Goal: Task Accomplishment & Management: Manage account settings

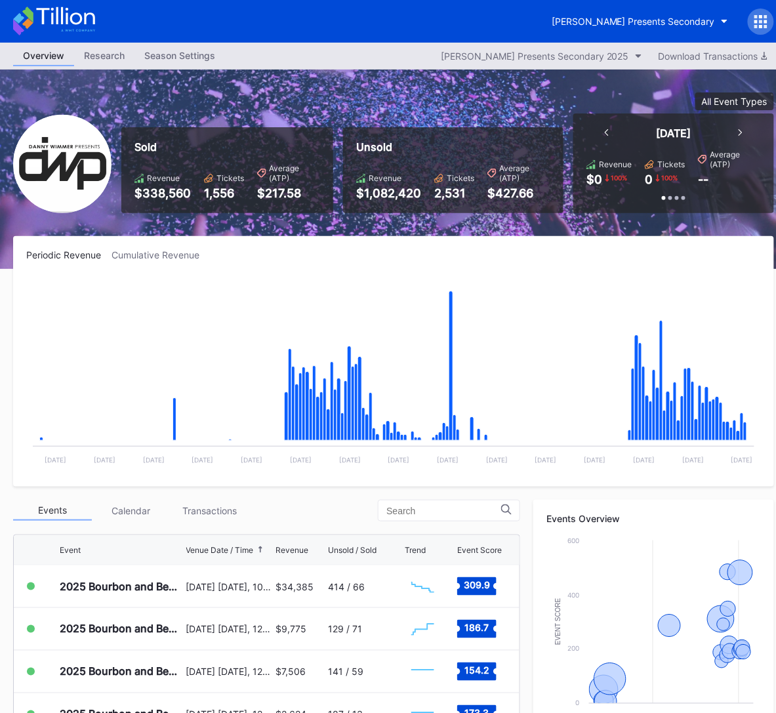
scroll to position [299, 0]
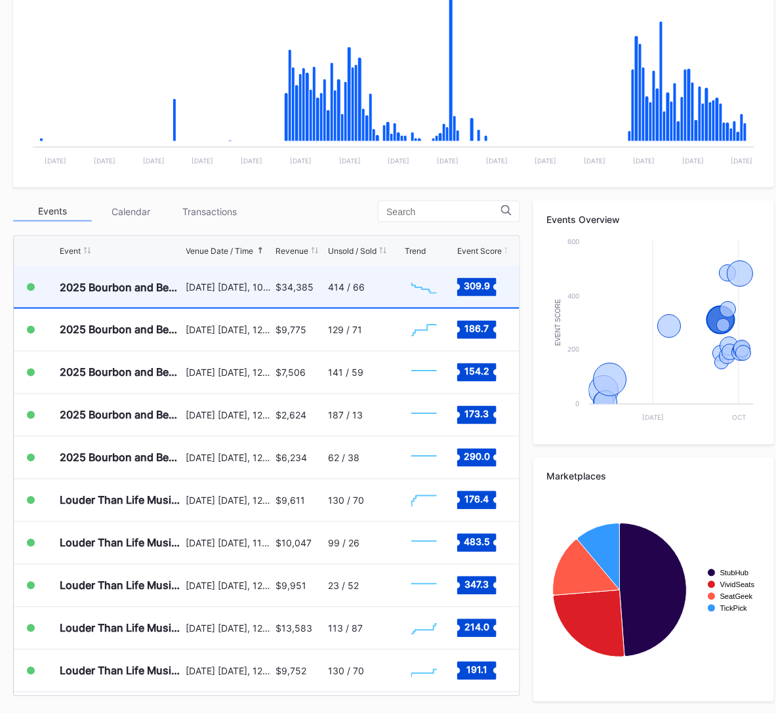
click at [389, 280] on div "414 / 66" at bounding box center [365, 286] width 74 height 41
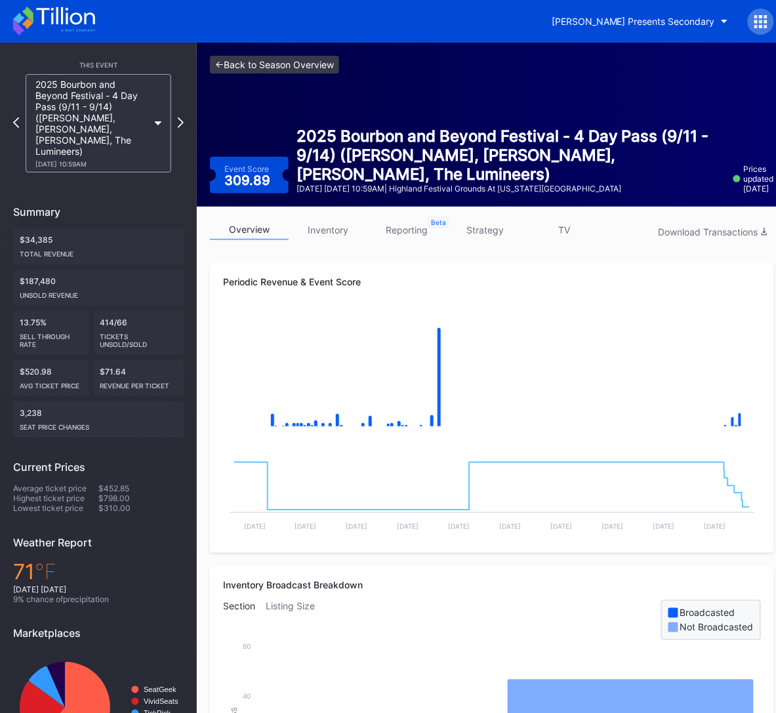
click at [304, 62] on link "<- Back to Season Overview" at bounding box center [274, 65] width 129 height 18
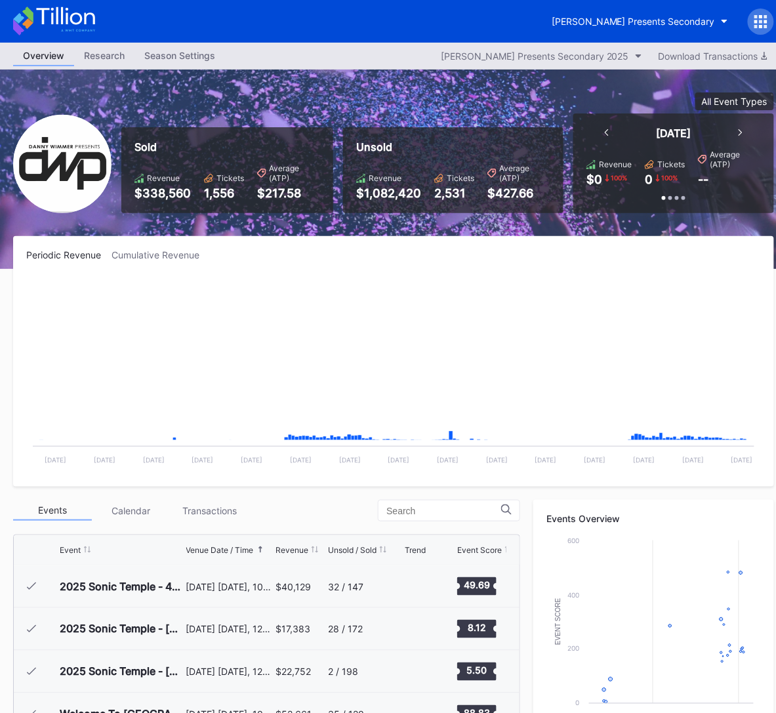
scroll to position [213, 0]
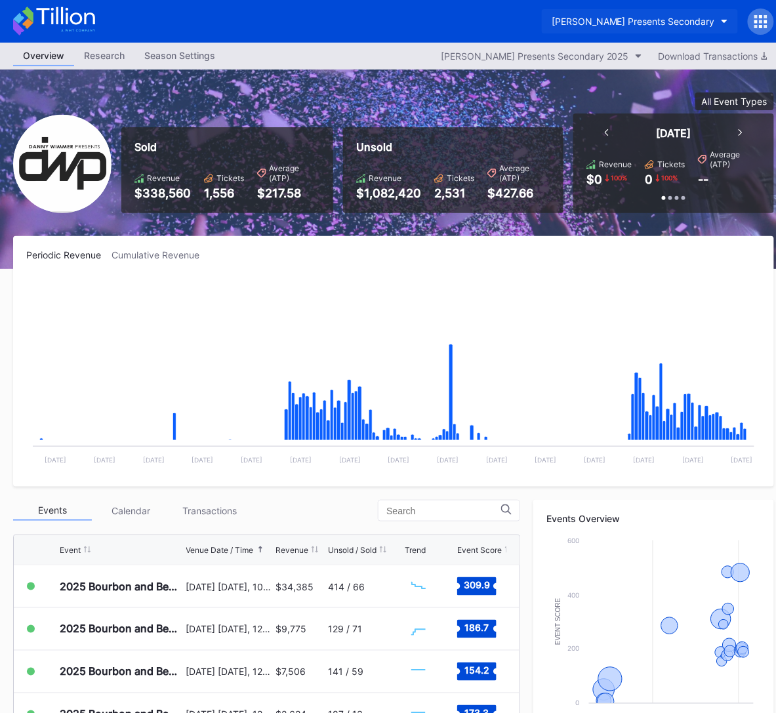
click at [629, 22] on div "[PERSON_NAME] Presents Secondary" at bounding box center [633, 21] width 163 height 11
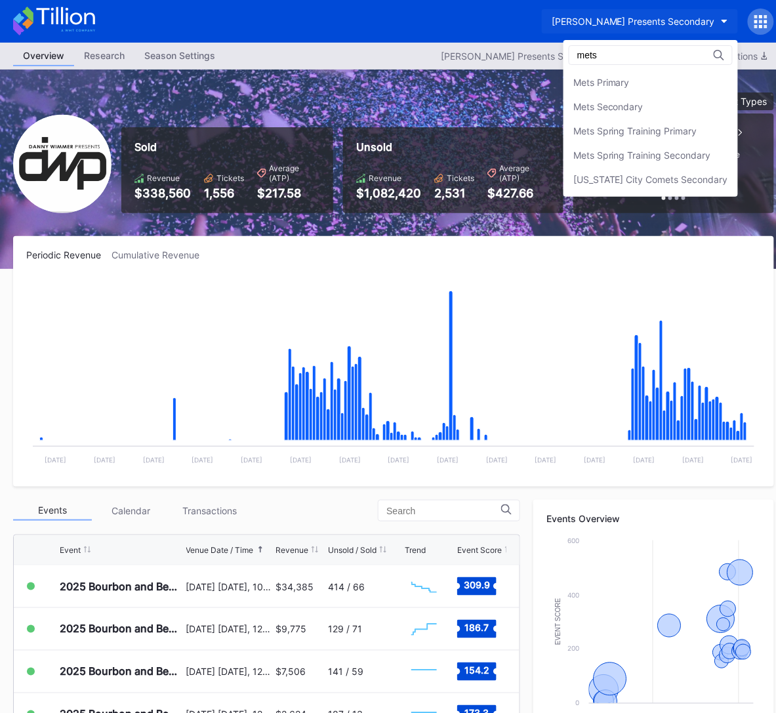
scroll to position [0, 0]
type input "mets"
click at [608, 114] on div "Mets Secondary" at bounding box center [651, 107] width 175 height 24
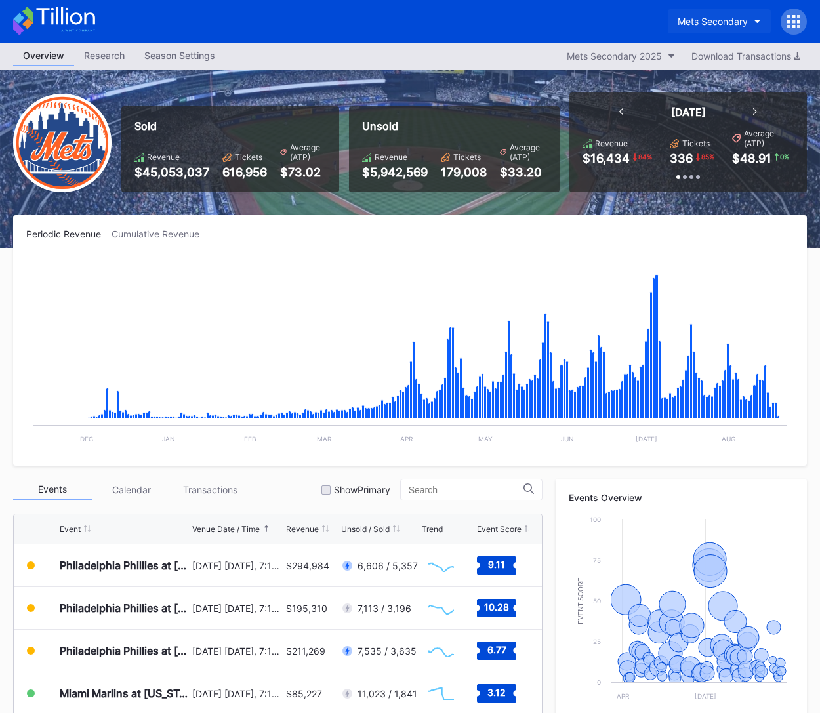
click at [722, 24] on div "Mets Secondary" at bounding box center [713, 21] width 70 height 11
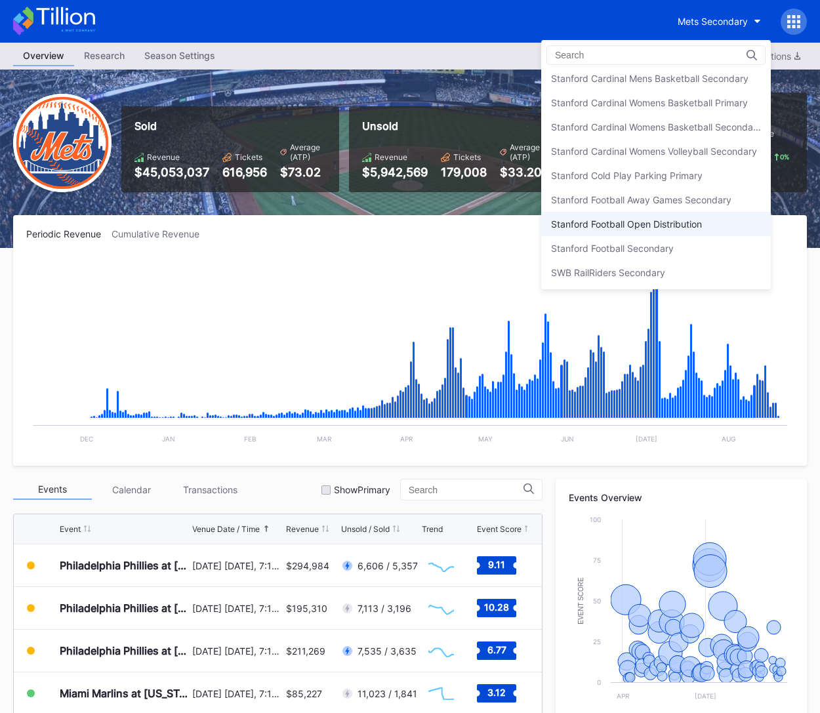
scroll to position [3937, 0]
click at [685, 213] on div "Stanford Football Open Distribution" at bounding box center [656, 225] width 230 height 24
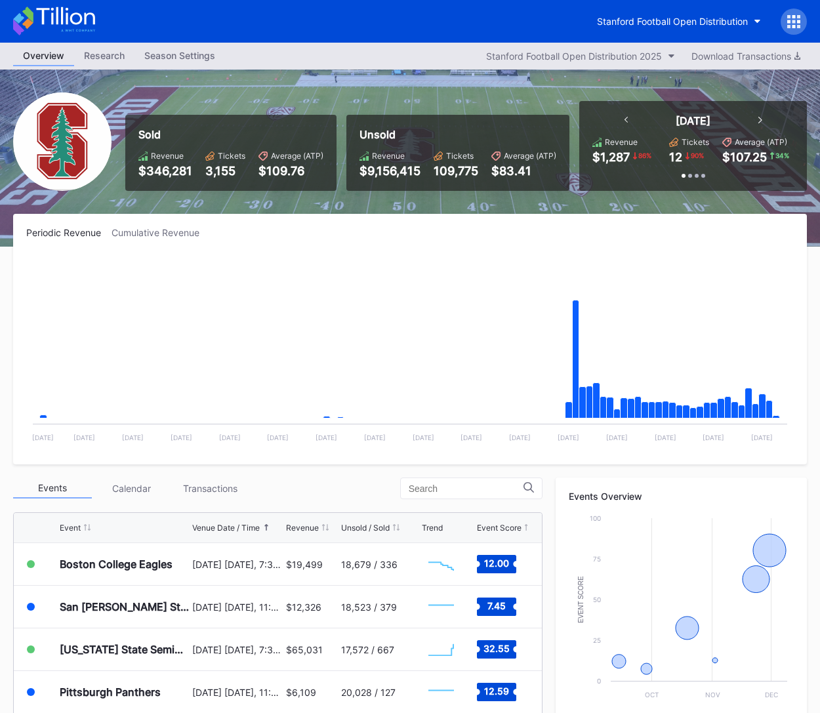
scroll to position [278, 0]
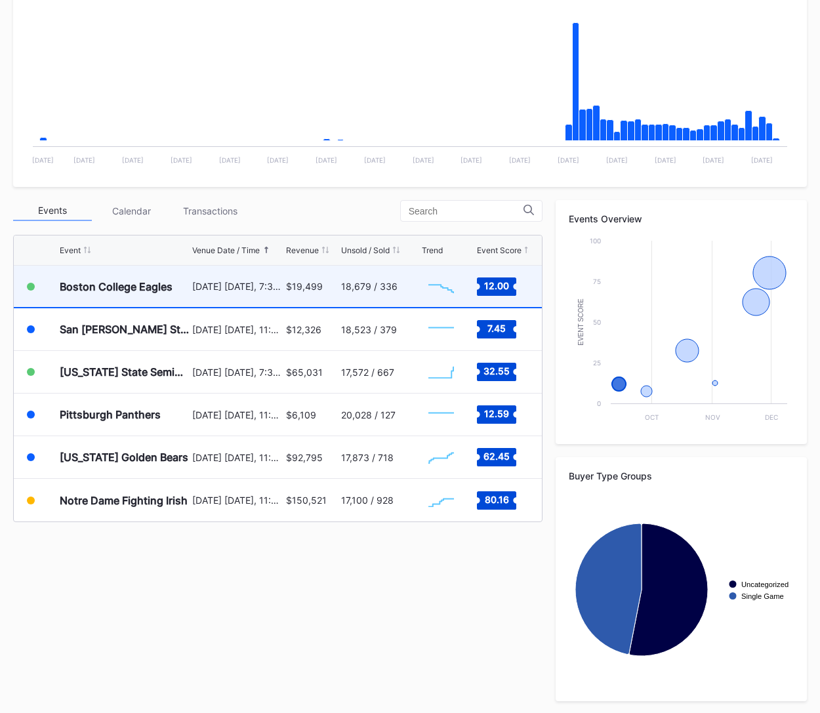
click at [393, 301] on div "18,679 / 336" at bounding box center [379, 286] width 77 height 41
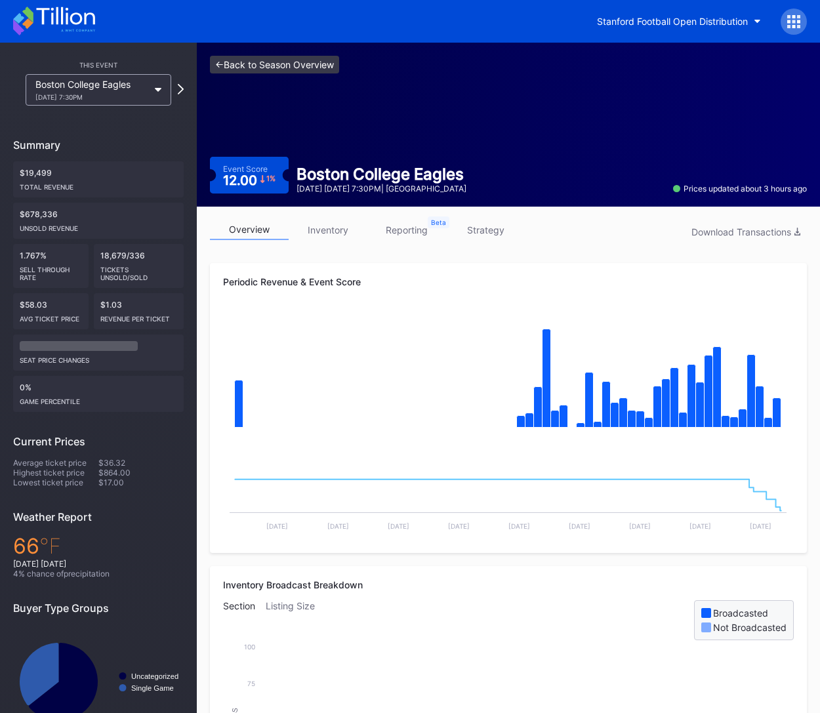
click at [288, 66] on link "<- Back to Season Overview" at bounding box center [274, 65] width 129 height 18
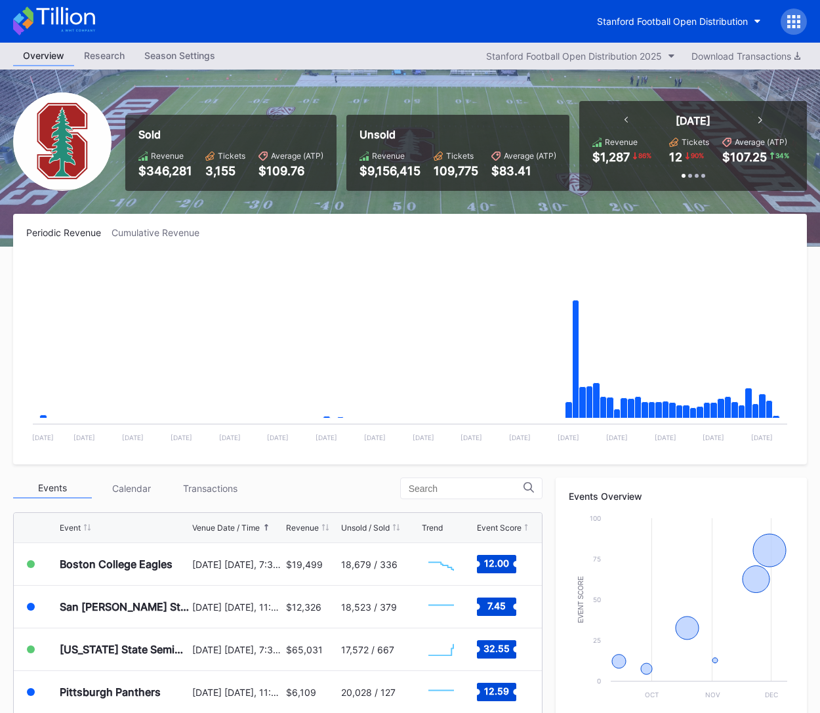
click at [88, 22] on icon at bounding box center [54, 21] width 82 height 29
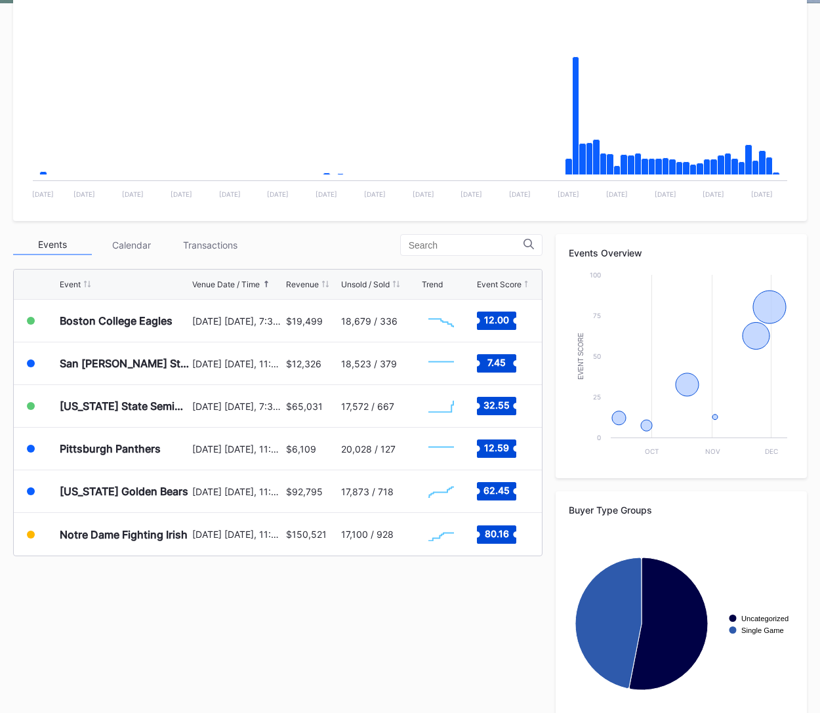
scroll to position [246, 0]
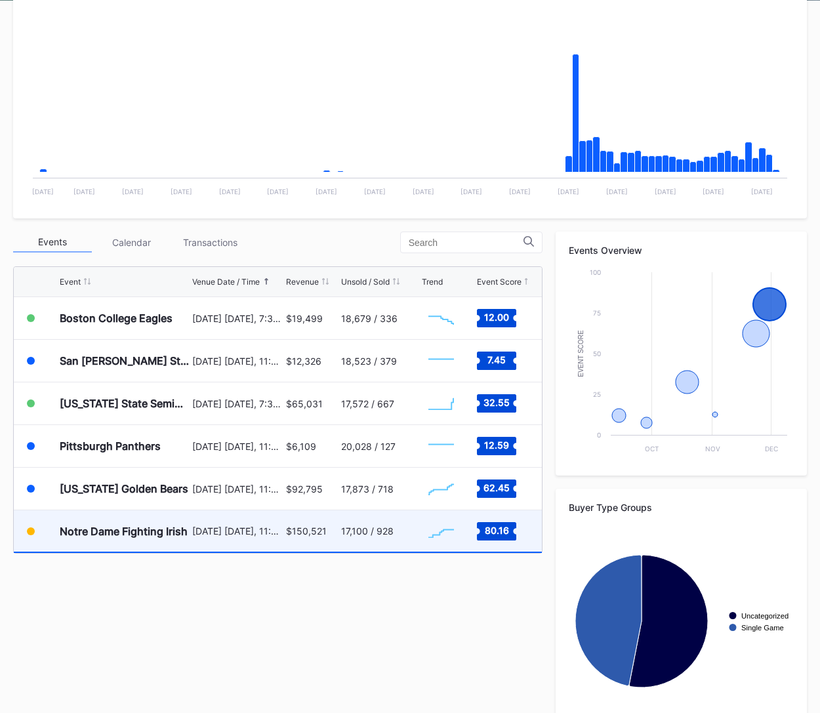
click at [325, 534] on div "$150,521" at bounding box center [306, 531] width 41 height 11
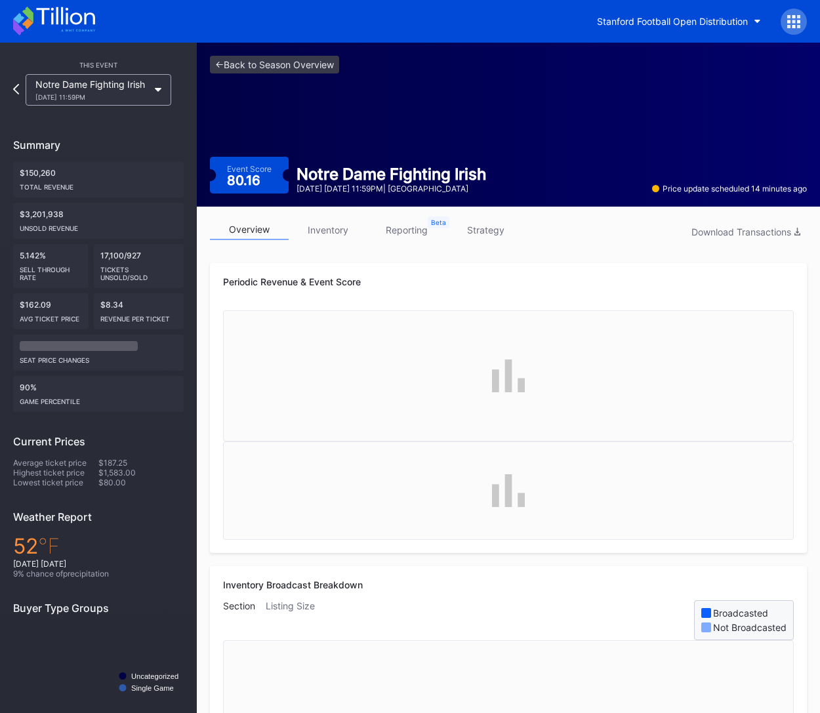
click at [776, 20] on div at bounding box center [794, 22] width 26 height 26
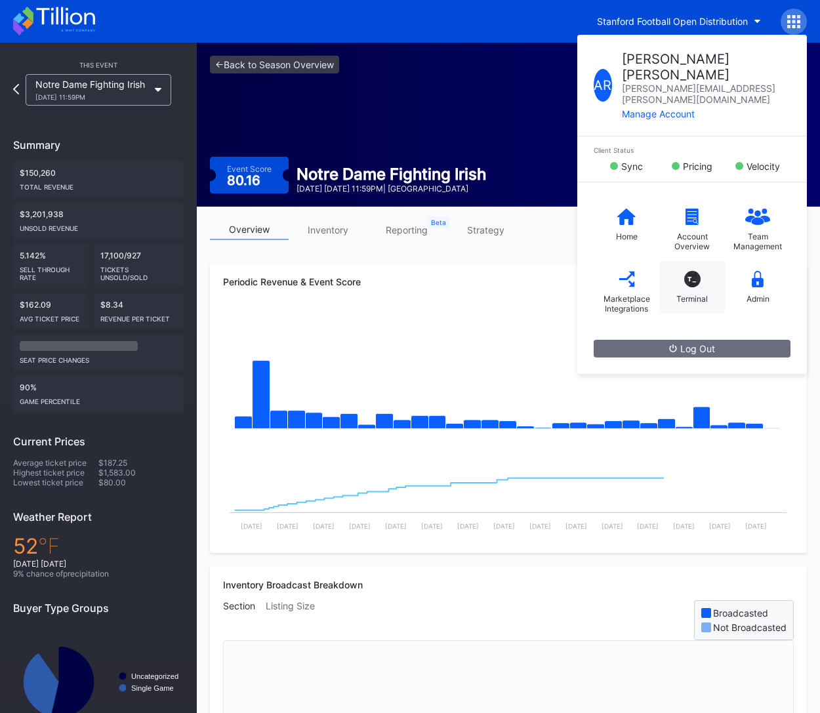
click at [700, 294] on div "Terminal" at bounding box center [693, 299] width 32 height 10
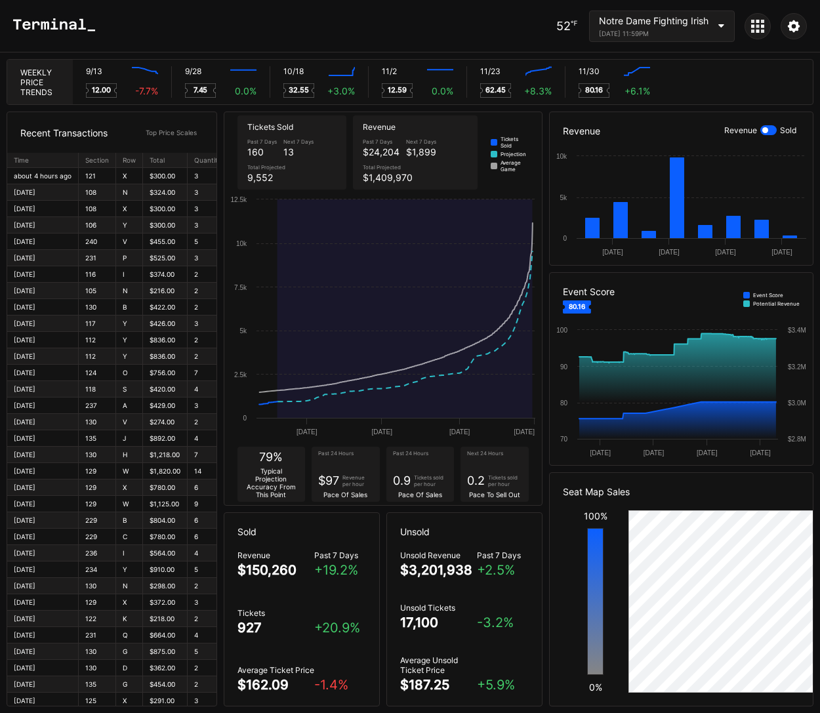
click at [687, 26] on div "Notre Dame Fighting Irish" at bounding box center [654, 20] width 110 height 11
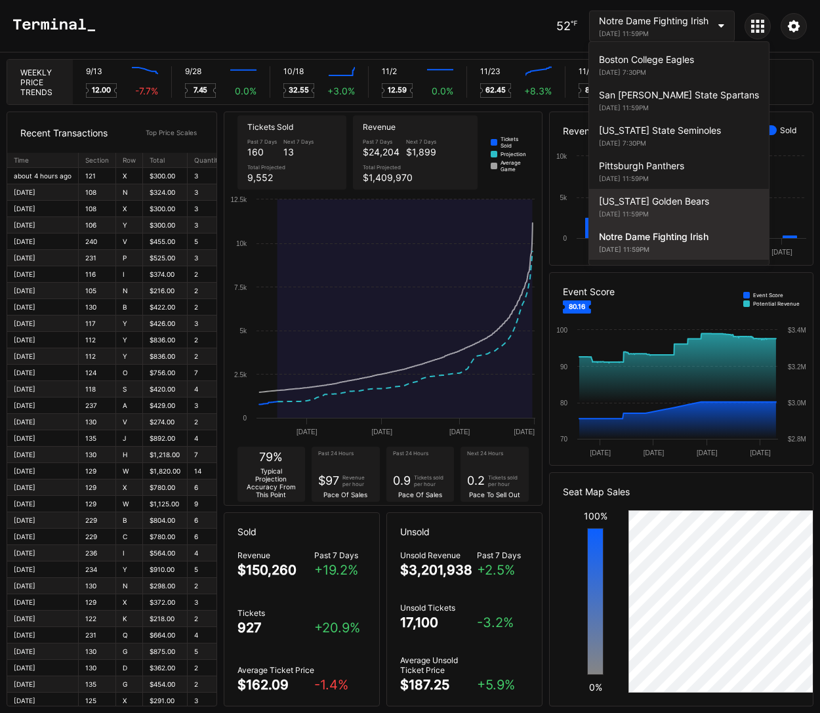
click at [681, 208] on div "California Golden Bears November 22, 2025 11:59PM" at bounding box center [679, 206] width 180 height 35
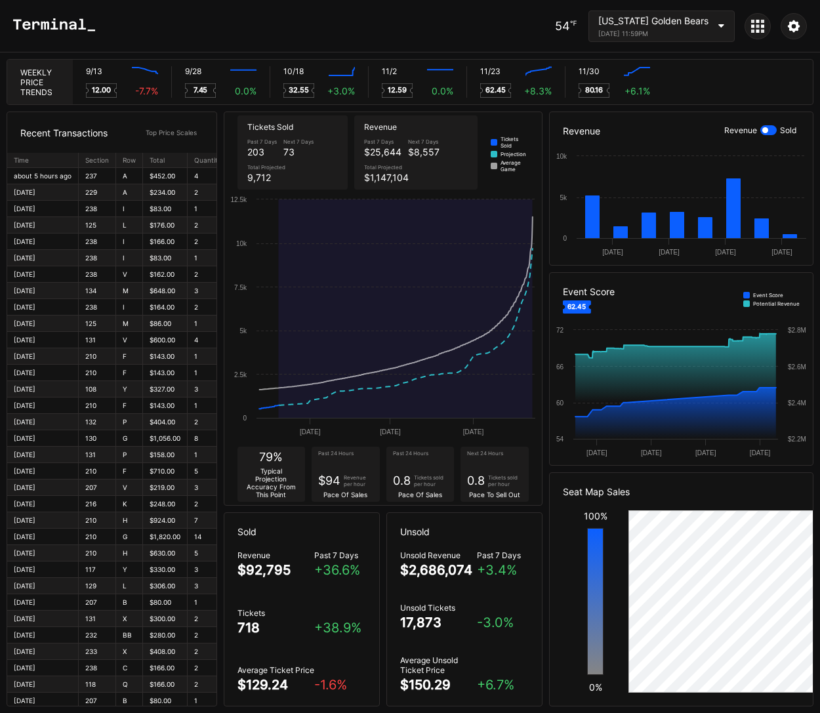
click at [706, 26] on div "California Golden Bears November 22, 2025 11:59PM" at bounding box center [654, 26] width 110 height 22
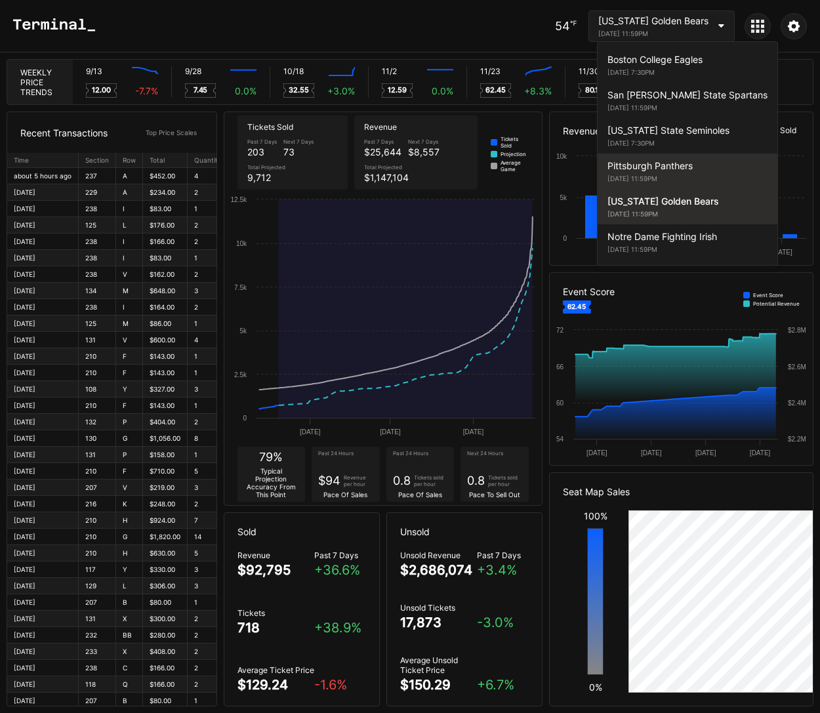
click at [661, 167] on div "Pittsburgh Panthers" at bounding box center [688, 165] width 160 height 11
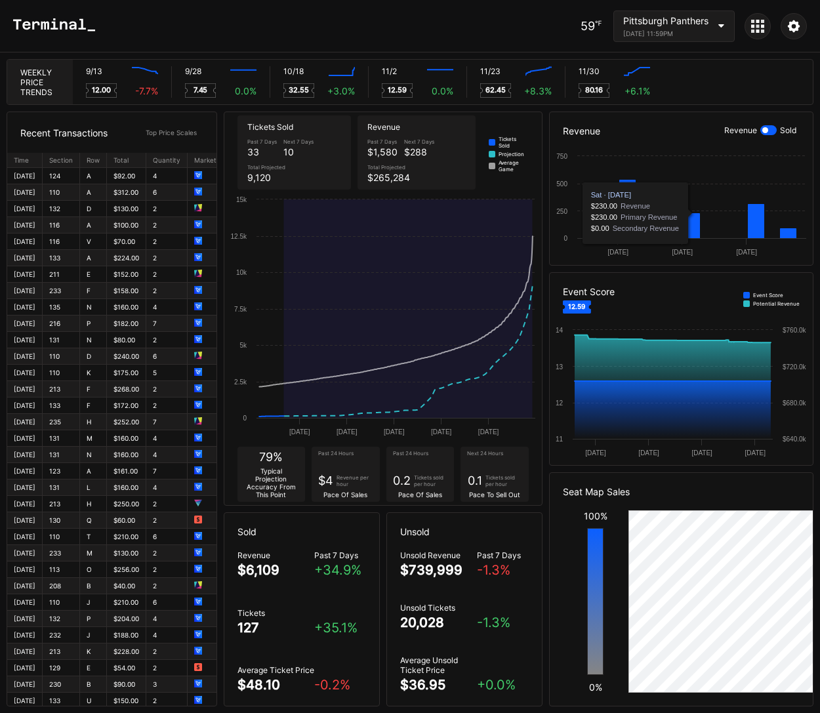
click at [693, 20] on div "Pittsburgh Panthers" at bounding box center [666, 20] width 85 height 11
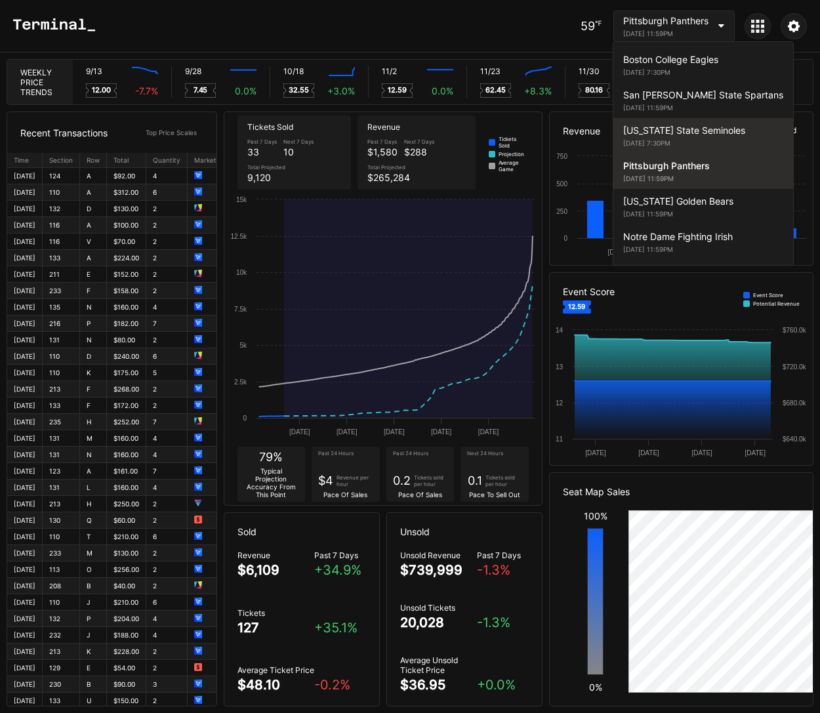
click at [689, 138] on div "Florida State Seminoles October 18, 2025 7:30PM" at bounding box center [704, 135] width 180 height 35
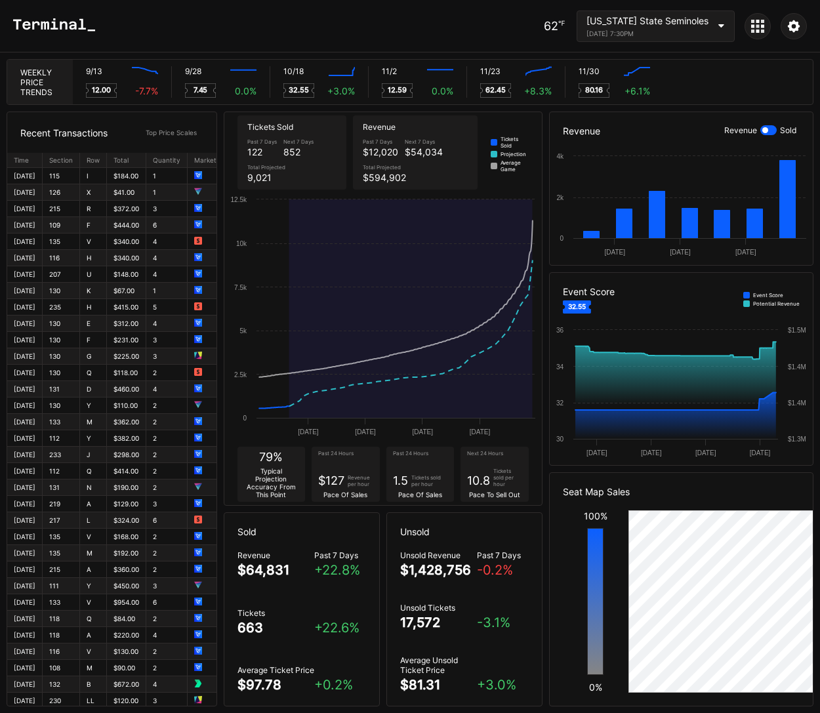
click at [665, 32] on div "October 18, 2025 7:30PM" at bounding box center [648, 34] width 122 height 8
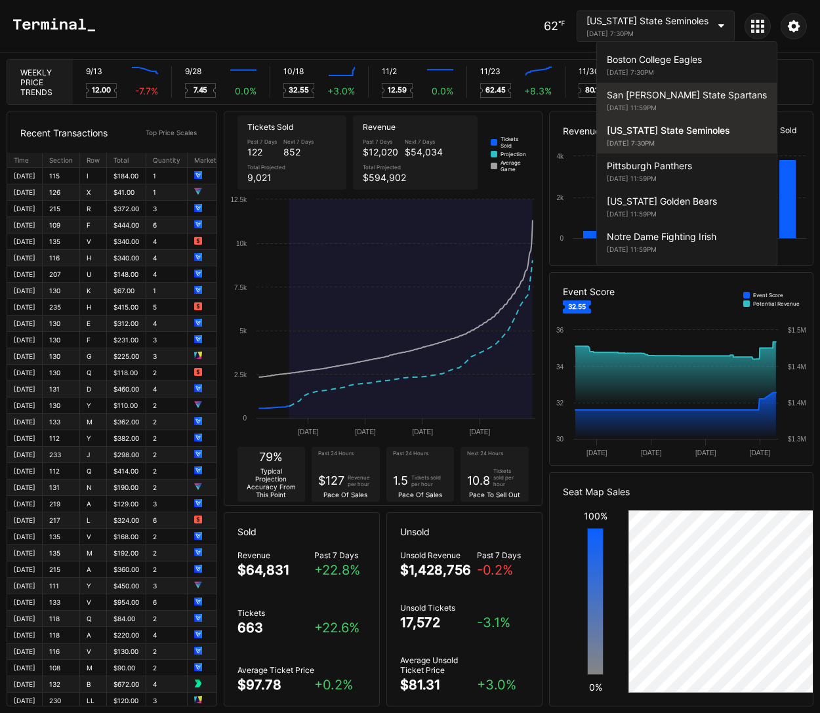
click at [666, 110] on div "September 27, 2025 11:59PM" at bounding box center [687, 108] width 160 height 8
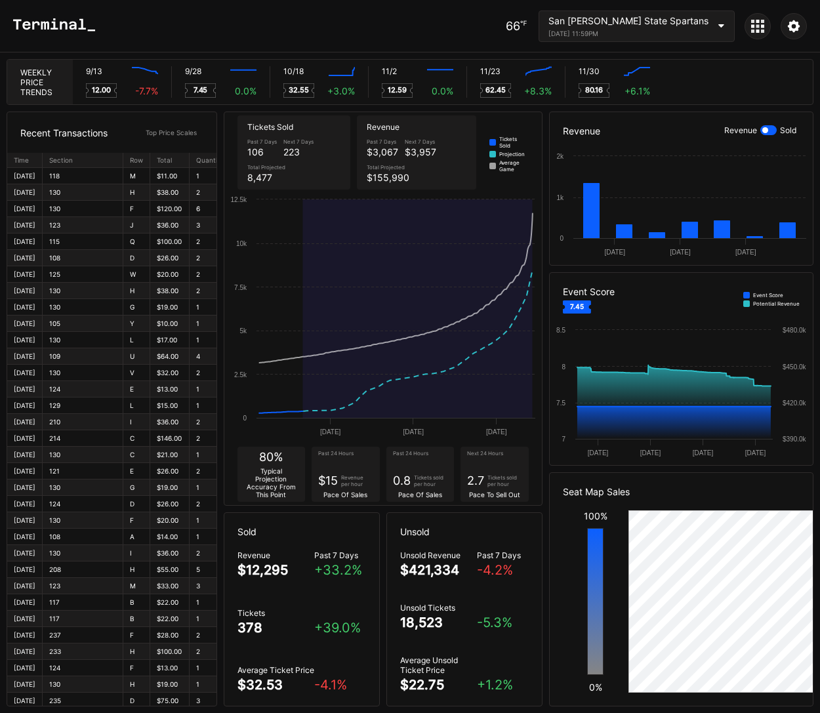
click at [663, 34] on div "September 27, 2025 11:59PM" at bounding box center [629, 34] width 160 height 8
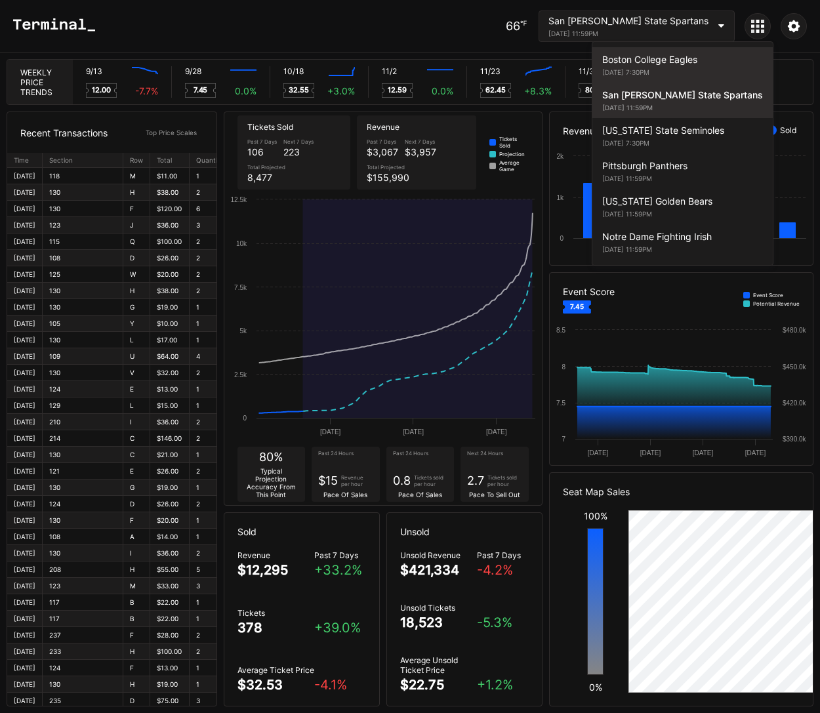
click at [677, 64] on div "Boston College Eagles" at bounding box center [683, 59] width 161 height 11
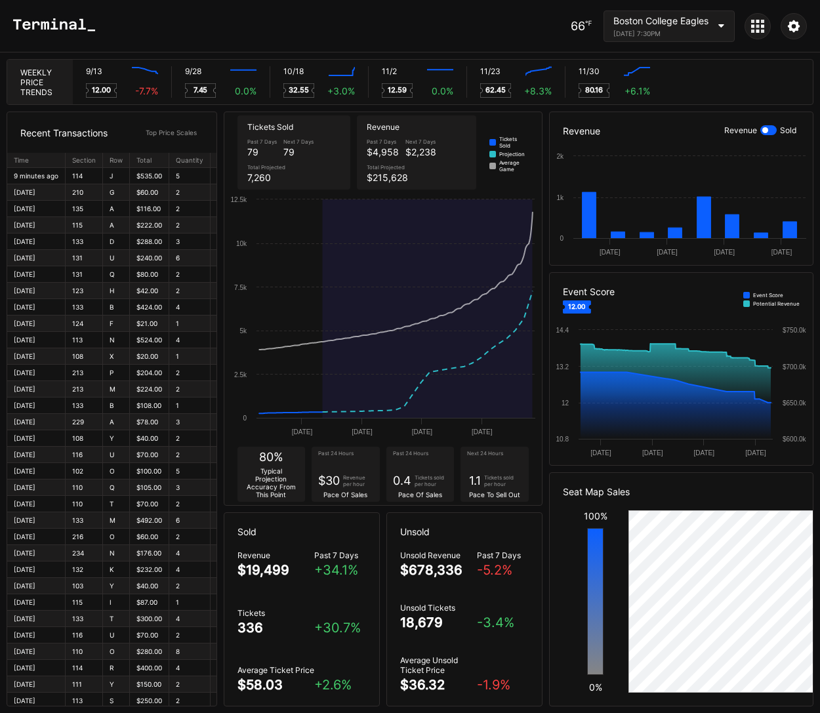
click at [746, 30] on div at bounding box center [758, 26] width 26 height 26
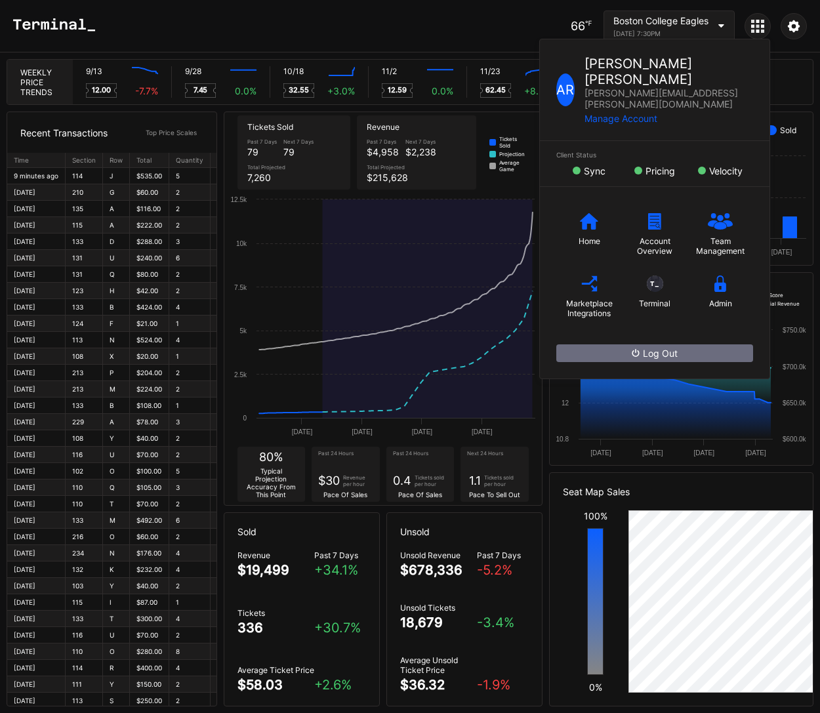
click at [752, 30] on icon at bounding box center [753, 31] width 3 height 3
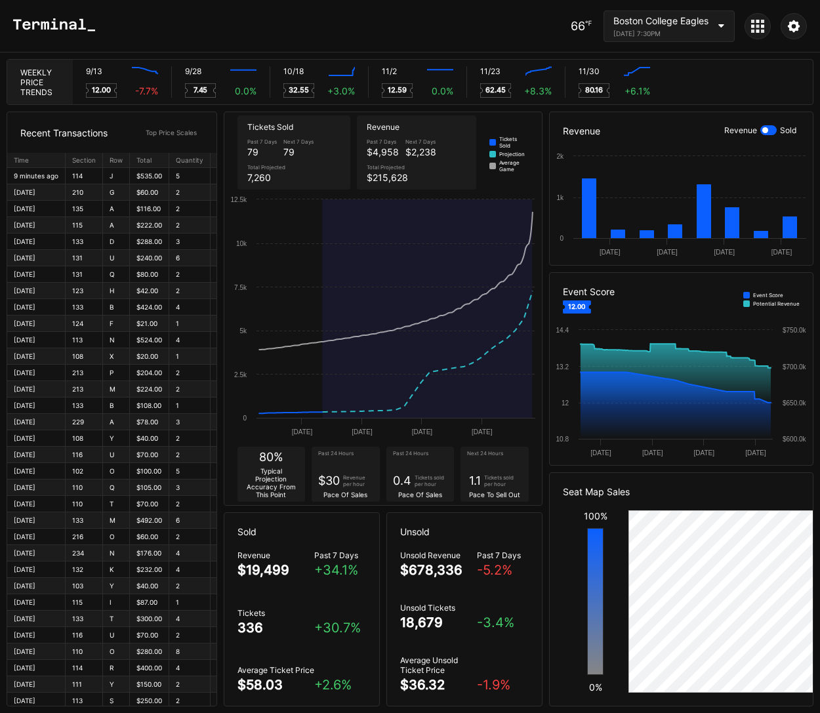
click at [755, 12] on div "66 ℉ Boston College Eagles September 13, 2025 7:30PM" at bounding box center [689, 27] width 236 height 32
click at [757, 20] on icon at bounding box center [758, 21] width 3 height 3
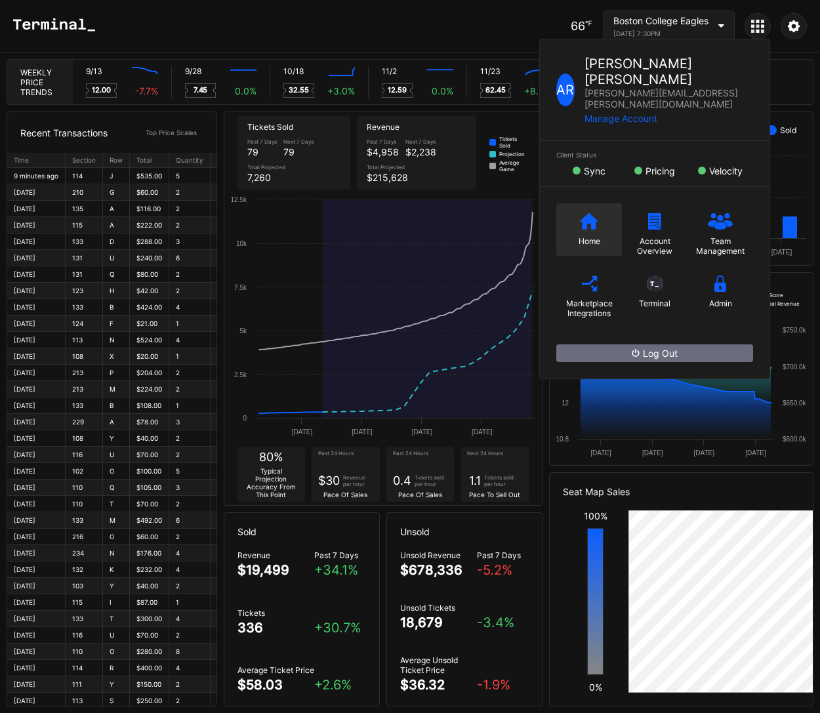
click at [595, 203] on div "Home" at bounding box center [590, 229] width 66 height 53
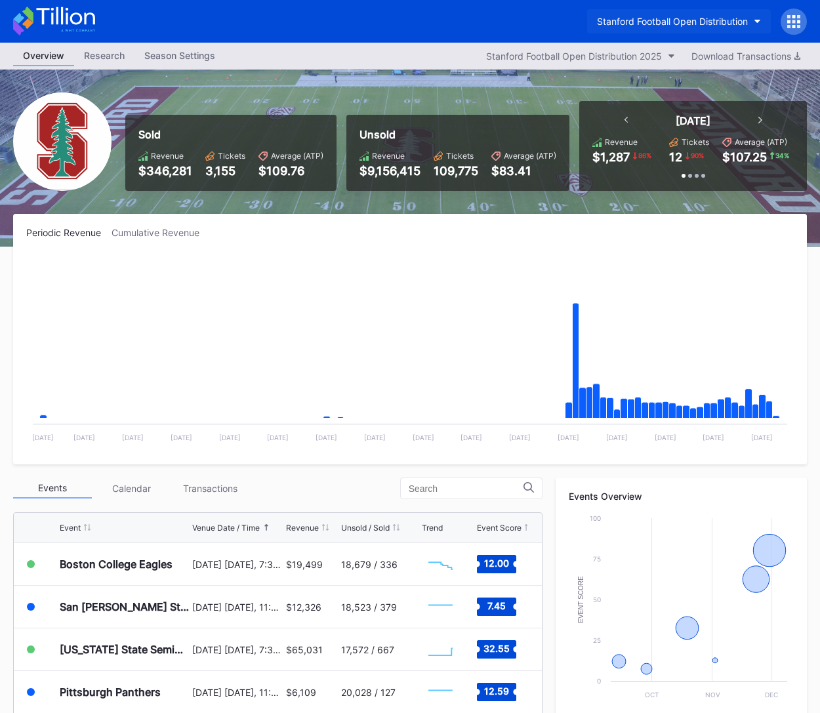
click at [687, 21] on div "Stanford Football Open Distribution" at bounding box center [672, 21] width 151 height 11
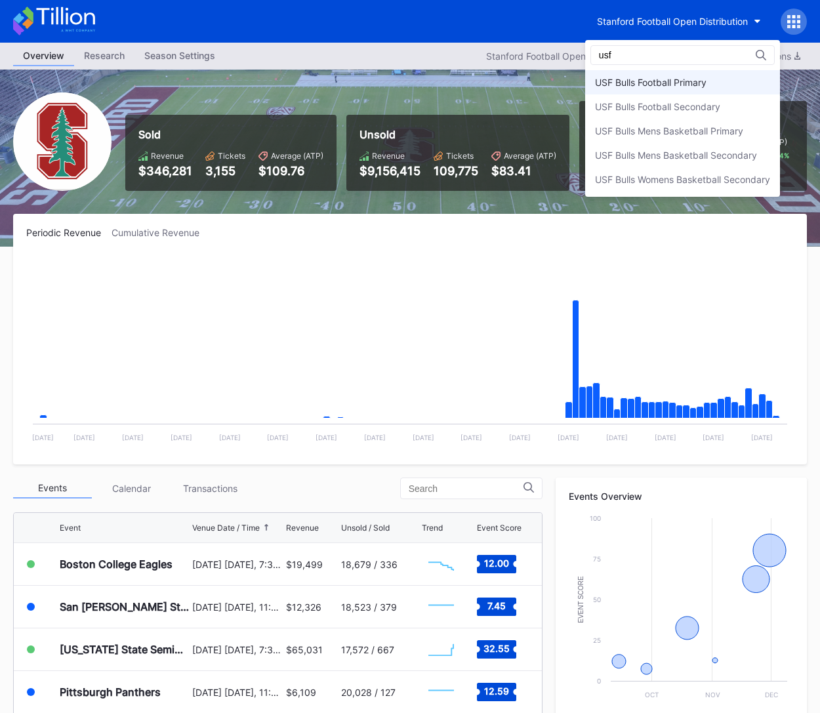
type input "usf"
click at [753, 89] on div "USF Bulls Football Primary" at bounding box center [682, 82] width 195 height 24
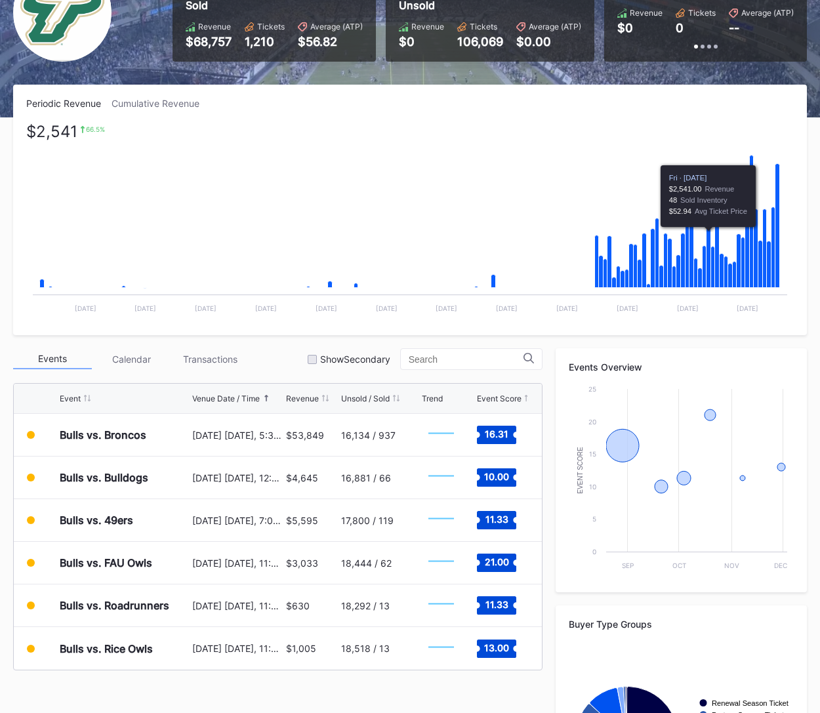
scroll to position [117, 0]
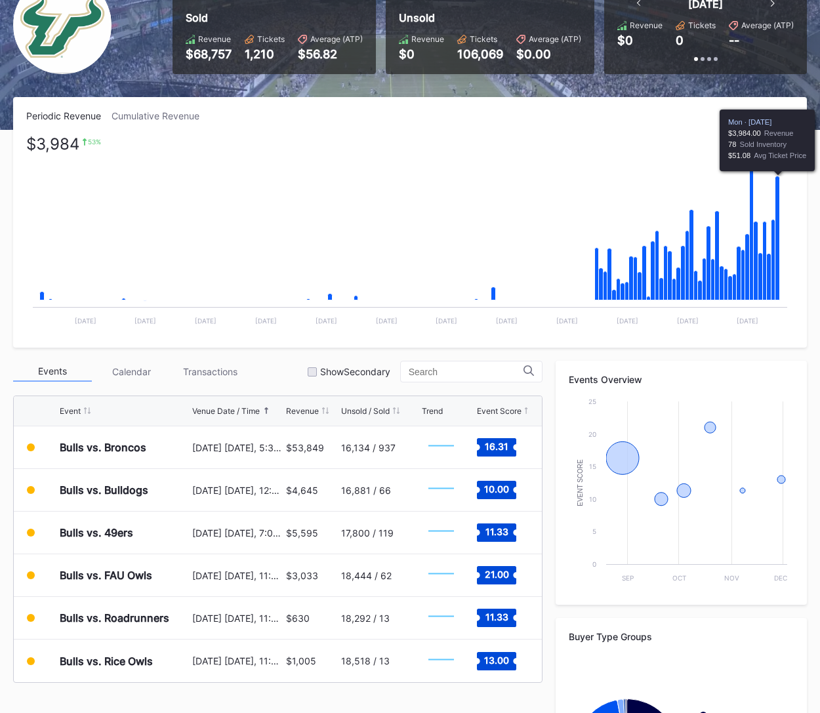
click at [776, 250] on icon "Chart title" at bounding box center [778, 239] width 5 height 124
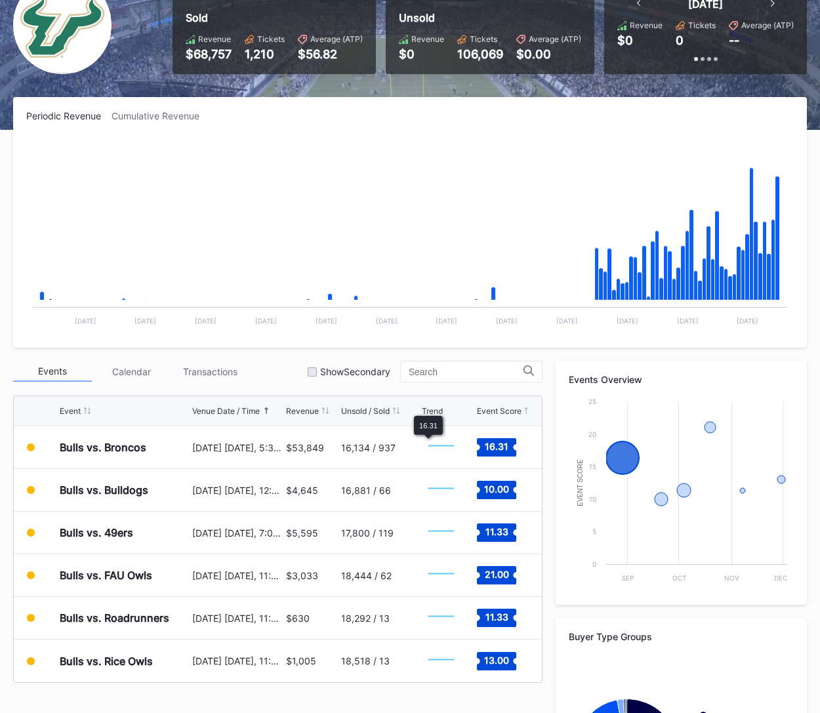
scroll to position [0, 0]
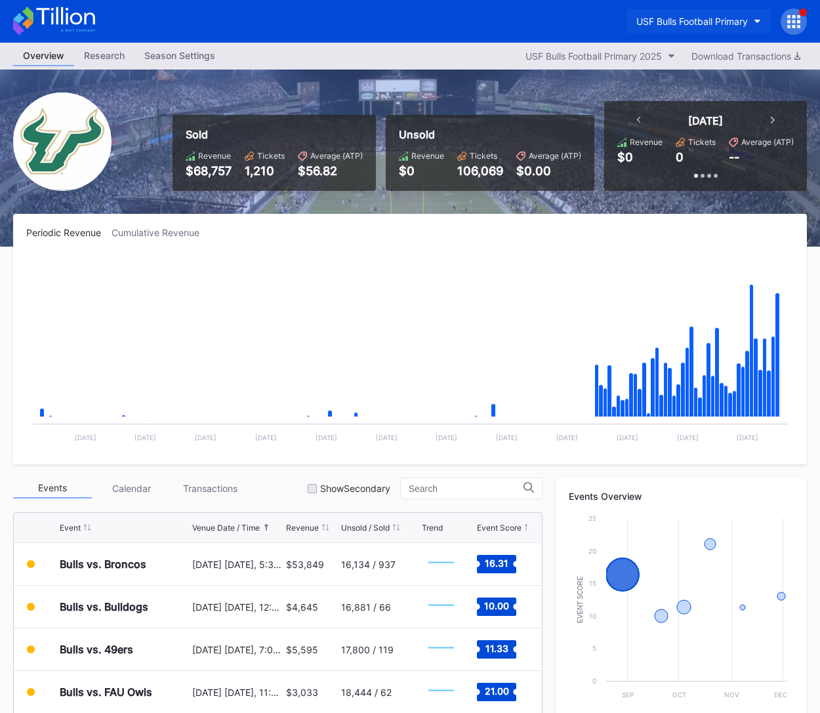
click at [700, 16] on div "USF Bulls Football Primary" at bounding box center [693, 21] width 112 height 11
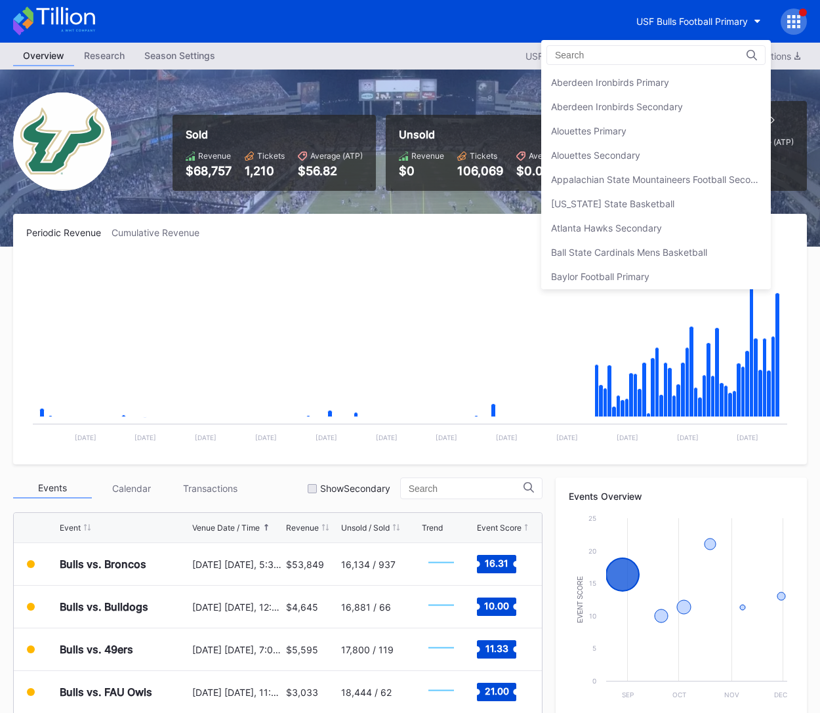
scroll to position [4302, 0]
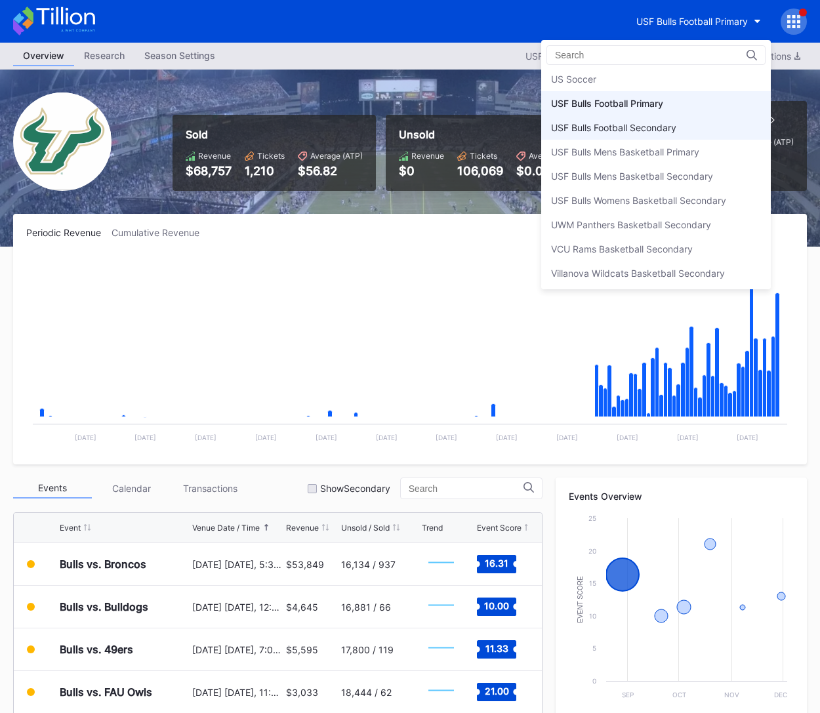
click at [692, 116] on div "USF Bulls Football Secondary" at bounding box center [656, 128] width 230 height 24
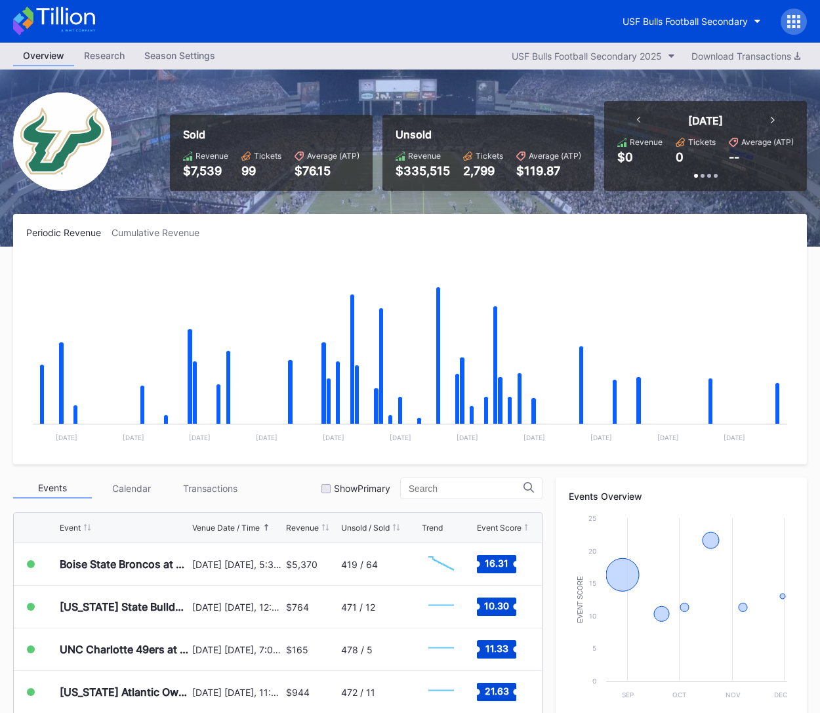
click at [776, 15] on icon at bounding box center [789, 16] width 3 height 3
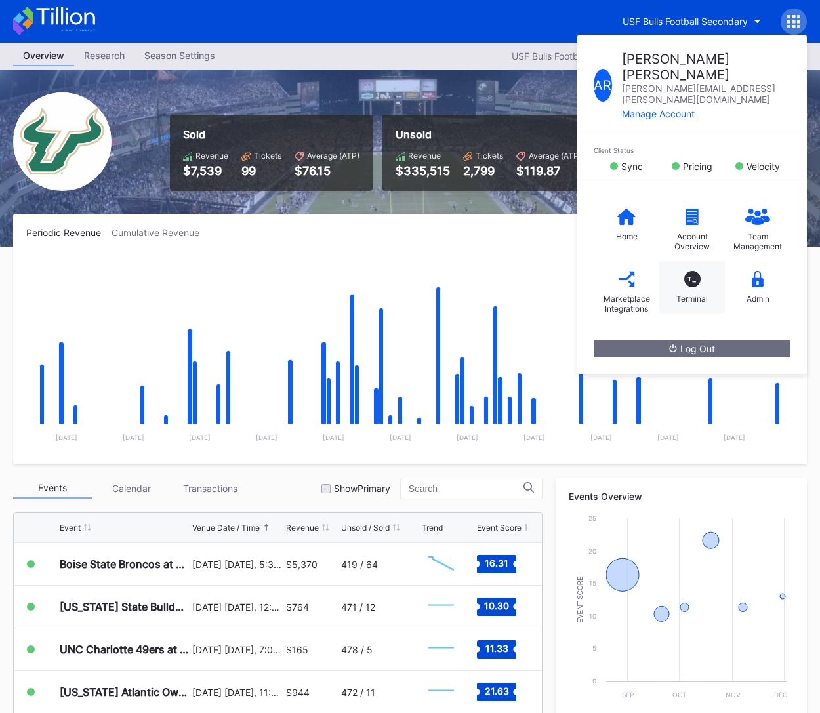
click at [702, 261] on div "T_ Terminal" at bounding box center [693, 287] width 66 height 53
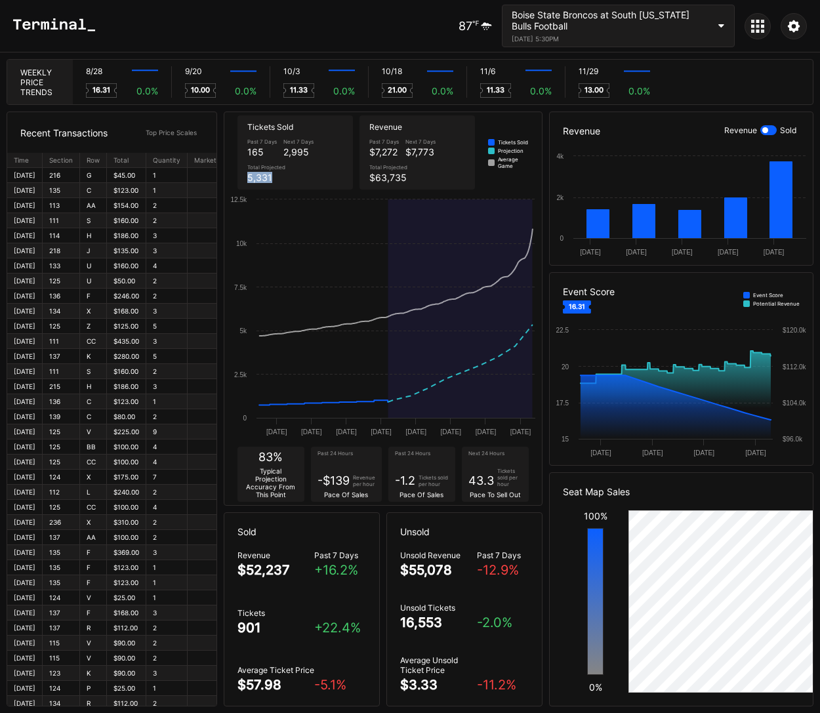
drag, startPoint x: 244, startPoint y: 175, endPoint x: 269, endPoint y: 176, distance: 25.6
click at [269, 176] on div "Past 7 Days 165 Next 7 Days 2,995 Total Projected 5,331" at bounding box center [295, 160] width 102 height 51
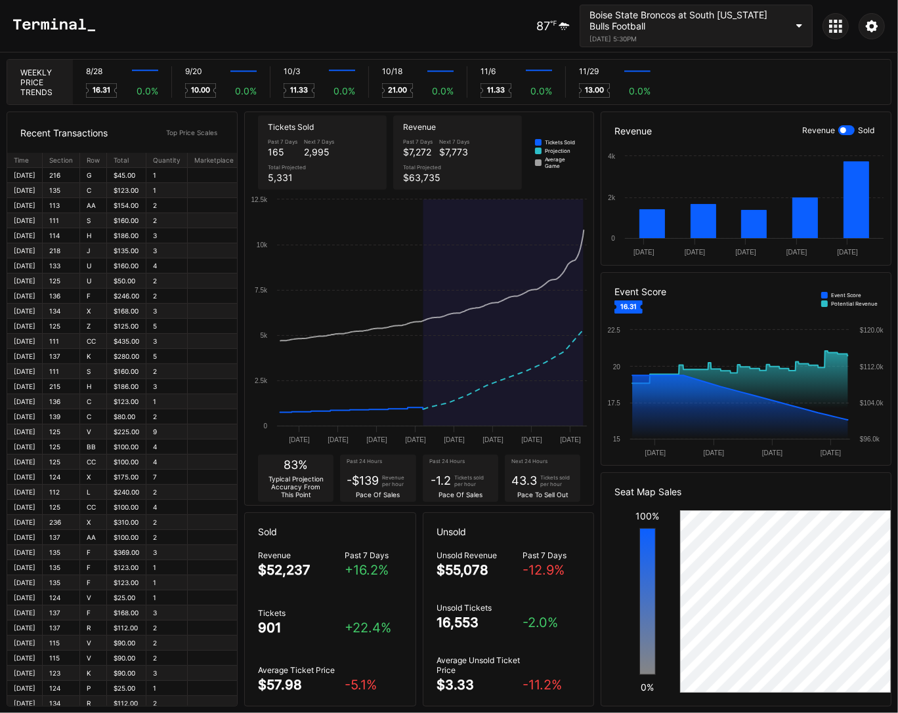
click at [776, 28] on div at bounding box center [835, 26] width 26 height 26
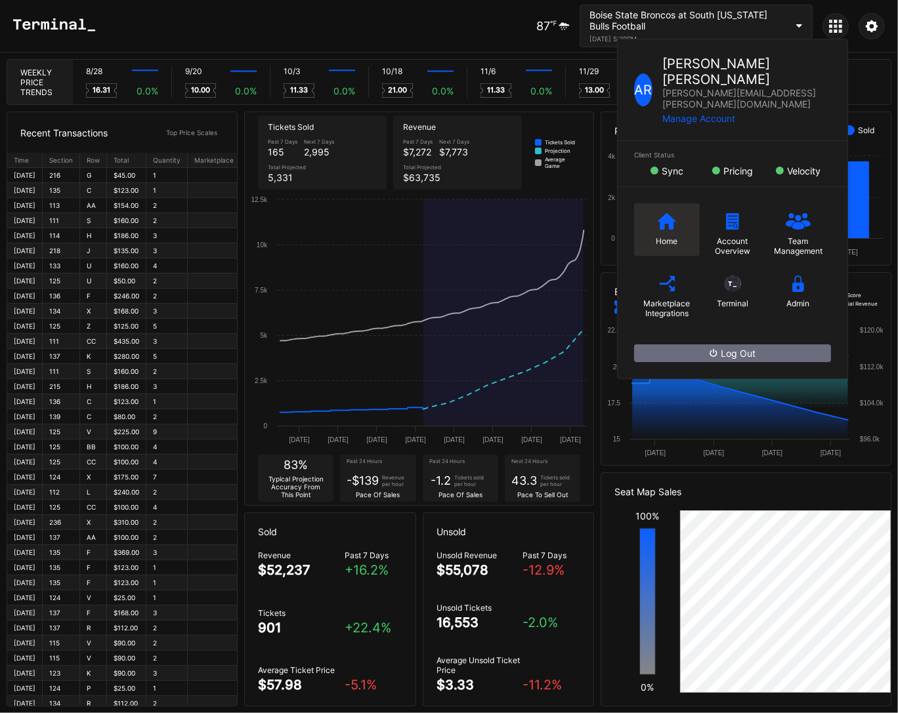
click at [658, 213] on icon at bounding box center [667, 221] width 18 height 16
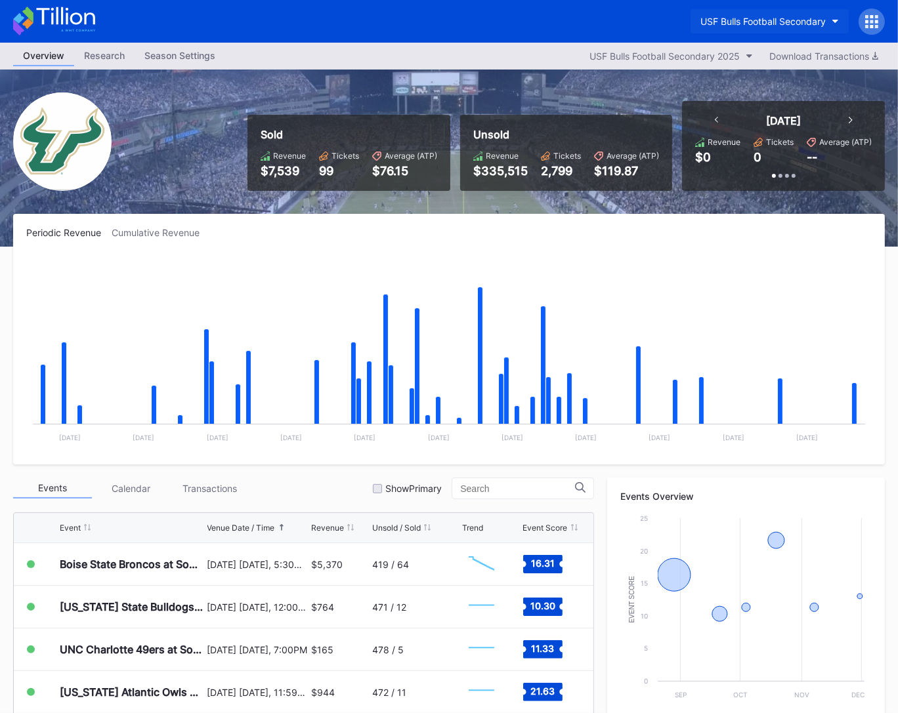
click at [742, 20] on div "USF Bulls Football Secondary" at bounding box center [762, 21] width 125 height 11
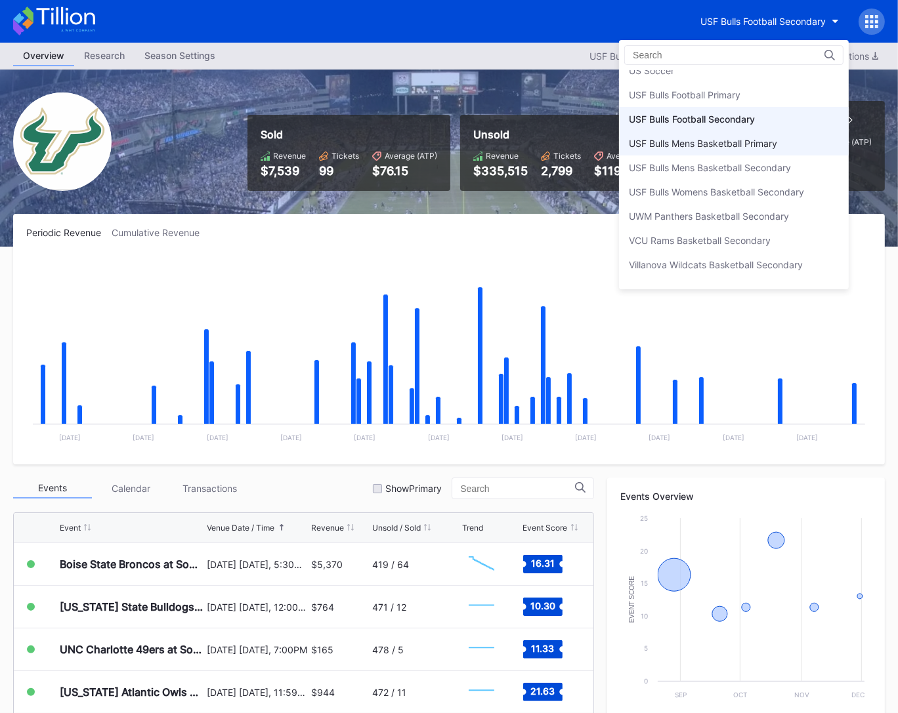
scroll to position [4308, 0]
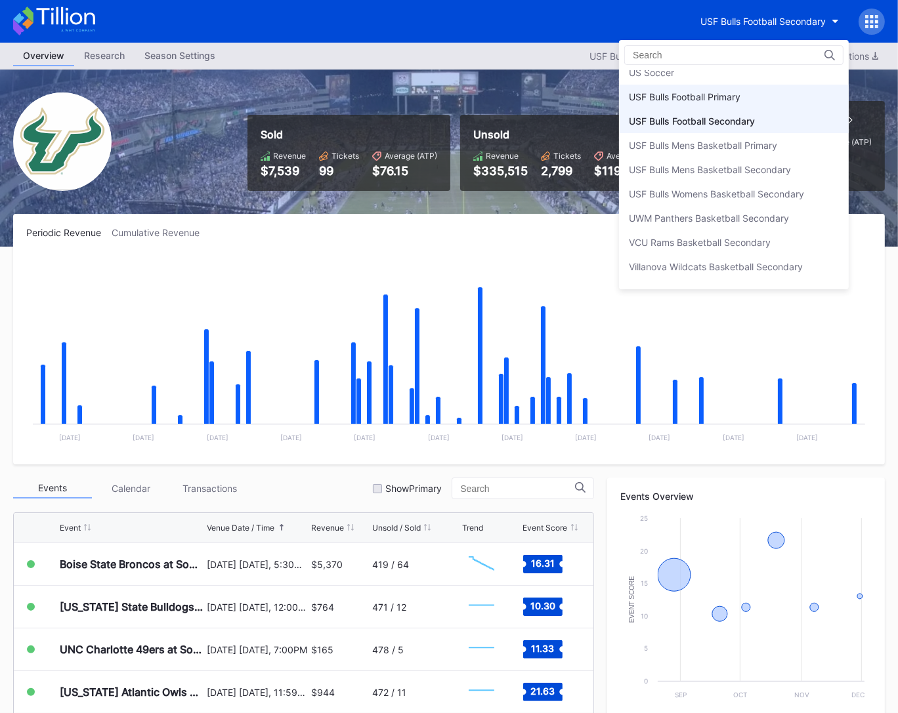
click at [744, 85] on div "USF Bulls Football Primary" at bounding box center [734, 97] width 230 height 24
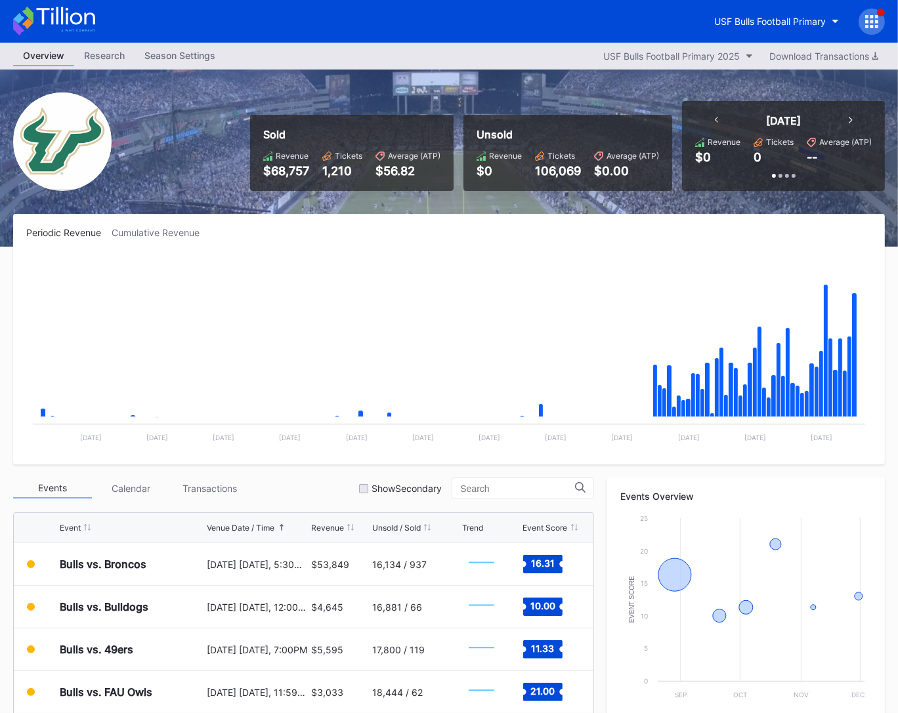
click at [32, 26] on icon at bounding box center [54, 21] width 82 height 29
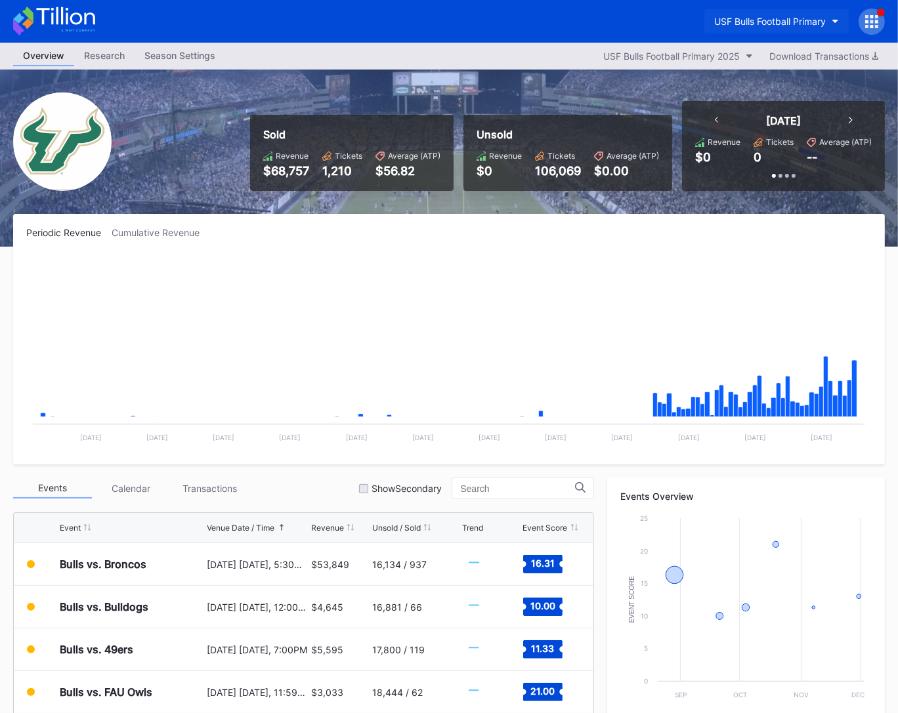
click at [776, 30] on button "USF Bulls Football Primary" at bounding box center [776, 21] width 144 height 24
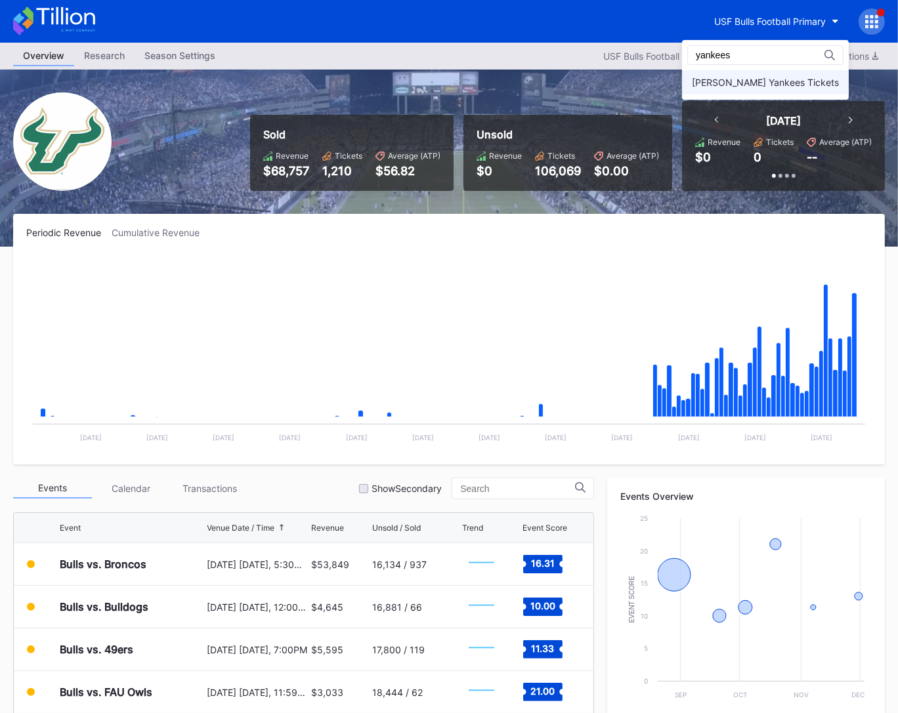
type input "yankees"
click at [768, 77] on div "[PERSON_NAME] Yankees Tickets" at bounding box center [765, 82] width 147 height 11
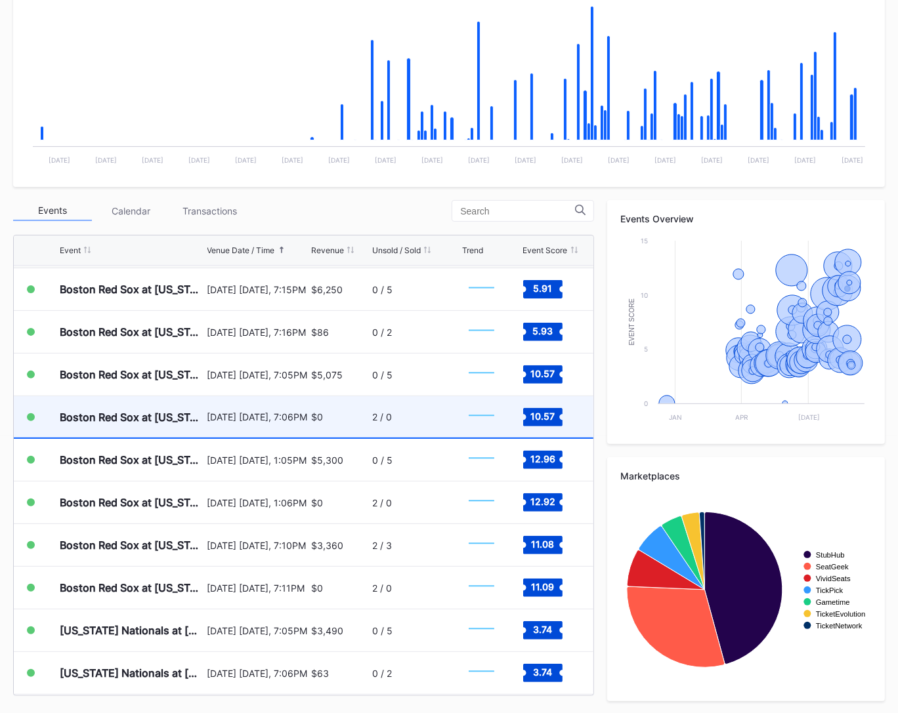
scroll to position [4615, 0]
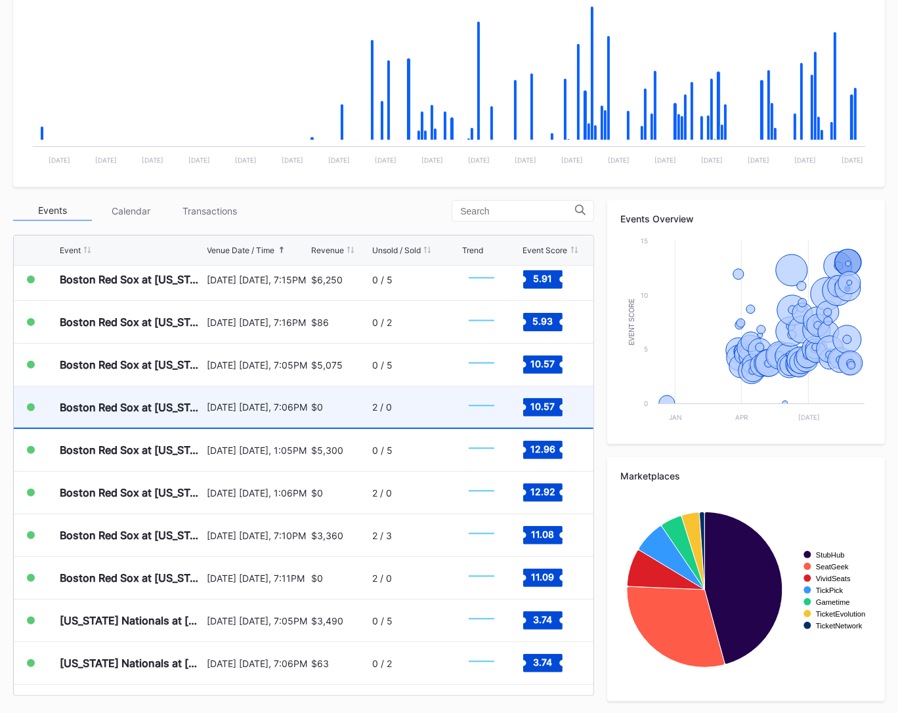
click at [322, 413] on div "$0" at bounding box center [340, 407] width 58 height 41
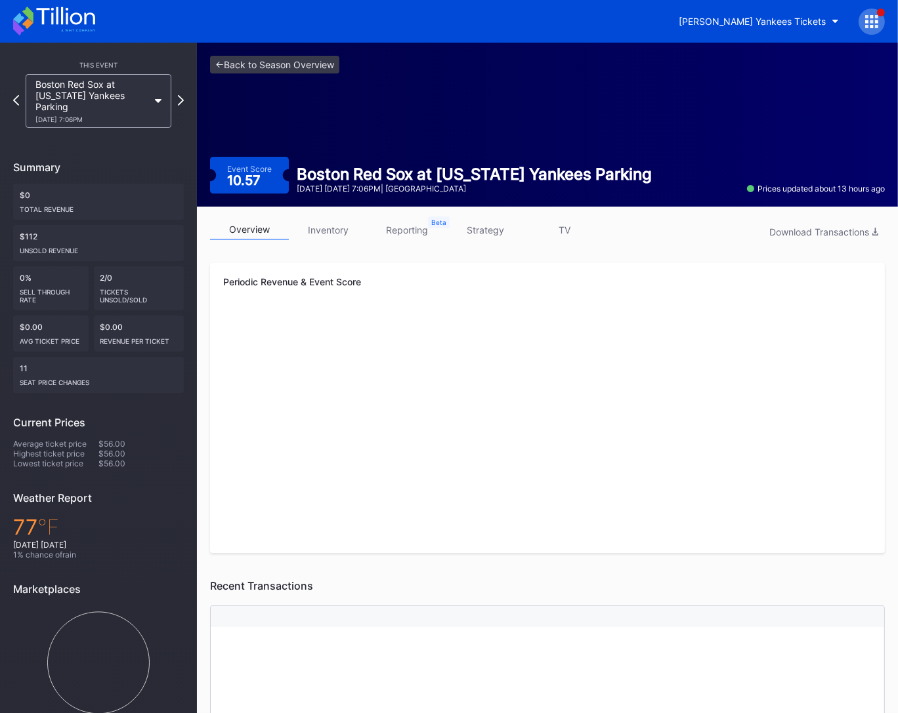
click at [480, 236] on link "strategy" at bounding box center [485, 230] width 79 height 20
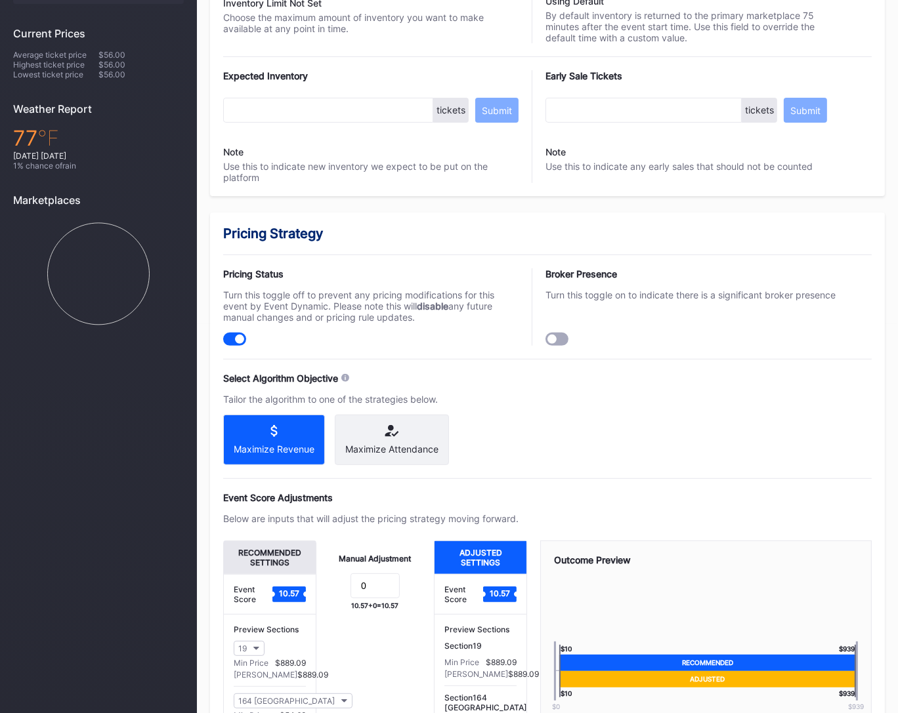
scroll to position [746, 0]
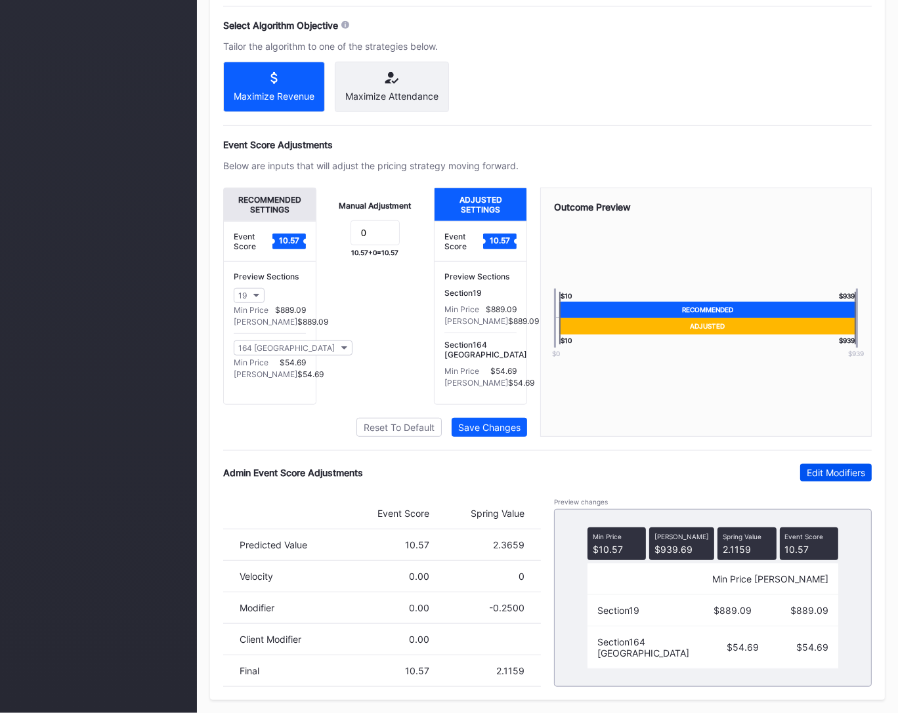
click at [776, 473] on div "Edit Modifiers" at bounding box center [836, 472] width 58 height 11
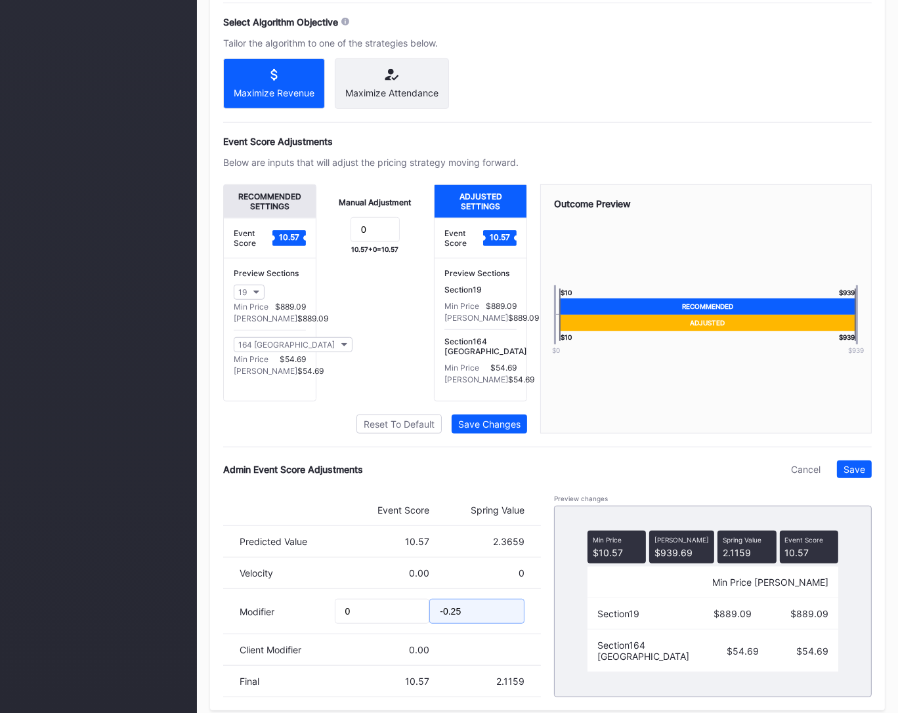
drag, startPoint x: 449, startPoint y: 614, endPoint x: 470, endPoint y: 614, distance: 21.0
click at [470, 614] on input "-0.25" at bounding box center [476, 611] width 95 height 25
type input "-0.5"
click at [776, 478] on button "Save" at bounding box center [854, 470] width 35 height 18
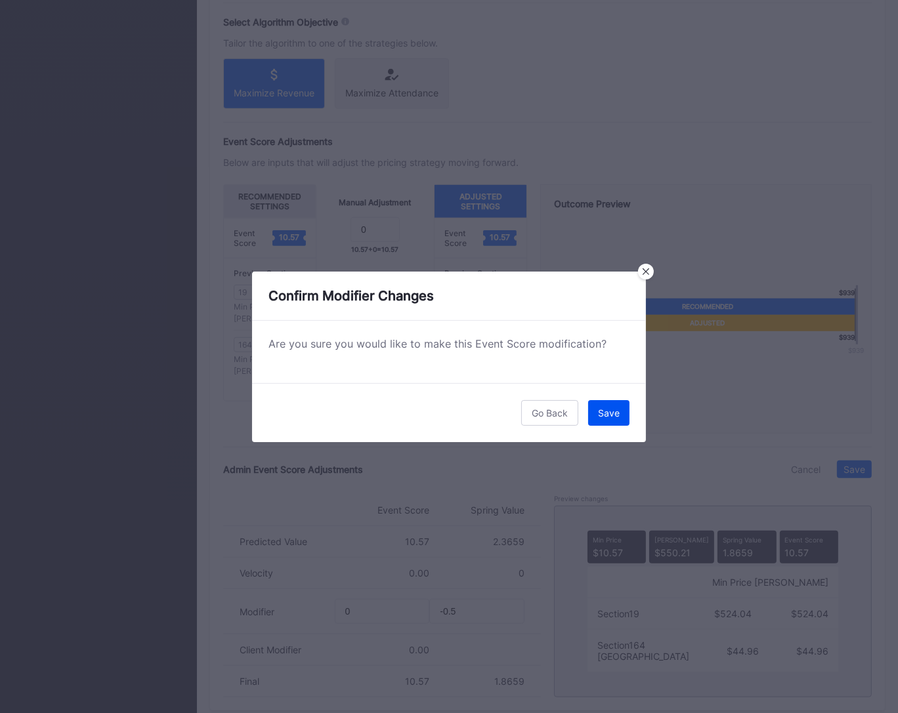
click at [620, 410] on button "Save" at bounding box center [608, 413] width 41 height 26
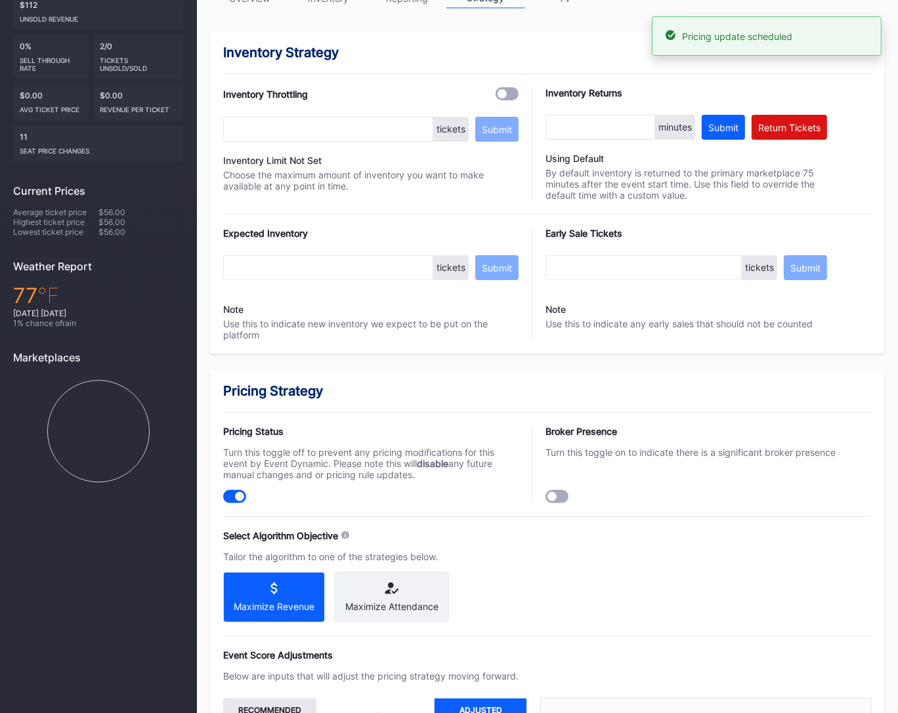
scroll to position [0, 0]
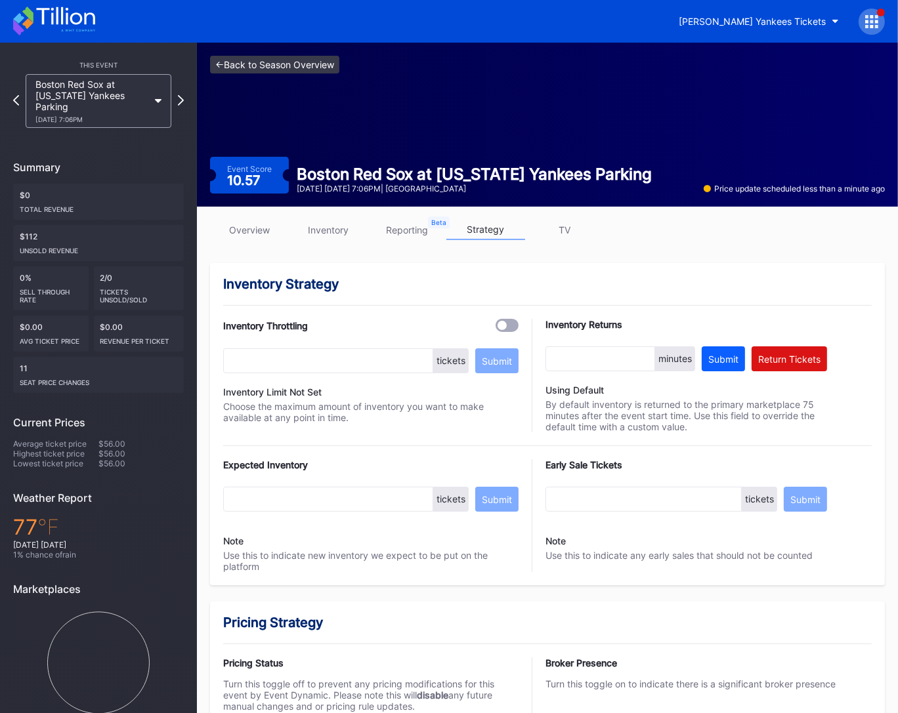
click at [303, 70] on link "<- Back to Season Overview" at bounding box center [274, 65] width 129 height 18
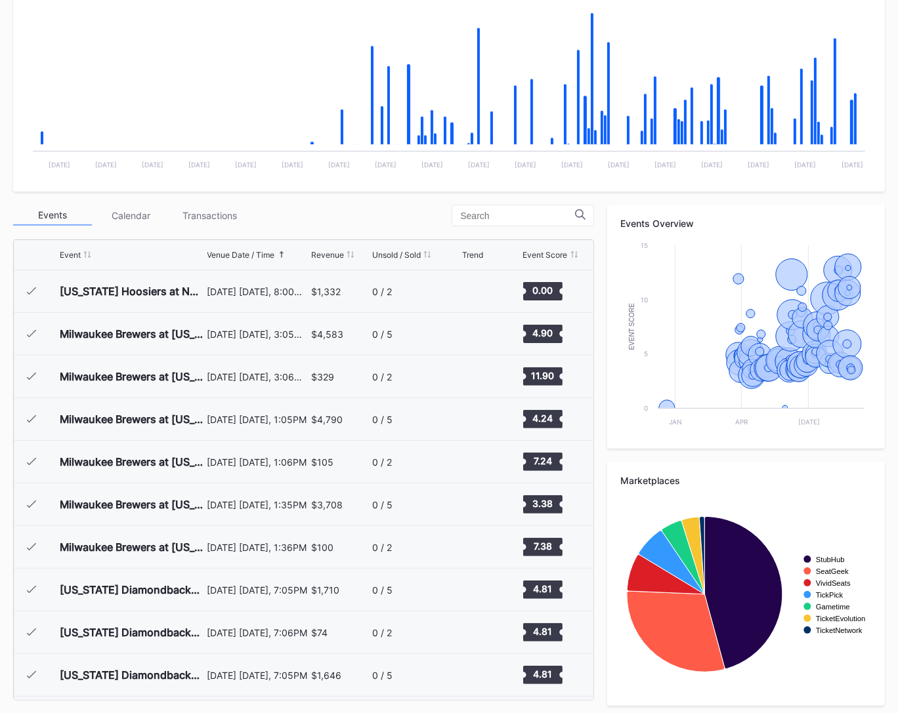
scroll to position [4608, 0]
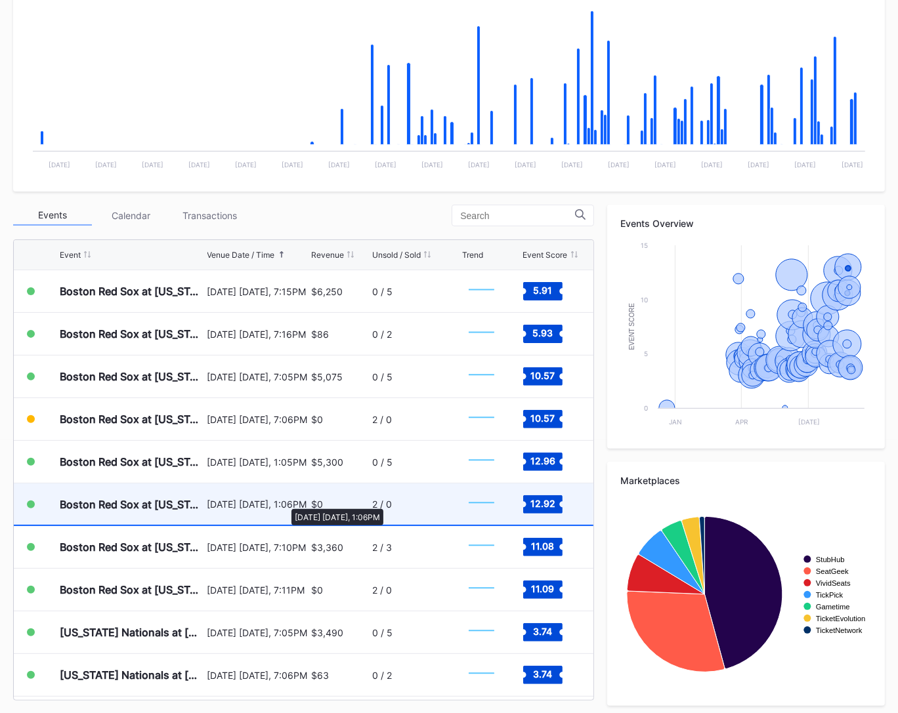
click at [285, 502] on div "August 23 Saturday, 1:06PM" at bounding box center [257, 504] width 101 height 11
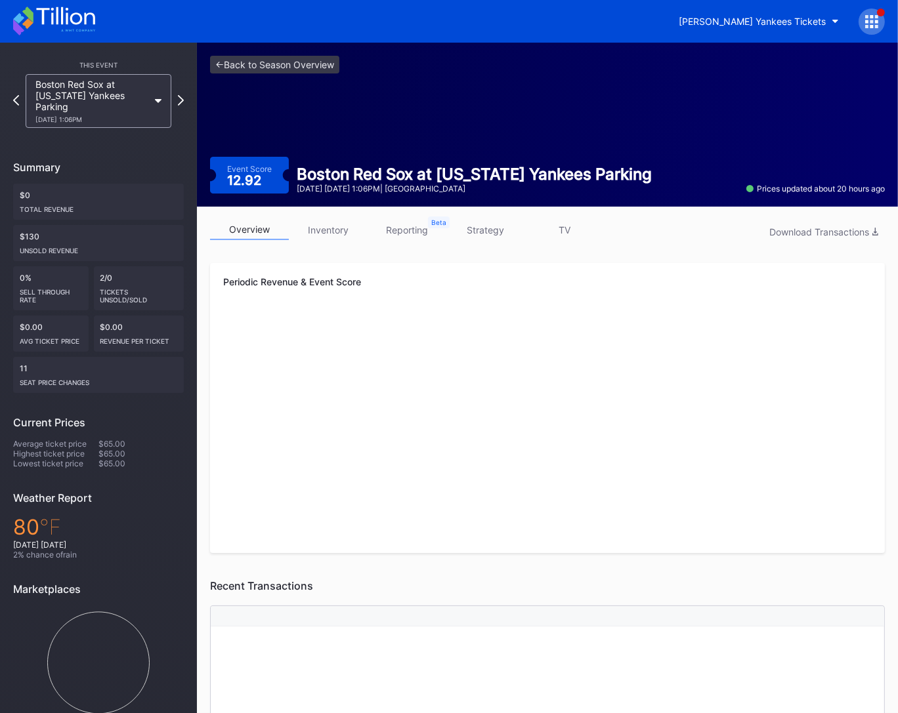
click at [473, 231] on link "strategy" at bounding box center [485, 230] width 79 height 20
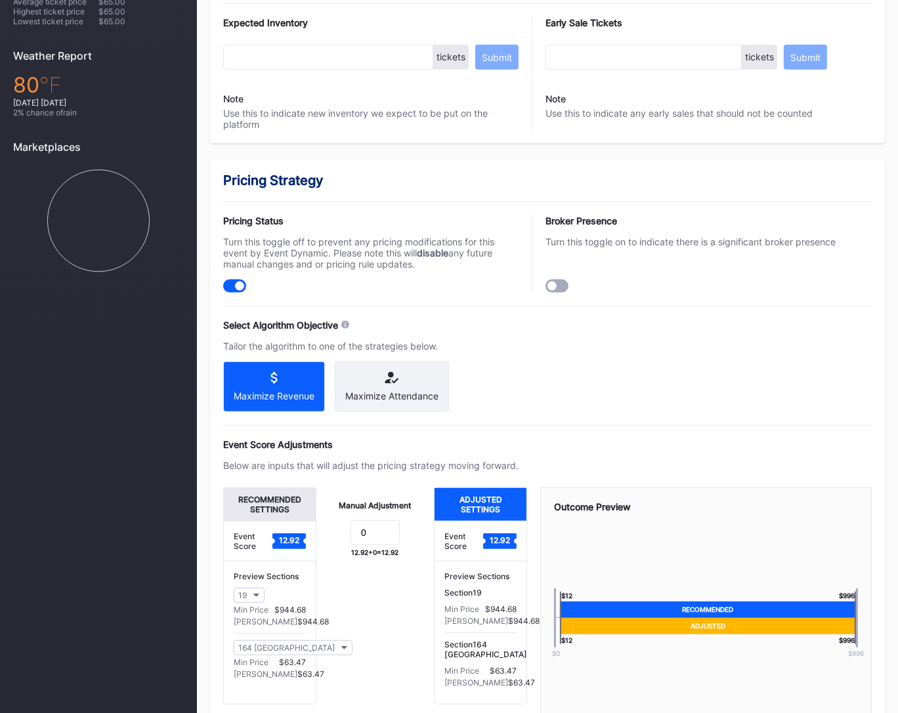
scroll to position [746, 0]
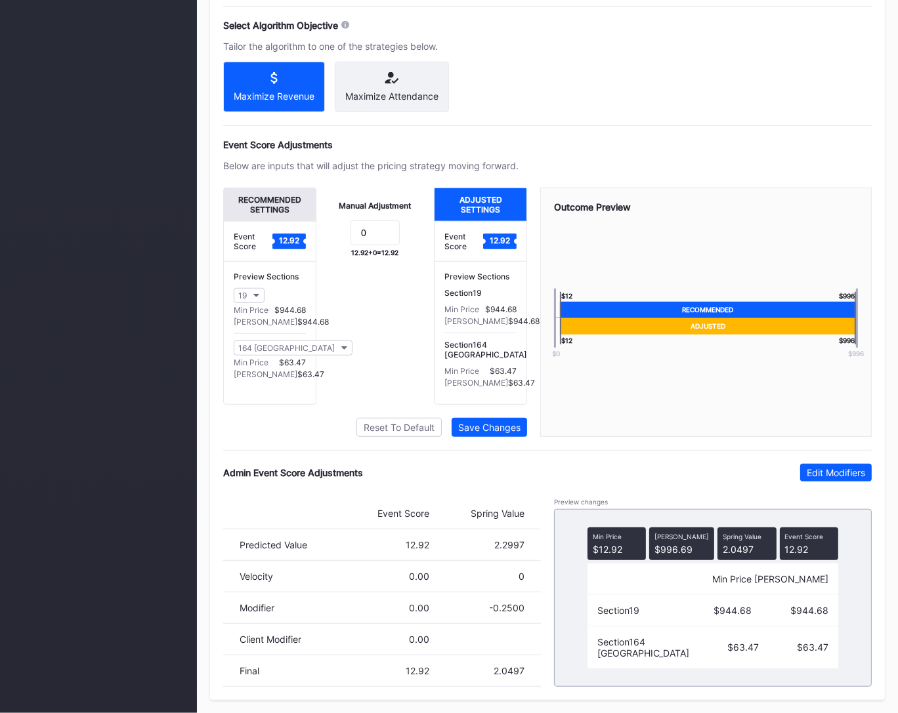
drag, startPoint x: 868, startPoint y: 477, endPoint x: 611, endPoint y: 602, distance: 285.9
click at [863, 478] on button "Edit Modifiers" at bounding box center [836, 473] width 72 height 18
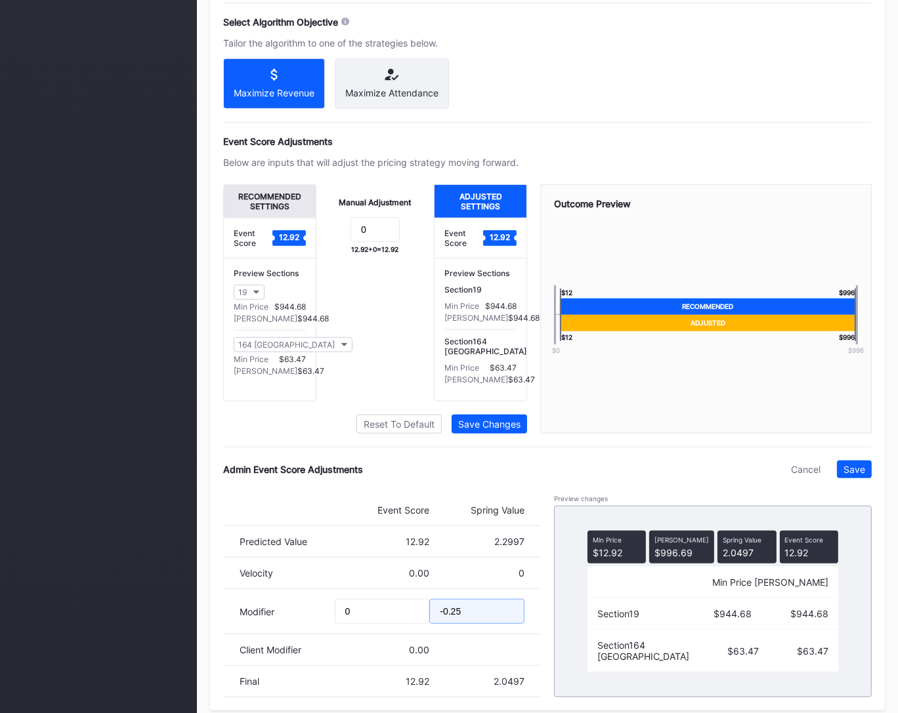
drag, startPoint x: 452, startPoint y: 615, endPoint x: 511, endPoint y: 616, distance: 59.1
click at [507, 616] on input "-0.25" at bounding box center [476, 611] width 95 height 25
type input "-0.5"
click at [857, 475] on div "Save" at bounding box center [854, 469] width 22 height 11
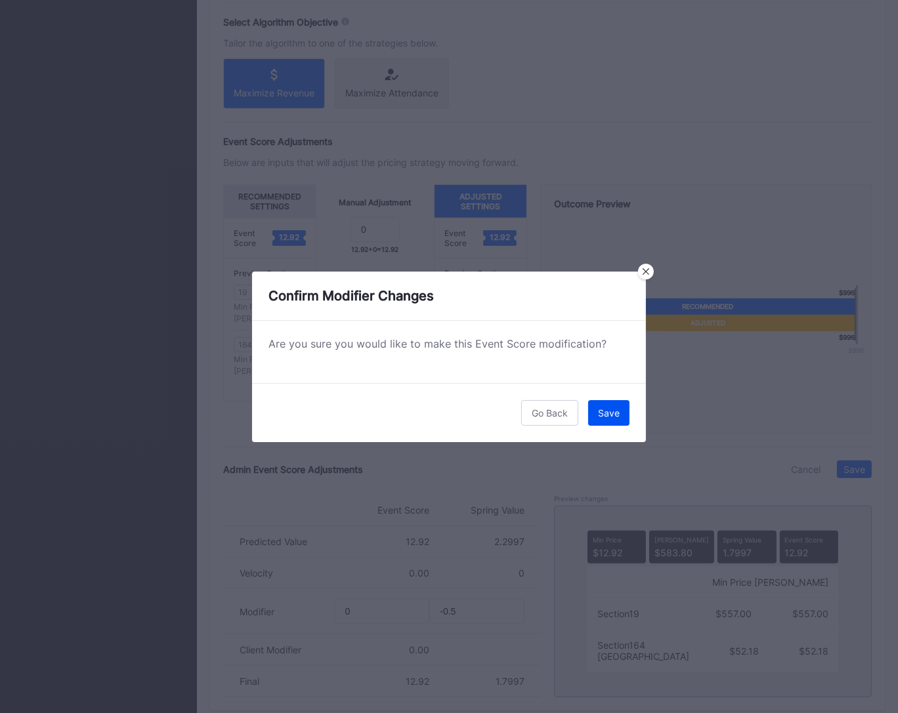
click at [595, 410] on button "Save" at bounding box center [608, 413] width 41 height 26
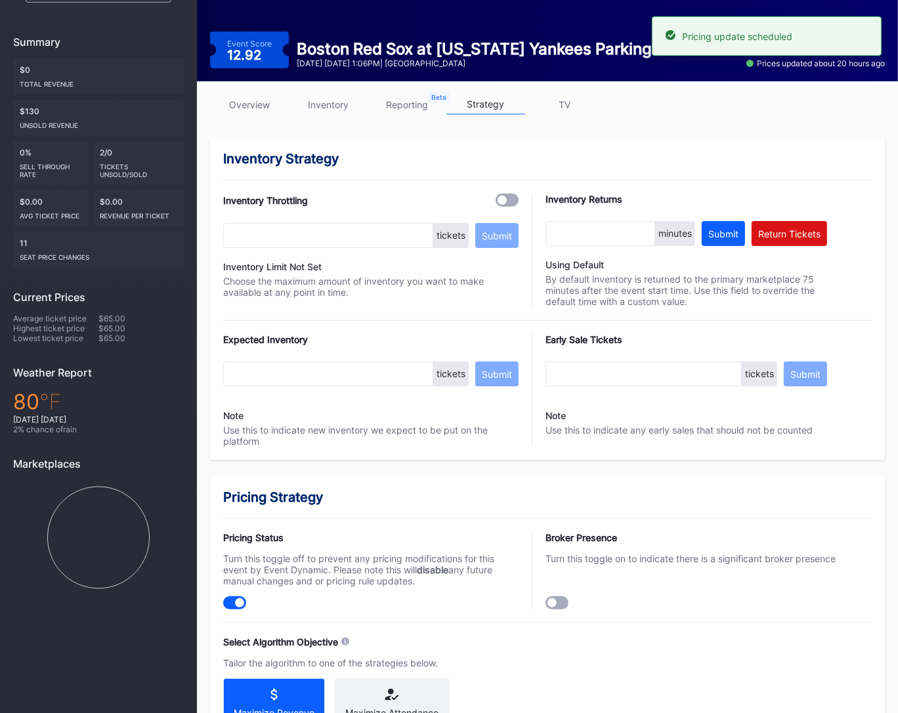
scroll to position [0, 0]
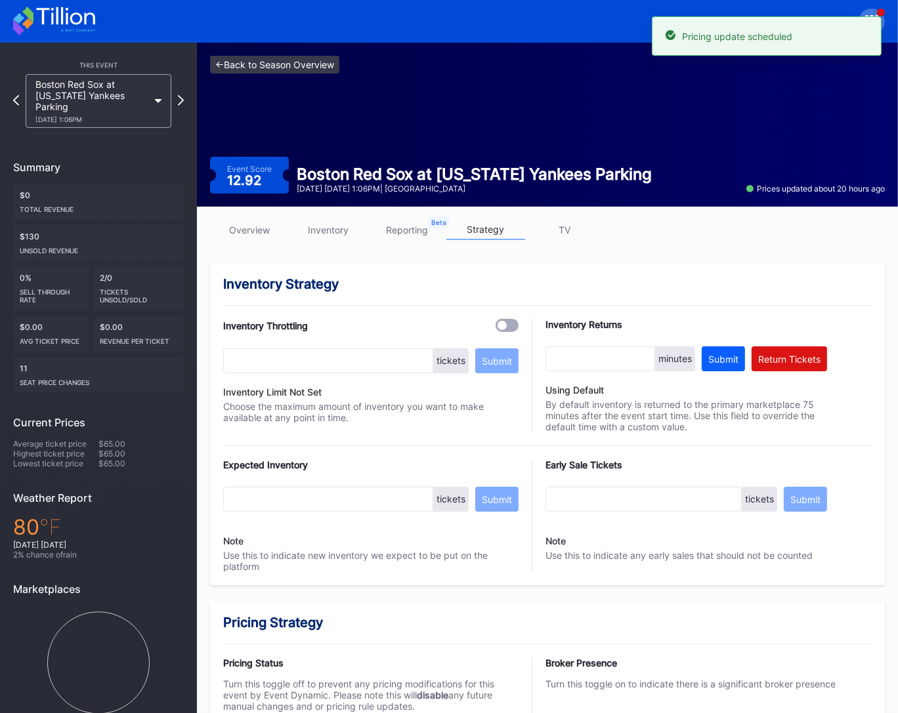
click at [268, 56] on link "<- Back to Season Overview" at bounding box center [274, 65] width 129 height 18
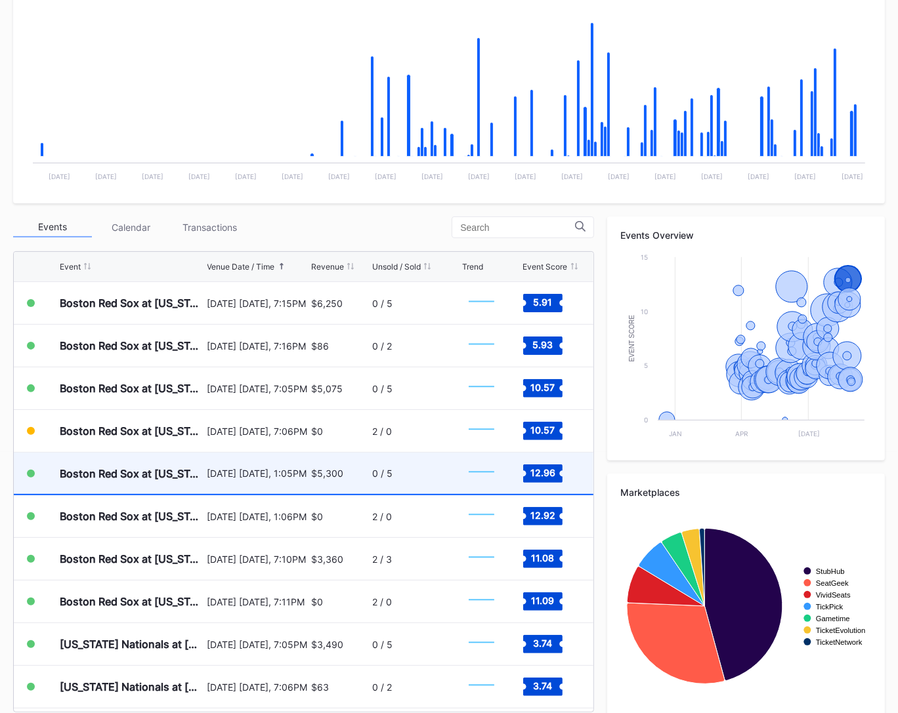
scroll to position [4621, 0]
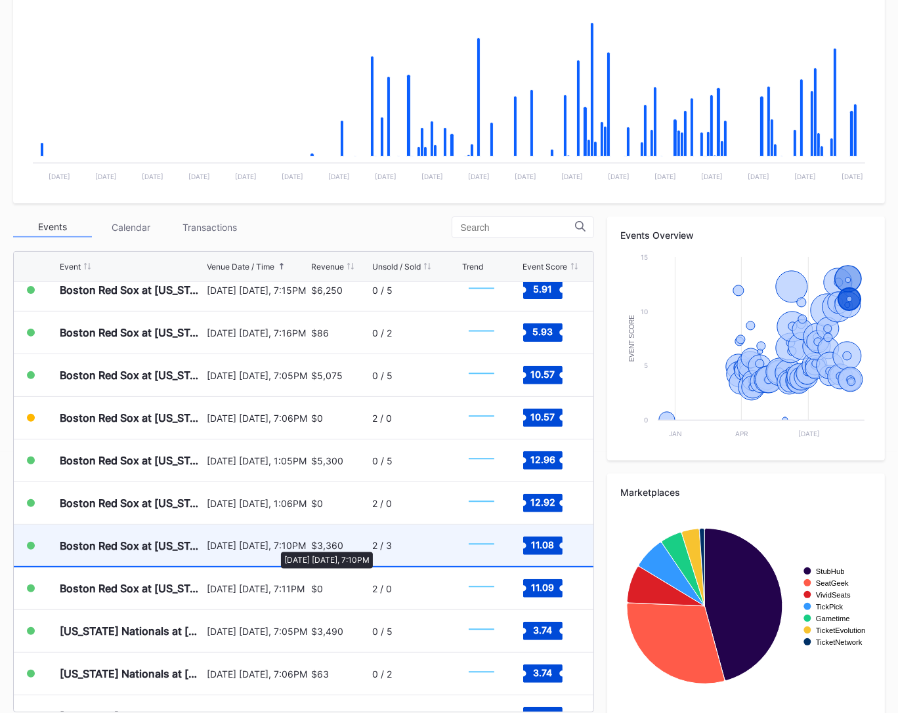
click at [274, 545] on div "August 24 Sunday, 7:10PM" at bounding box center [257, 545] width 101 height 11
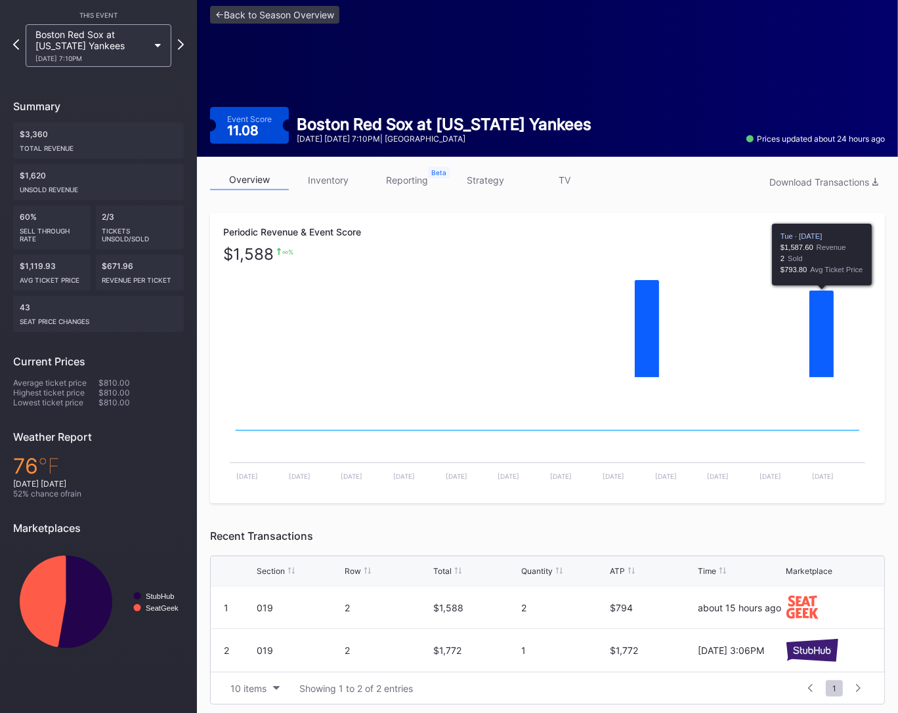
scroll to position [51, 0]
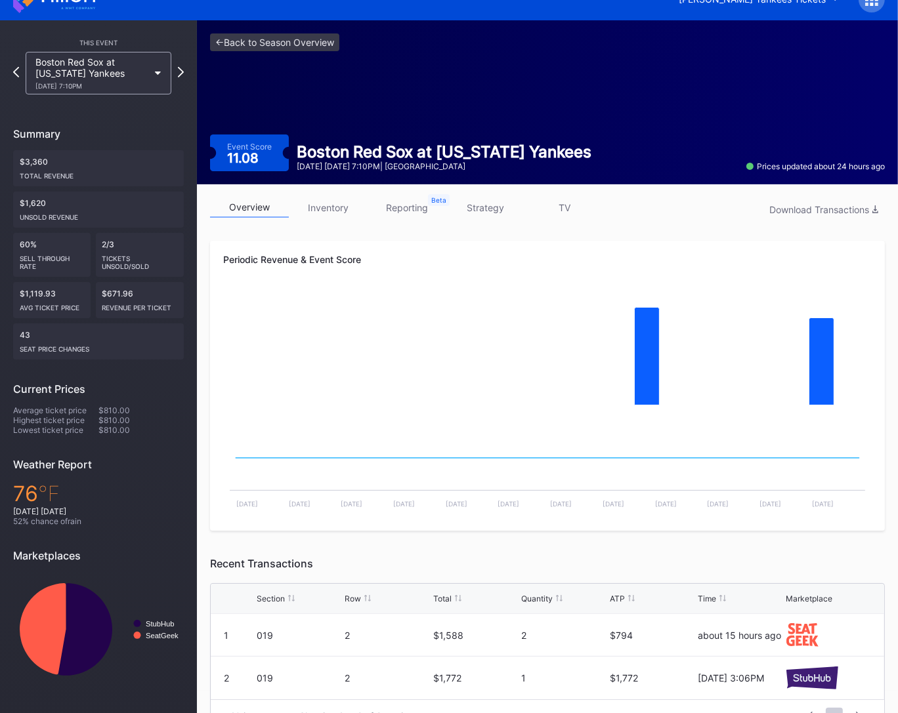
click at [476, 198] on link "strategy" at bounding box center [485, 208] width 79 height 20
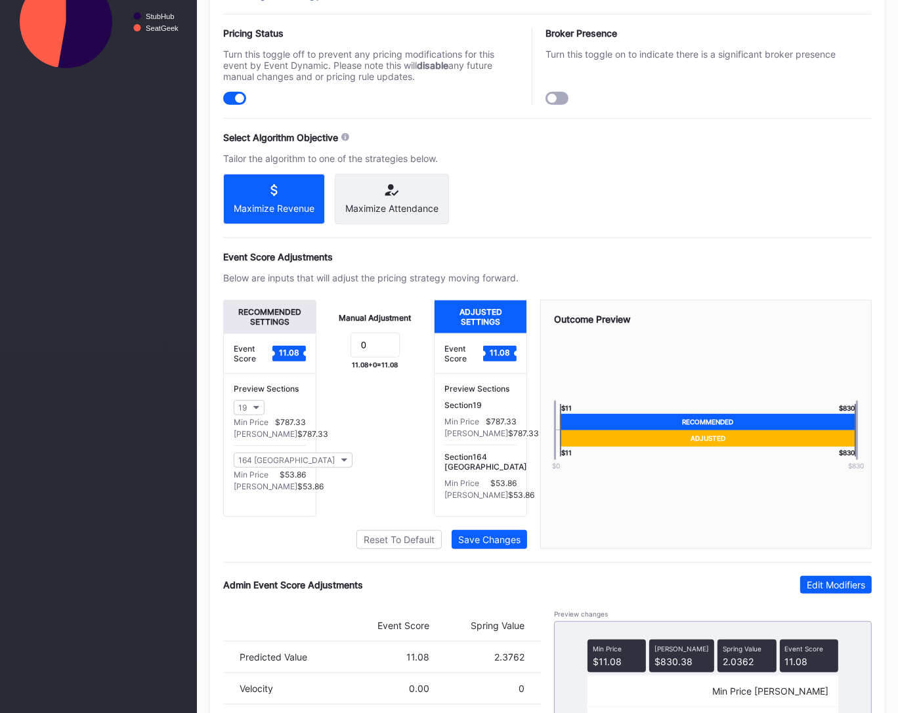
scroll to position [746, 0]
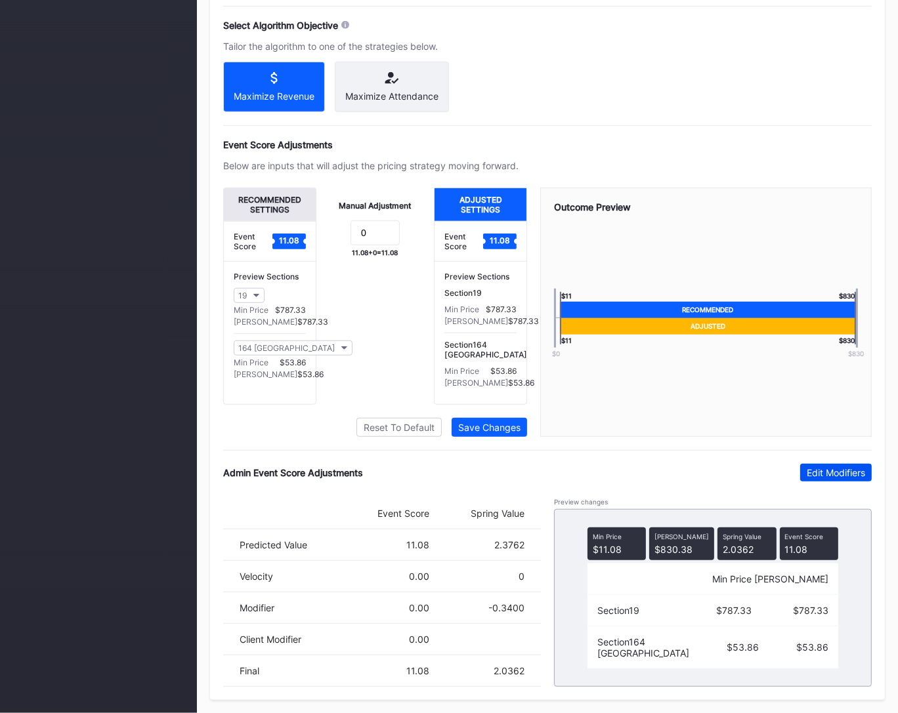
click at [841, 477] on div "Edit Modifiers" at bounding box center [836, 472] width 58 height 11
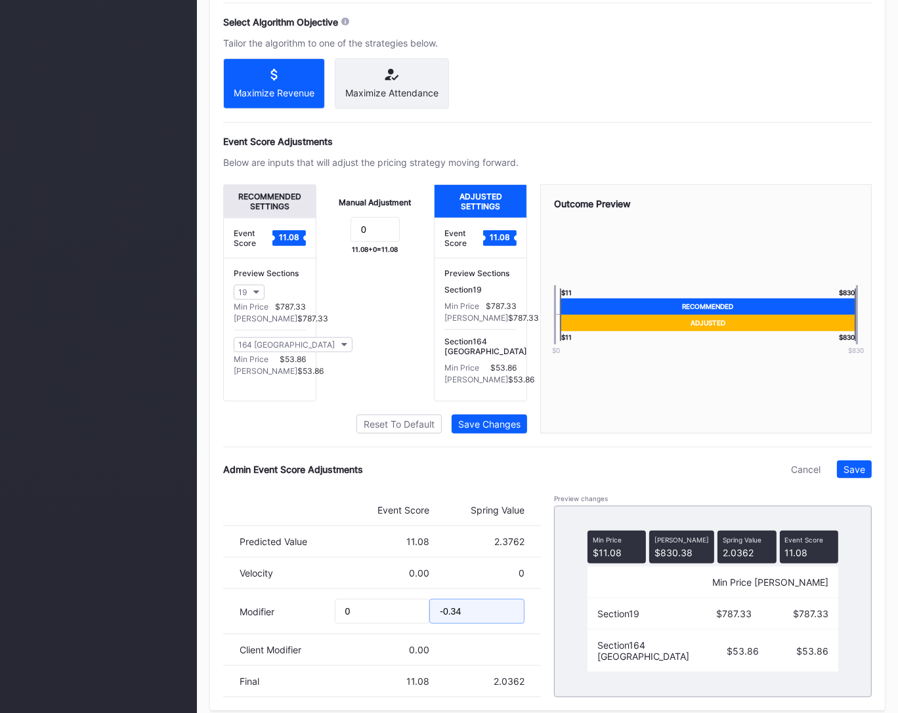
drag, startPoint x: 452, startPoint y: 617, endPoint x: 466, endPoint y: 616, distance: 14.5
click at [466, 616] on input "-0.34" at bounding box center [476, 611] width 95 height 25
type input "-0.45"
click at [849, 475] on div "Save" at bounding box center [854, 469] width 22 height 11
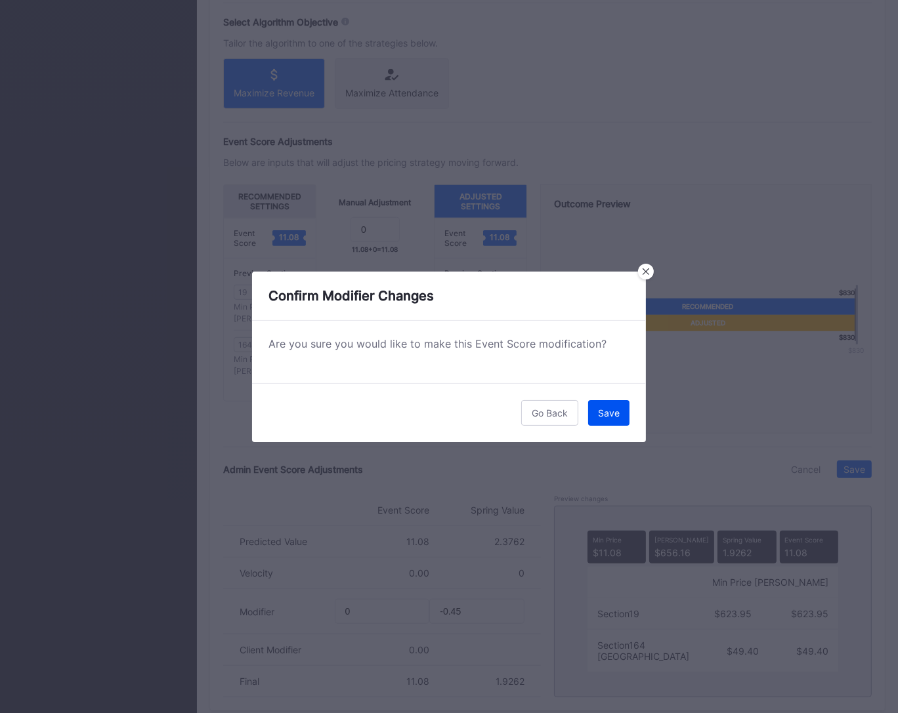
click at [603, 417] on div "Save" at bounding box center [609, 413] width 22 height 11
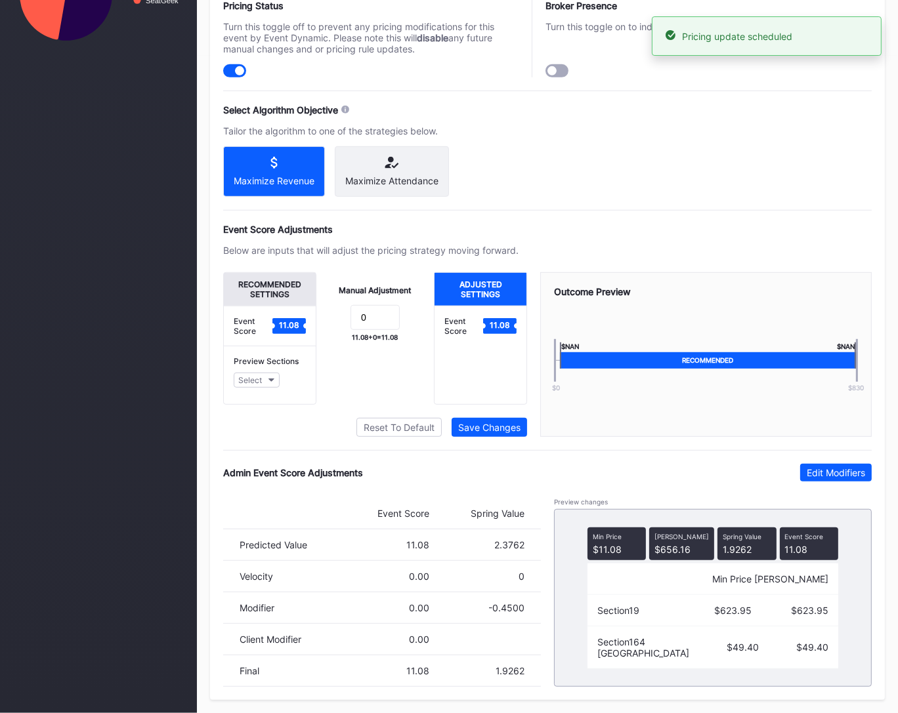
scroll to position [0, 0]
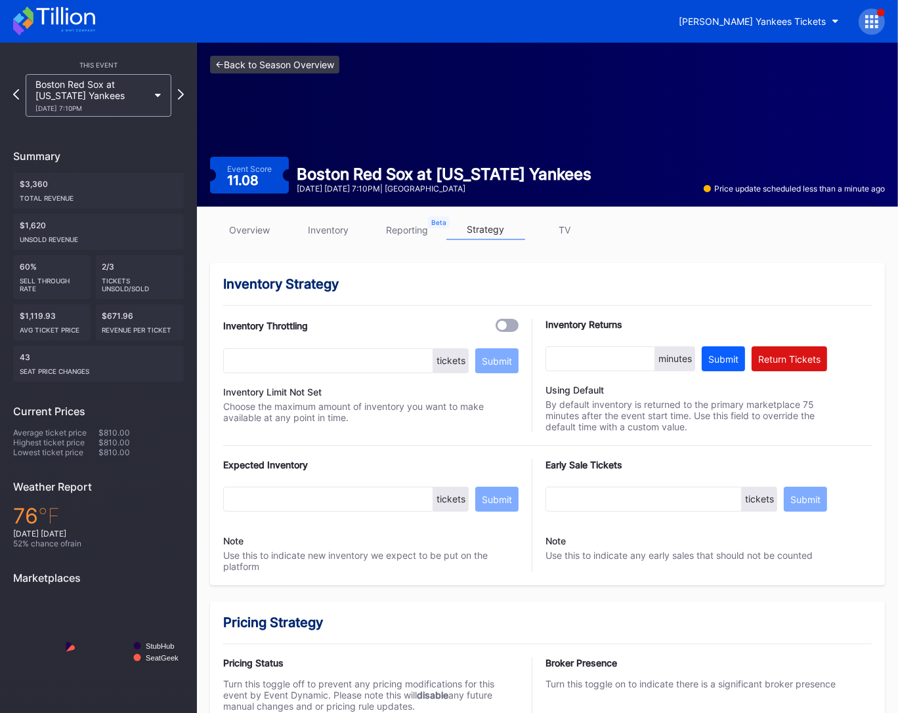
click at [323, 69] on link "<- Back to Season Overview" at bounding box center [274, 65] width 129 height 18
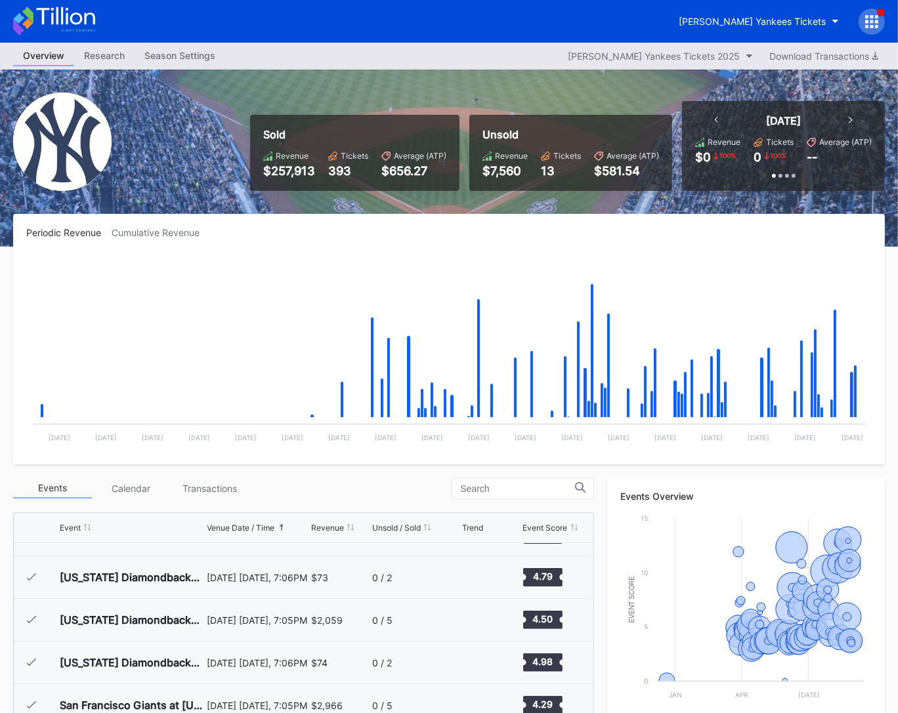
scroll to position [4608, 0]
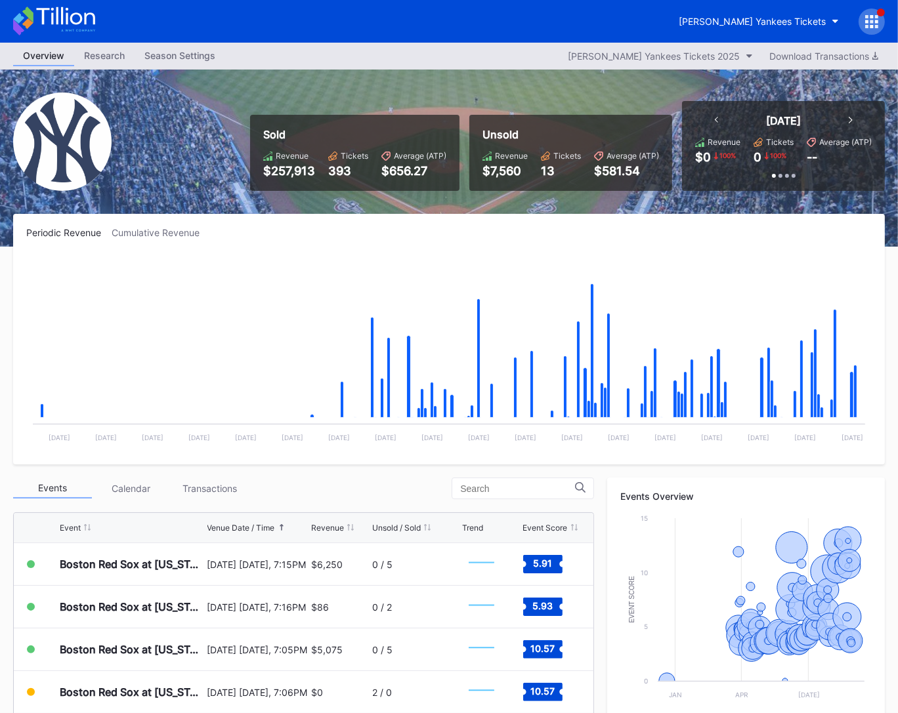
click at [87, 15] on icon at bounding box center [65, 16] width 58 height 18
click at [86, 22] on icon at bounding box center [54, 21] width 82 height 29
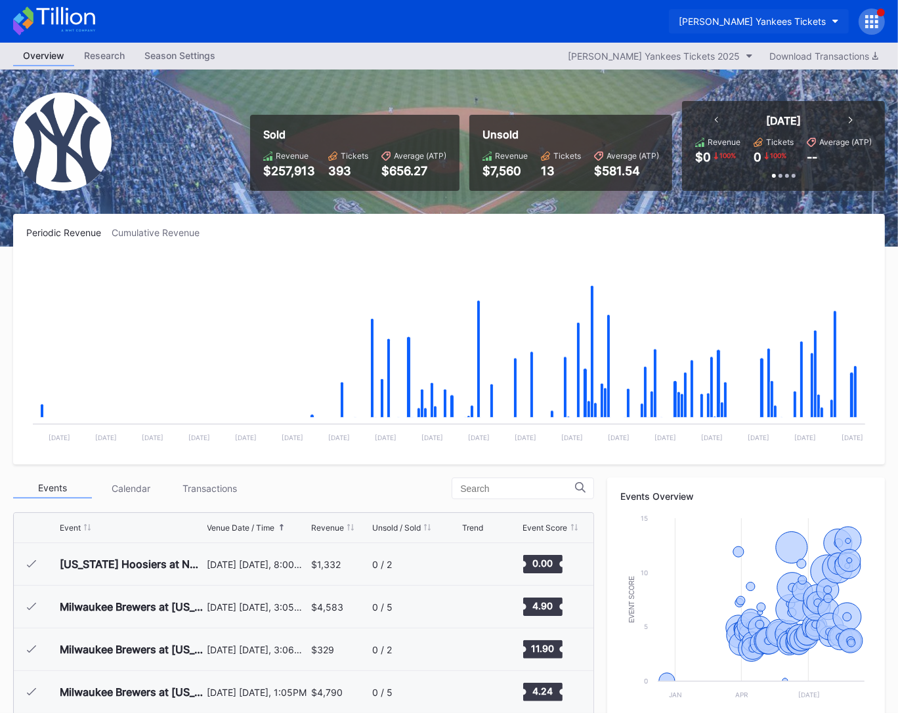
scroll to position [4608, 0]
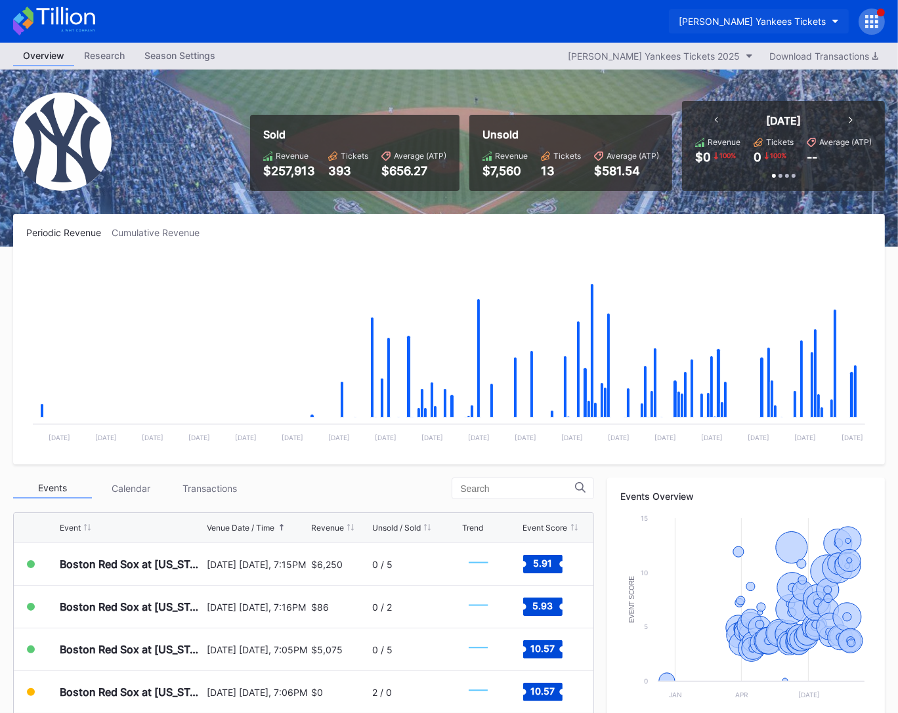
click at [742, 28] on button "[PERSON_NAME] Yankees Tickets" at bounding box center [759, 21] width 180 height 24
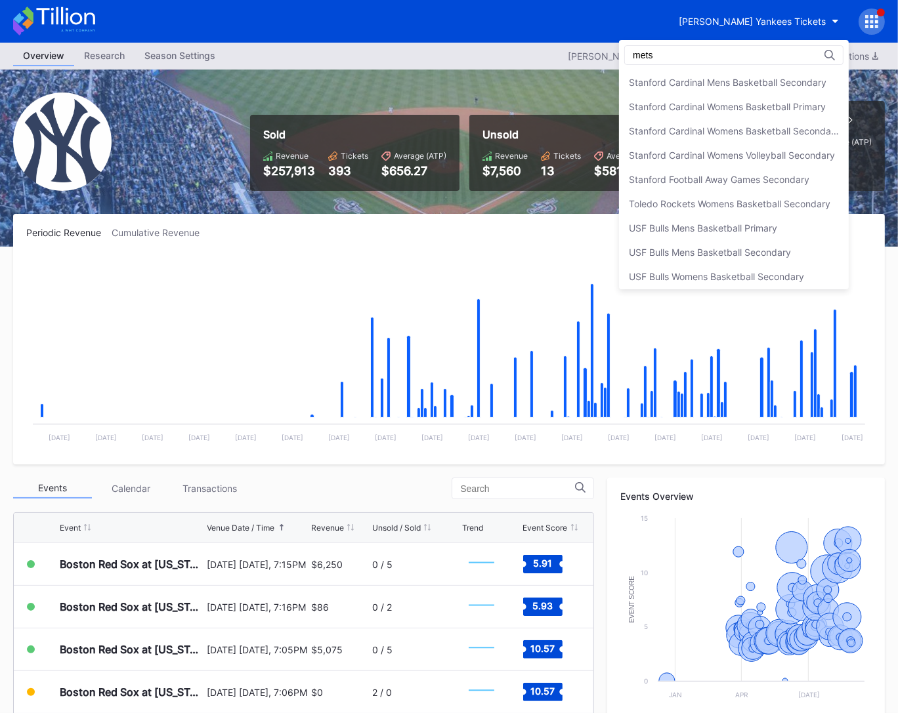
scroll to position [0, 0]
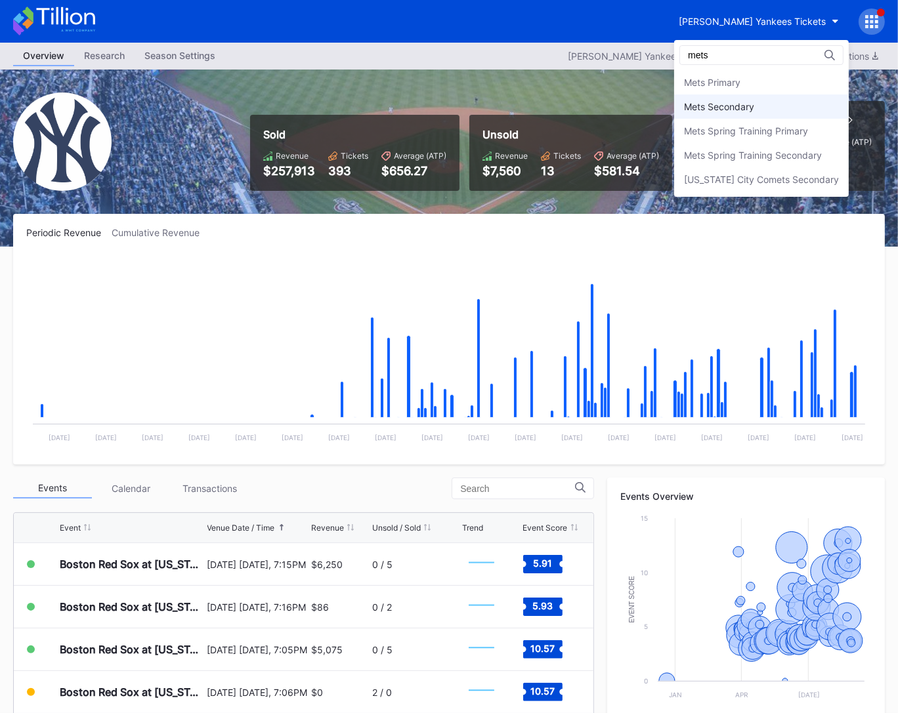
type input "mets"
click at [740, 98] on div "Mets Secondary" at bounding box center [761, 107] width 175 height 24
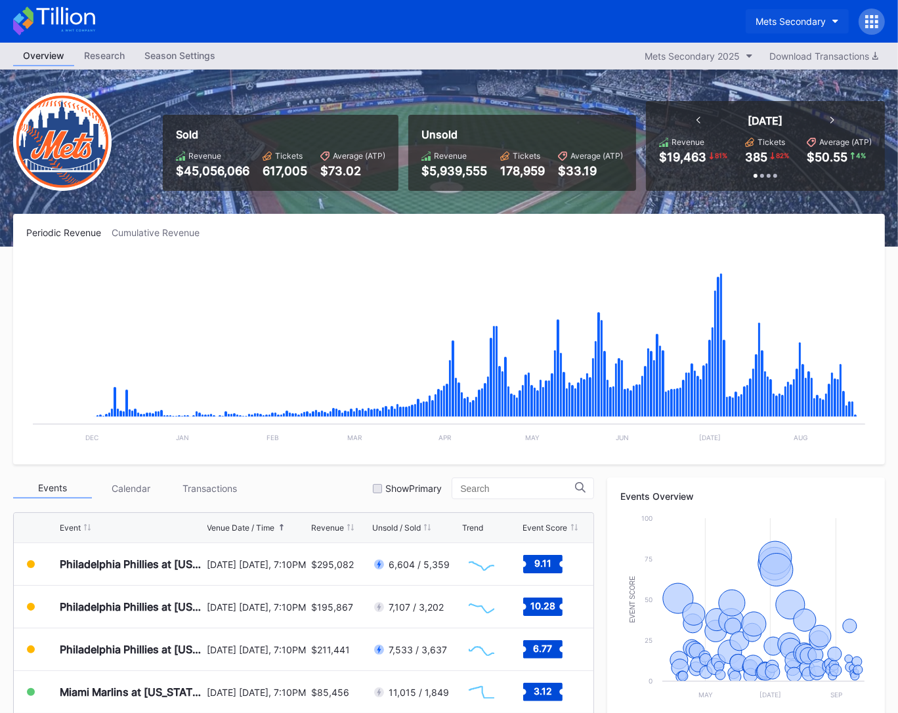
click at [772, 25] on div "Mets Secondary" at bounding box center [790, 21] width 70 height 11
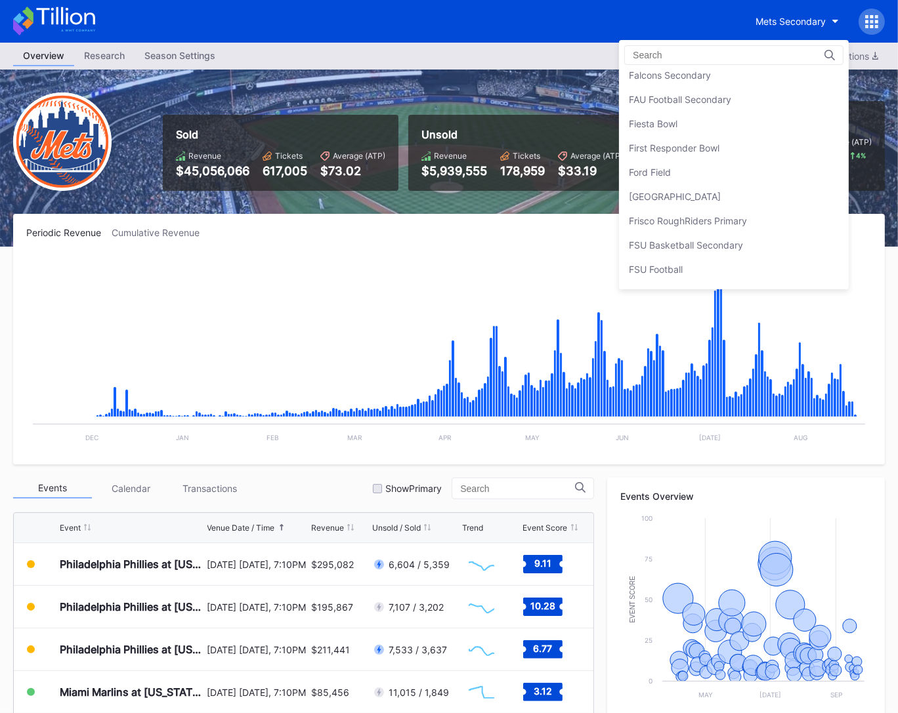
scroll to position [1391, 0]
click at [721, 192] on div "[GEOGRAPHIC_DATA]" at bounding box center [675, 197] width 92 height 11
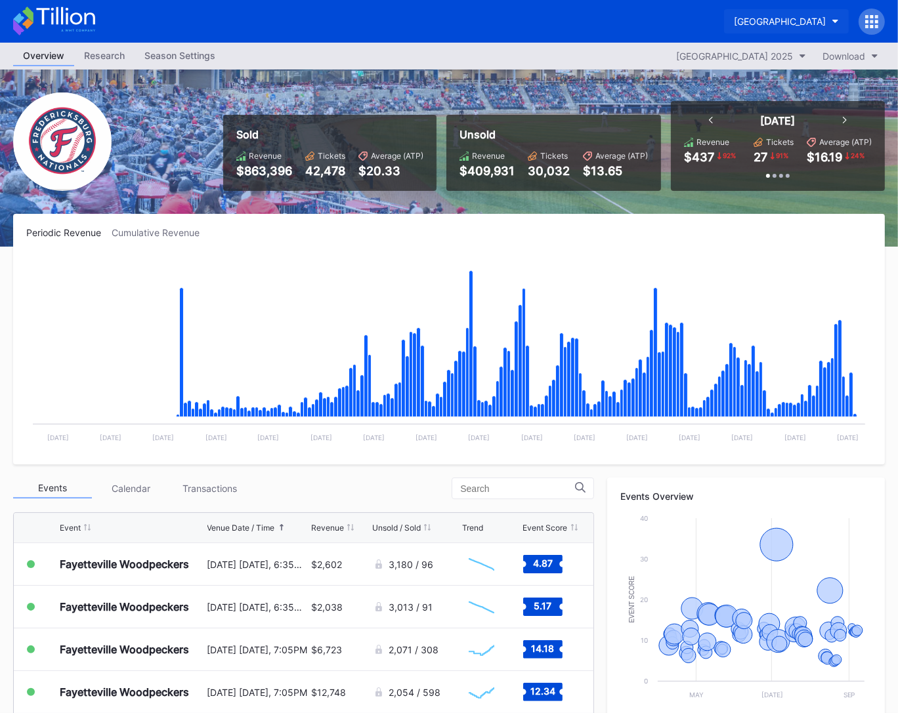
click at [789, 26] on div "[GEOGRAPHIC_DATA]" at bounding box center [780, 21] width 92 height 11
click at [779, 20] on div "[GEOGRAPHIC_DATA]" at bounding box center [780, 21] width 92 height 11
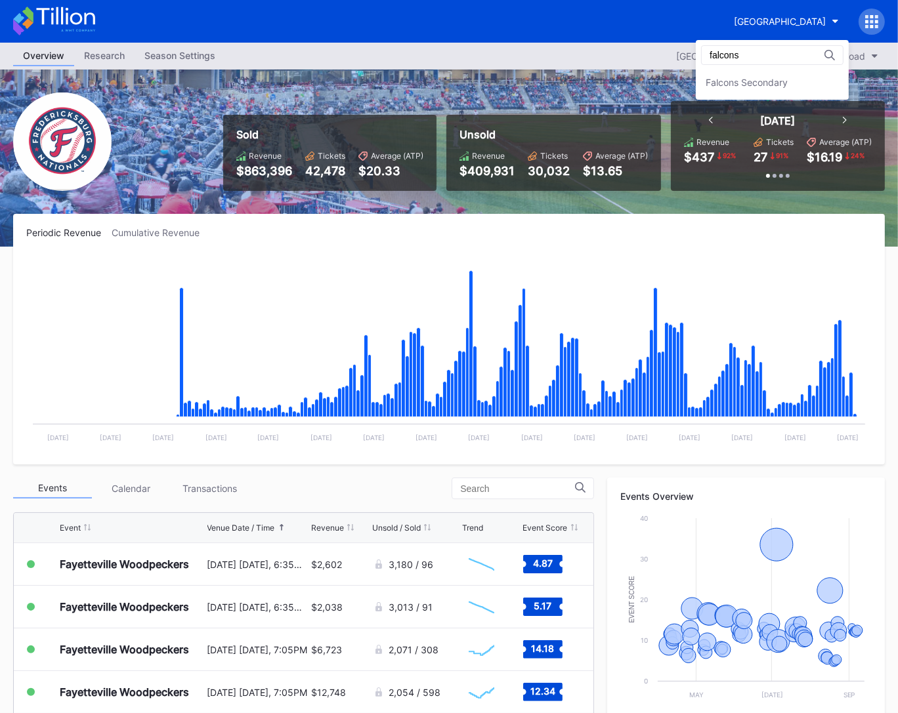
type input "falcons"
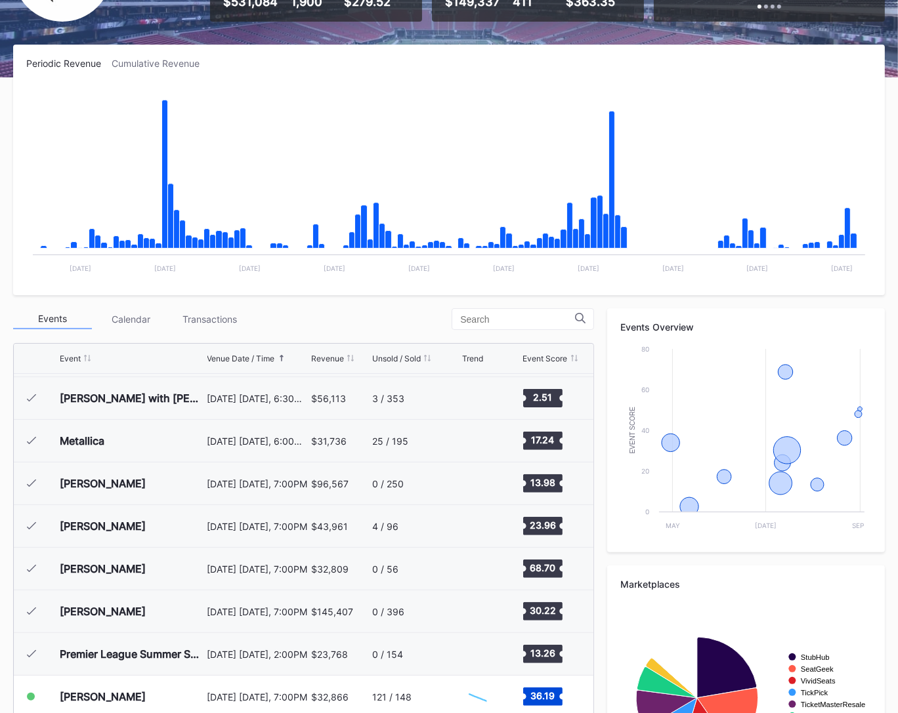
scroll to position [290, 0]
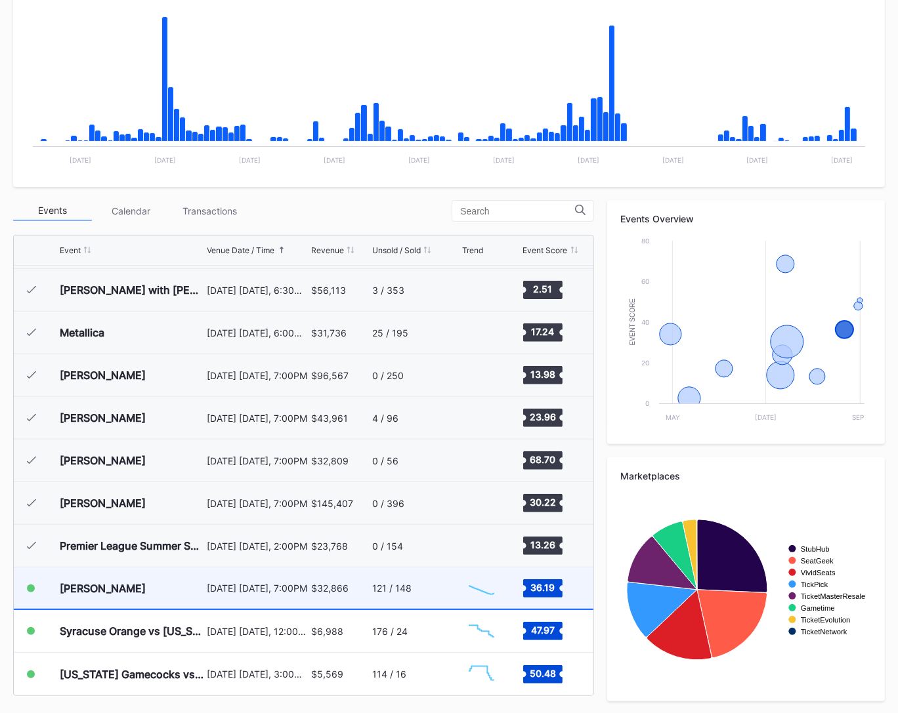
click at [333, 587] on div "$32,866" at bounding box center [329, 588] width 37 height 11
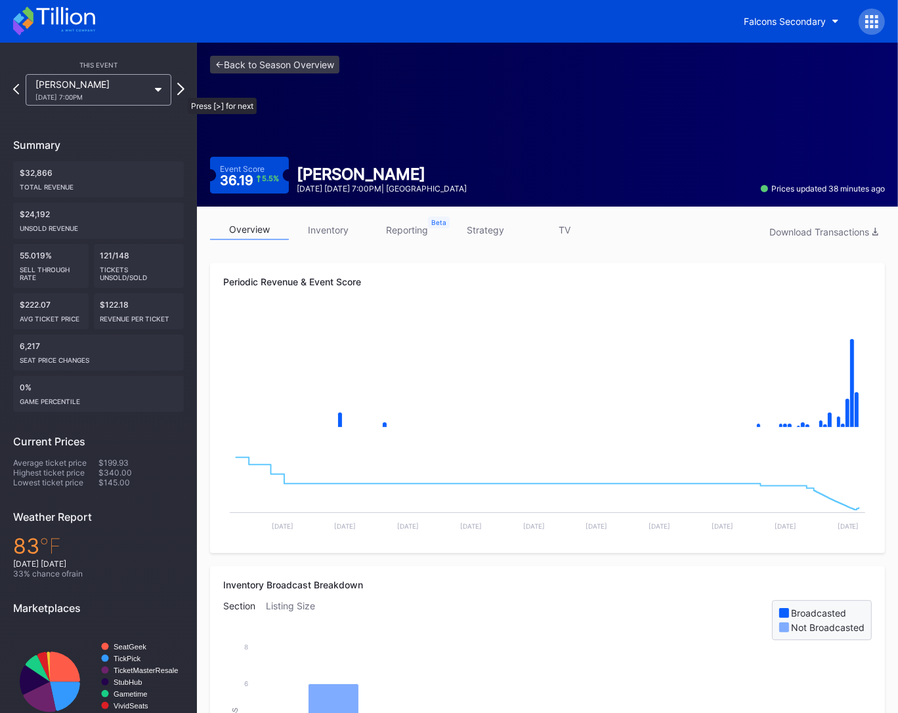
click at [181, 91] on icon at bounding box center [180, 89] width 7 height 12
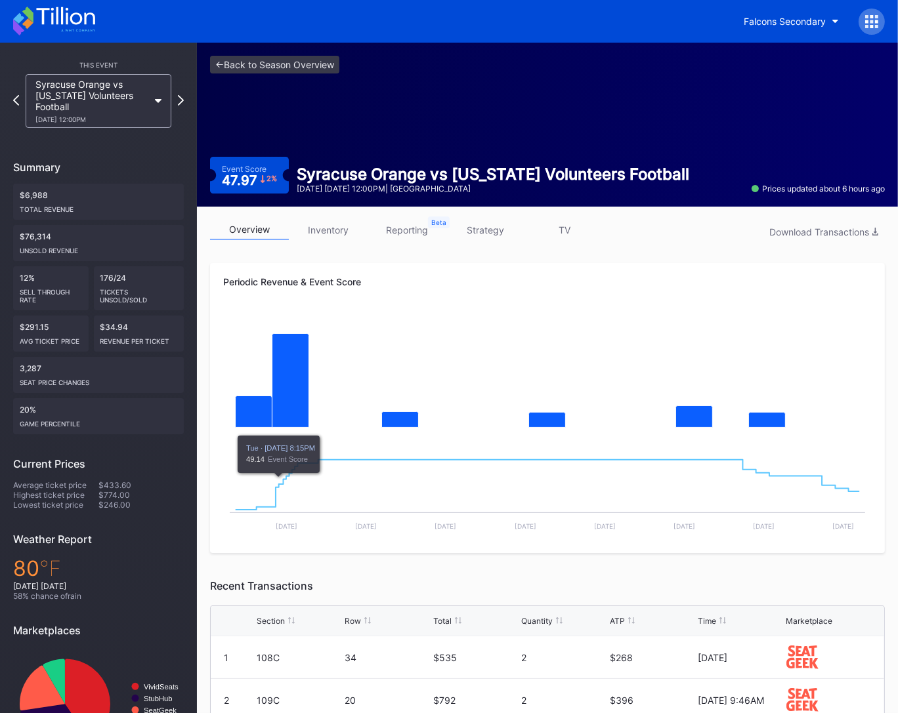
click at [513, 226] on link "strategy" at bounding box center [485, 230] width 79 height 20
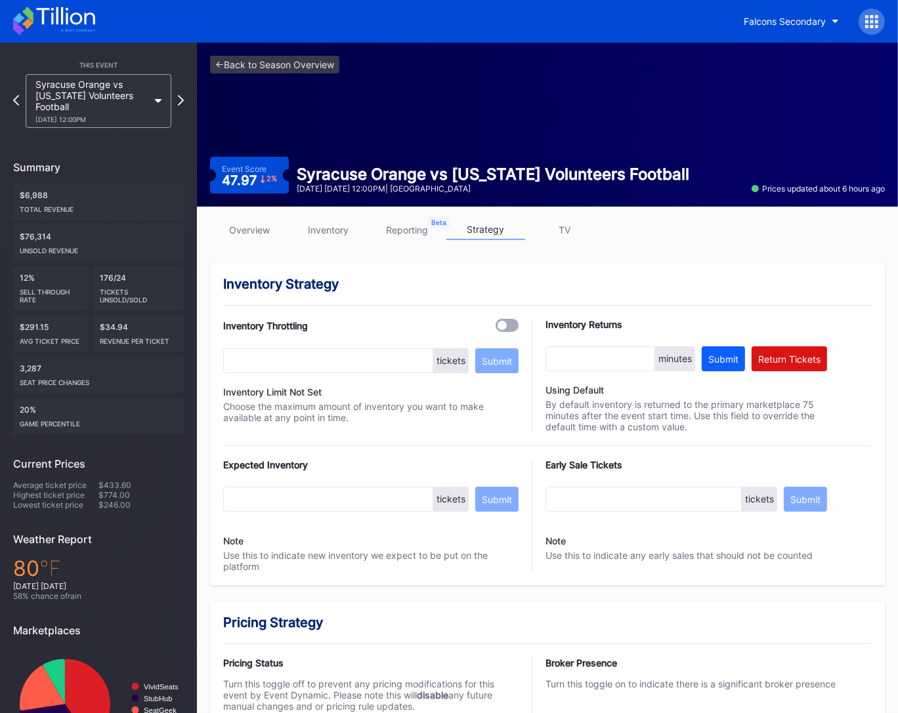
scroll to position [738, 0]
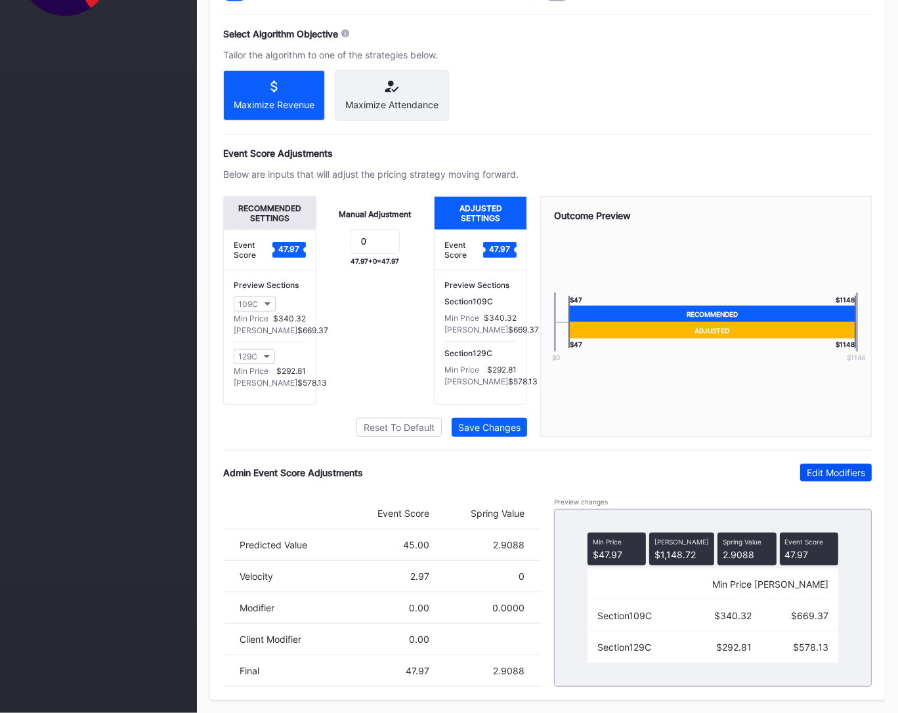
click at [829, 478] on div "Edit Modifiers" at bounding box center [836, 472] width 58 height 11
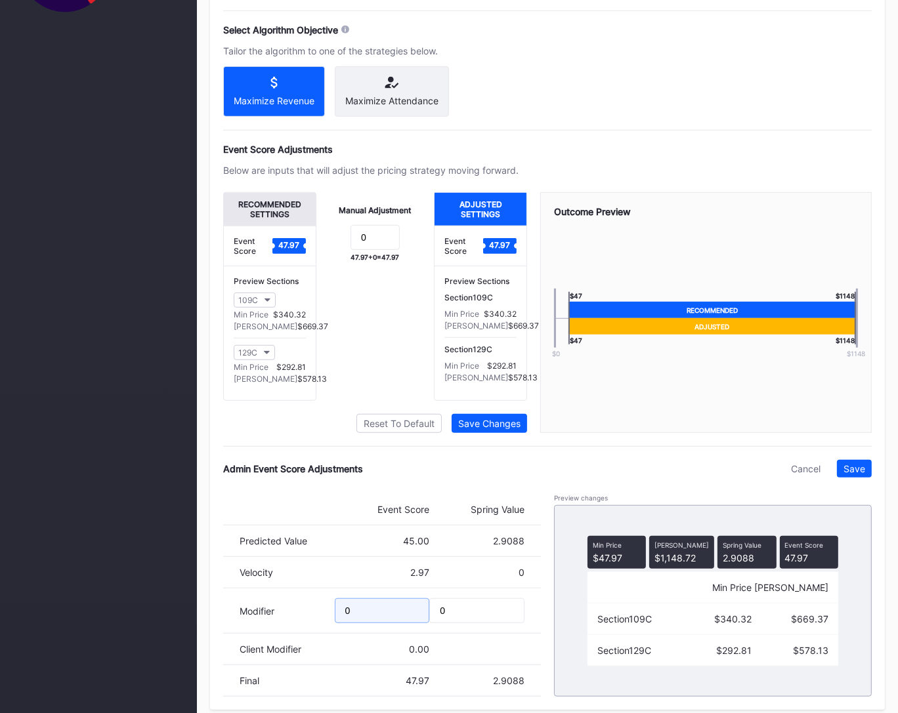
click at [360, 620] on input "0" at bounding box center [382, 611] width 95 height 25
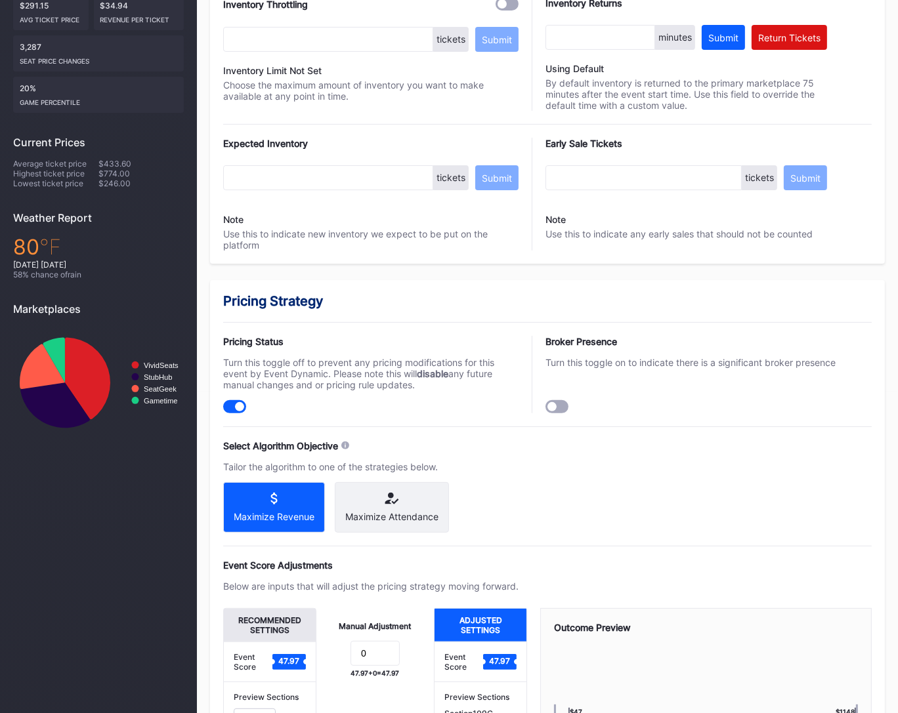
scroll to position [752, 0]
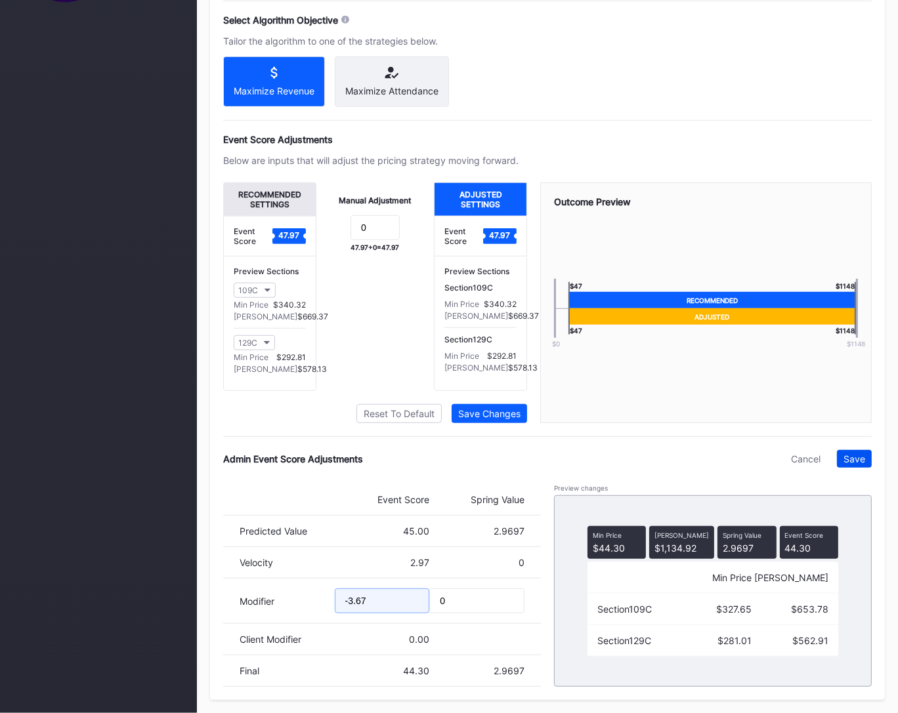
type input "-3.67"
click at [853, 464] on div "Save" at bounding box center [854, 459] width 22 height 11
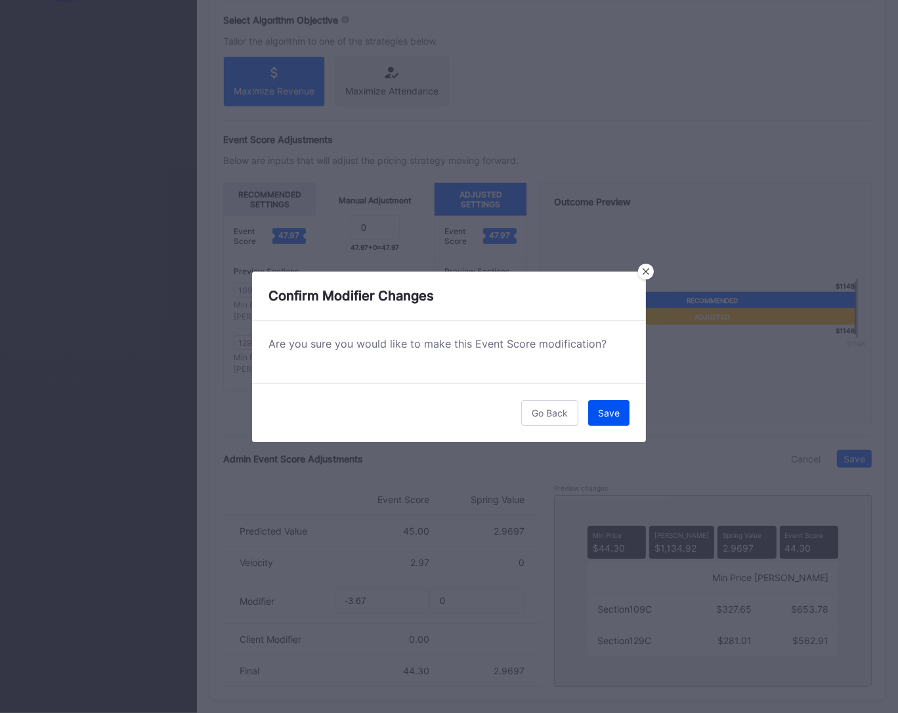
click at [613, 410] on div "Save" at bounding box center [609, 413] width 22 height 11
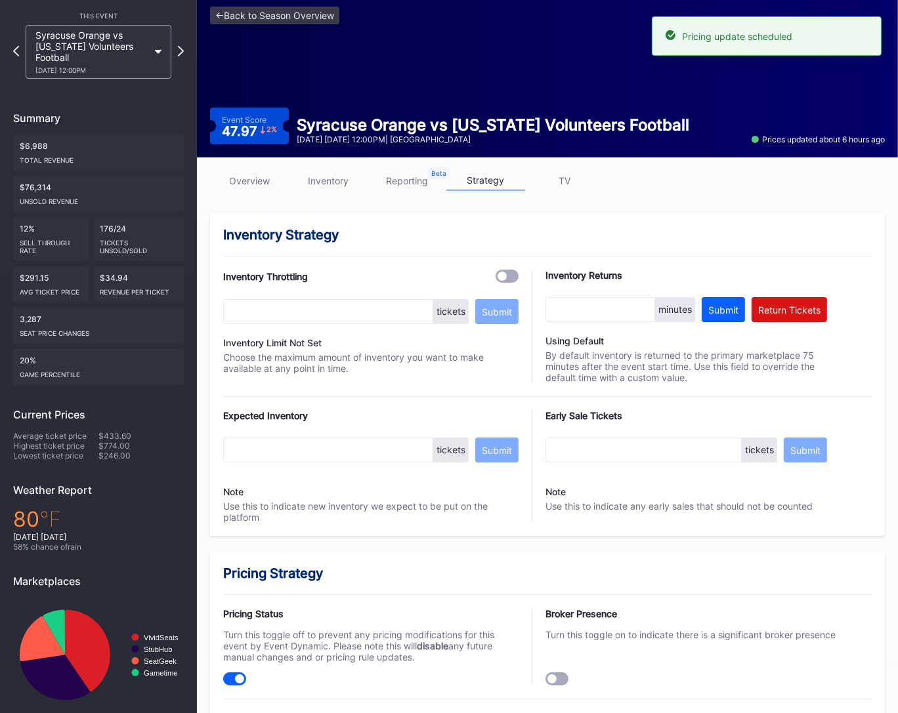
scroll to position [0, 0]
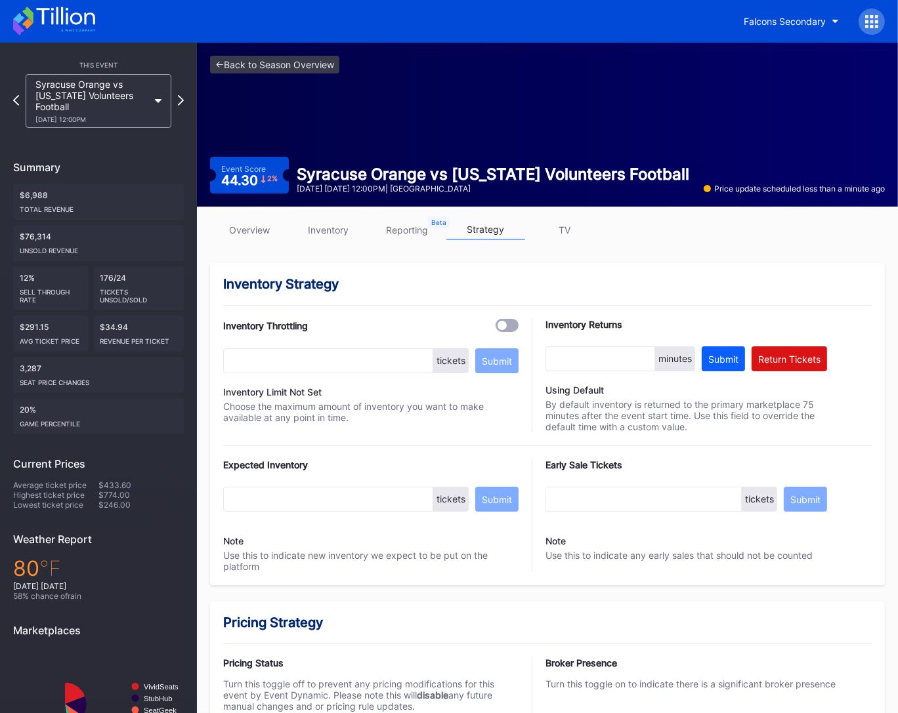
click at [253, 227] on link "overview" at bounding box center [249, 230] width 79 height 20
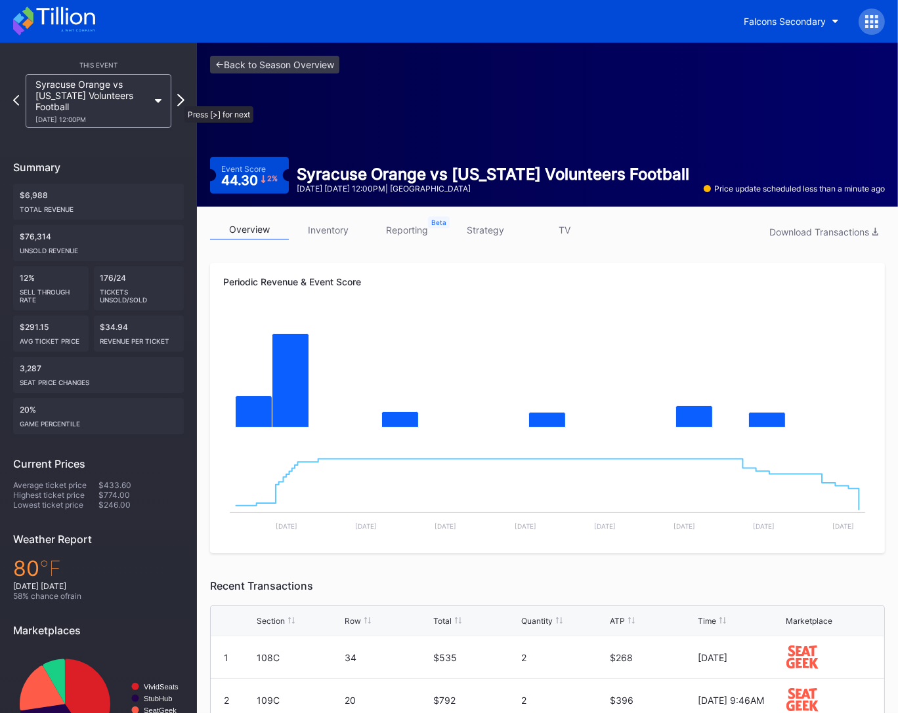
click at [178, 100] on icon at bounding box center [180, 100] width 7 height 12
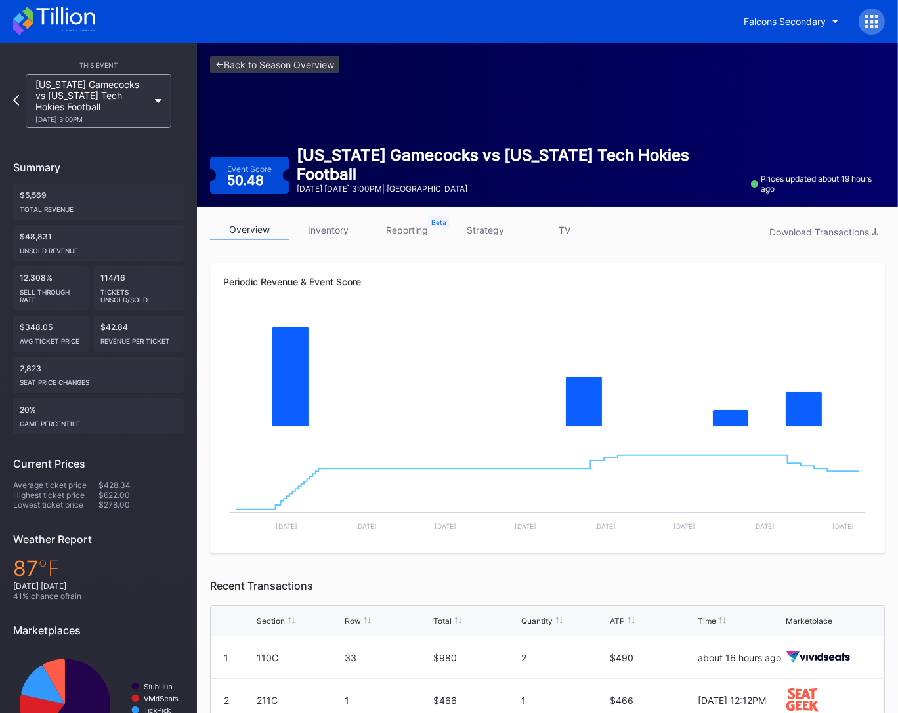
click at [481, 234] on link "strategy" at bounding box center [485, 230] width 79 height 20
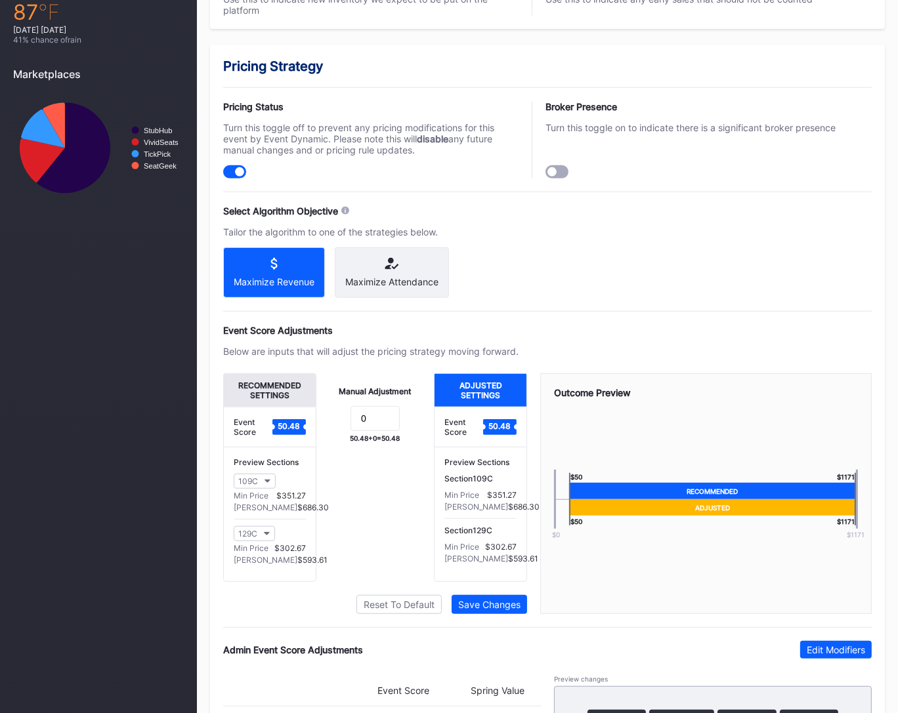
scroll to position [738, 0]
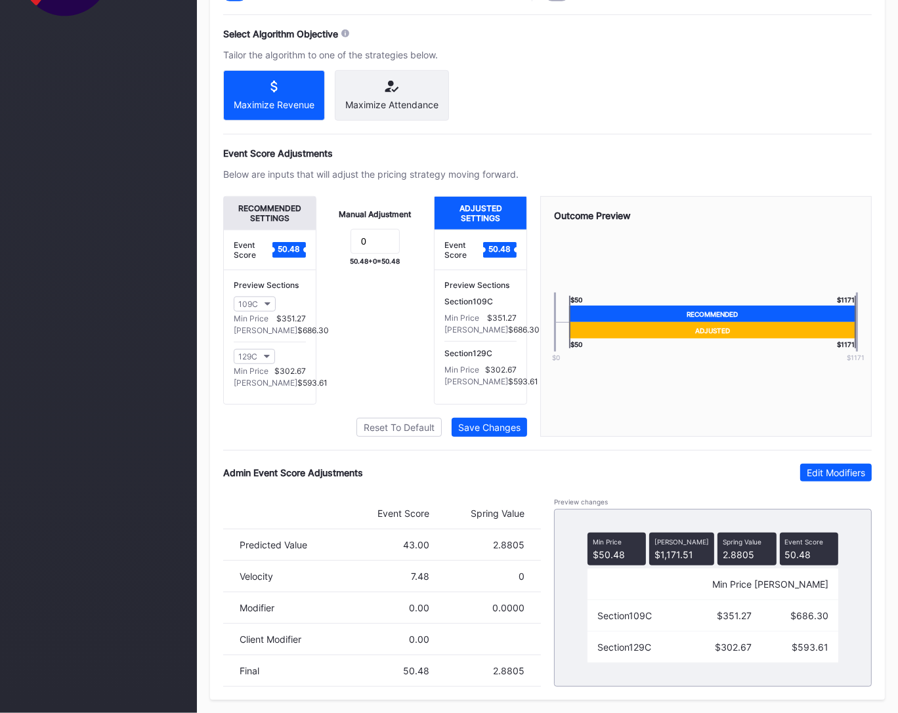
drag, startPoint x: 852, startPoint y: 467, endPoint x: 627, endPoint y: 588, distance: 255.2
click at [852, 467] on button "Edit Modifiers" at bounding box center [836, 473] width 72 height 18
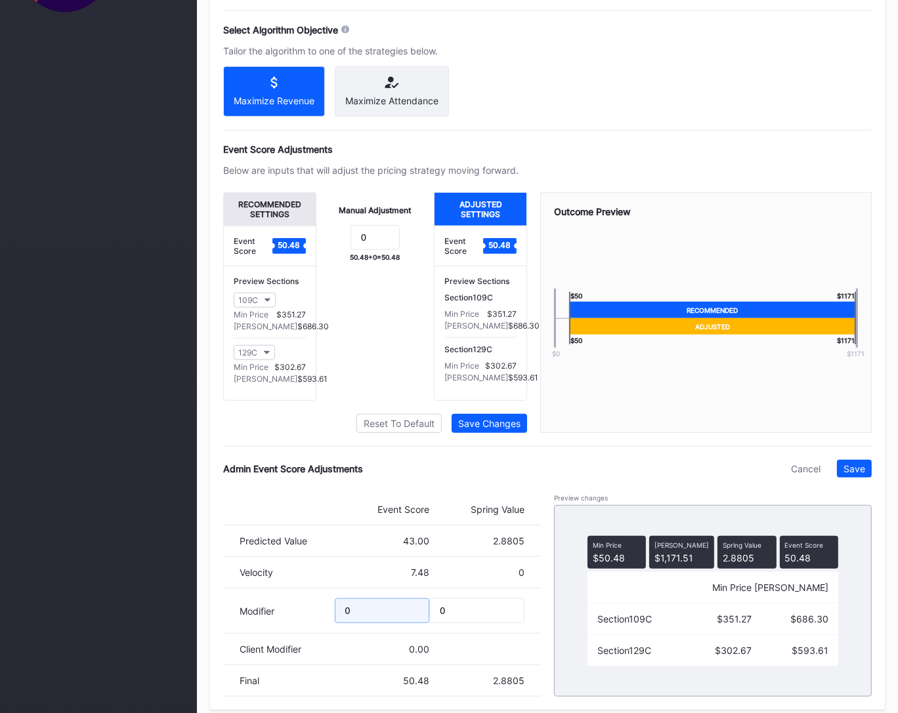
click at [367, 624] on input "0" at bounding box center [382, 611] width 95 height 25
type input "-5.87"
click at [851, 478] on button "Save" at bounding box center [854, 469] width 35 height 18
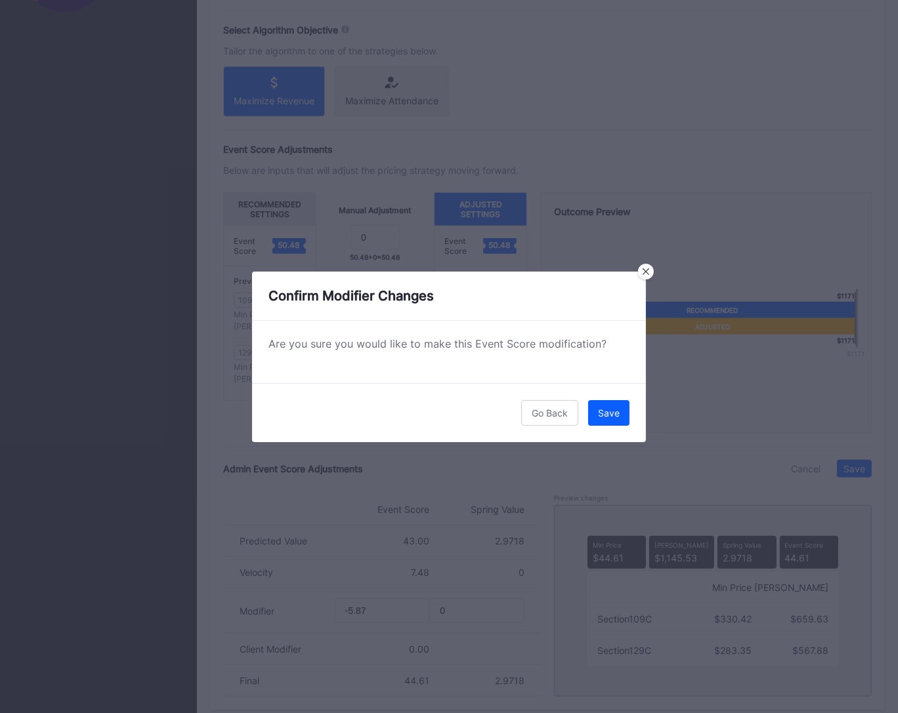
click at [610, 404] on button "Save" at bounding box center [608, 413] width 41 height 26
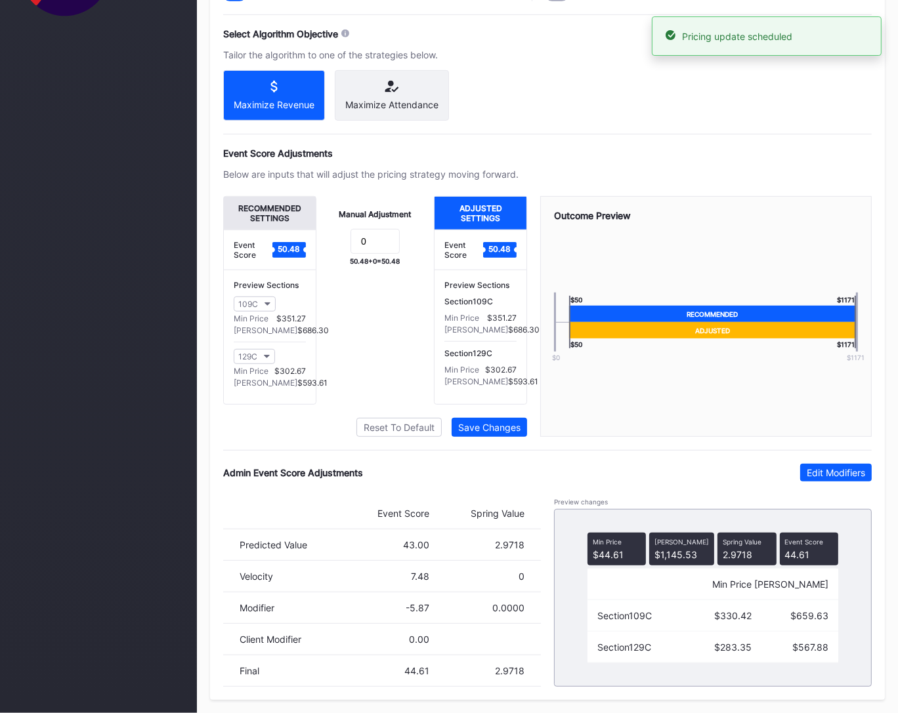
scroll to position [0, 0]
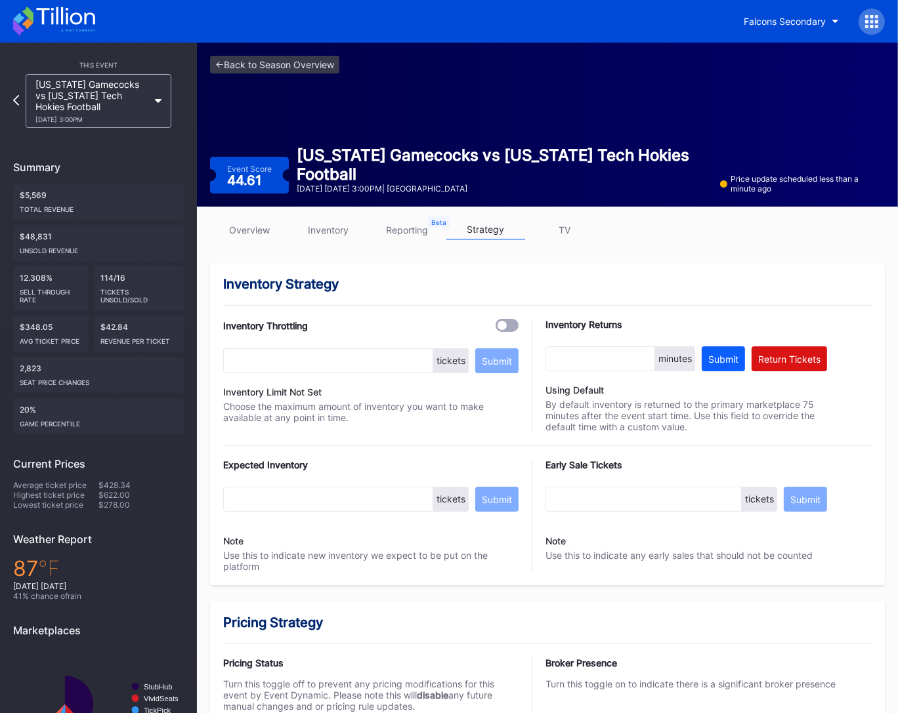
click at [272, 232] on link "overview" at bounding box center [249, 230] width 79 height 20
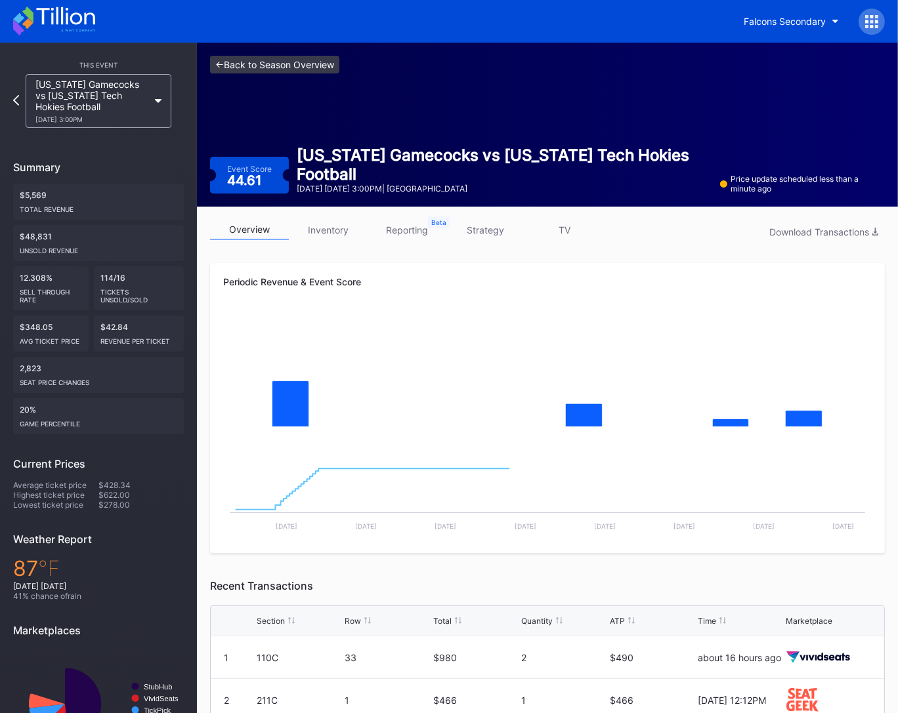
click at [292, 65] on link "<- Back to Season Overview" at bounding box center [274, 65] width 129 height 18
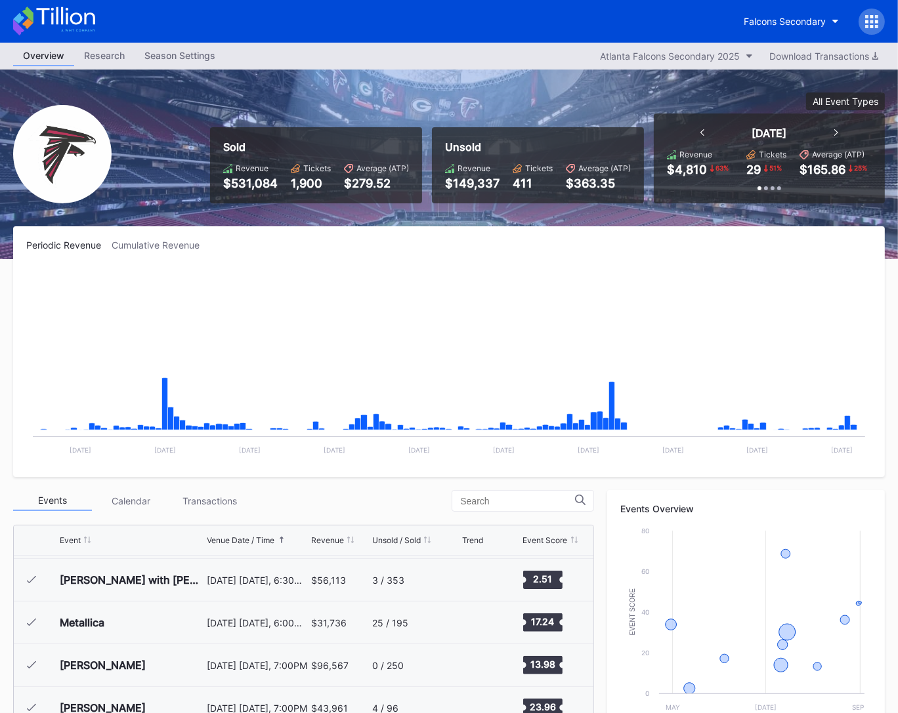
scroll to position [290, 0]
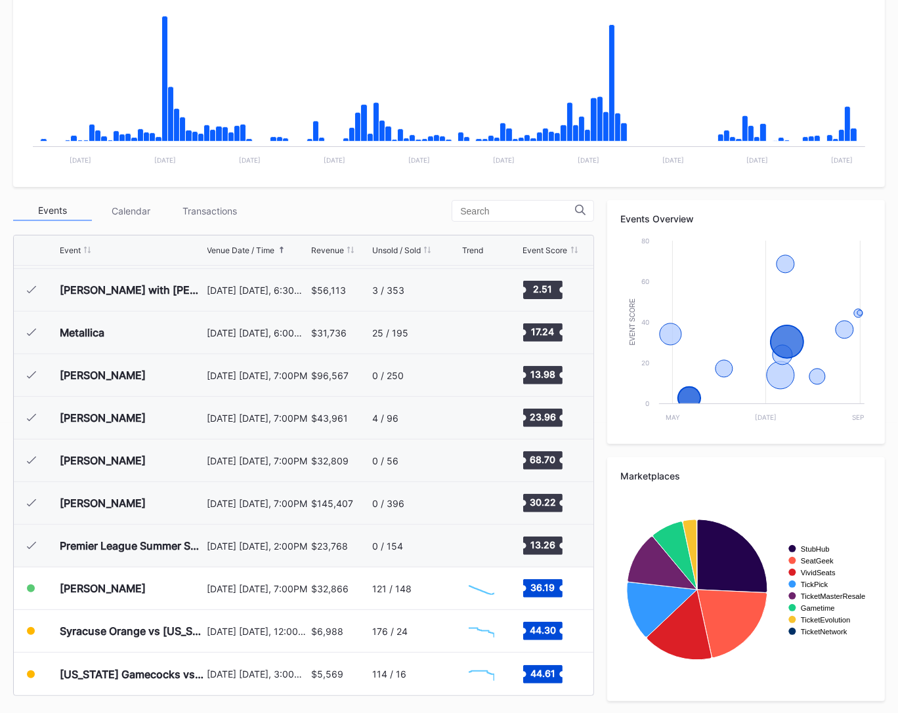
click at [406, 214] on div "Events Calendar Transactions" at bounding box center [303, 211] width 581 height 22
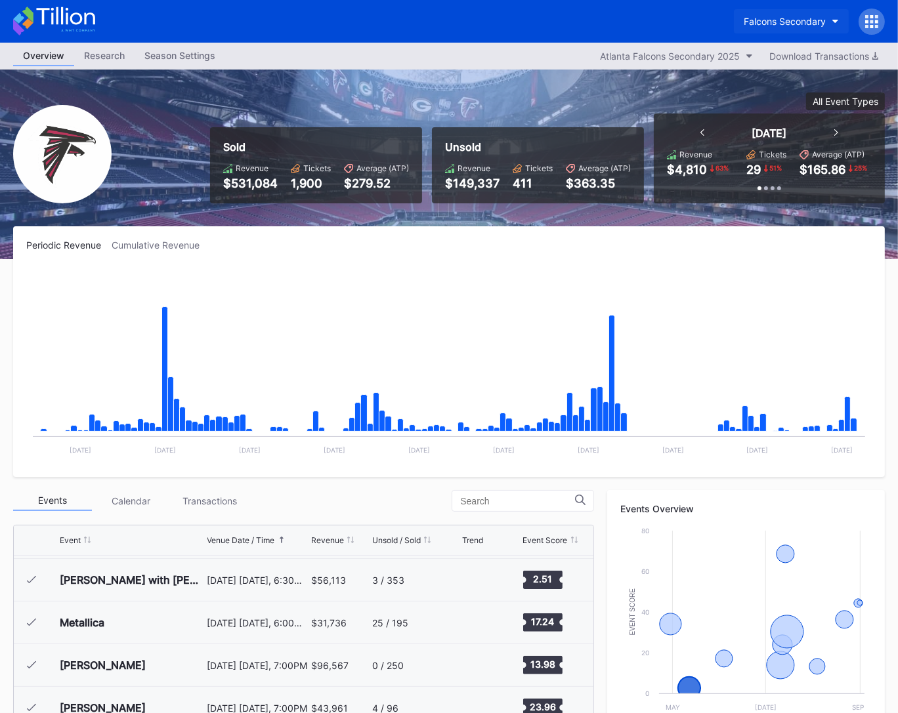
click at [776, 18] on div "Falcons Secondary" at bounding box center [785, 21] width 82 height 11
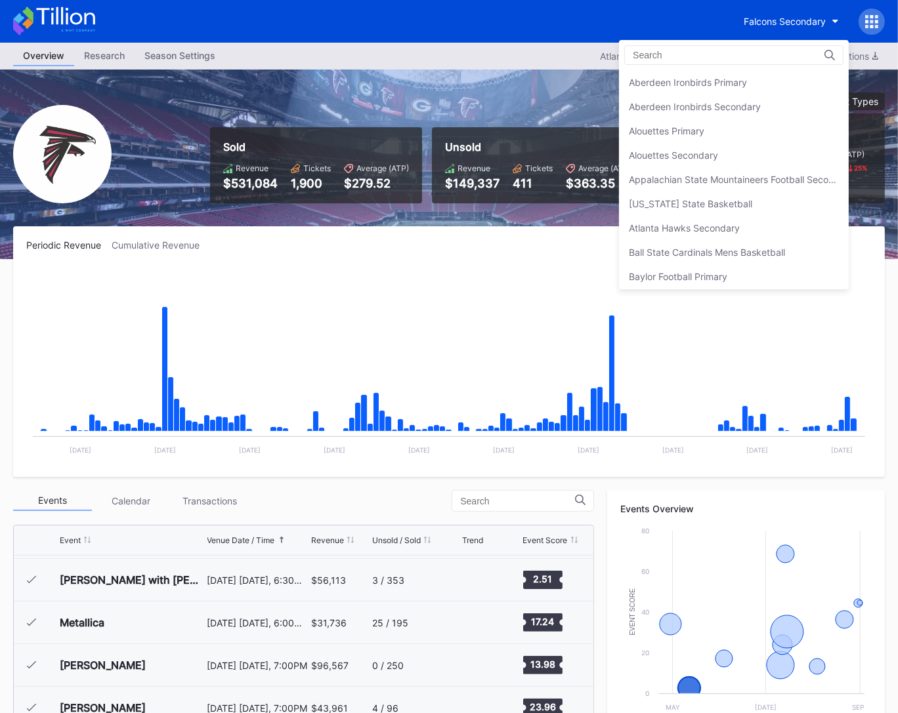
scroll to position [1378, 0]
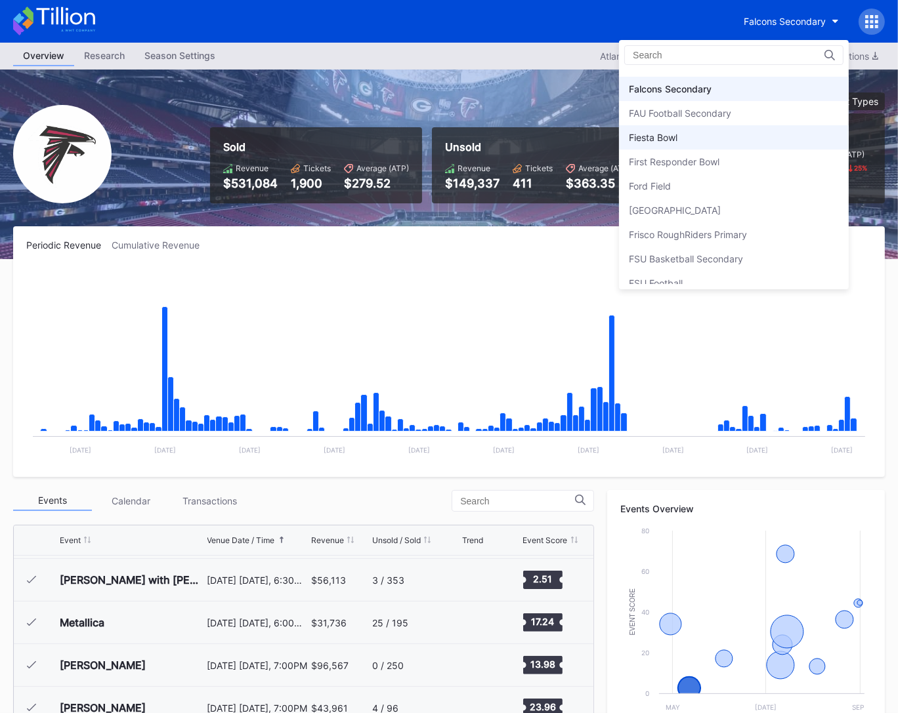
click at [732, 127] on div "Fiesta Bowl" at bounding box center [734, 137] width 230 height 24
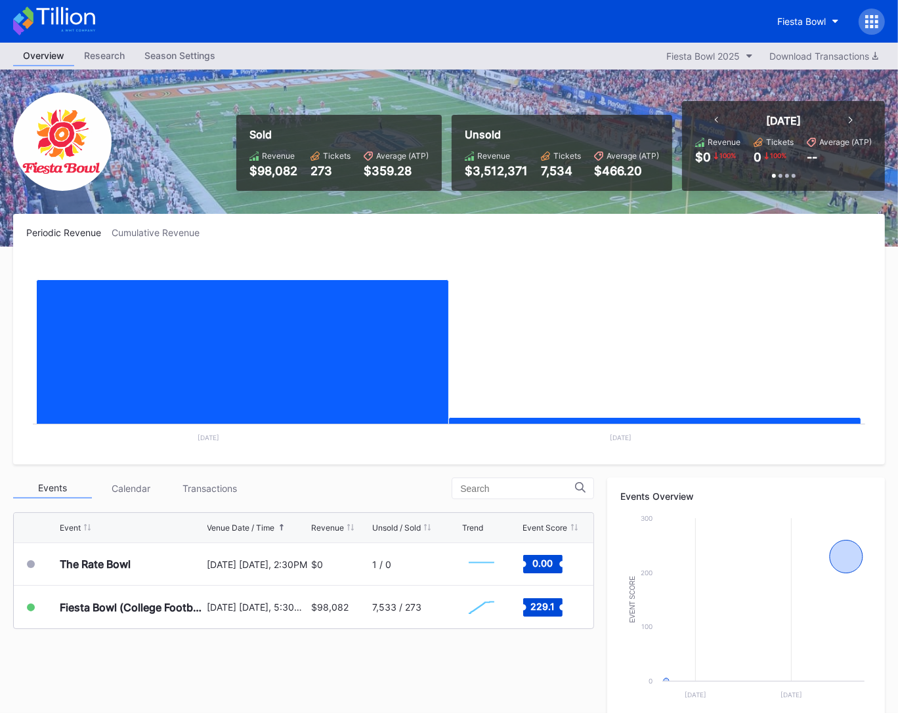
click at [72, 10] on icon at bounding box center [54, 21] width 82 height 29
click at [83, 16] on icon at bounding box center [54, 21] width 82 height 29
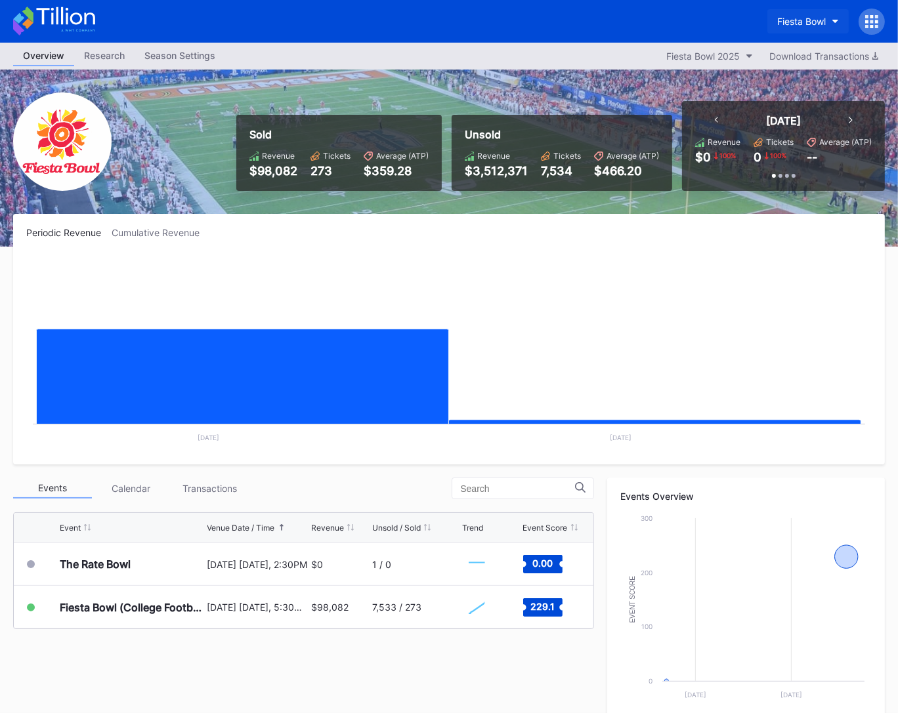
click at [796, 18] on div "Fiesta Bowl" at bounding box center [801, 21] width 49 height 11
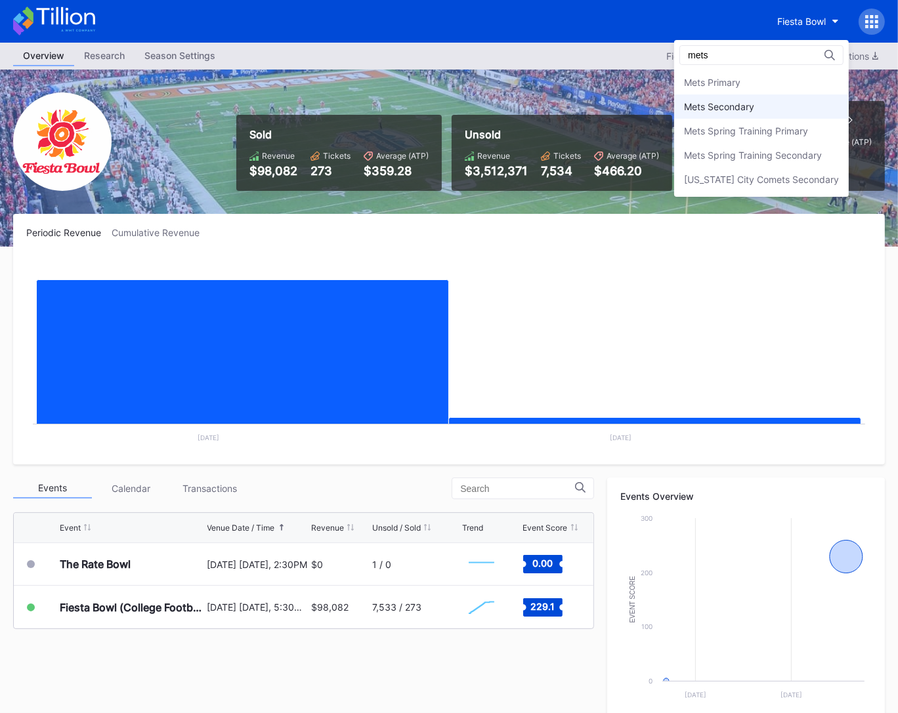
type input "mets"
click at [765, 106] on div "Mets Secondary" at bounding box center [761, 107] width 175 height 24
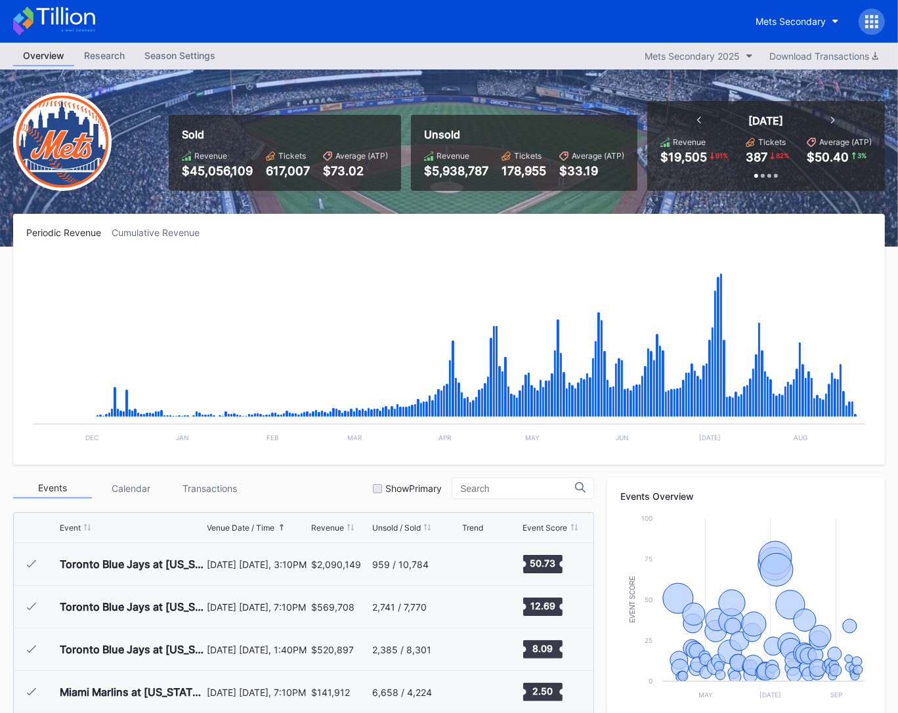
scroll to position [2730, 0]
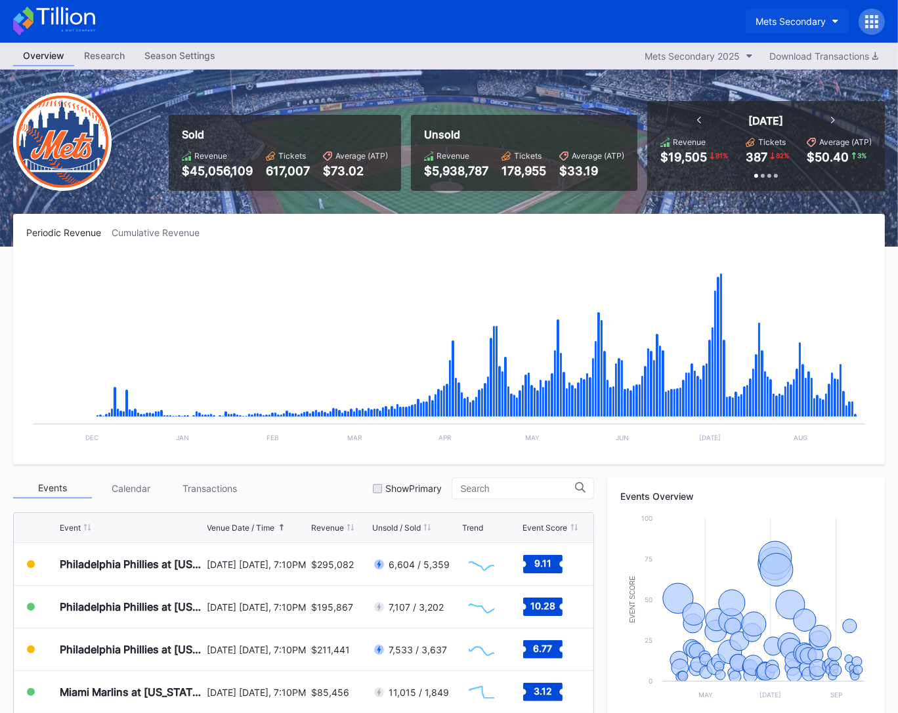
click at [794, 16] on div "Mets Secondary" at bounding box center [790, 21] width 70 height 11
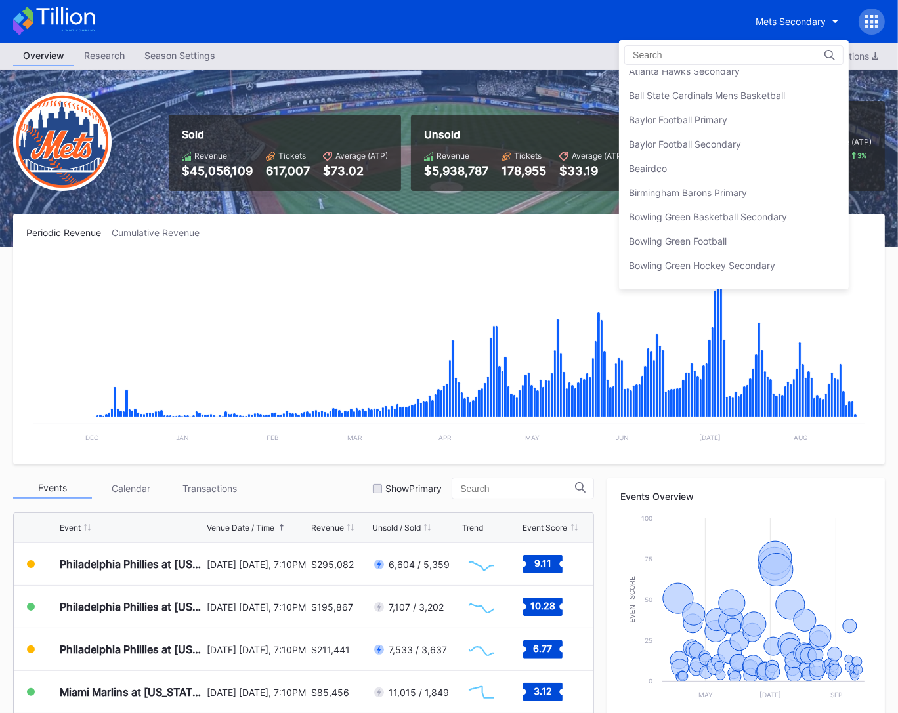
scroll to position [158, 0]
click at [737, 163] on div "Beairdco" at bounding box center [734, 168] width 230 height 24
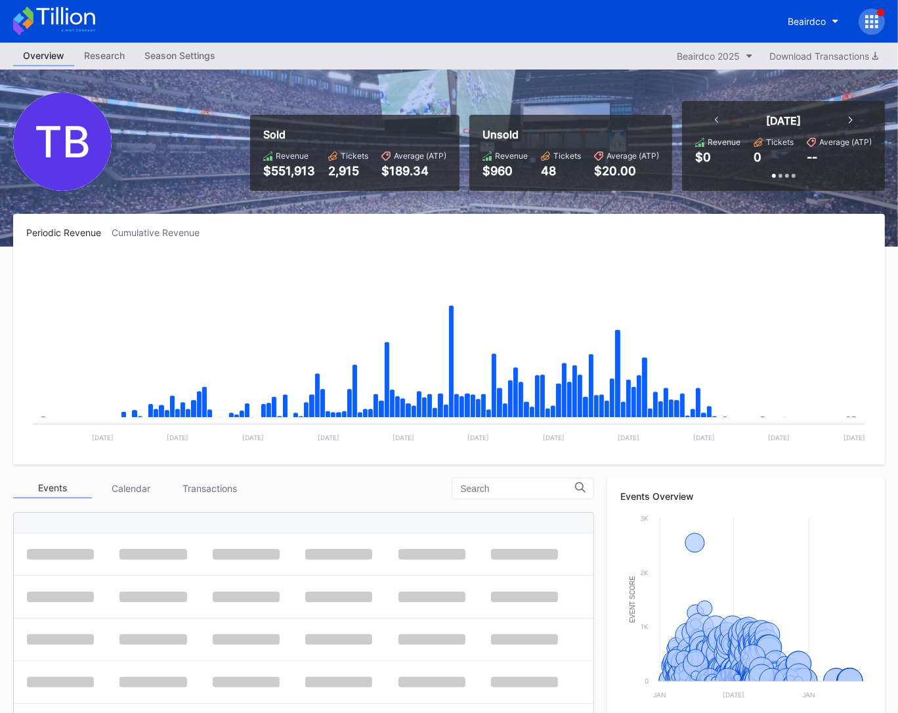
scroll to position [278, 0]
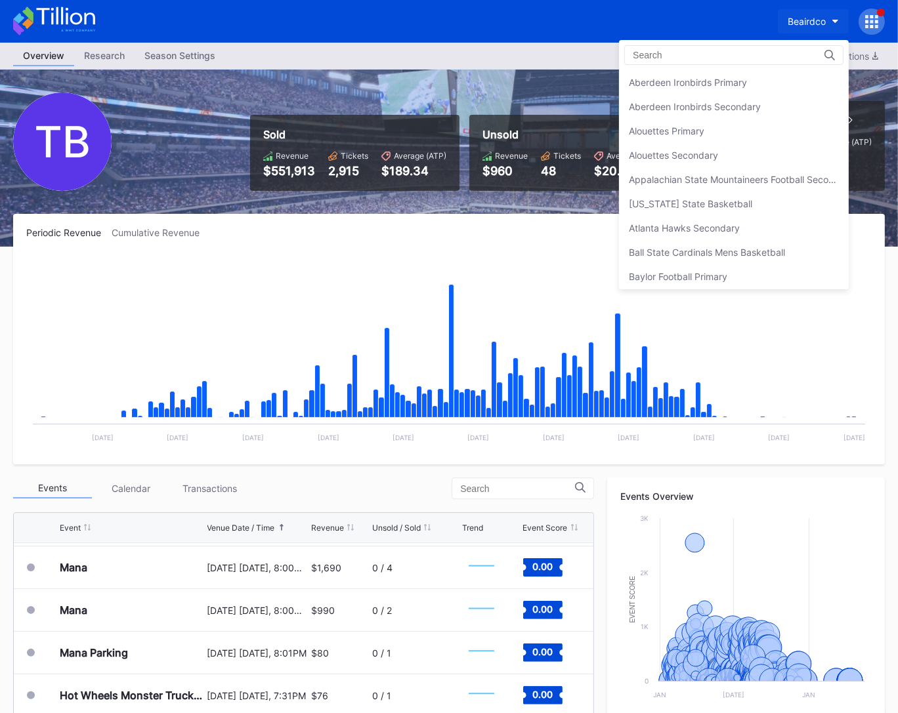
scroll to position [242, 0]
click at [689, 110] on div "Birmingham Barons Primary" at bounding box center [688, 107] width 118 height 11
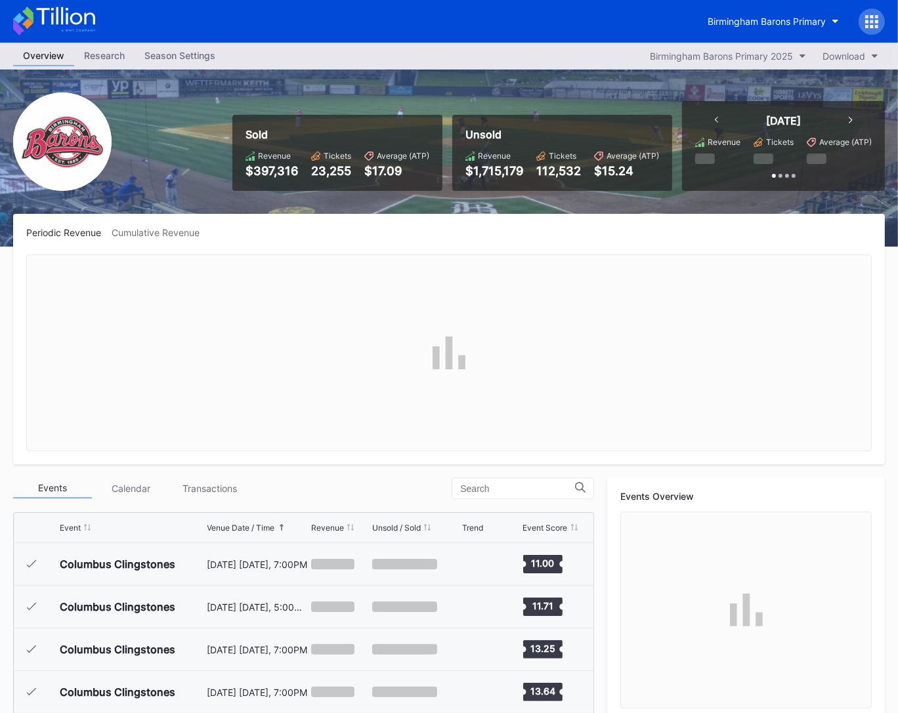
scroll to position [1067, 0]
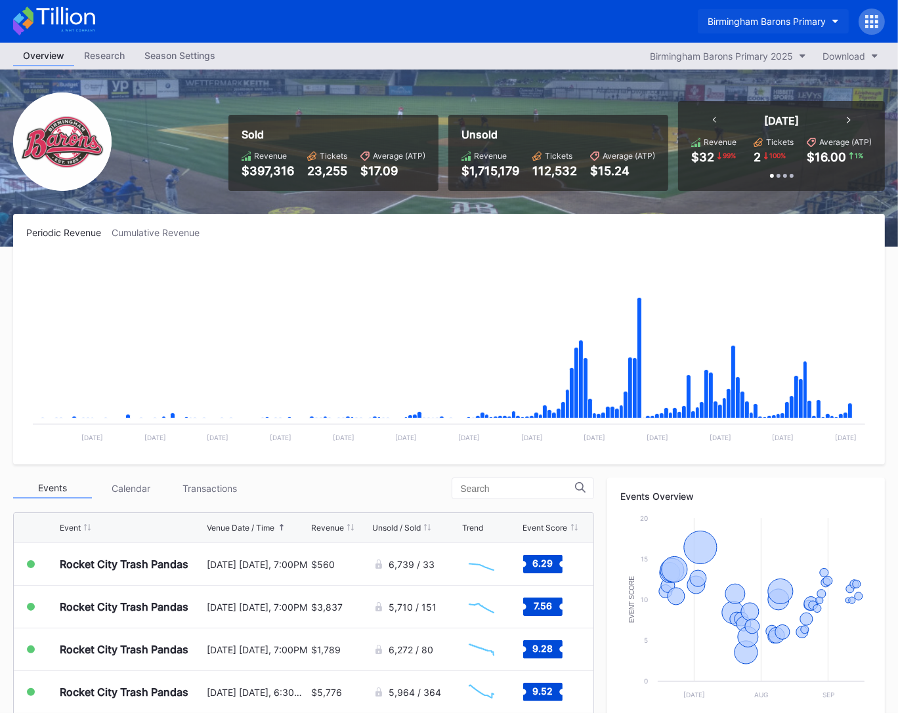
click at [778, 21] on div "Birmingham Barons Primary" at bounding box center [767, 21] width 118 height 11
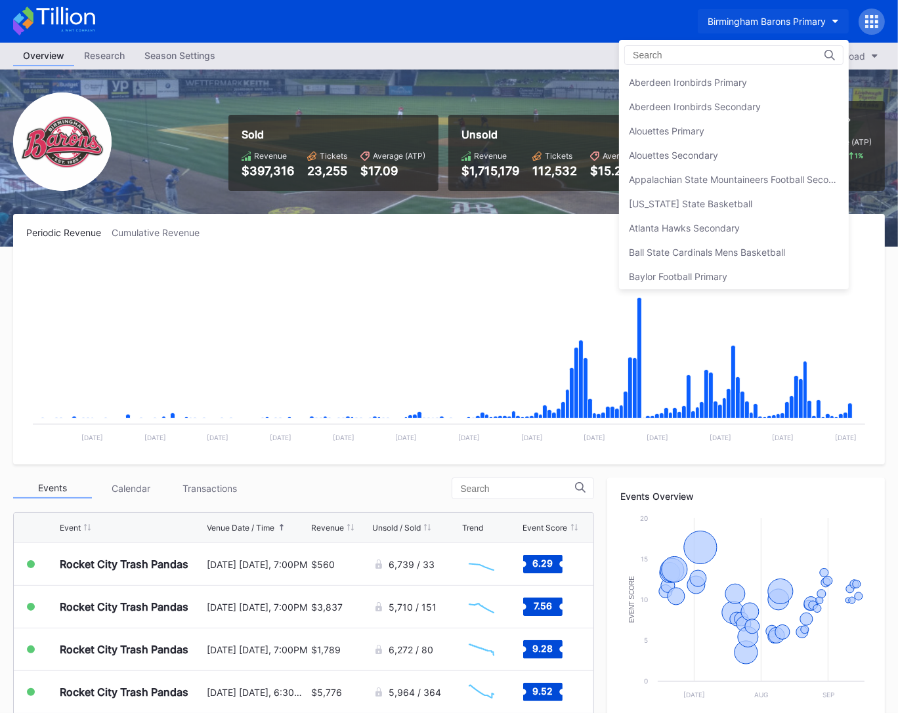
scroll to position [266, 0]
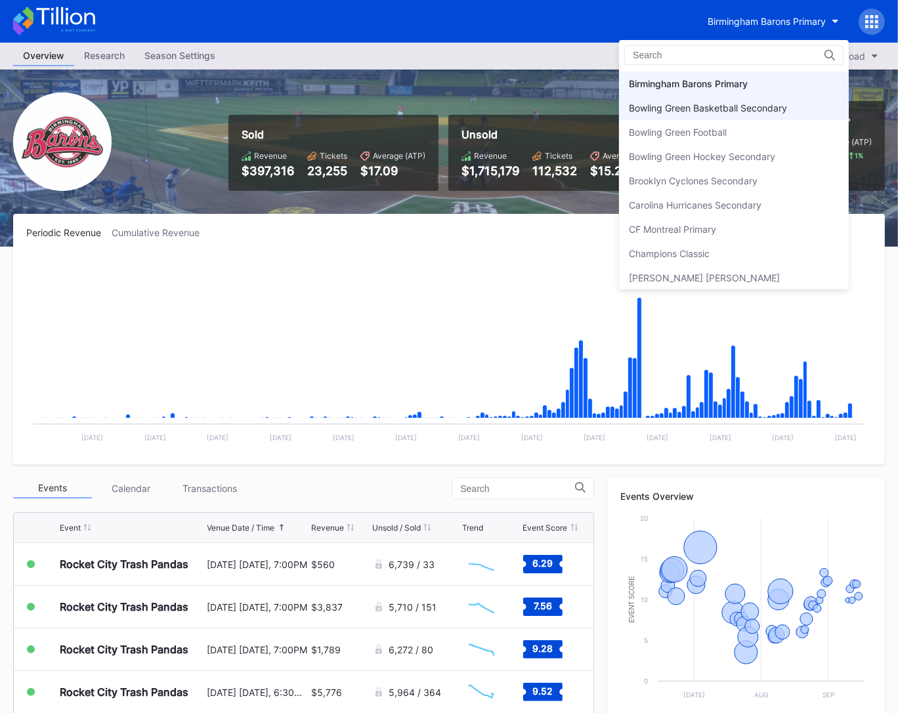
click at [739, 111] on div "Bowling Green Basketball Secondary" at bounding box center [708, 107] width 158 height 11
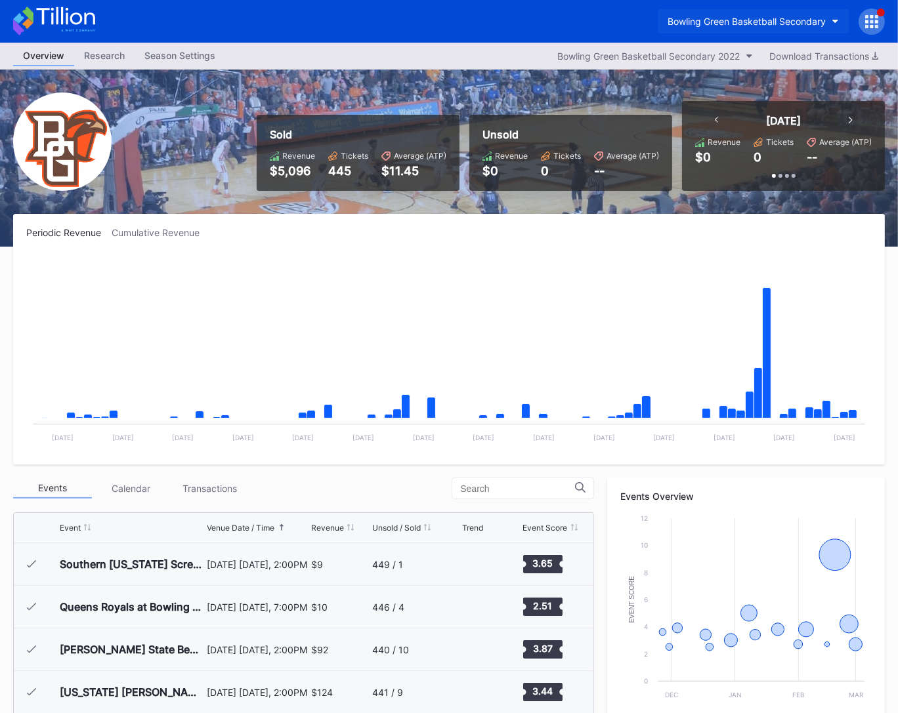
click at [744, 26] on div "Bowling Green Basketball Secondary" at bounding box center [747, 21] width 158 height 11
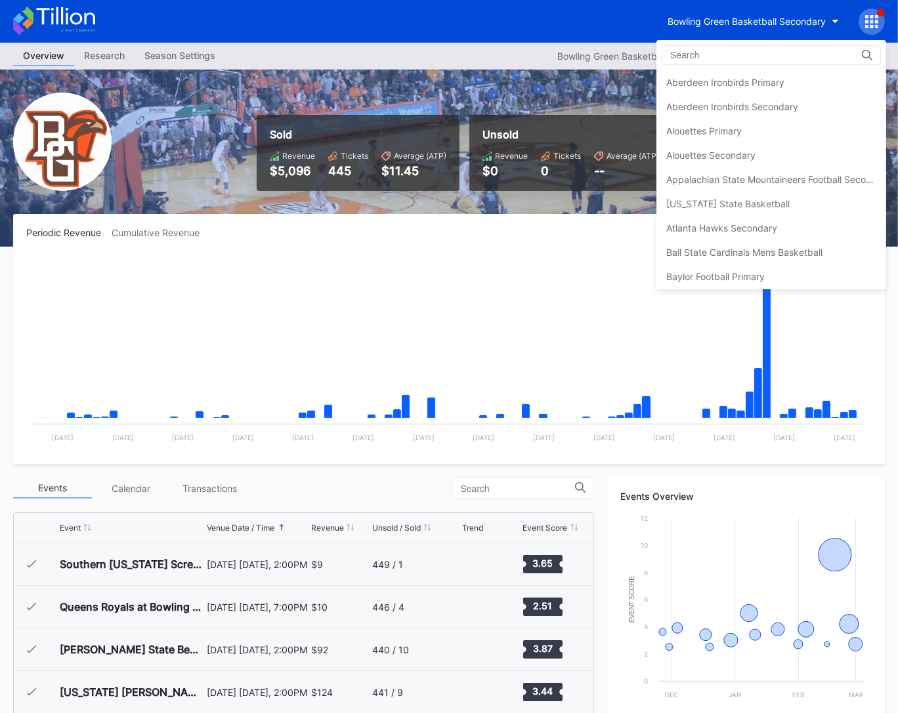
scroll to position [289, 0]
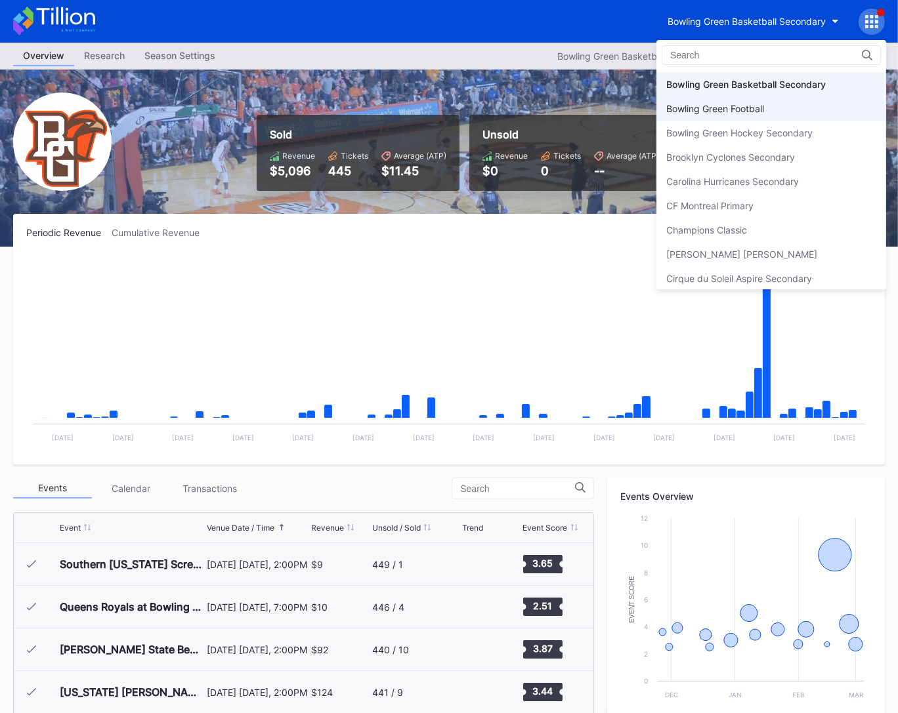
click at [723, 105] on div "Bowling Green Football" at bounding box center [715, 108] width 98 height 11
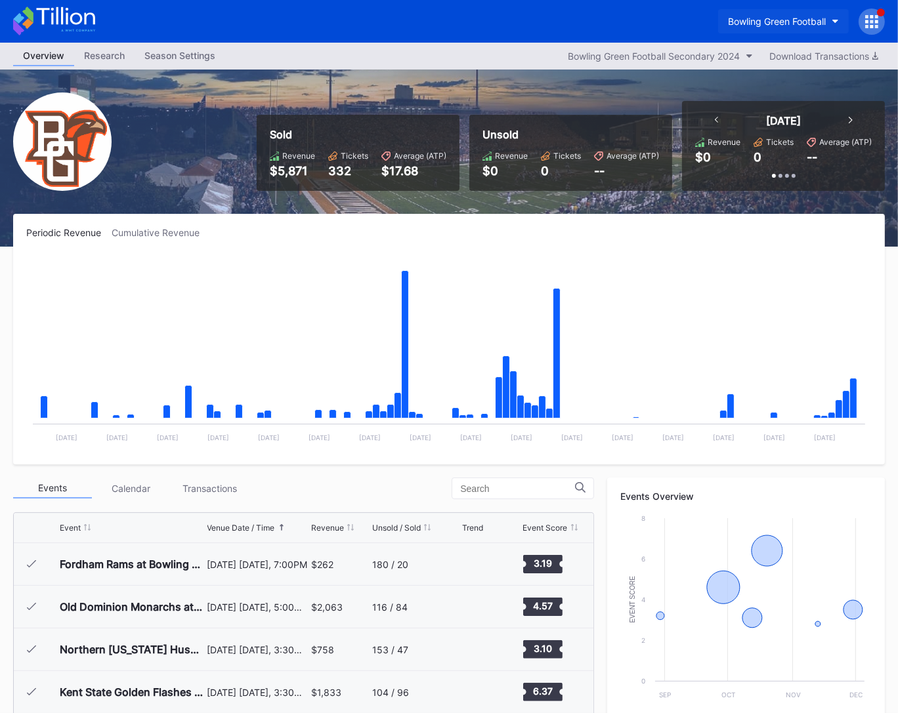
click at [779, 22] on div "Bowling Green Football" at bounding box center [777, 21] width 98 height 11
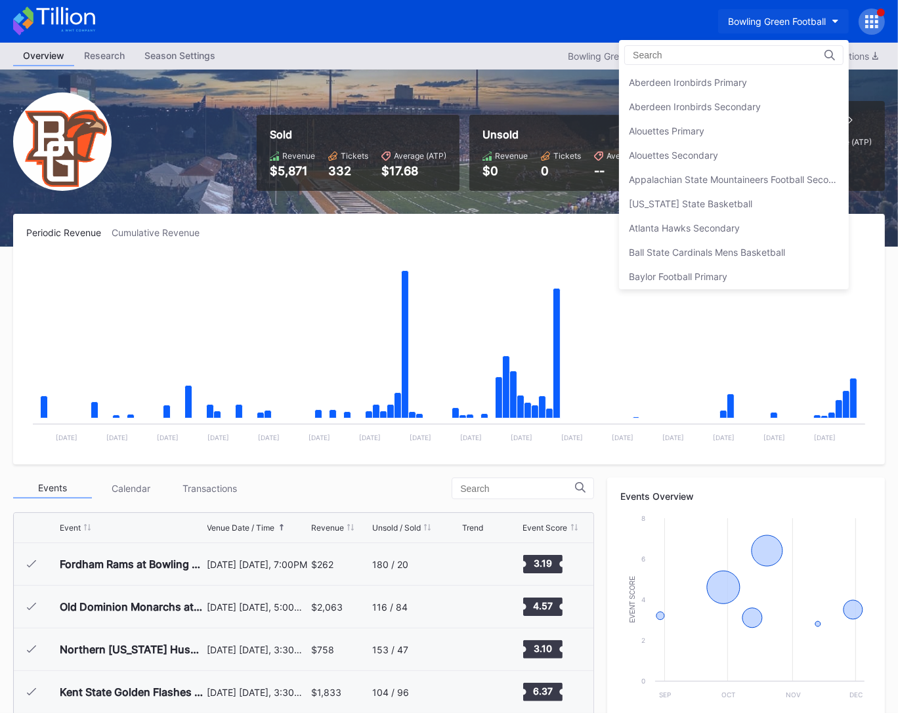
scroll to position [314, 0]
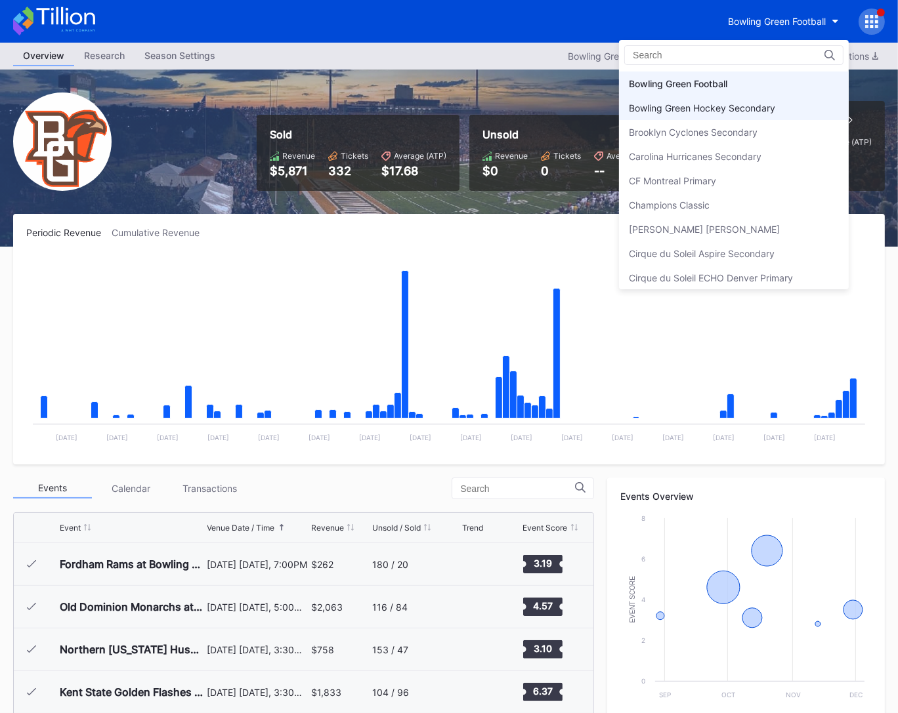
click at [753, 102] on div "Bowling Green Hockey Secondary" at bounding box center [702, 107] width 146 height 11
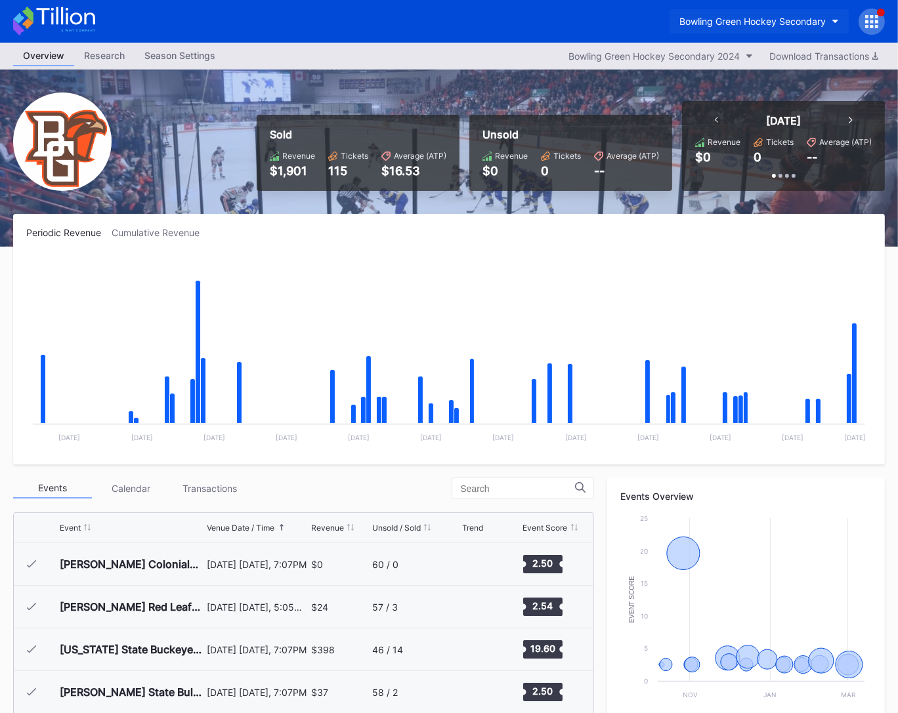
click at [752, 26] on div "Bowling Green Hockey Secondary" at bounding box center [752, 21] width 146 height 11
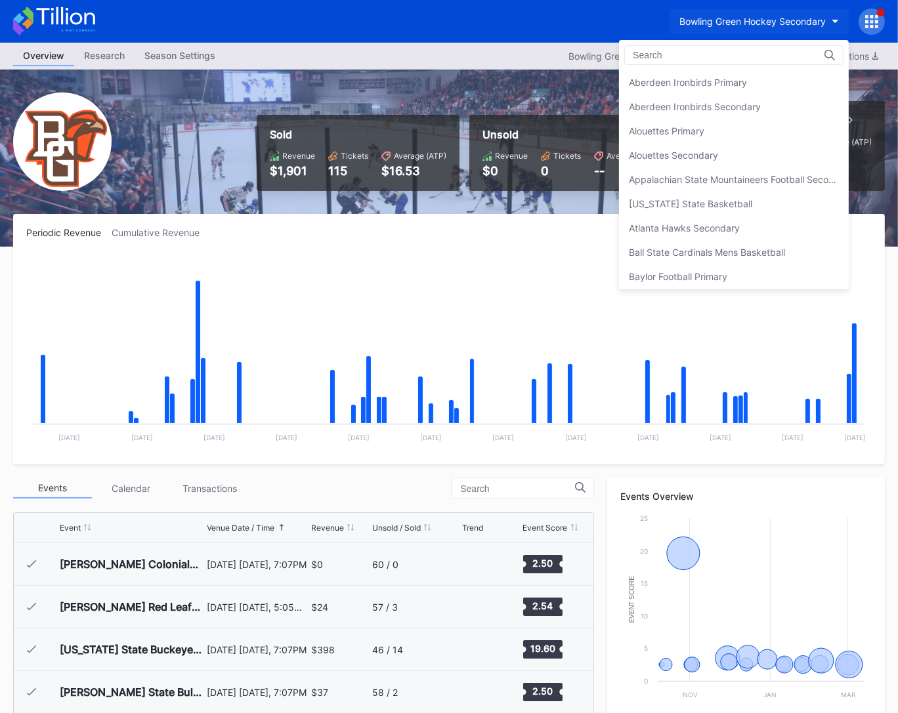
scroll to position [338, 0]
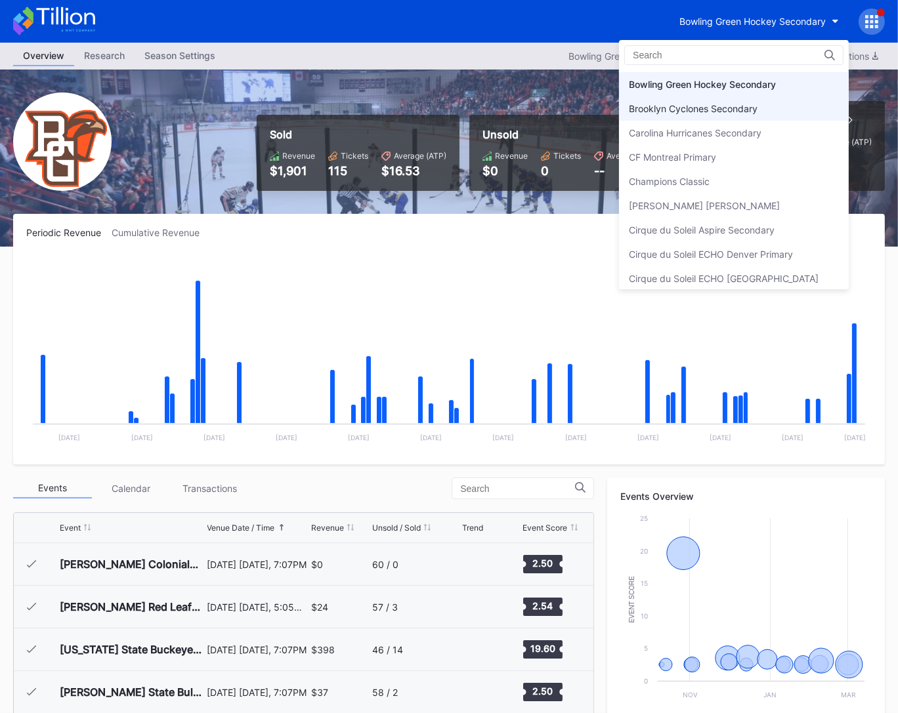
click at [733, 103] on div "Brooklyn Cyclones Secondary" at bounding box center [693, 108] width 129 height 11
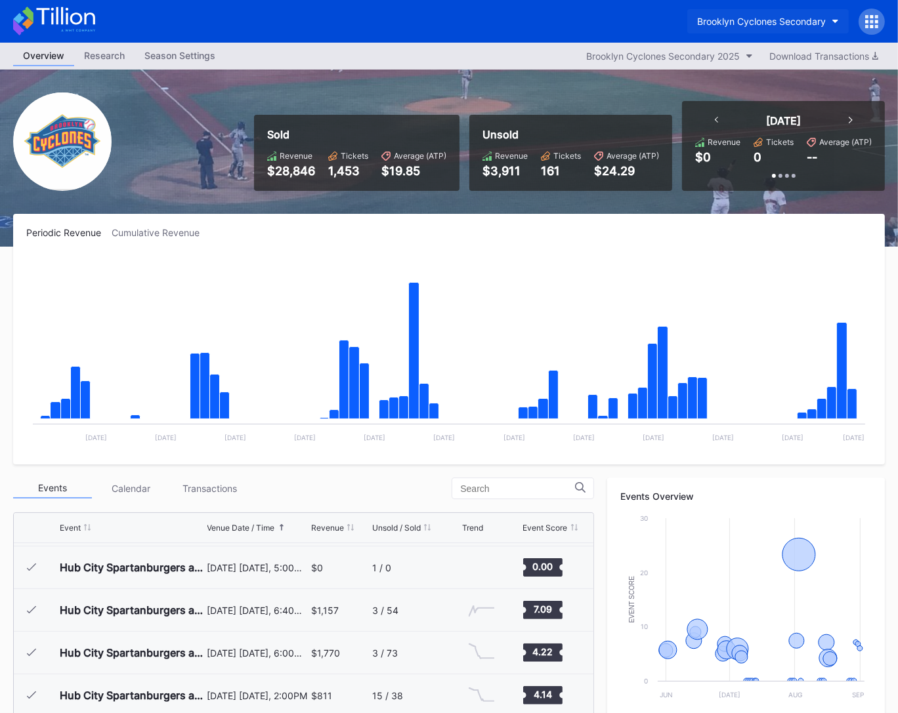
click at [716, 33] on button "Brooklyn Cyclones Secondary" at bounding box center [767, 21] width 161 height 24
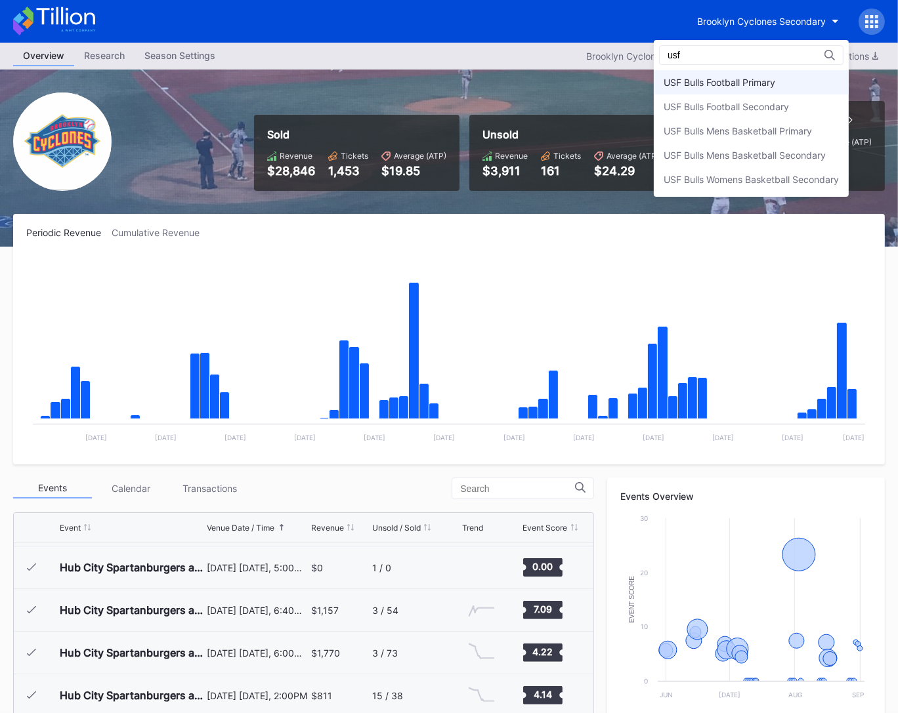
type input "usf"
click at [728, 75] on div "USF Bulls Football Primary" at bounding box center [751, 82] width 195 height 24
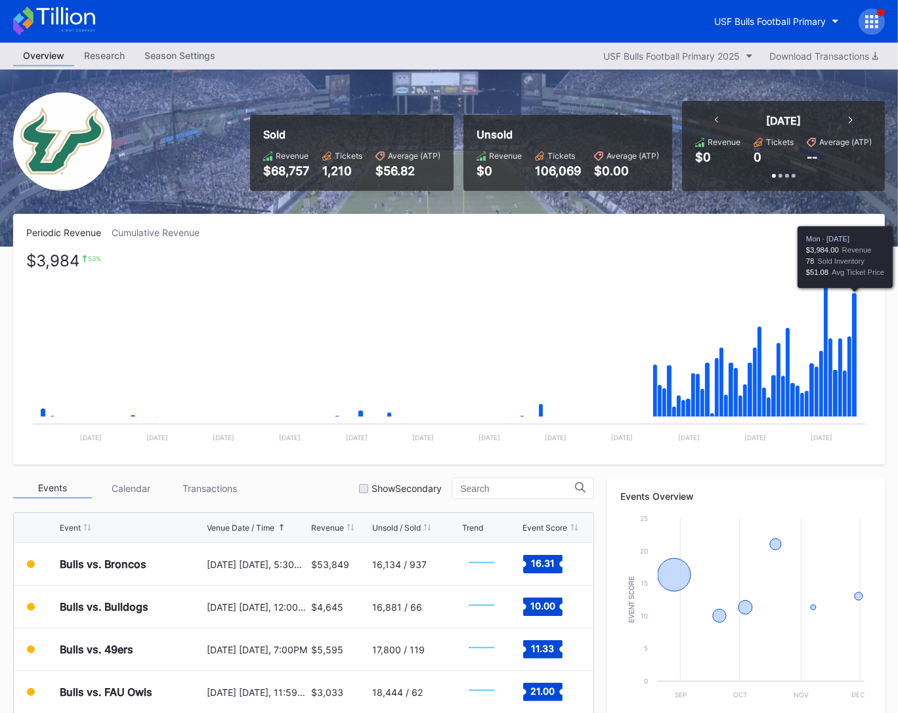
click at [852, 393] on icon "Chart title" at bounding box center [854, 355] width 5 height 124
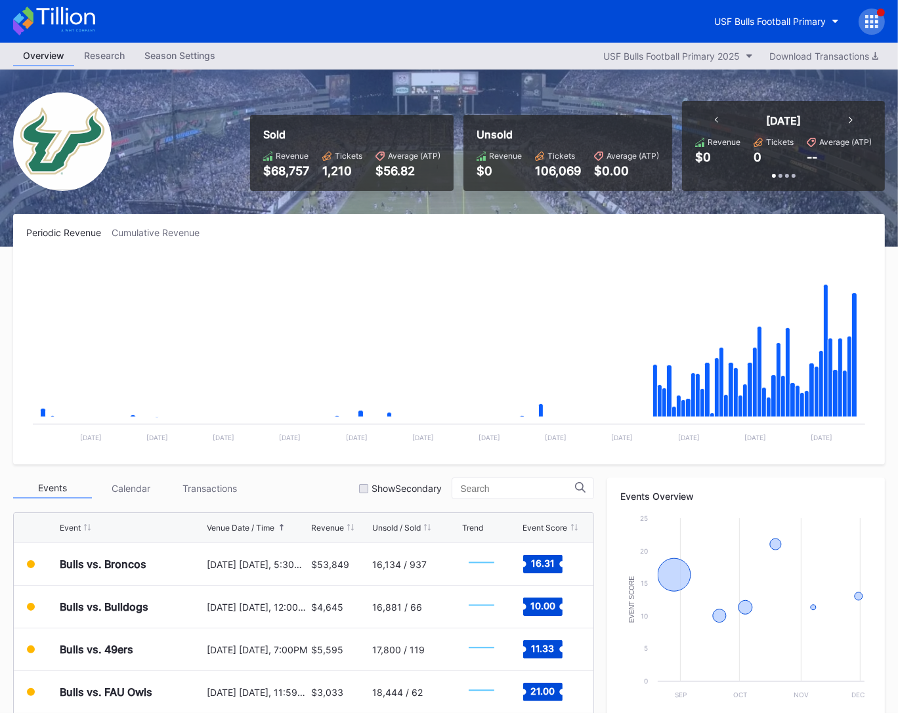
click at [215, 478] on div "Events Calendar Transactions Show Secondary" at bounding box center [303, 489] width 581 height 22
click at [219, 480] on div "Transactions" at bounding box center [210, 488] width 79 height 20
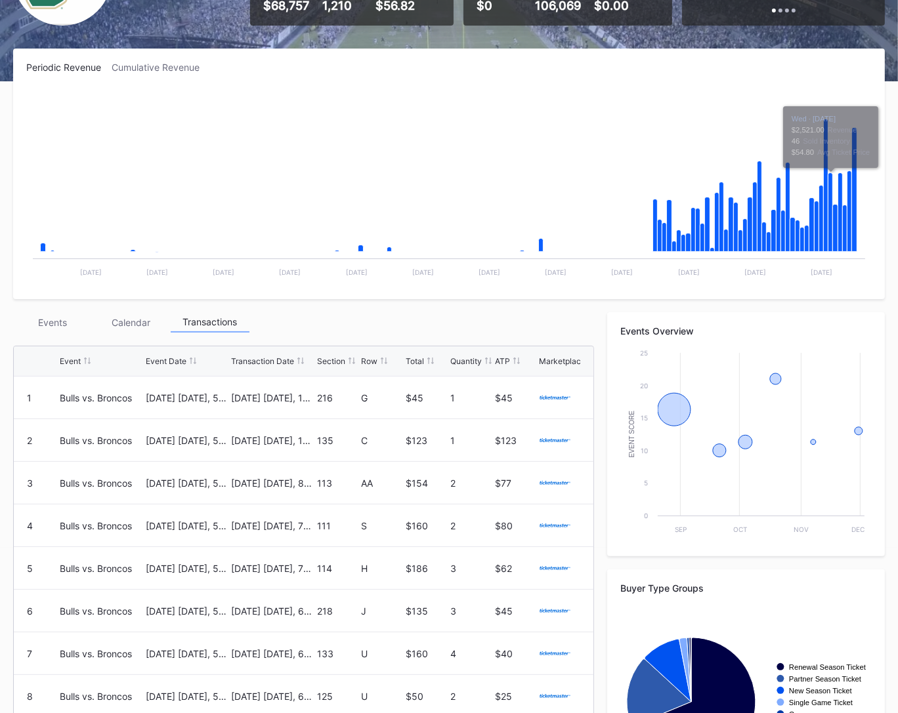
scroll to position [299, 0]
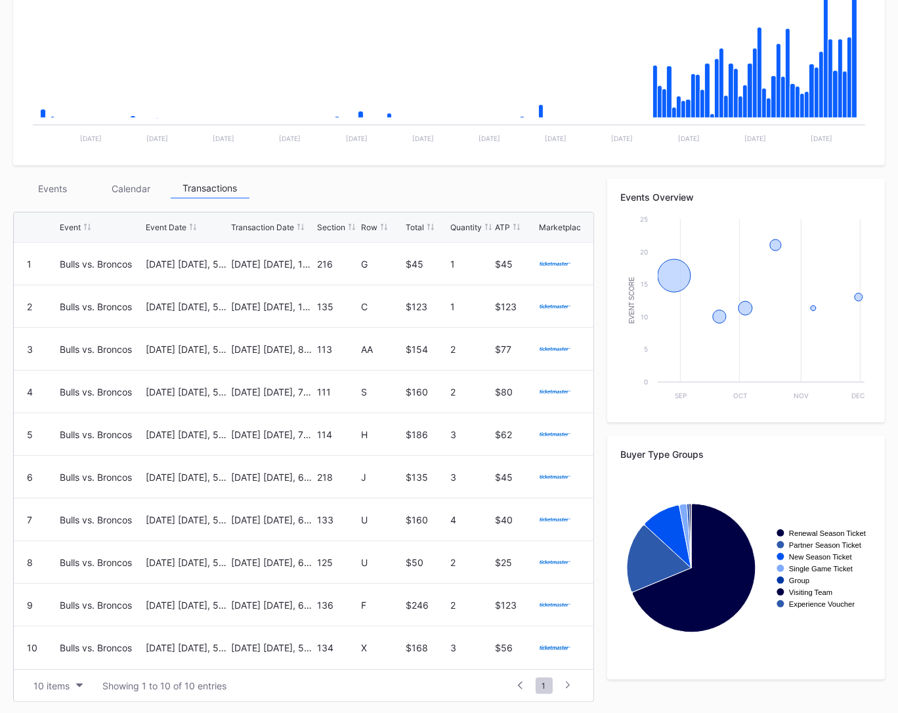
click at [47, 187] on div "Events" at bounding box center [52, 189] width 79 height 20
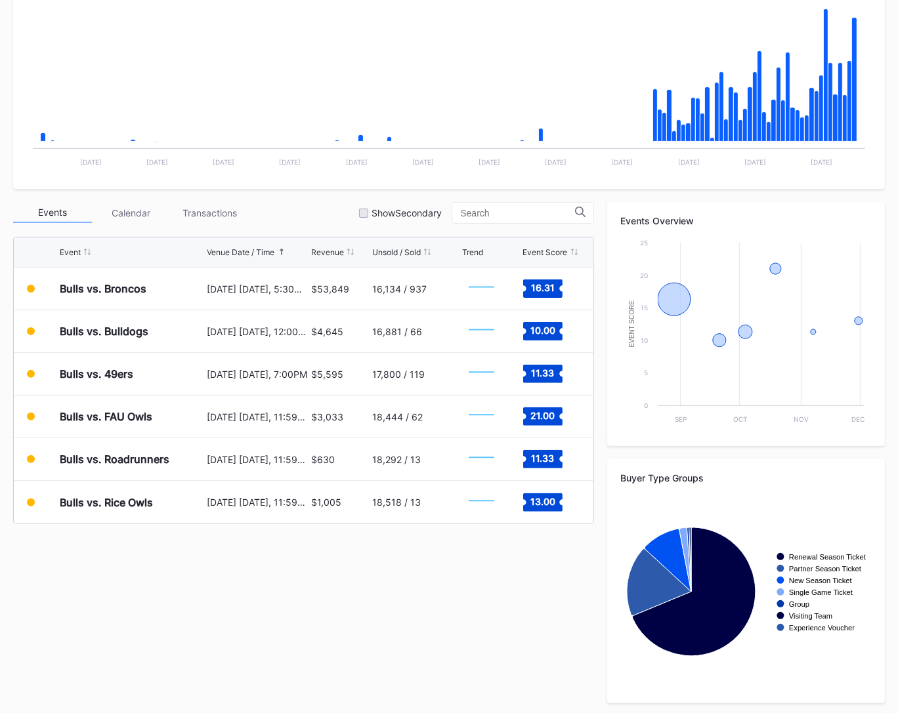
scroll to position [278, 0]
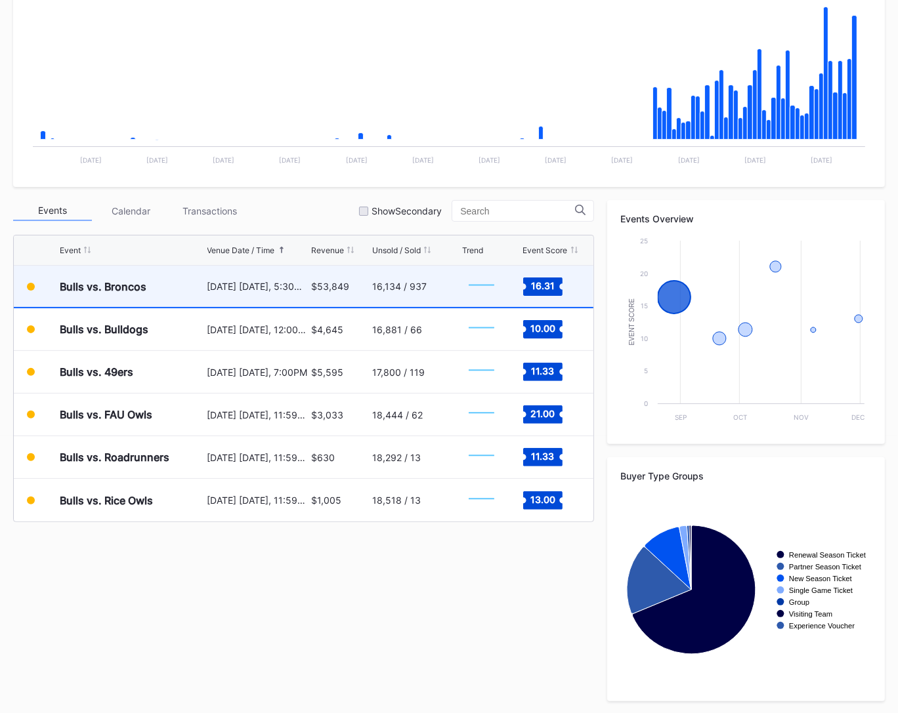
click at [236, 279] on div "August 28 Thursday, 5:30PM" at bounding box center [257, 286] width 101 height 41
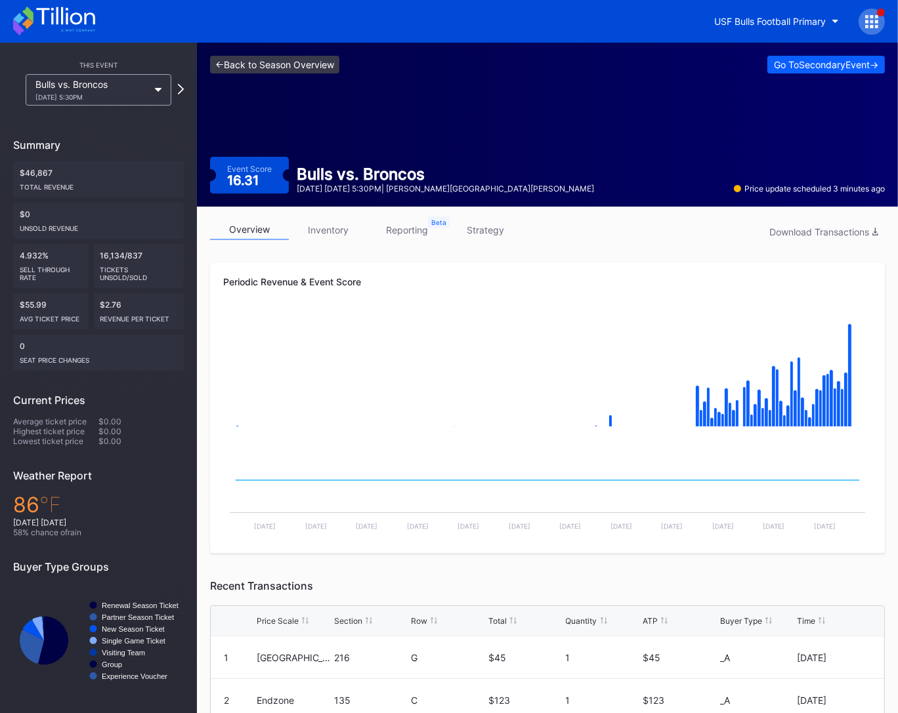
click at [250, 62] on link "<- Back to Season Overview" at bounding box center [274, 65] width 129 height 18
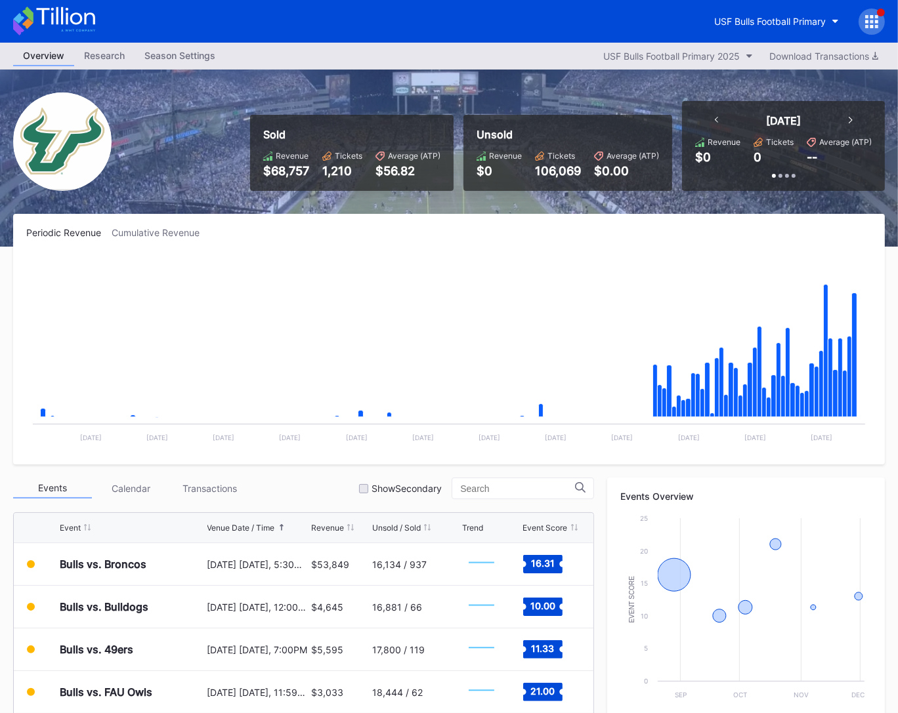
click at [207, 481] on div "Transactions" at bounding box center [210, 488] width 79 height 20
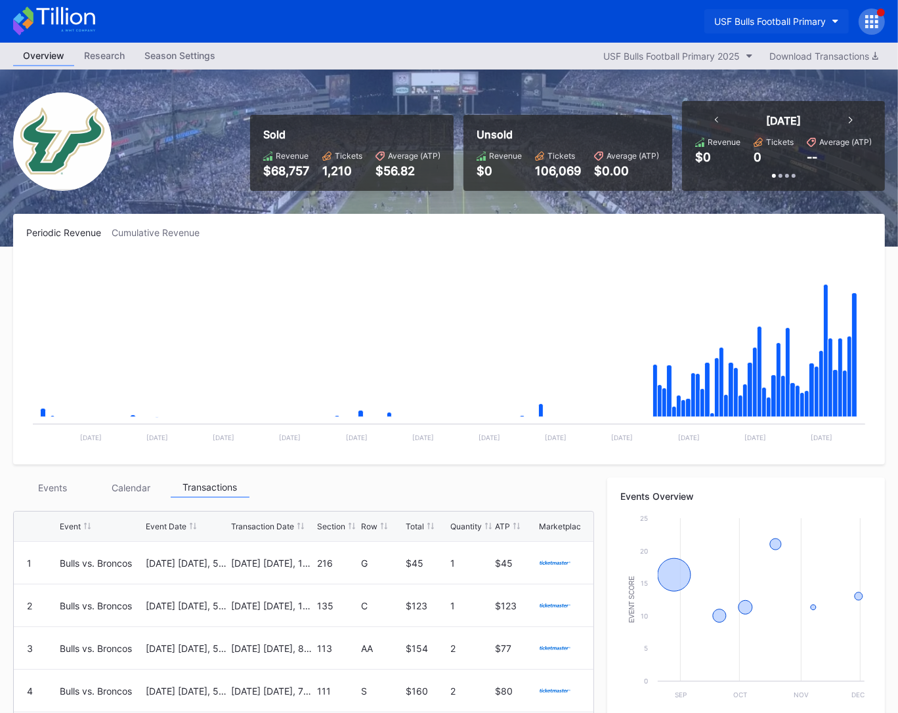
click at [743, 26] on div "USF Bulls Football Primary" at bounding box center [770, 21] width 112 height 11
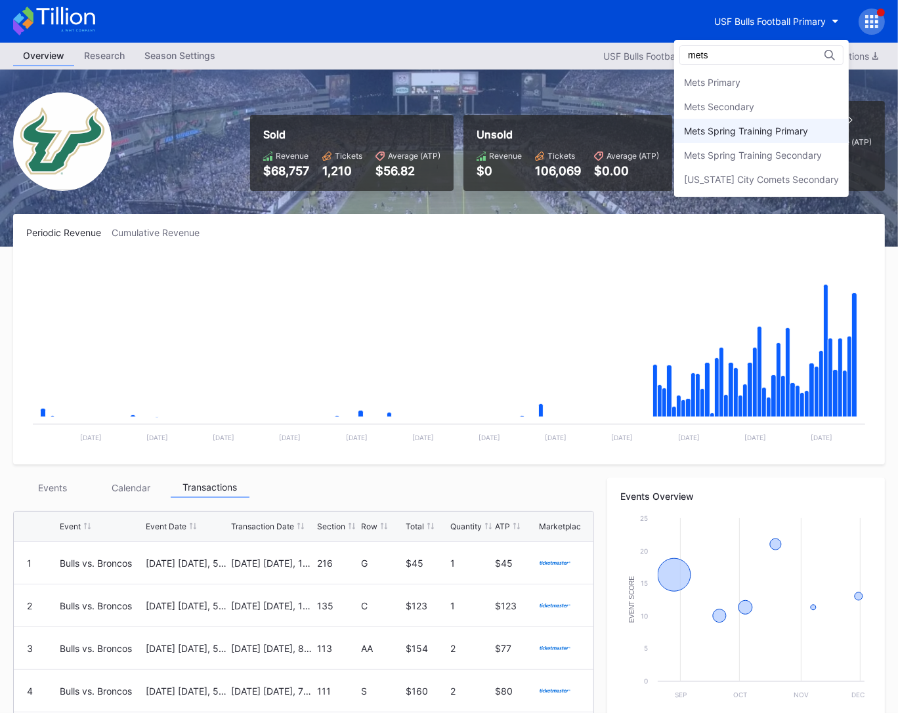
type input "mets"
drag, startPoint x: 754, startPoint y: 127, endPoint x: 755, endPoint y: 113, distance: 13.8
click at [755, 113] on div "Mets Primary Mets Secondary Mets Spring Training Primary Mets Spring Training S…" at bounding box center [761, 130] width 175 height 121
click at [755, 113] on div "Mets Secondary" at bounding box center [761, 107] width 175 height 24
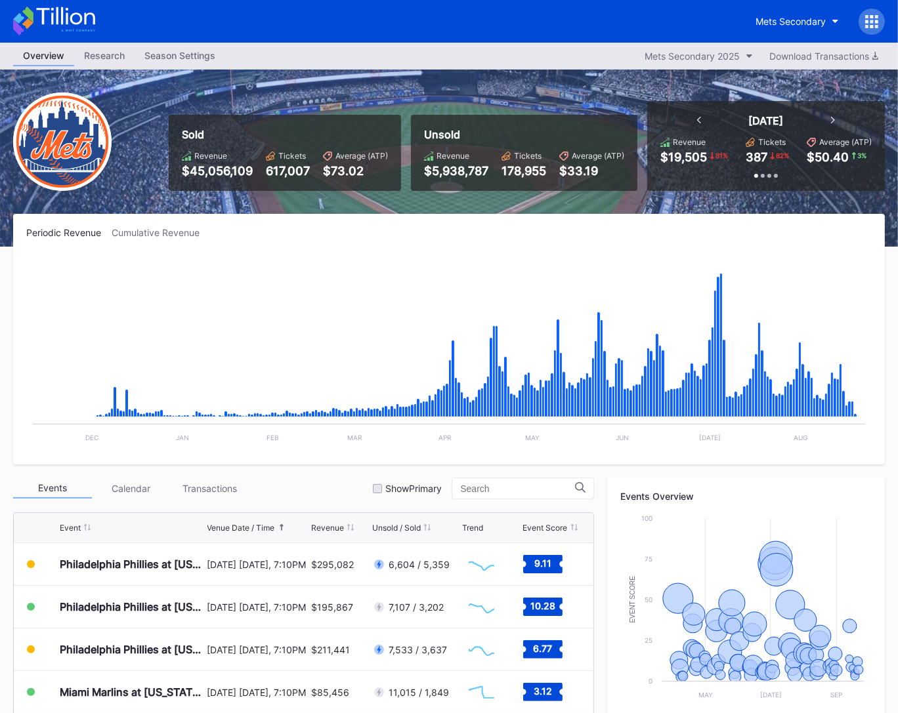
click at [87, 20] on icon at bounding box center [54, 21] width 82 height 29
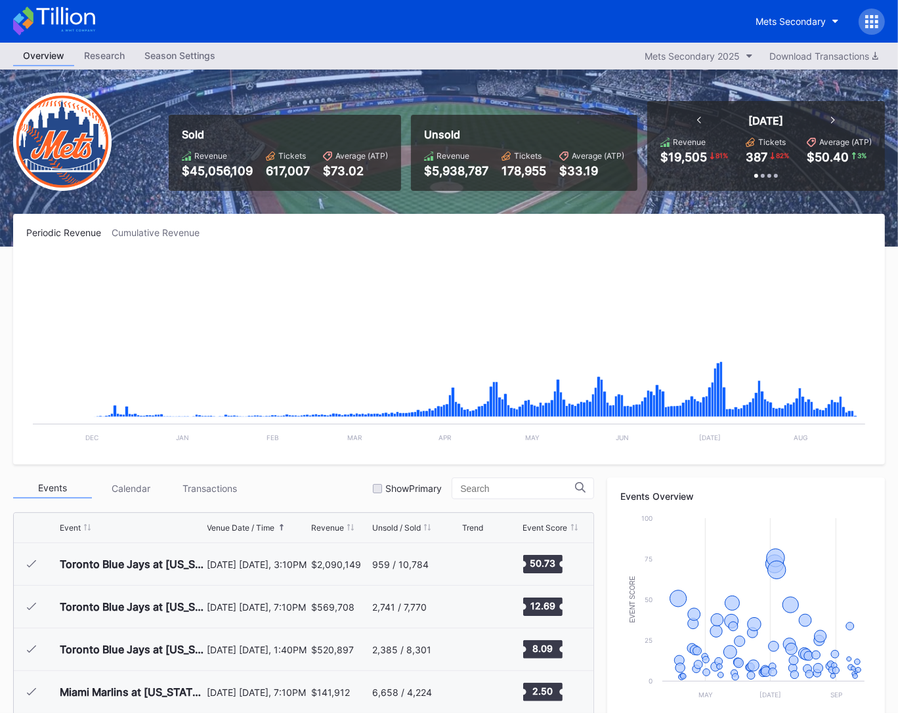
scroll to position [2730, 0]
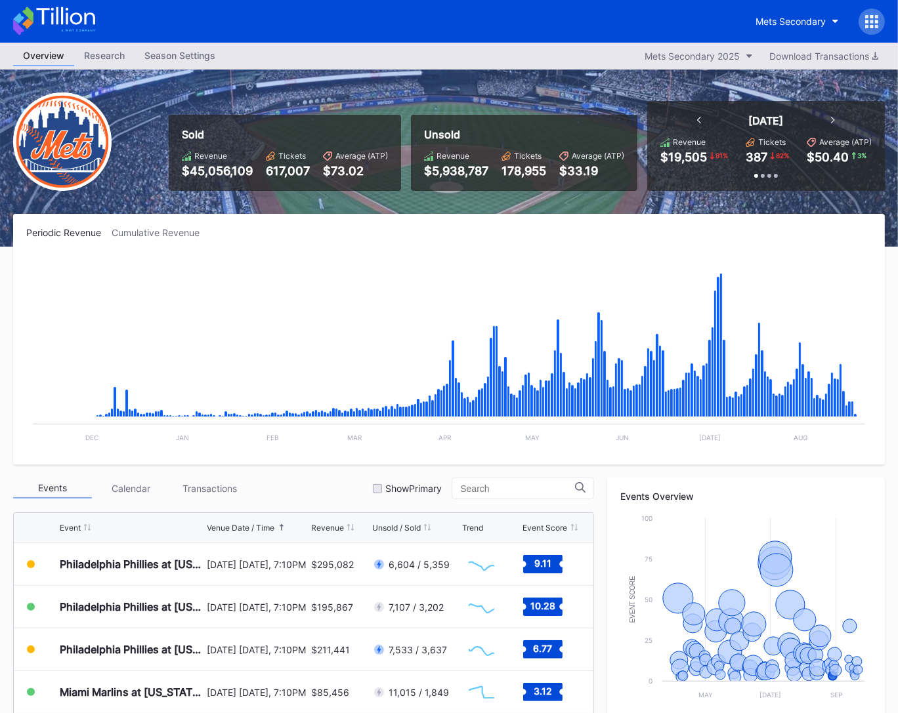
click at [99, 28] on div "Mets Secondary" at bounding box center [449, 21] width 898 height 43
click at [96, 30] on div "Mets Secondary" at bounding box center [449, 21] width 898 height 43
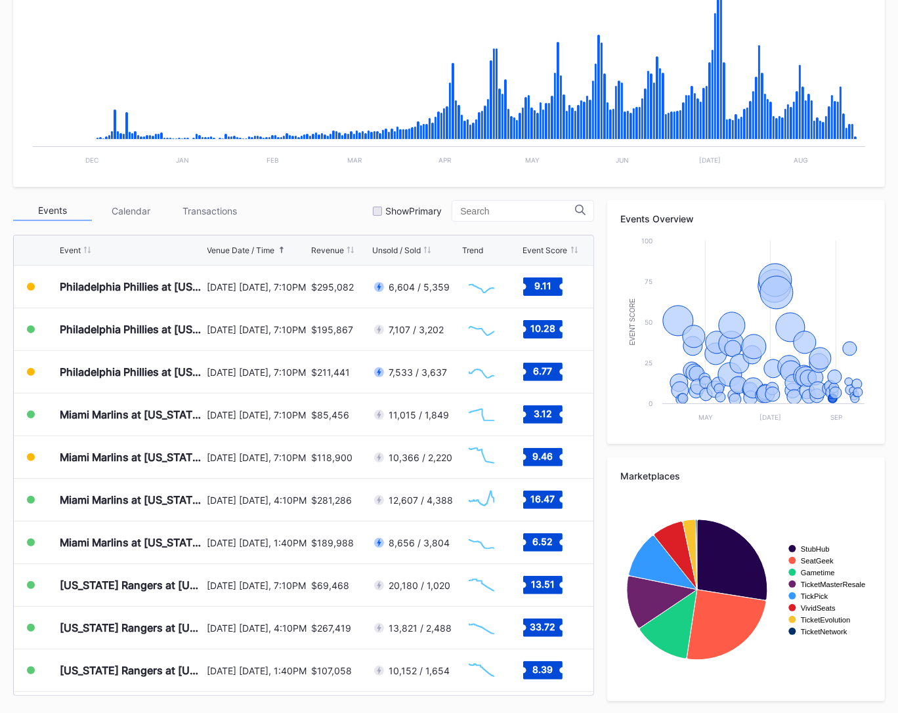
scroll to position [0, 0]
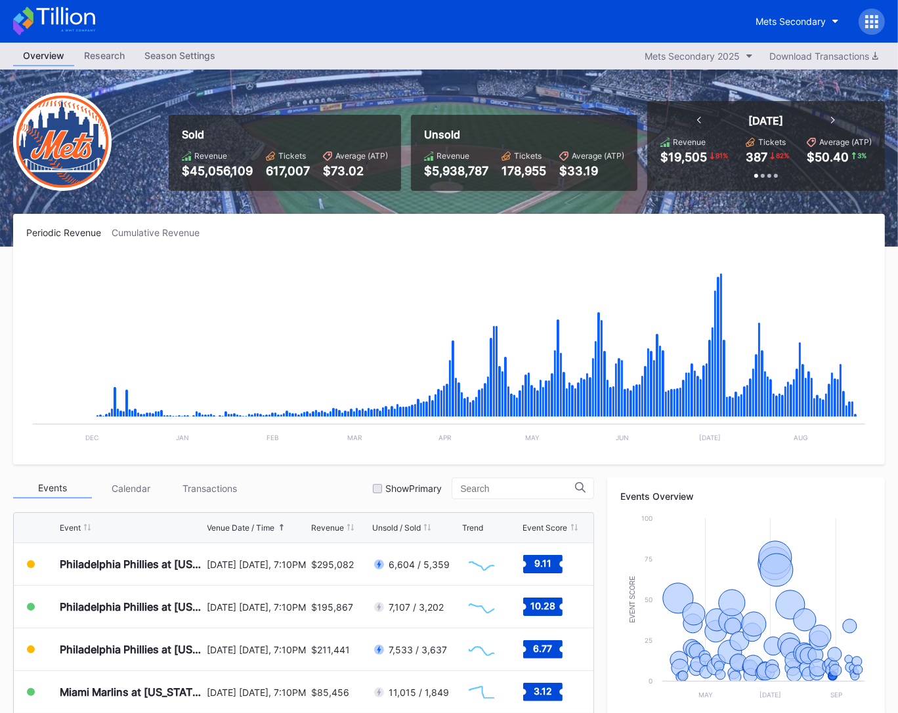
click at [67, 31] on icon at bounding box center [78, 31] width 34 height 2
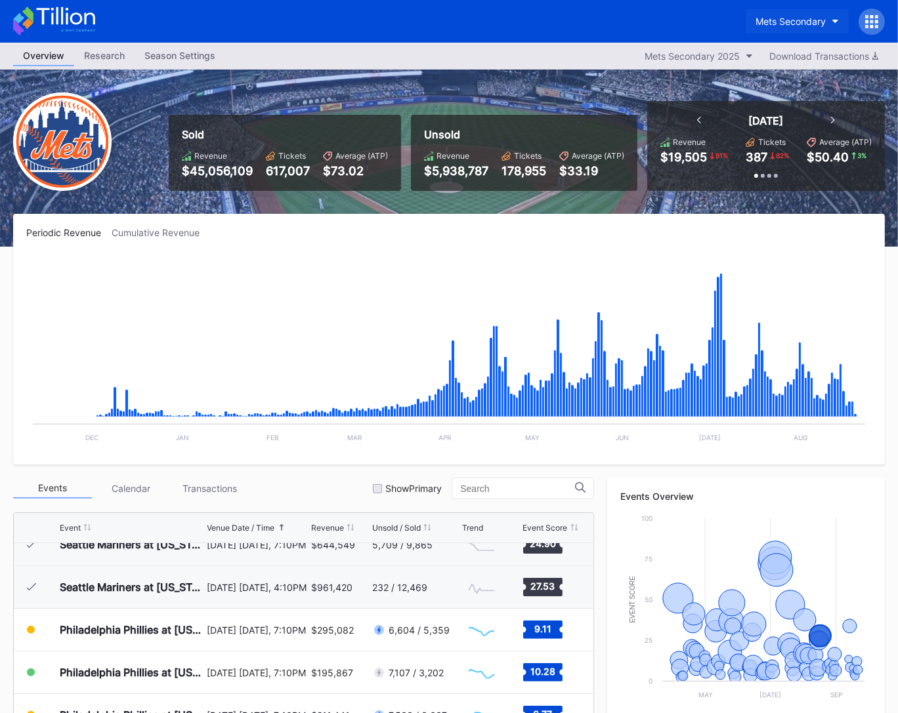
click at [806, 25] on div "Mets Secondary" at bounding box center [790, 21] width 70 height 11
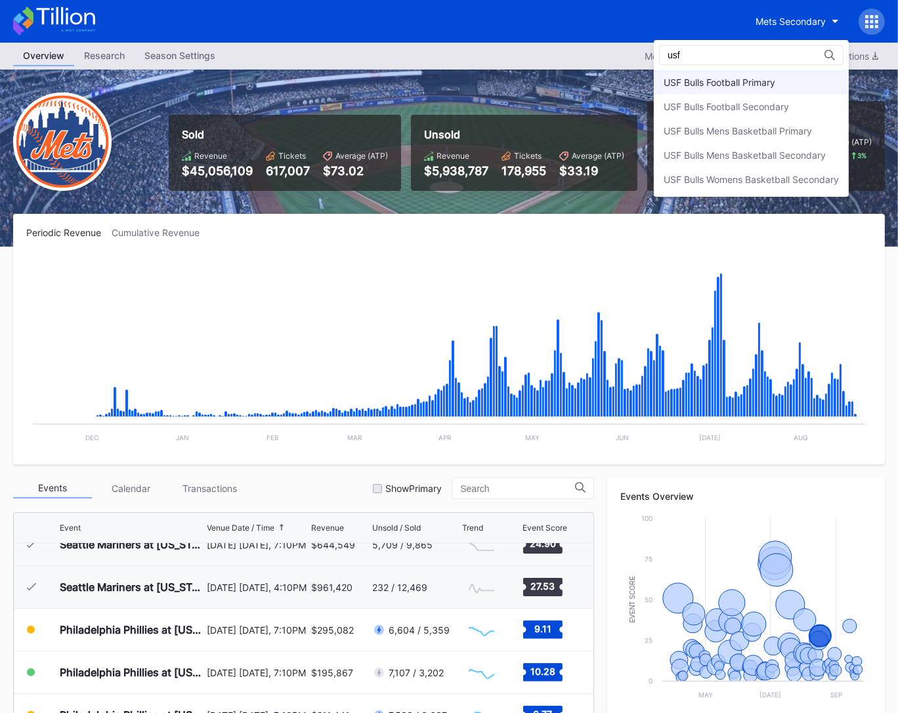
type input "usf"
drag, startPoint x: 807, startPoint y: 79, endPoint x: 769, endPoint y: 96, distance: 41.7
click at [807, 79] on div "USF Bulls Football Primary" at bounding box center [751, 82] width 195 height 24
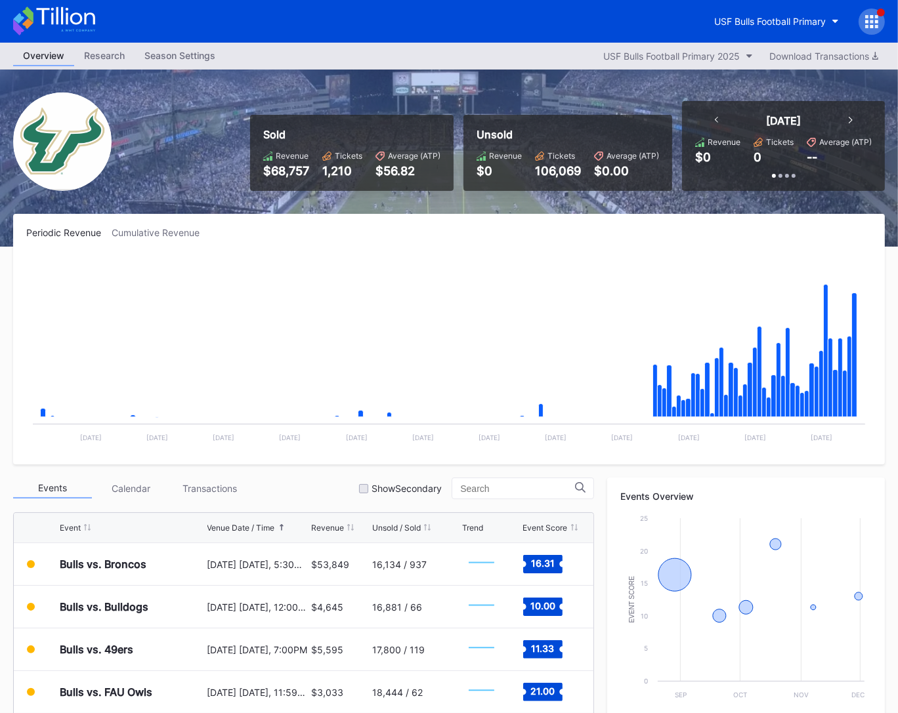
scroll to position [3, 0]
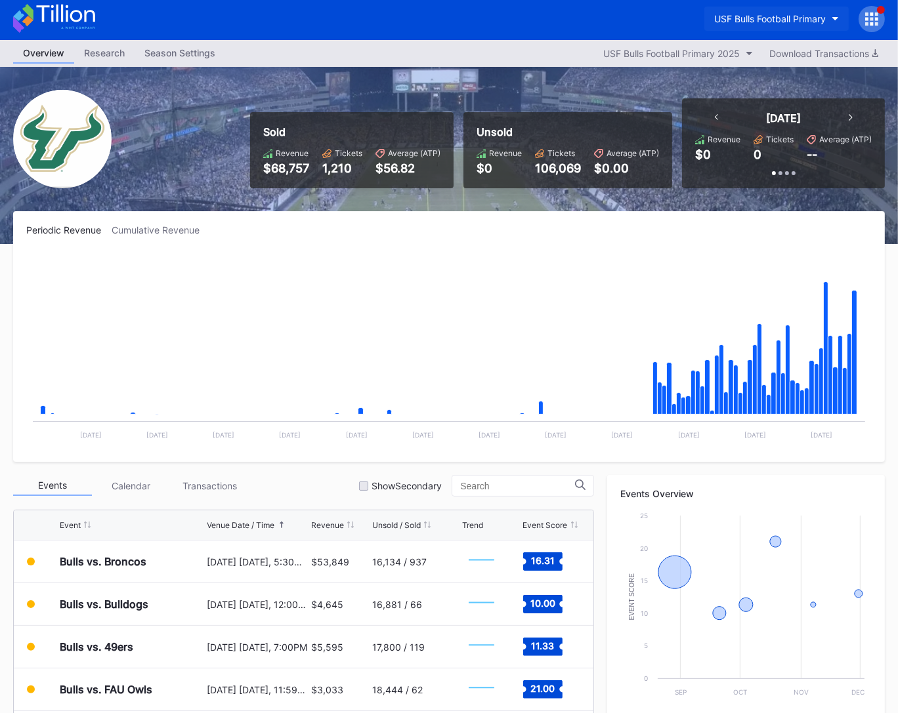
click at [784, 22] on div "USF Bulls Football Primary" at bounding box center [770, 18] width 112 height 11
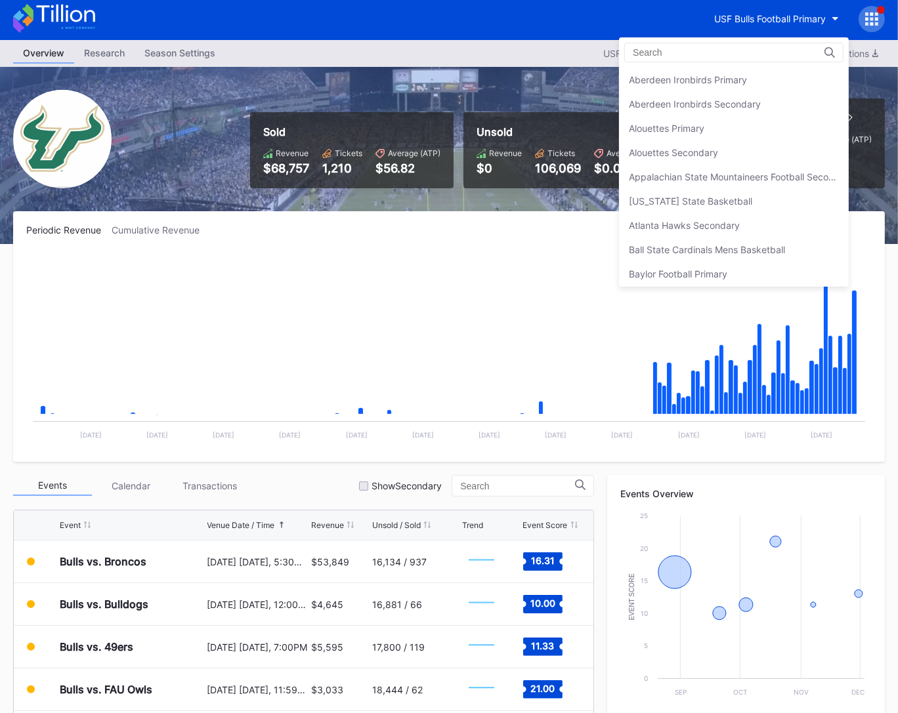
scroll to position [4302, 0]
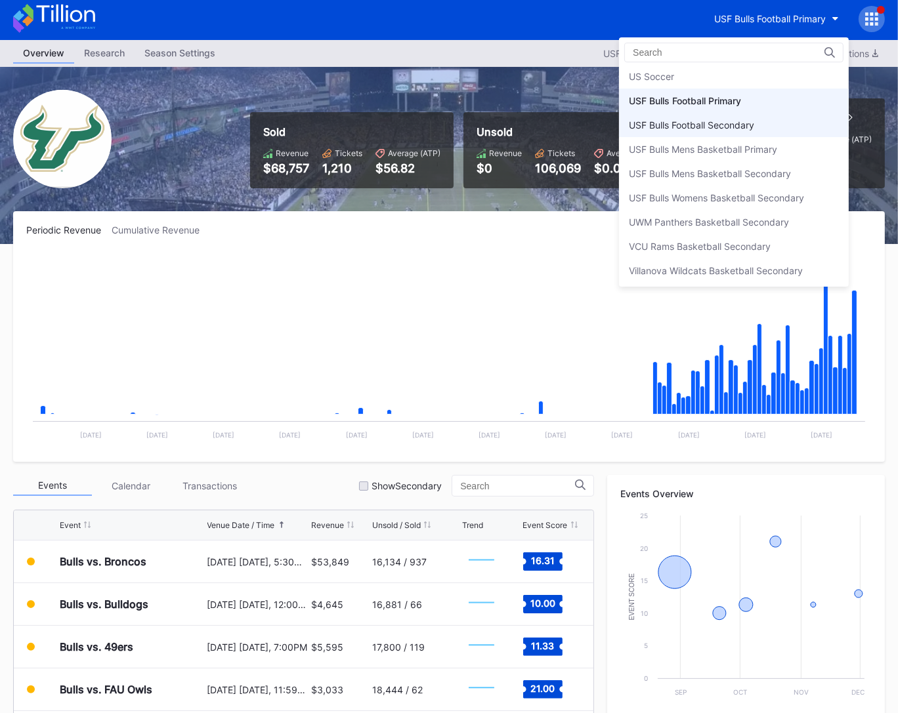
click at [763, 113] on div "USF Bulls Football Secondary" at bounding box center [734, 125] width 230 height 24
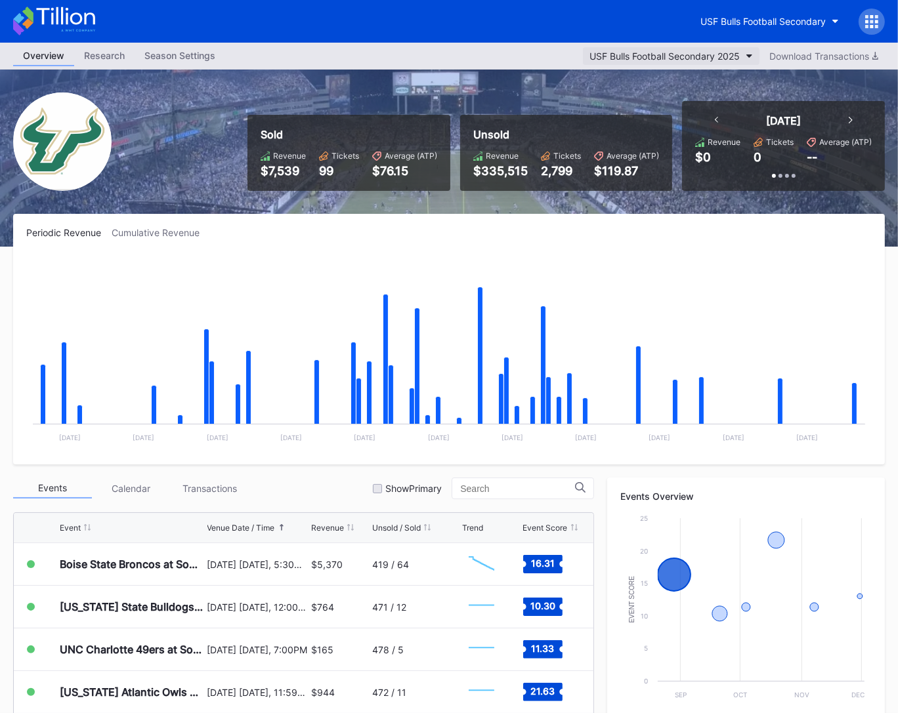
click at [686, 54] on div "USF Bulls Football Secondary 2025" at bounding box center [664, 56] width 150 height 11
click at [697, 95] on div "Sold Revenue $7,539 Tickets 99 Average (ATP) $76.15 Unsold Revenue $335,515 Tic…" at bounding box center [449, 158] width 898 height 177
click at [750, 54] on icon "button" at bounding box center [749, 56] width 7 height 4
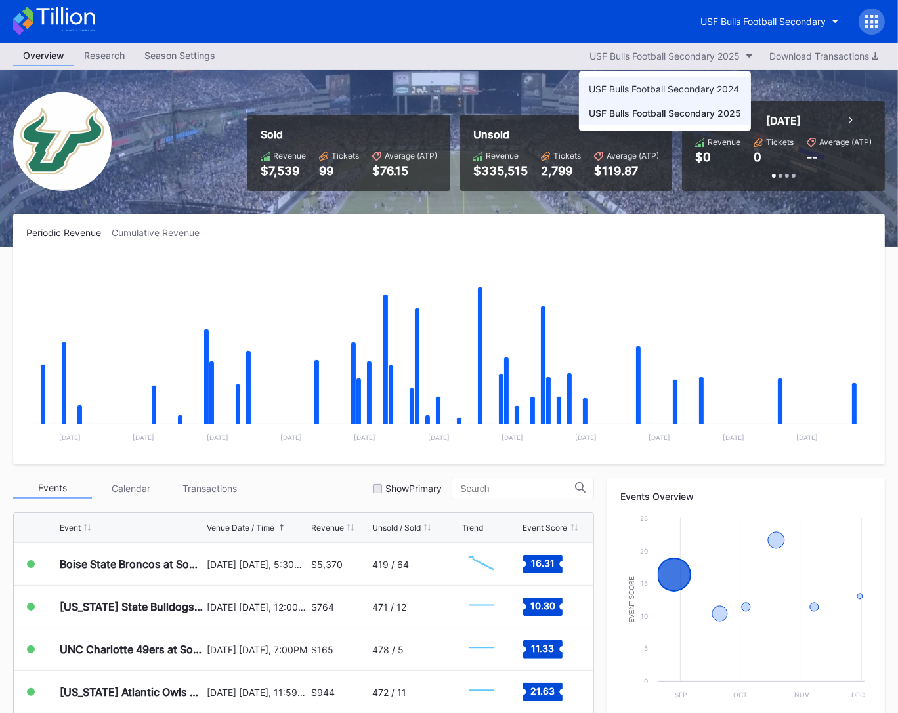
click at [726, 85] on div "USF Bulls Football Secondary 2024" at bounding box center [664, 88] width 150 height 11
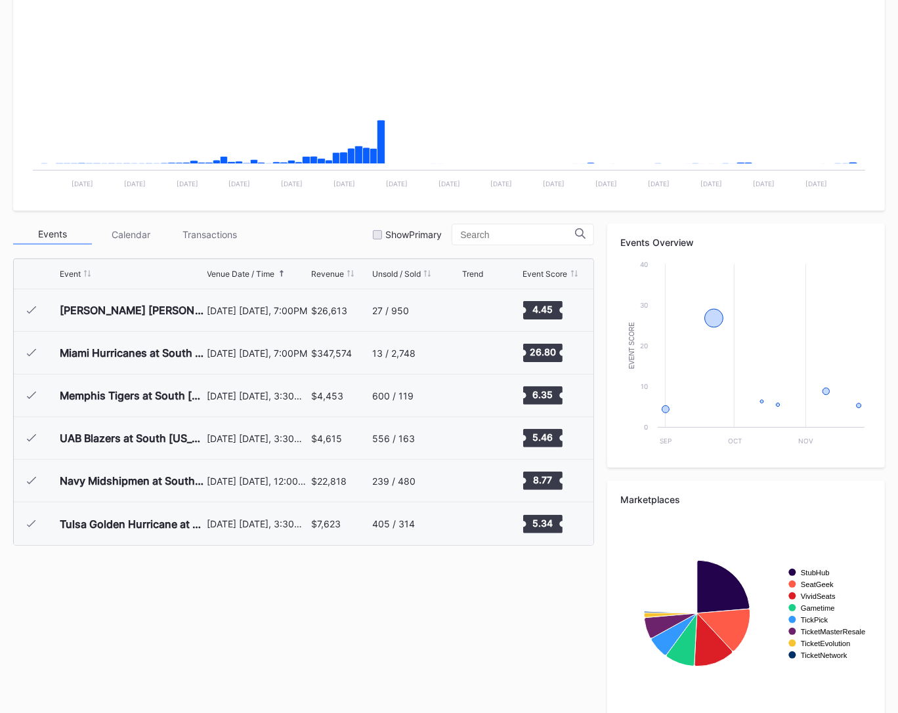
scroll to position [276, 0]
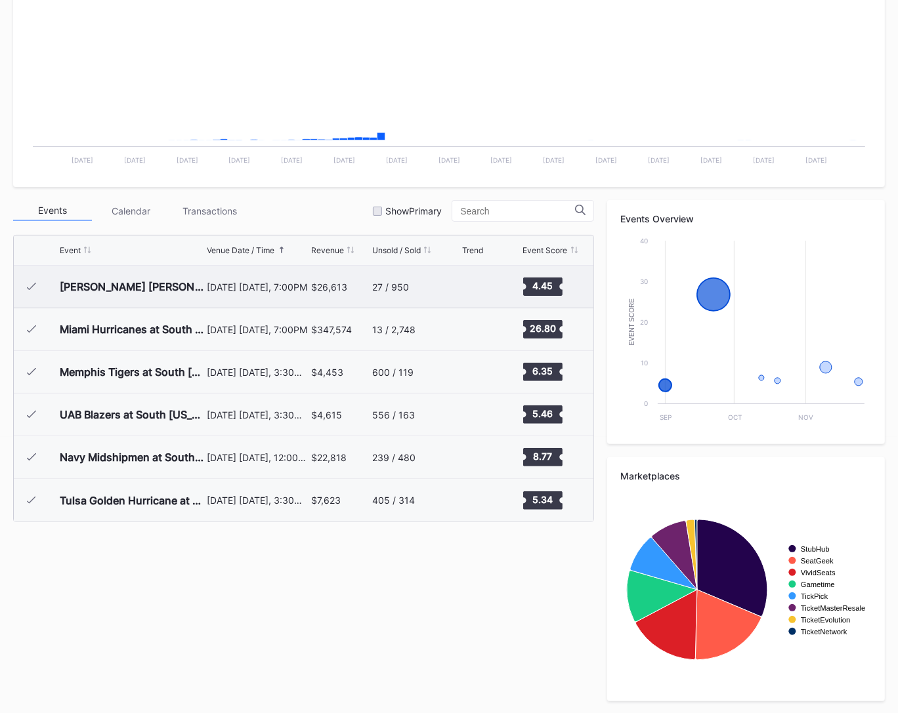
click at [301, 295] on div "August 31 Saturday, 7:00PM" at bounding box center [257, 287] width 101 height 42
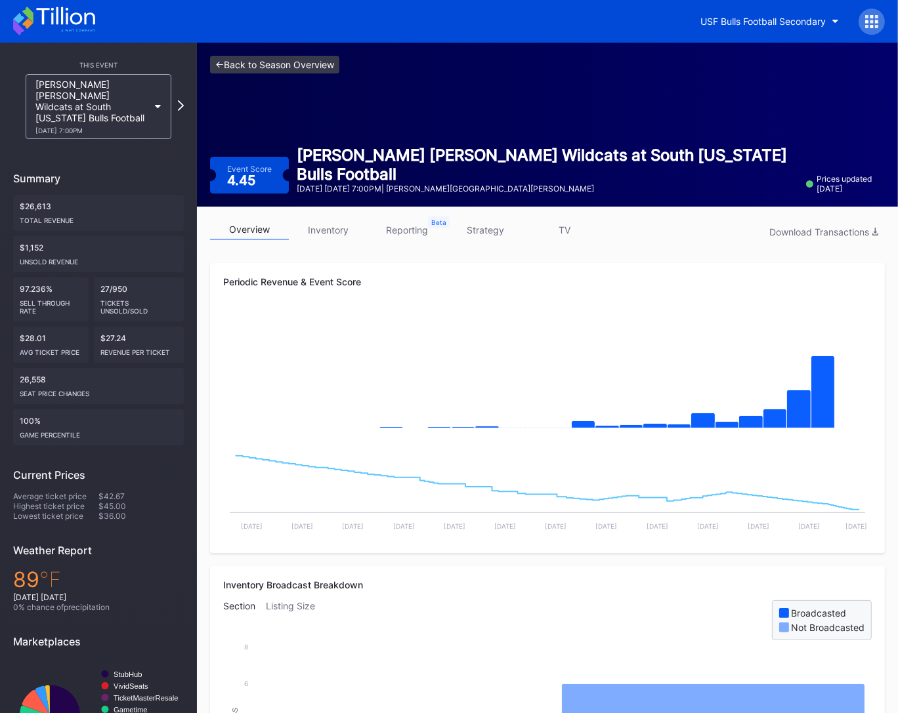
click at [285, 67] on link "<- Back to Season Overview" at bounding box center [274, 65] width 129 height 18
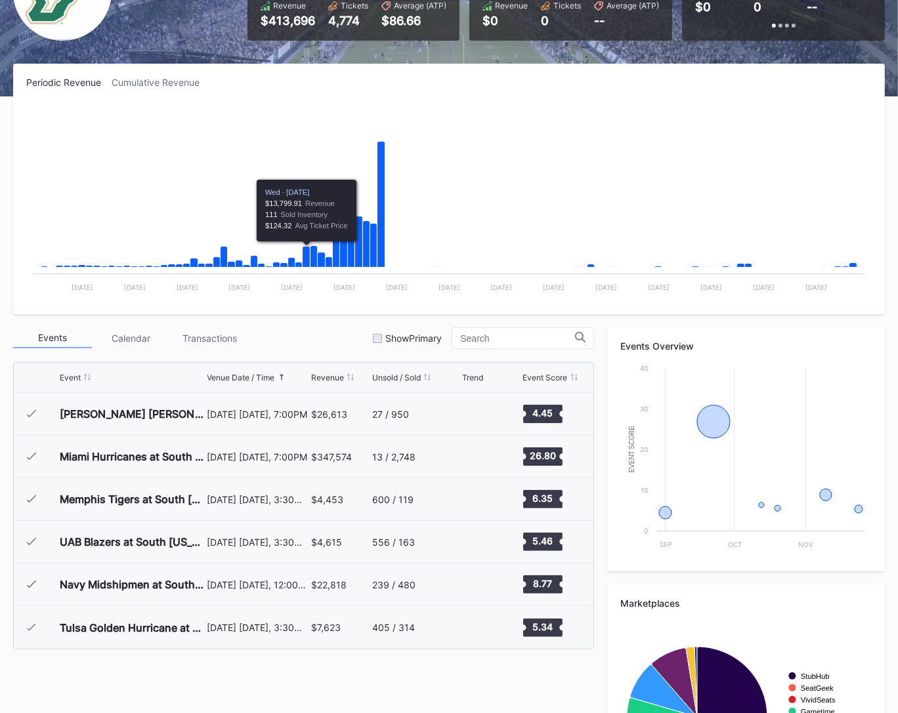
scroll to position [278, 0]
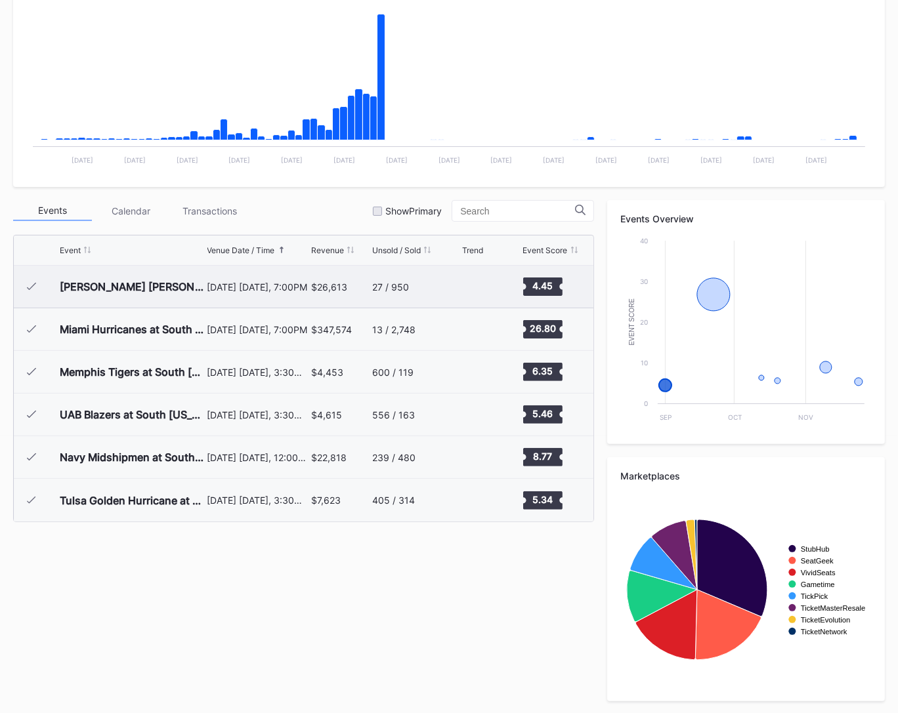
click at [287, 303] on div "August 31 Saturday, 7:00PM" at bounding box center [257, 287] width 101 height 42
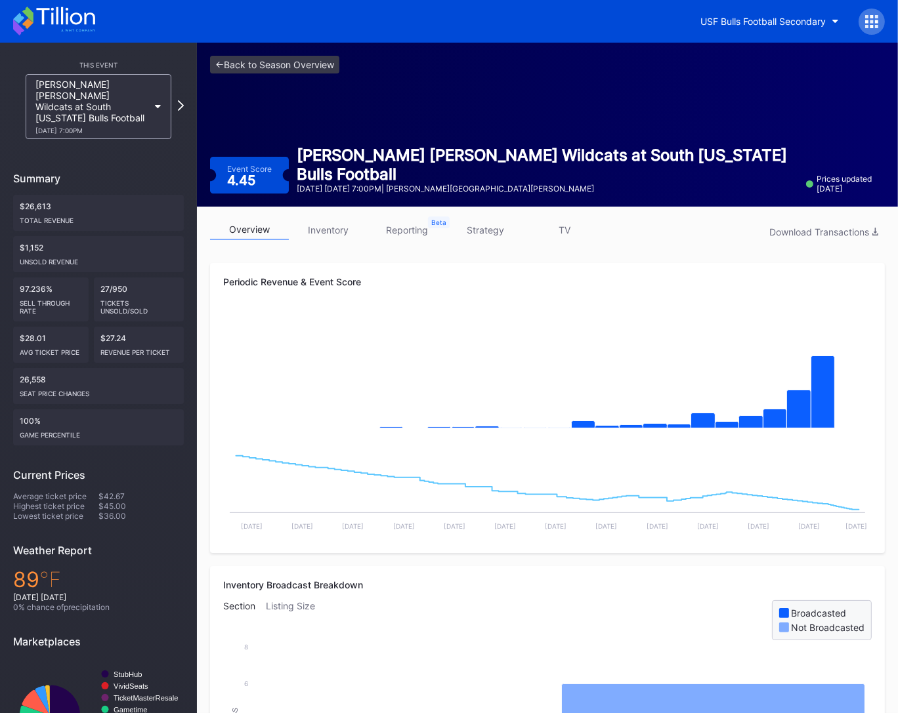
click at [347, 234] on link "inventory" at bounding box center [328, 230] width 79 height 20
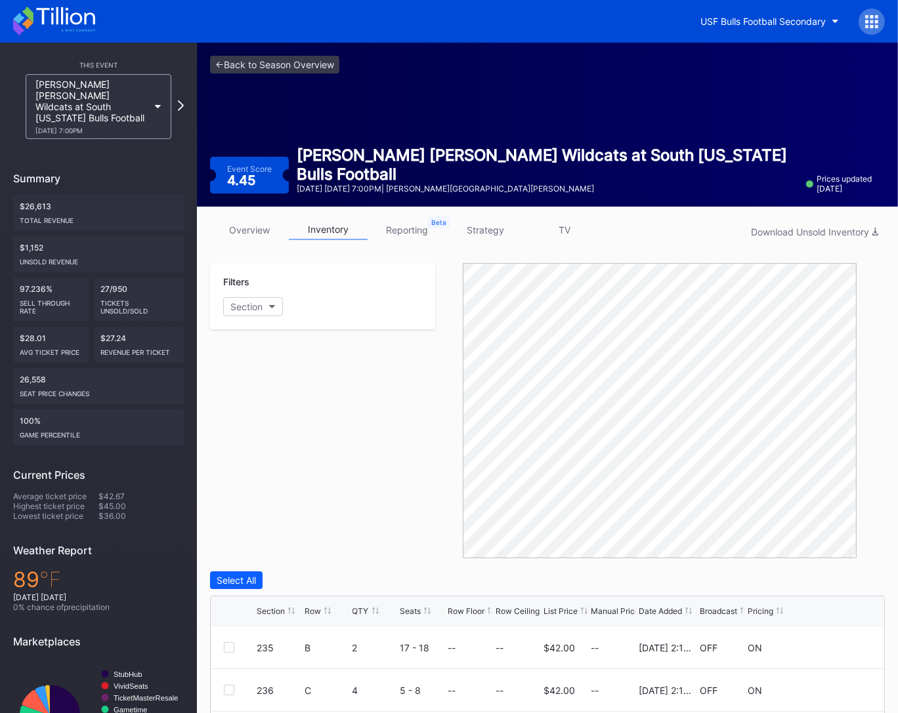
click at [255, 236] on link "overview" at bounding box center [249, 230] width 79 height 20
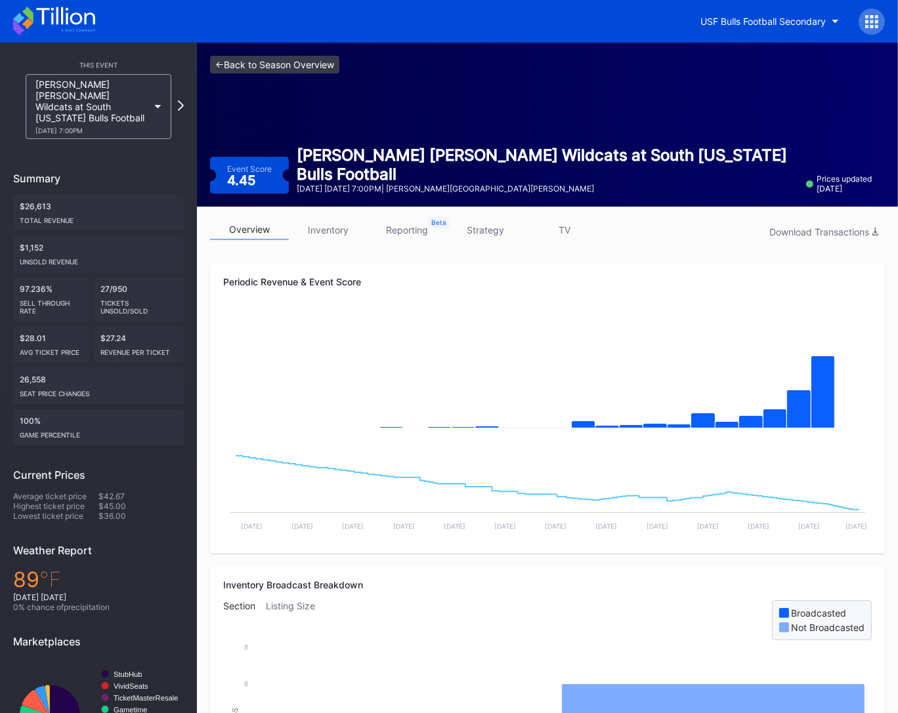
click at [281, 59] on link "<- Back to Season Overview" at bounding box center [274, 65] width 129 height 18
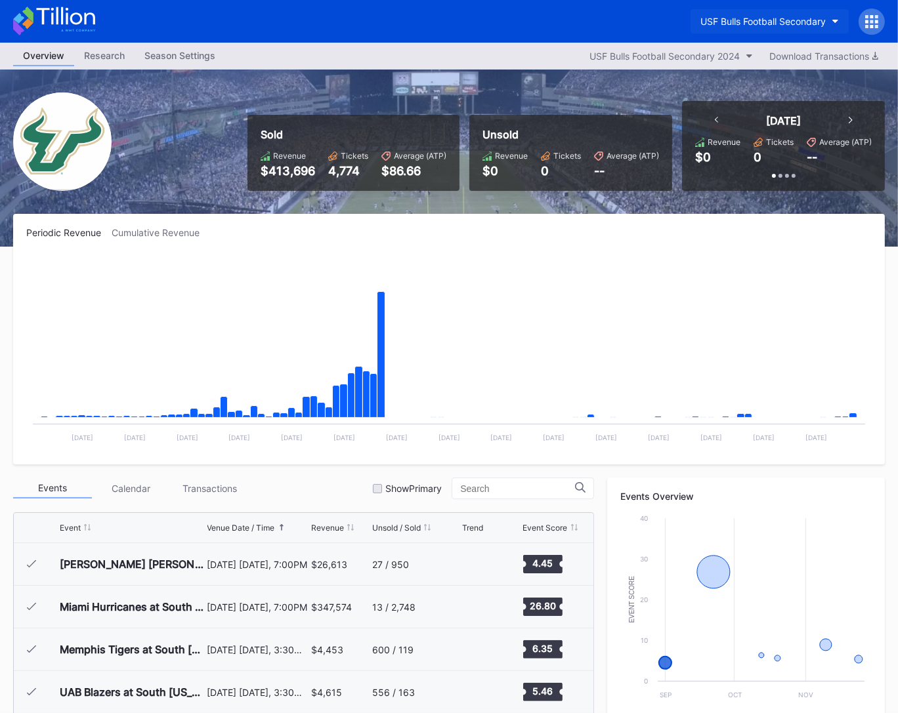
click at [730, 10] on button "USF Bulls Football Secondary" at bounding box center [769, 21] width 158 height 24
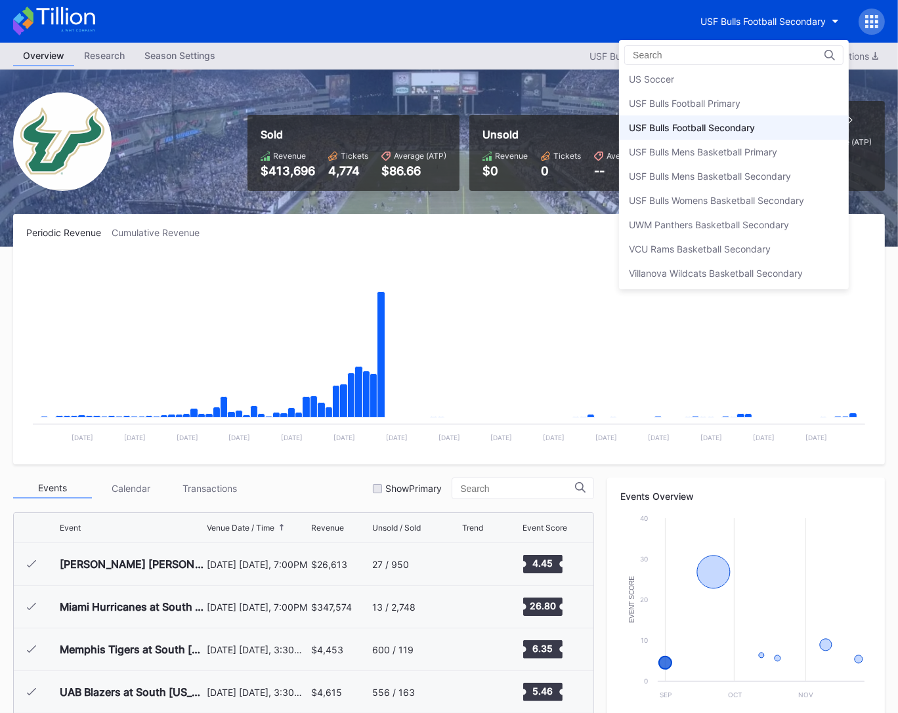
scroll to position [4298, 0]
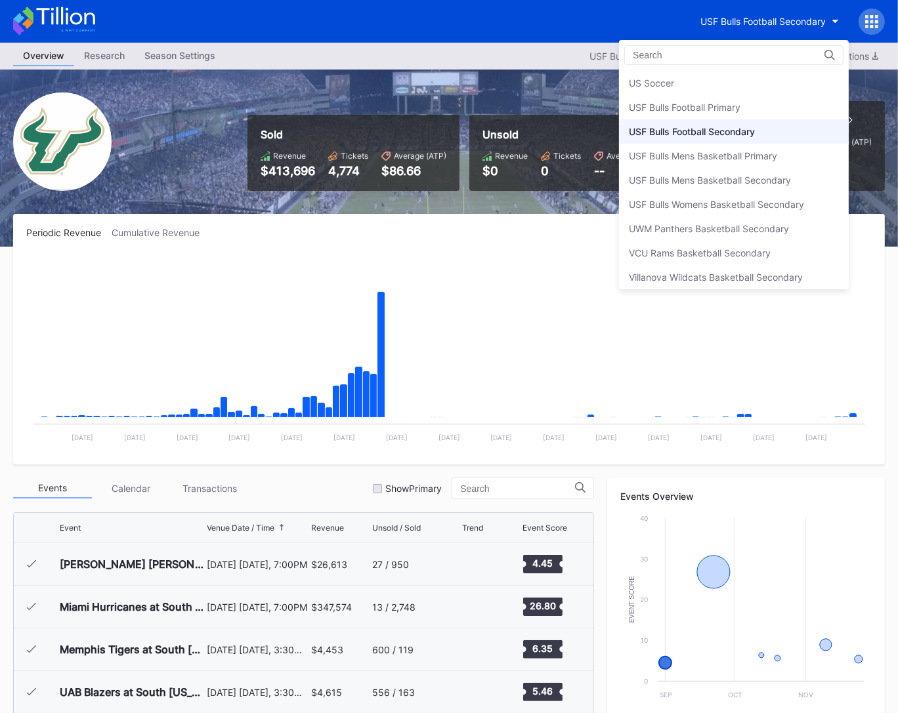
click at [740, 102] on div "USF Bulls Football Primary" at bounding box center [685, 107] width 112 height 11
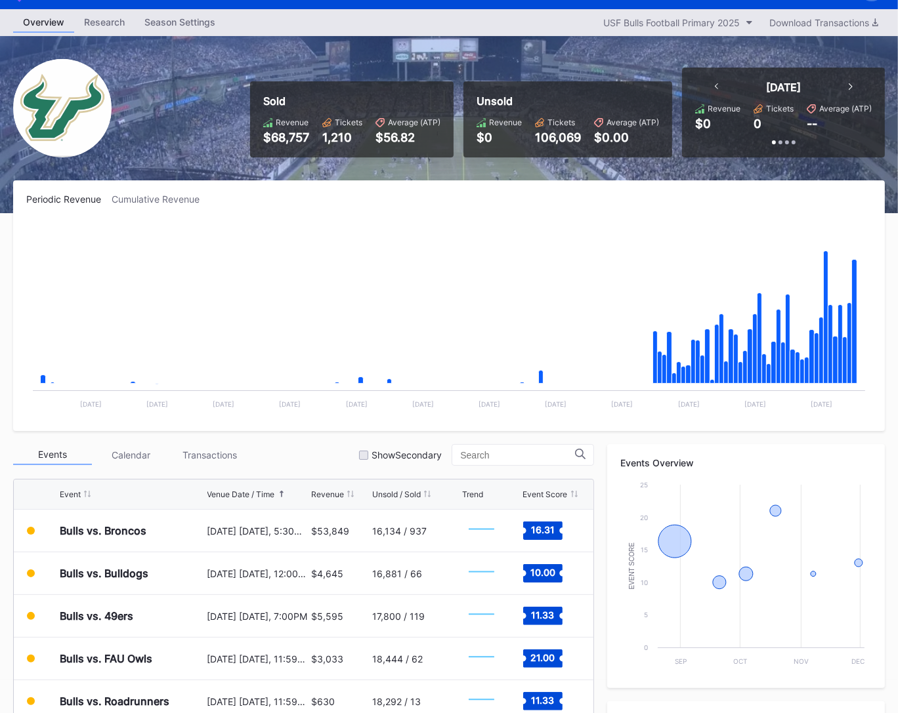
scroll to position [11, 0]
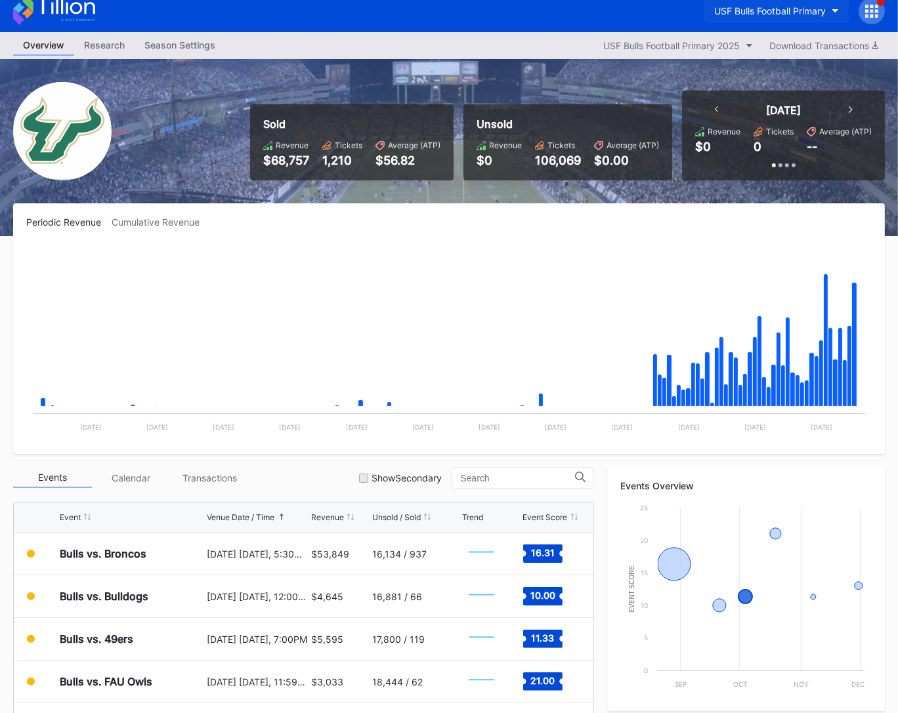
click at [722, 18] on button "USF Bulls Football Primary" at bounding box center [776, 11] width 144 height 24
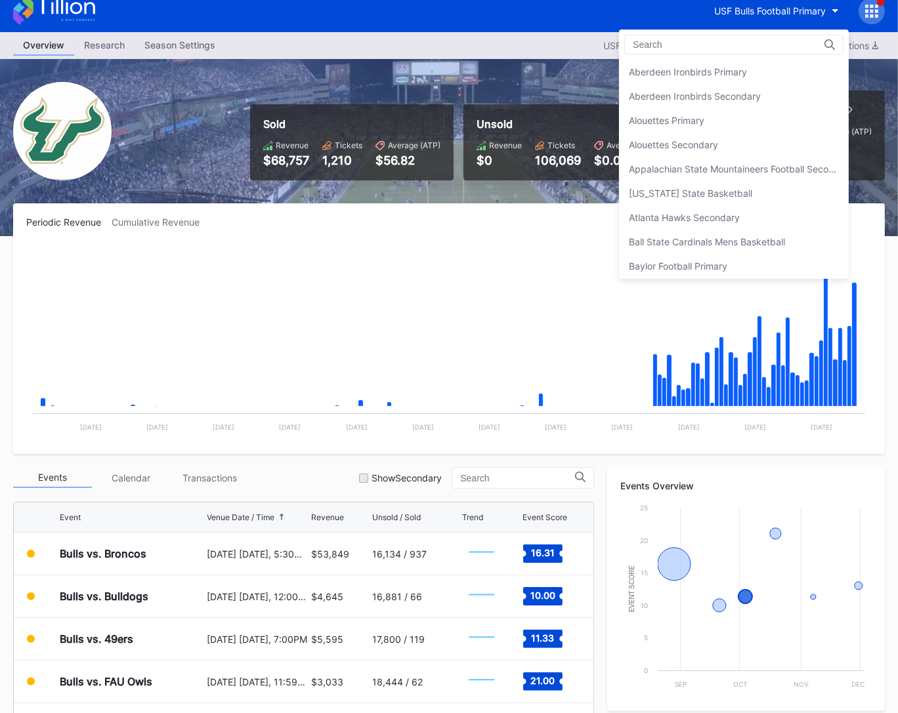
scroll to position [4302, 0]
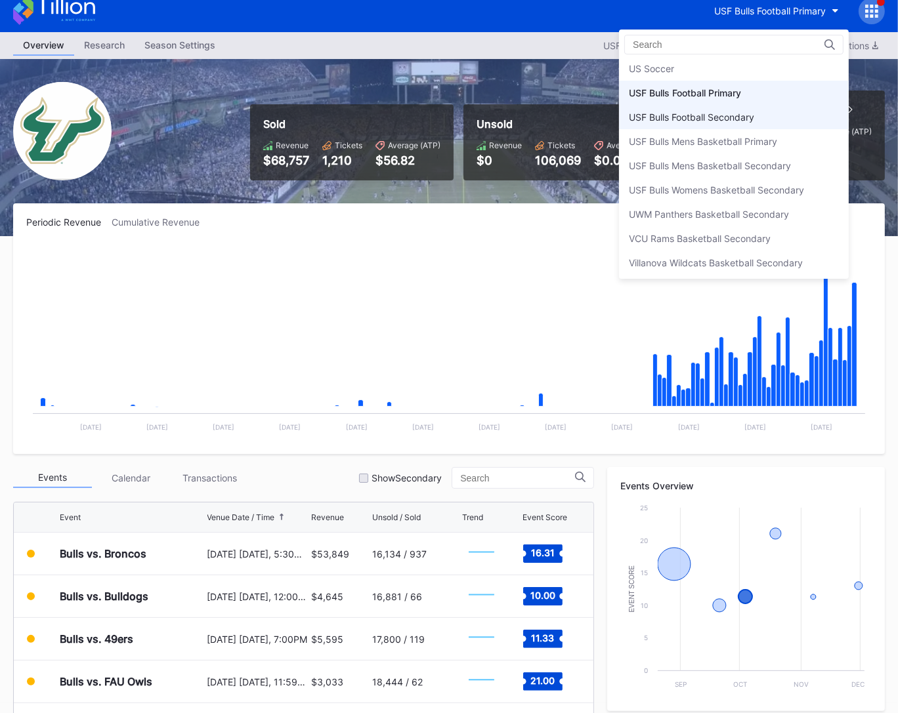
click at [730, 112] on div "USF Bulls Football Secondary" at bounding box center [691, 117] width 125 height 11
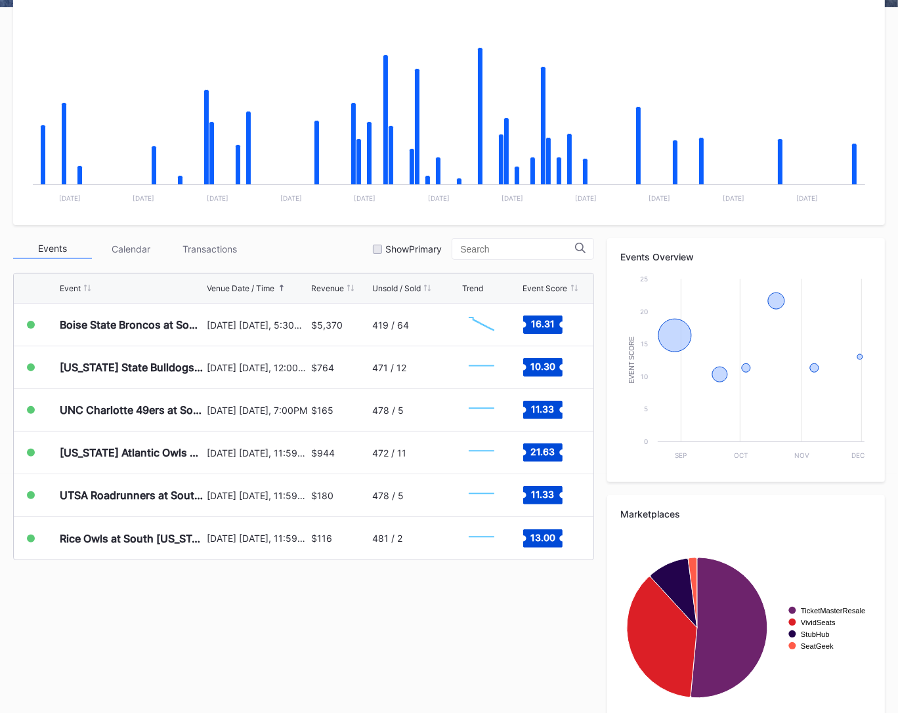
scroll to position [240, 0]
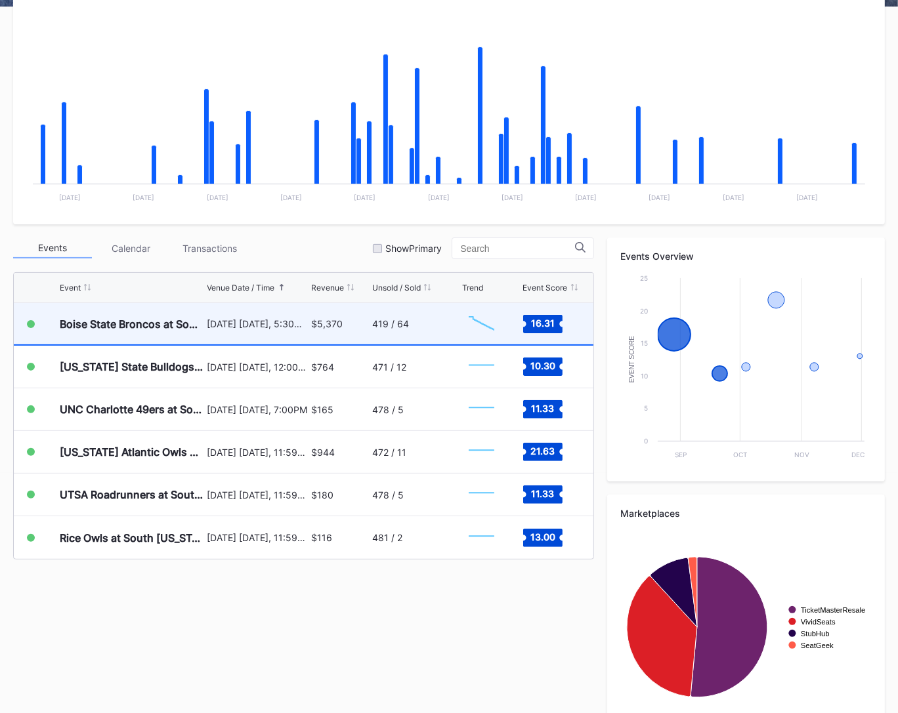
click at [373, 335] on div "419 / 64" at bounding box center [415, 323] width 87 height 41
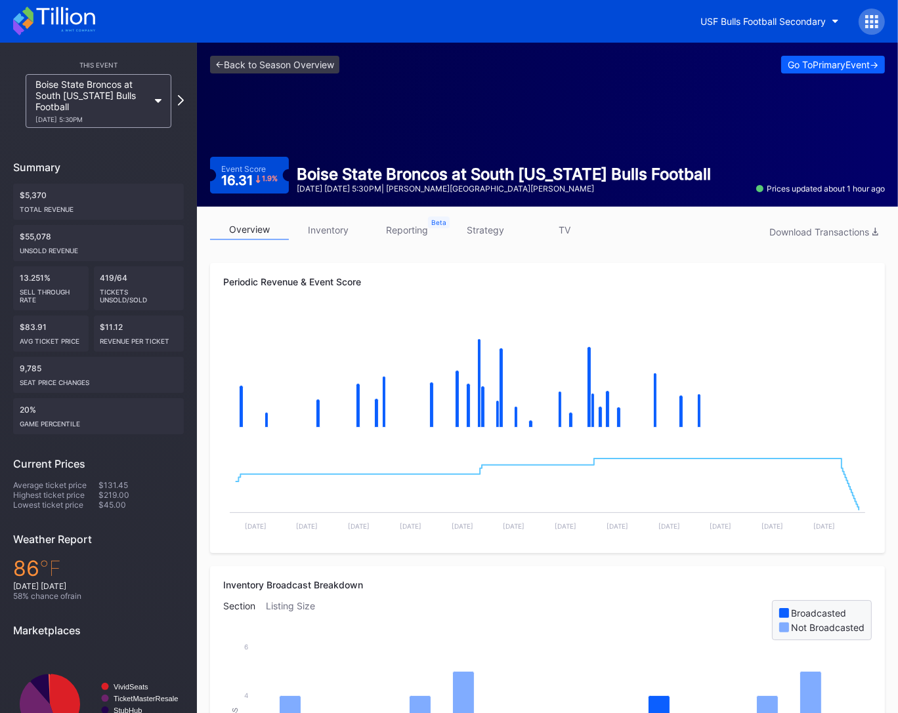
click at [349, 228] on link "inventory" at bounding box center [328, 230] width 79 height 20
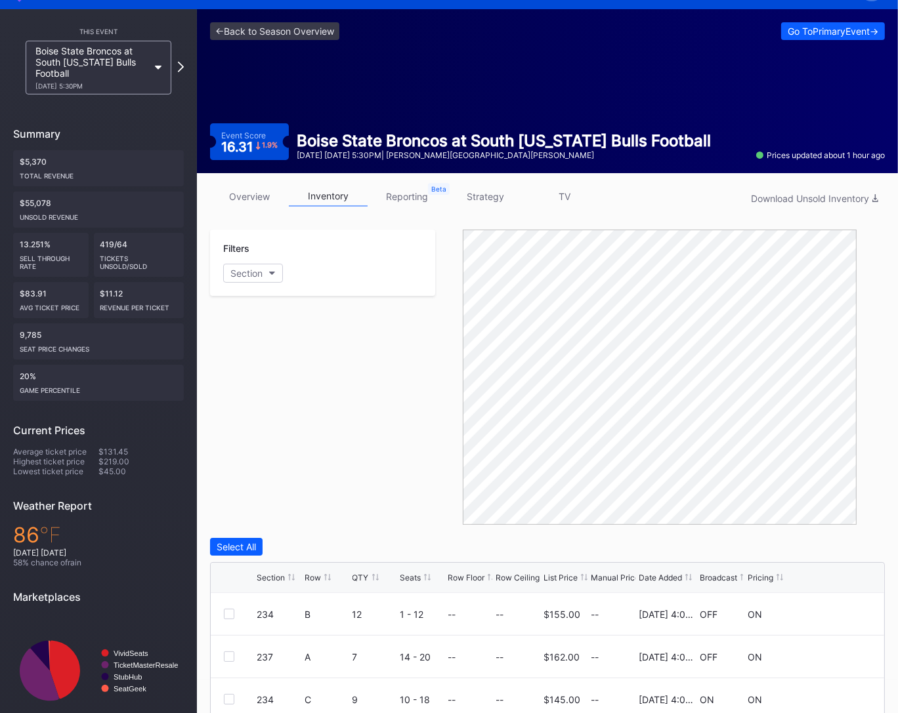
scroll to position [257, 0]
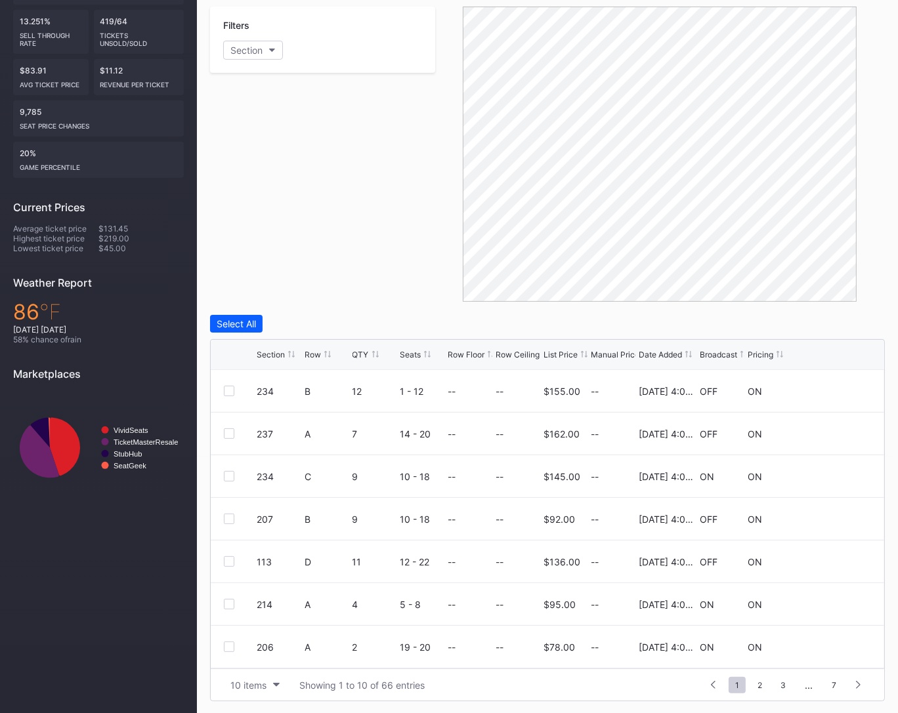
click at [549, 350] on div "List Price" at bounding box center [560, 355] width 34 height 10
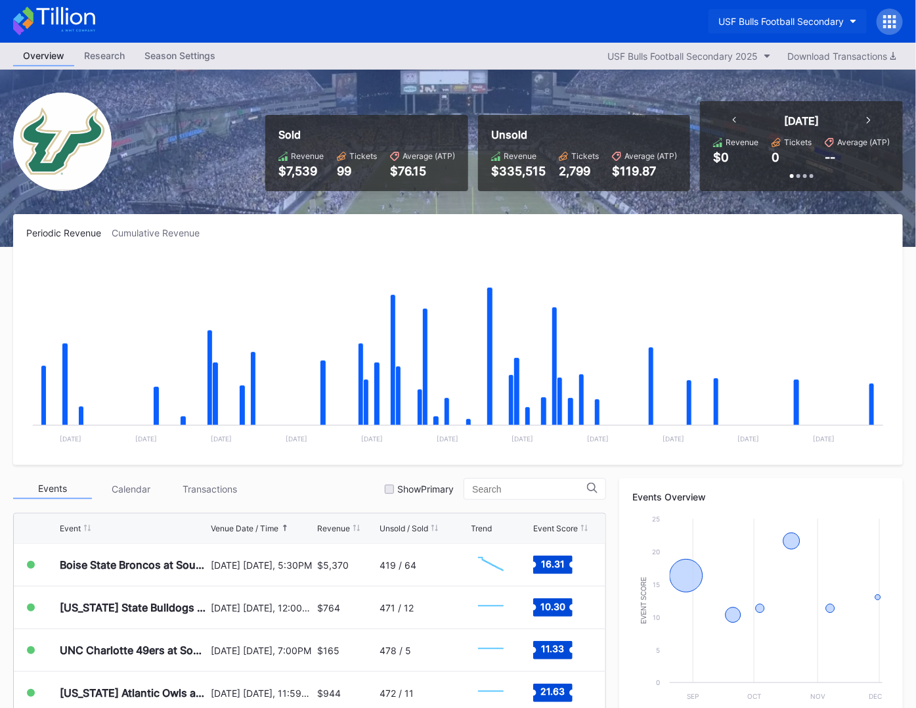
click at [797, 18] on div "USF Bulls Football Secondary" at bounding box center [780, 21] width 125 height 11
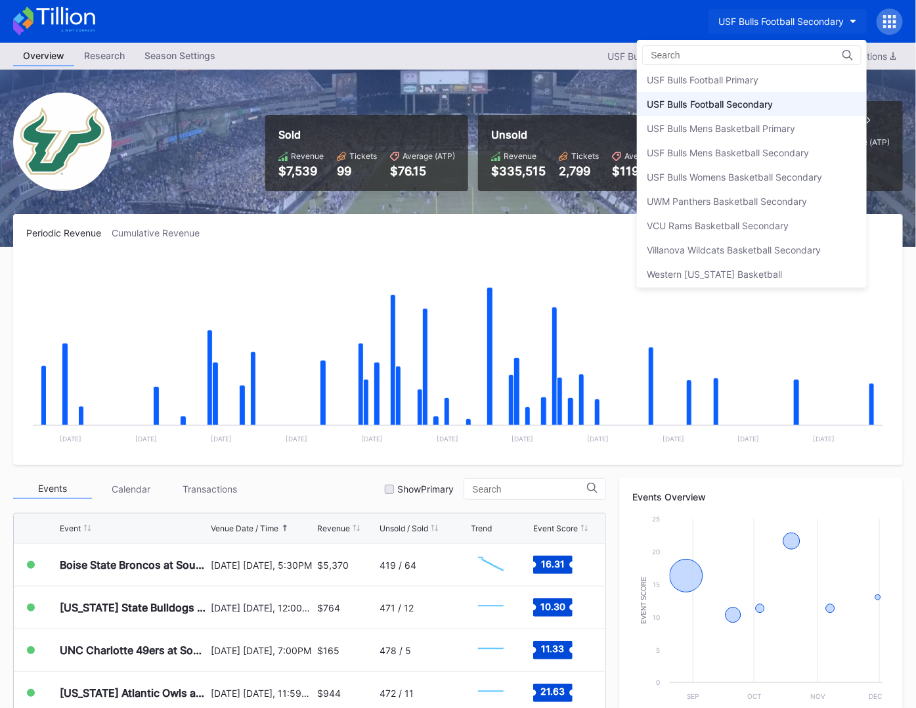
scroll to position [4313, 0]
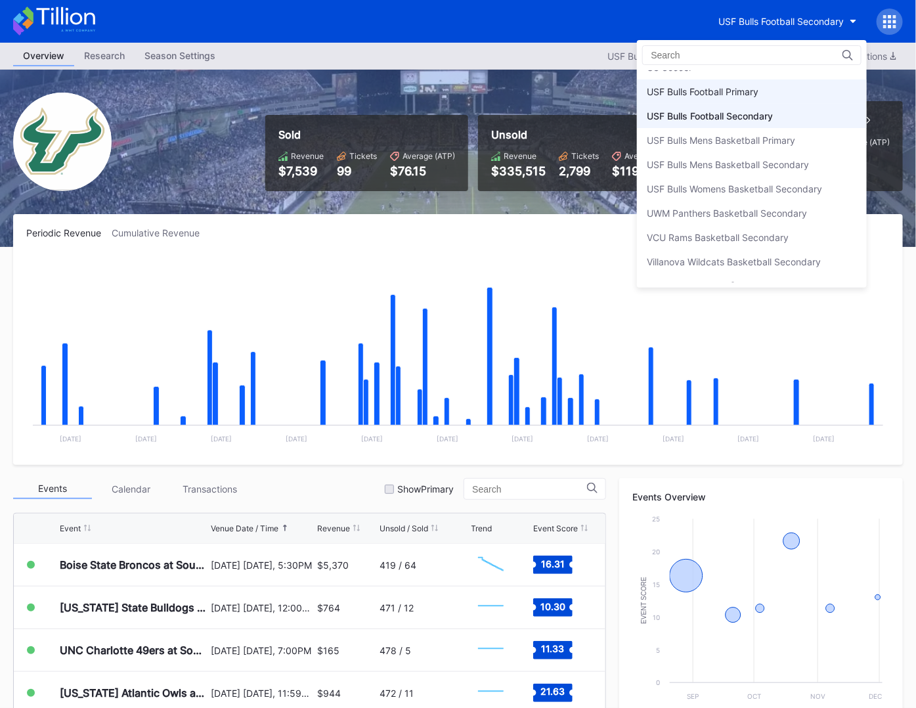
click at [770, 79] on div "USF Bulls Football Primary" at bounding box center [752, 91] width 230 height 24
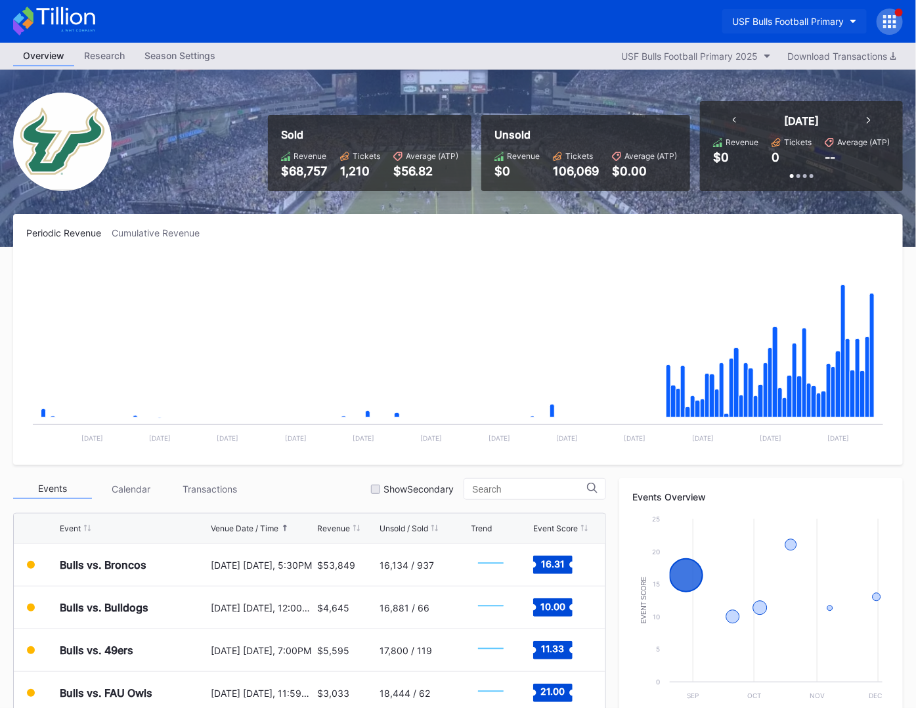
click at [816, 15] on button "USF Bulls Football Primary" at bounding box center [794, 21] width 144 height 24
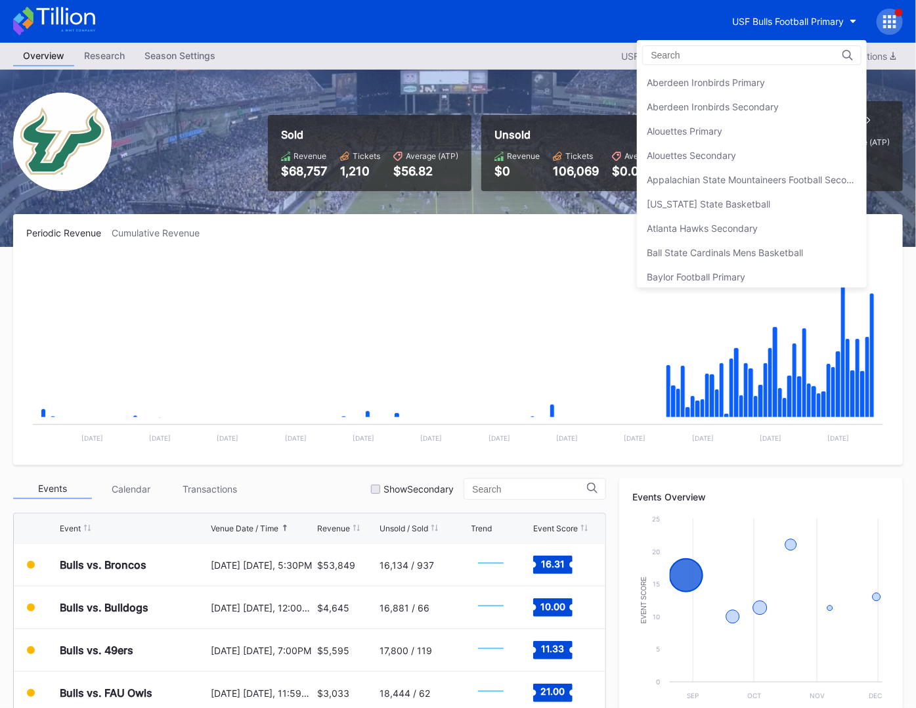
scroll to position [4302, 0]
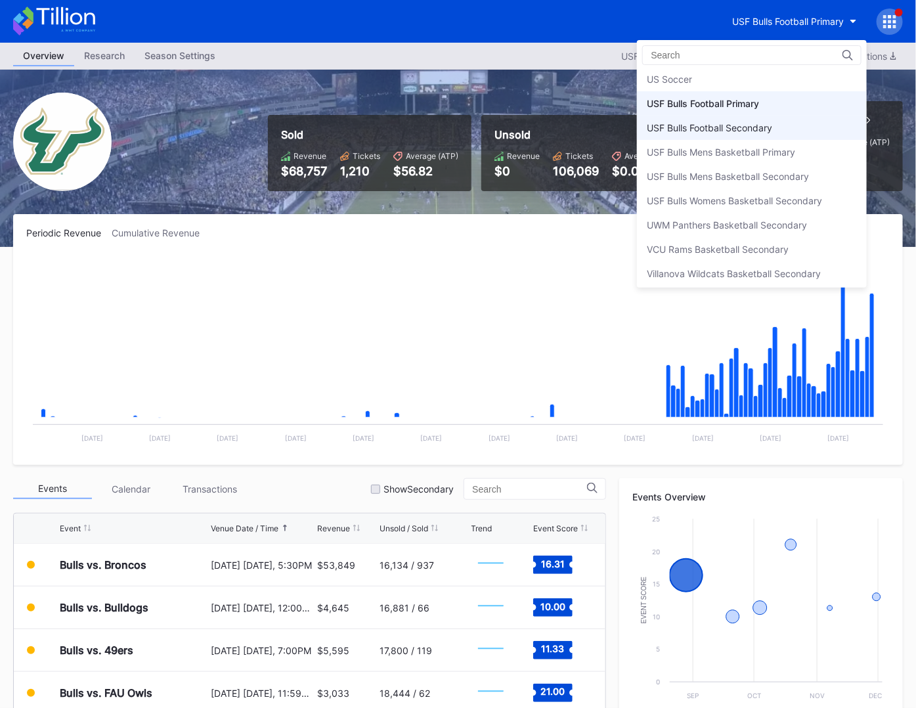
click at [791, 116] on div "USF Bulls Football Secondary" at bounding box center [752, 128] width 230 height 24
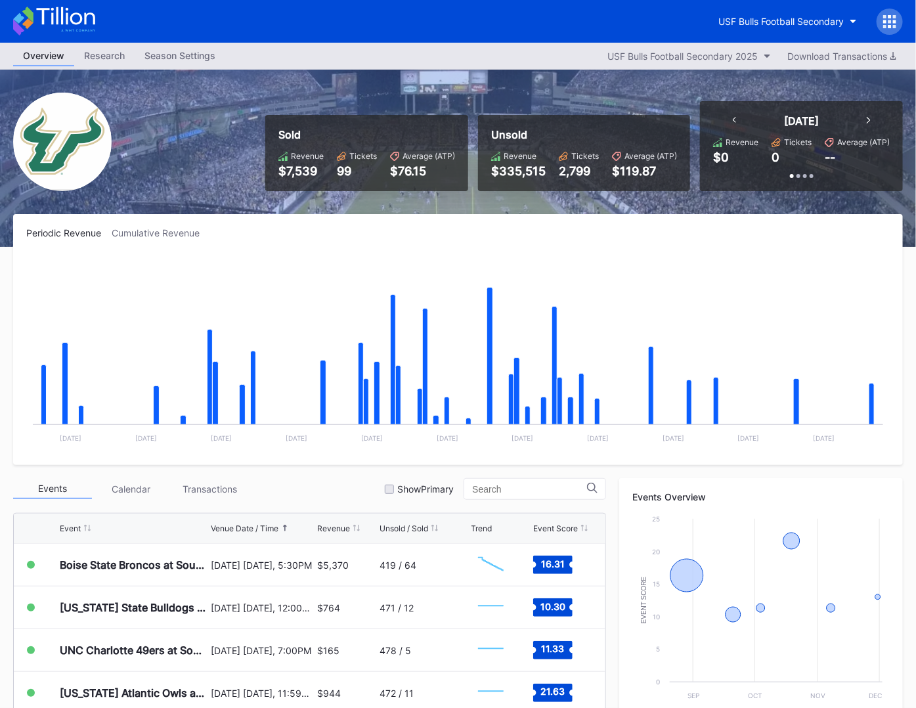
click at [887, 15] on icon at bounding box center [889, 21] width 13 height 13
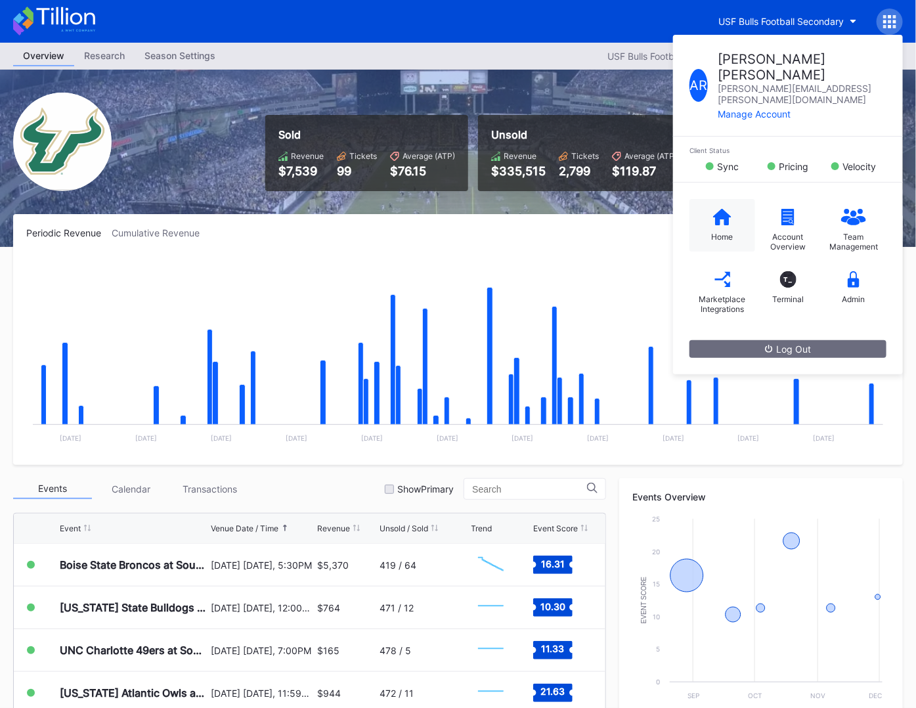
click at [713, 208] on icon at bounding box center [722, 216] width 18 height 16
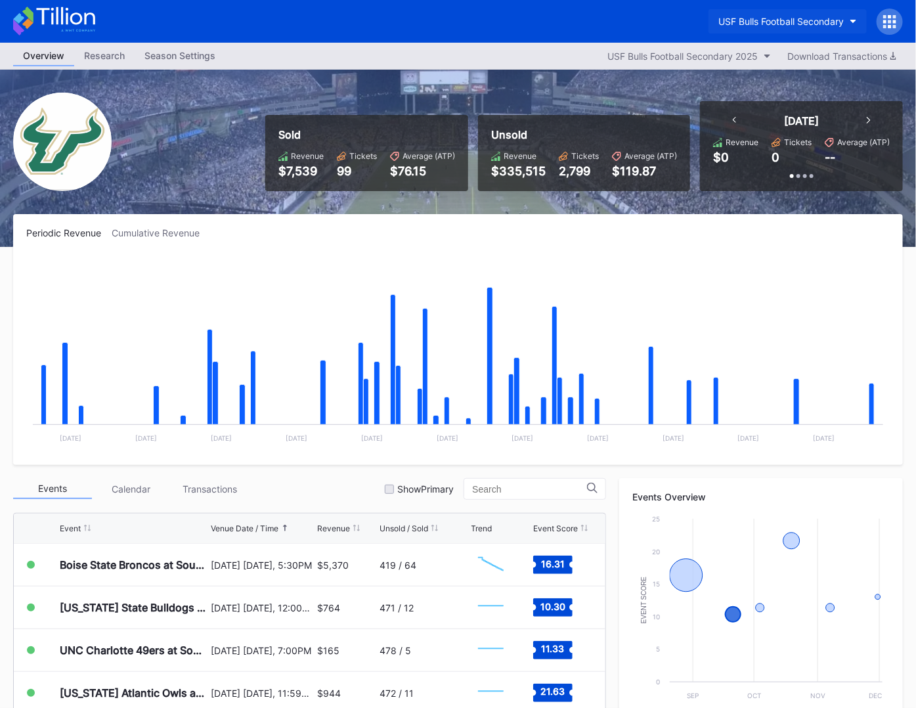
click at [746, 26] on div "USF Bulls Football Secondary" at bounding box center [780, 21] width 125 height 11
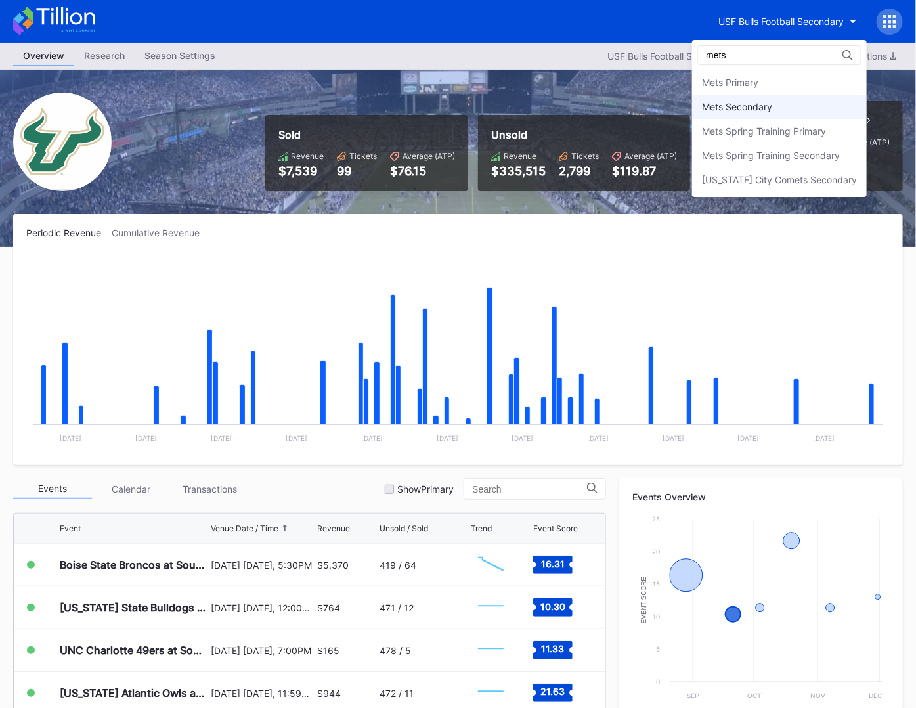
type input "mets"
click at [740, 106] on div "Mets Secondary" at bounding box center [737, 106] width 70 height 11
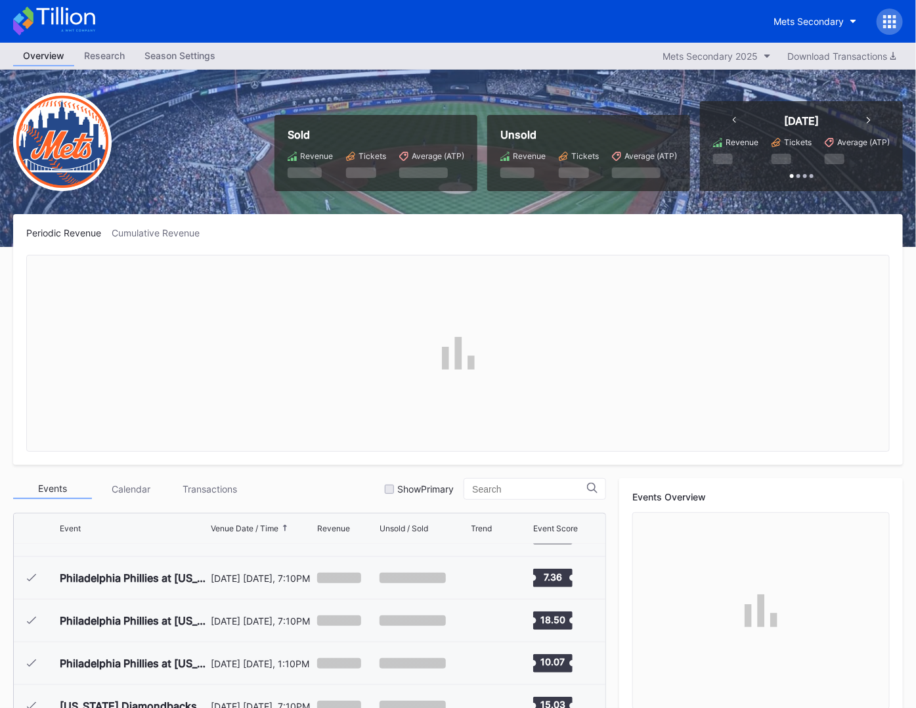
scroll to position [2730, 0]
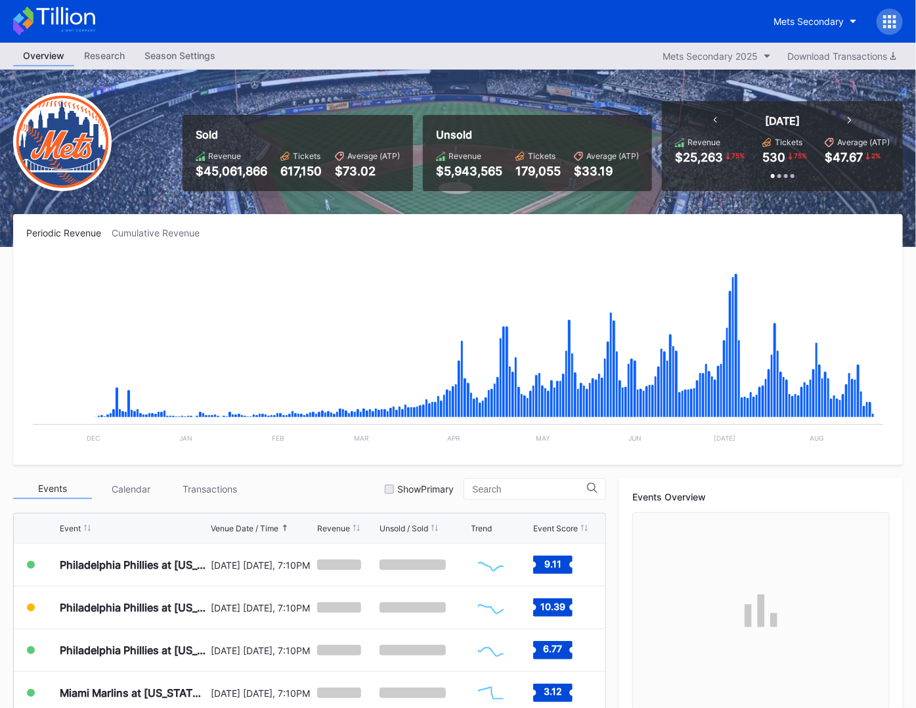
click at [156, 232] on div "Cumulative Revenue" at bounding box center [161, 232] width 98 height 11
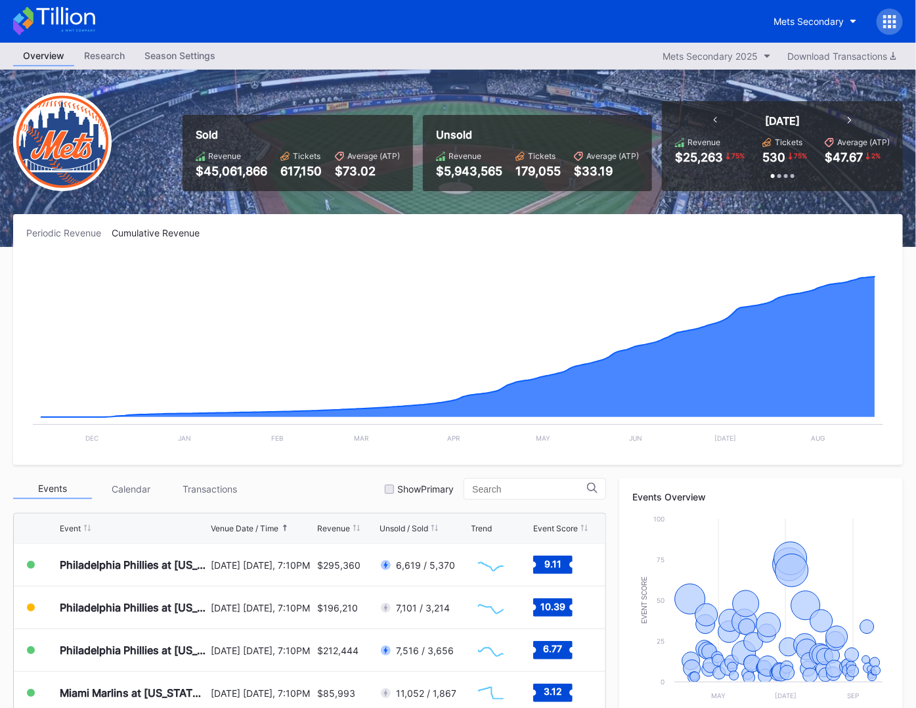
click at [91, 236] on div "Periodic Revenue" at bounding box center [68, 232] width 85 height 11
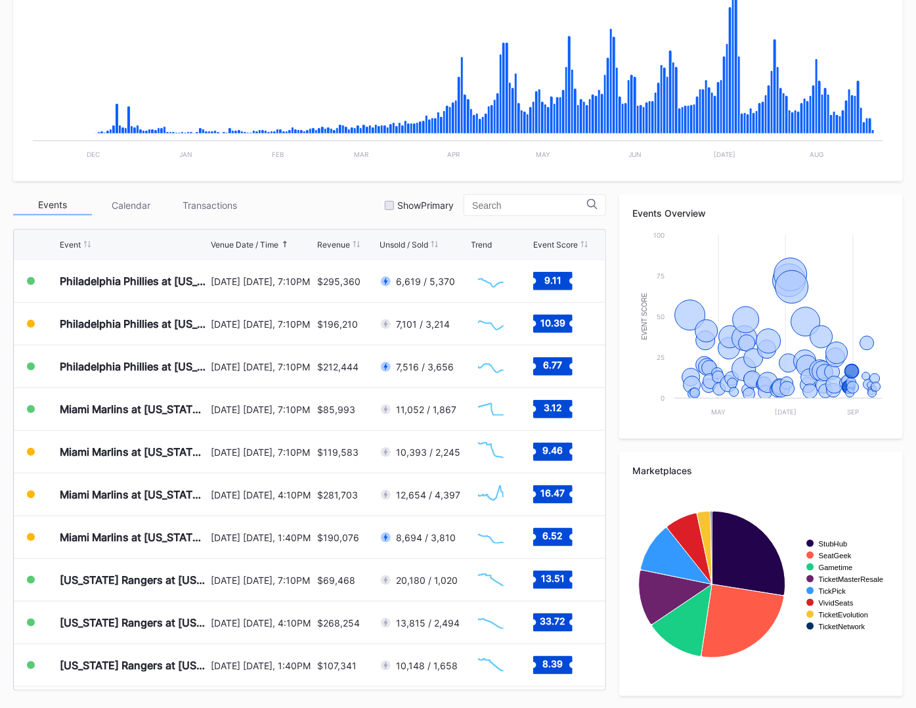
scroll to position [0, 0]
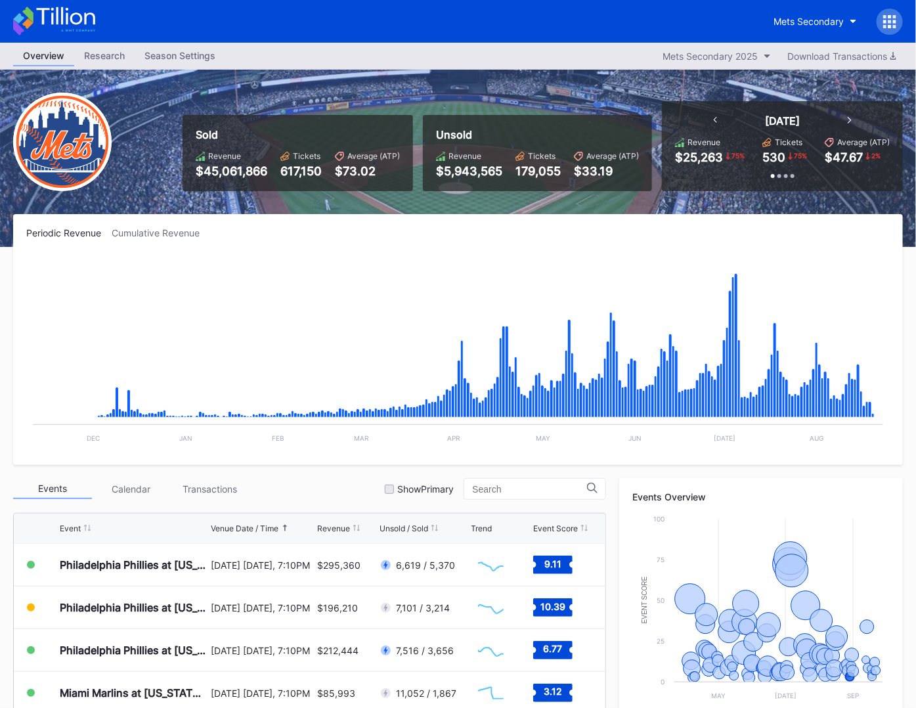
click at [85, 26] on icon at bounding box center [54, 21] width 82 height 29
click at [822, 17] on div "Mets Secondary" at bounding box center [808, 21] width 70 height 11
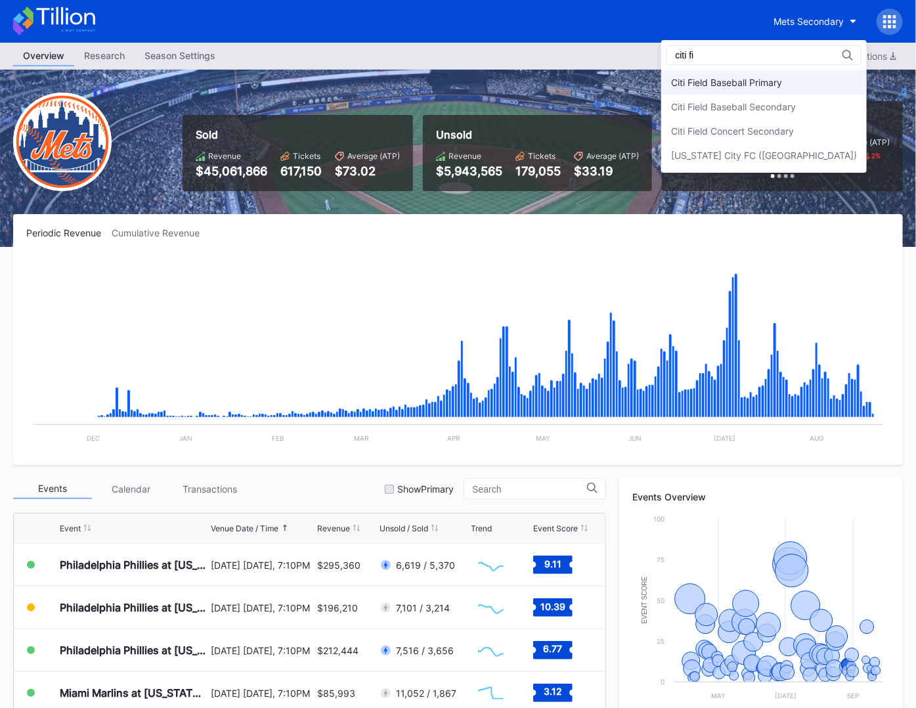
type input "citi fi"
click at [782, 77] on div "Citi Field Baseball Primary" at bounding box center [726, 82] width 111 height 11
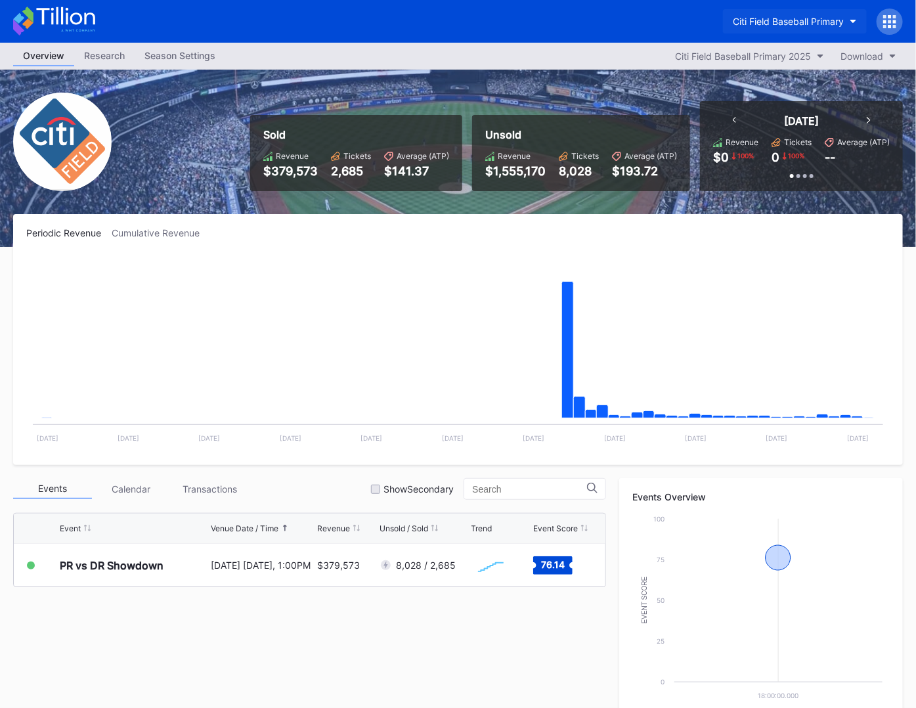
click at [778, 14] on button "Citi Field Baseball Primary" at bounding box center [795, 21] width 144 height 24
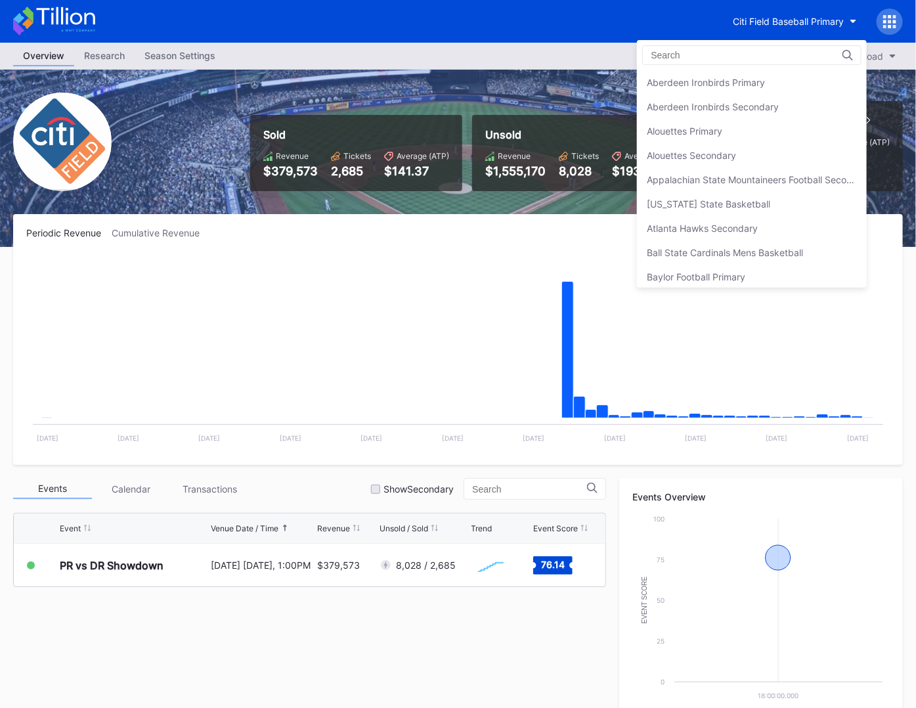
scroll to position [725, 0]
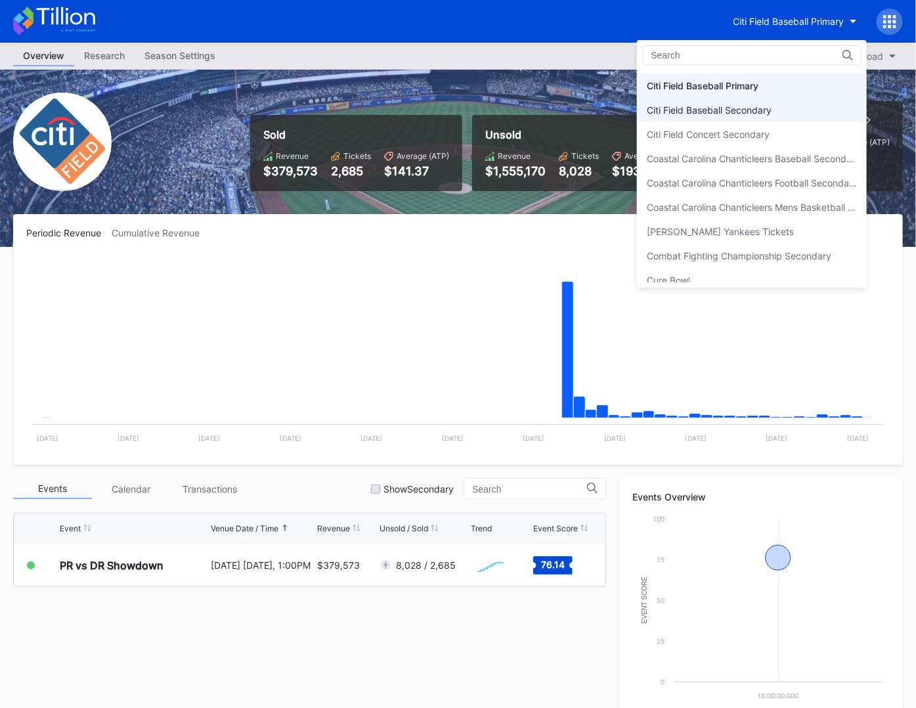
click at [759, 116] on div "Citi Field Baseball Secondary" at bounding box center [752, 110] width 230 height 24
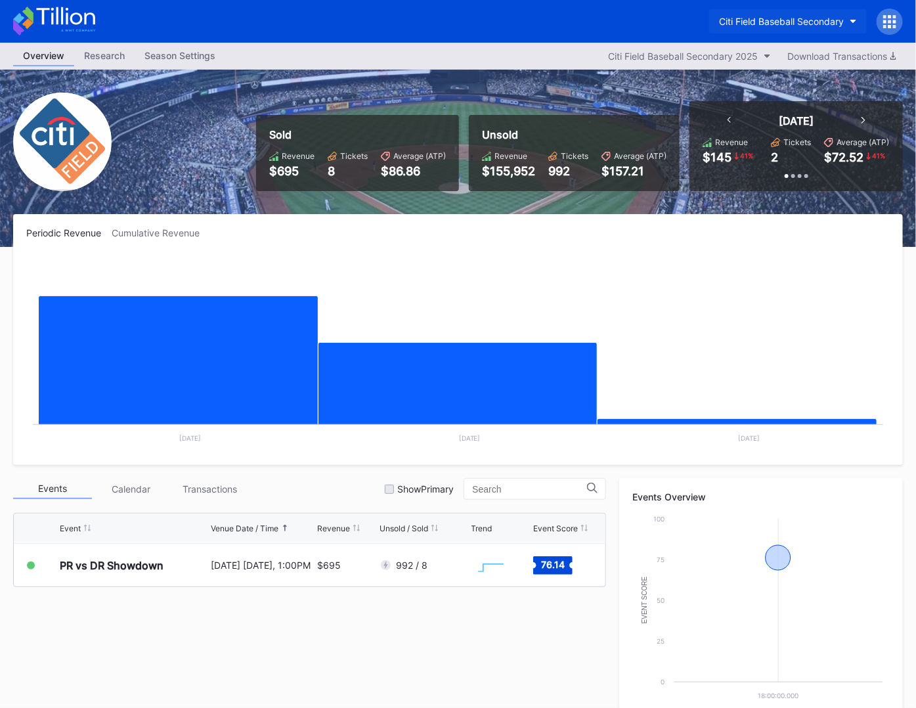
click at [773, 15] on button "Citi Field Baseball Secondary" at bounding box center [788, 21] width 158 height 24
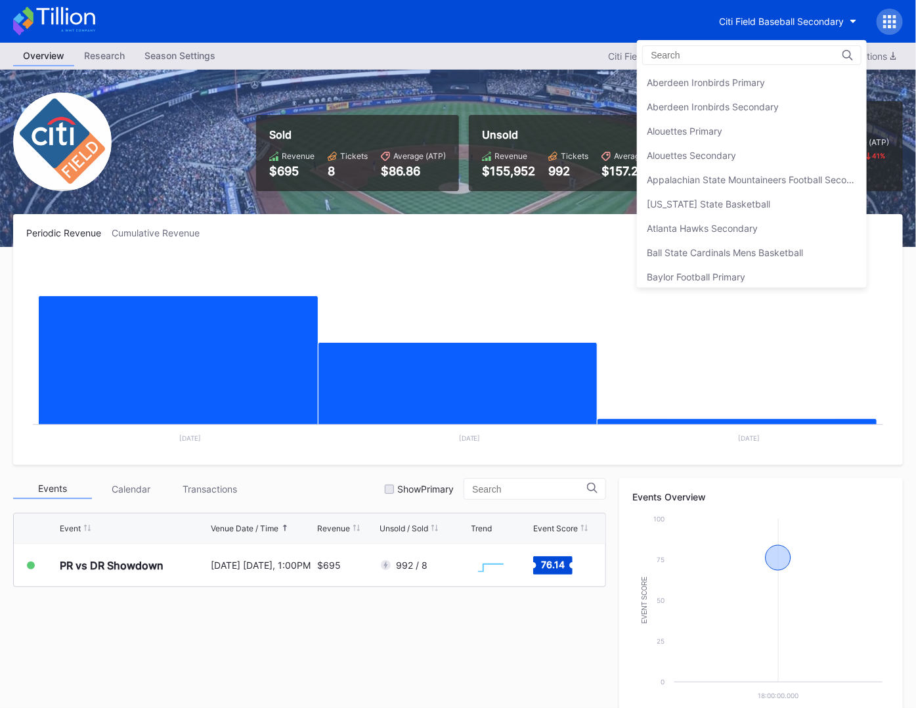
scroll to position [749, 0]
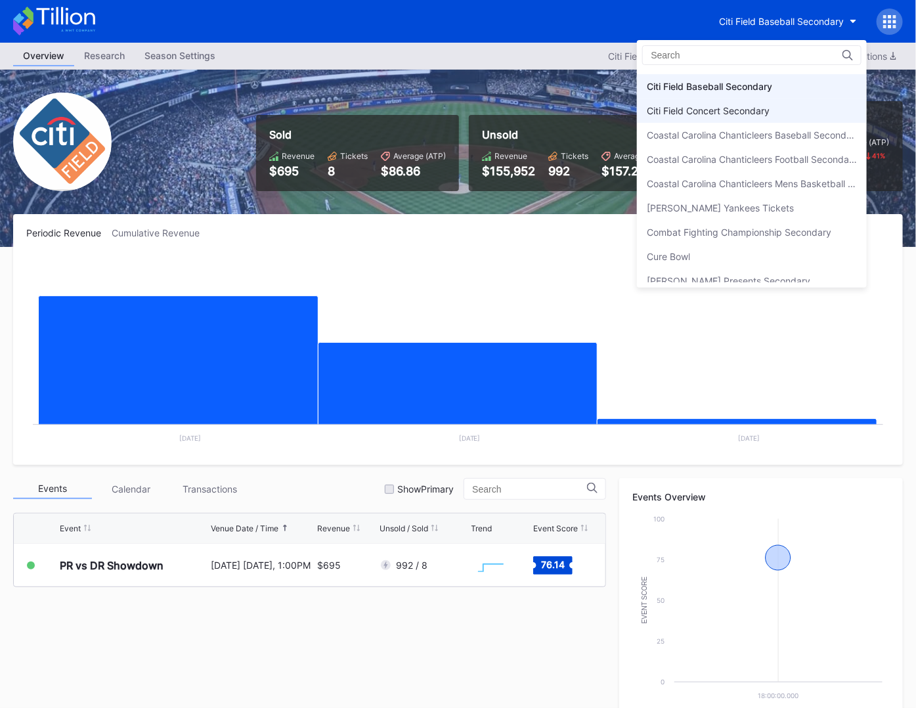
click at [772, 116] on div "Citi Field Concert Secondary" at bounding box center [752, 110] width 230 height 24
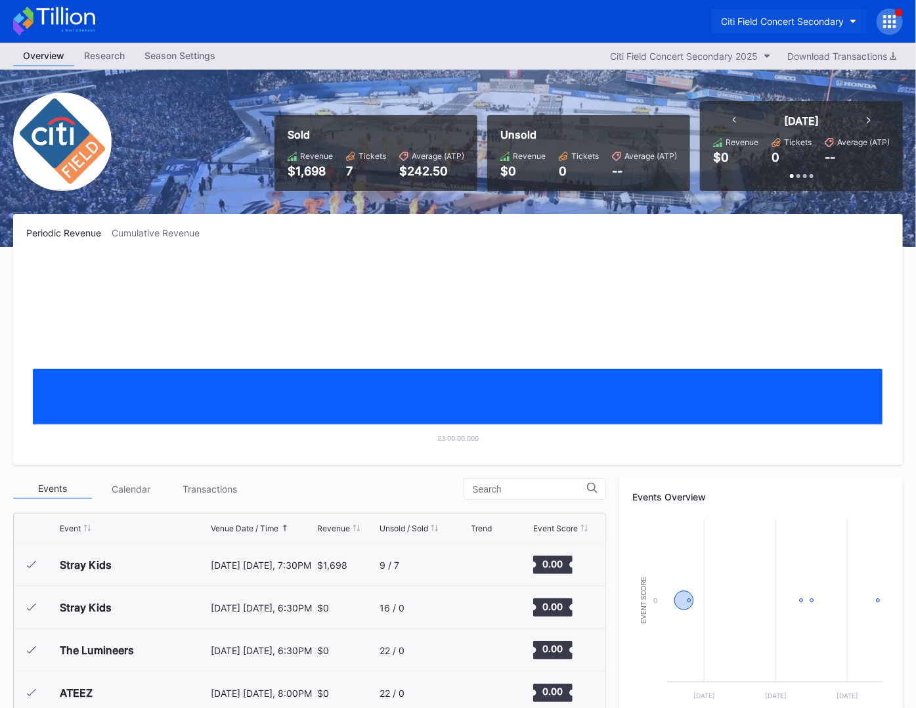
click at [780, 19] on div "Citi Field Concert Secondary" at bounding box center [782, 21] width 123 height 11
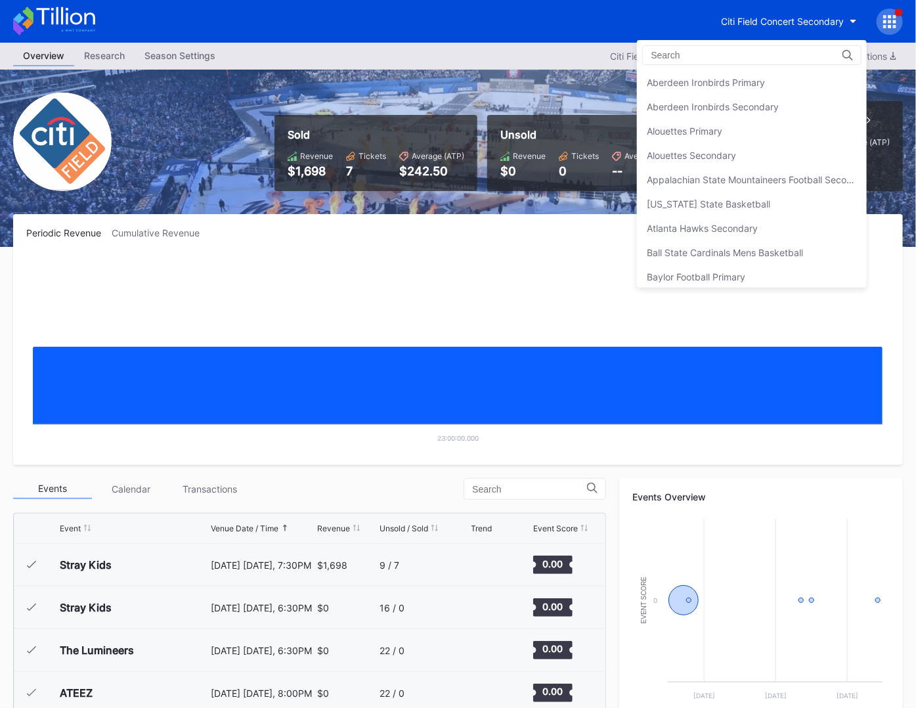
scroll to position [773, 0]
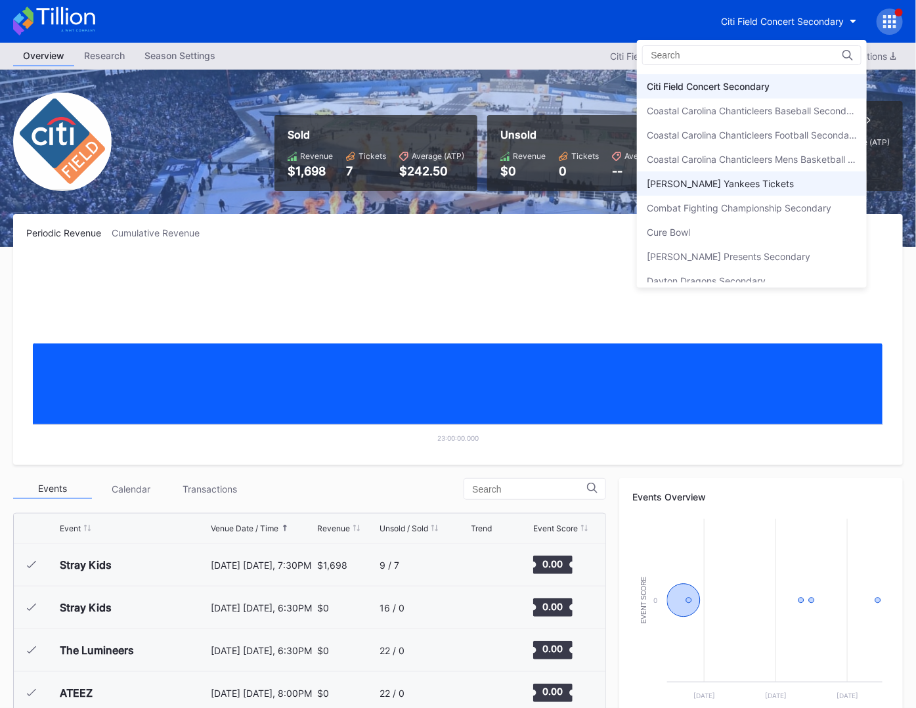
click at [755, 179] on div "[PERSON_NAME] Yankees Tickets" at bounding box center [752, 183] width 230 height 24
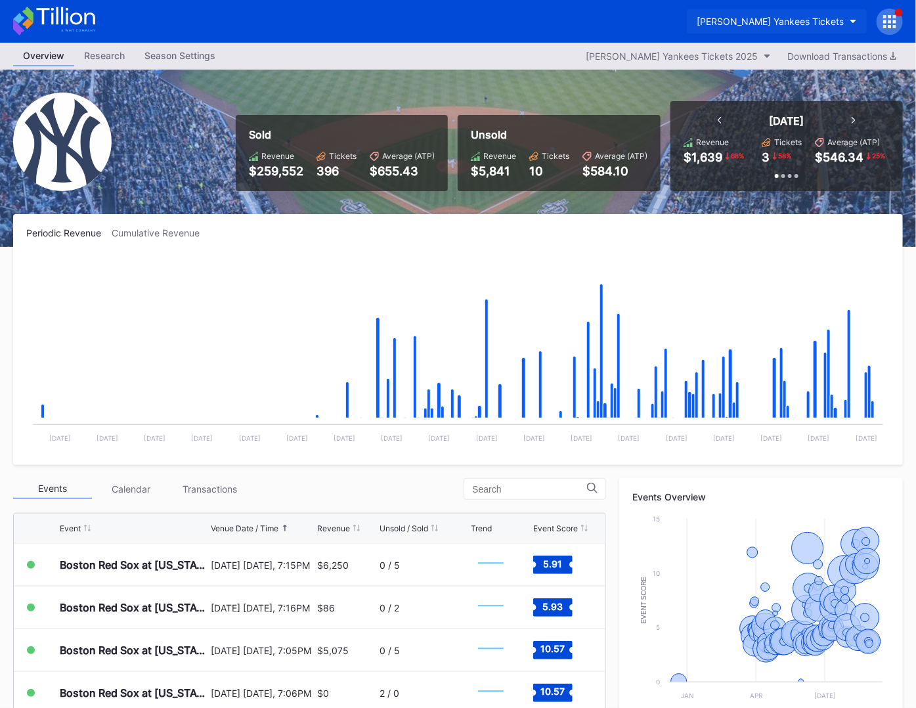
click at [799, 11] on button "[PERSON_NAME] Yankees Tickets" at bounding box center [777, 21] width 180 height 24
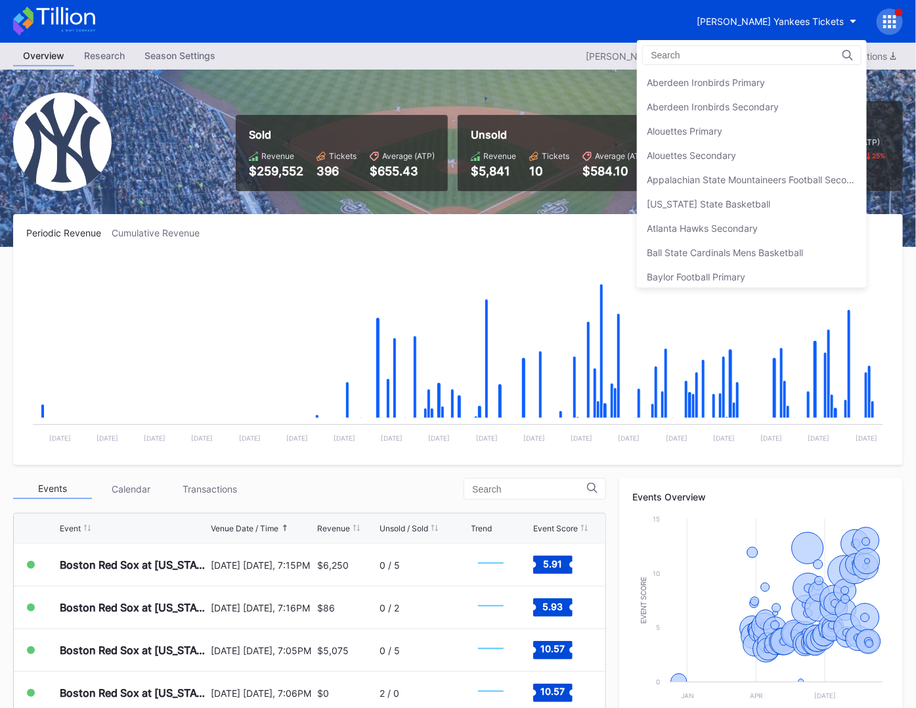
scroll to position [870, 0]
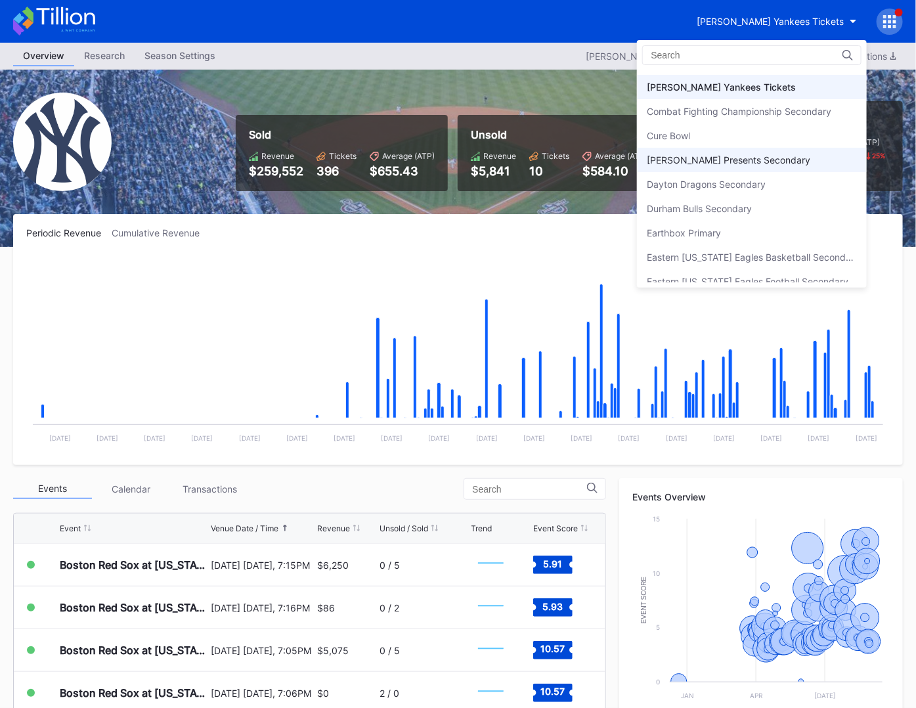
click at [779, 156] on div "[PERSON_NAME] Presents Secondary" at bounding box center [727, 159] width 163 height 11
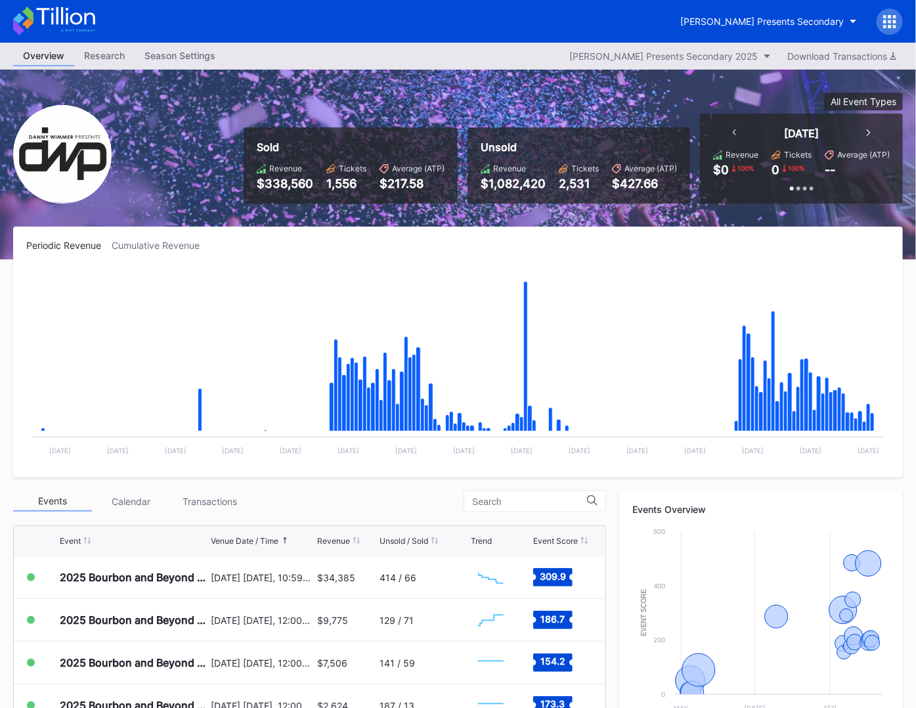
click at [57, 26] on icon at bounding box center [54, 21] width 82 height 29
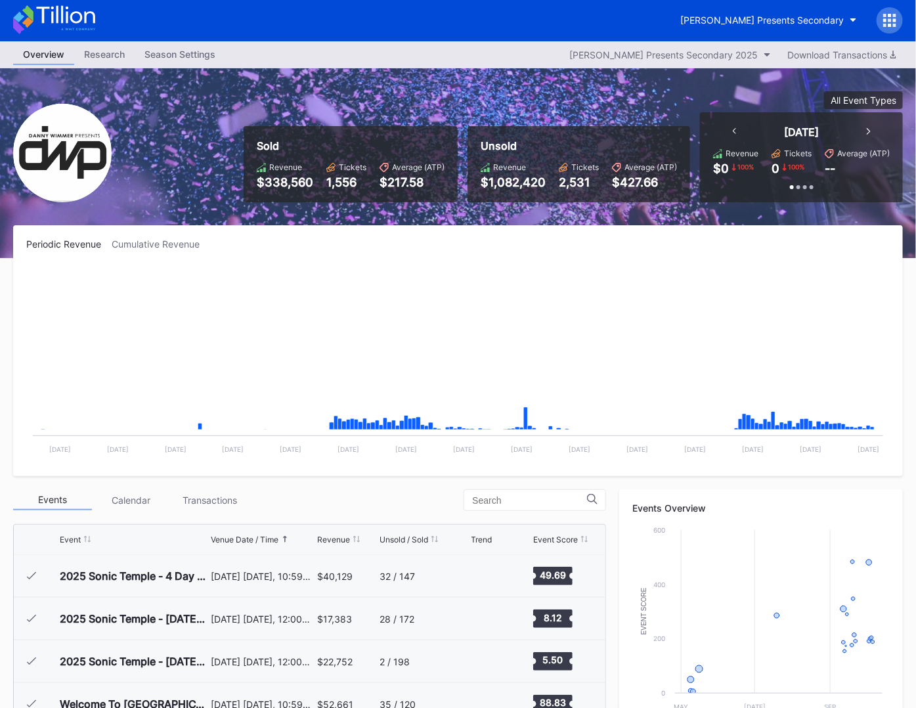
scroll to position [213, 0]
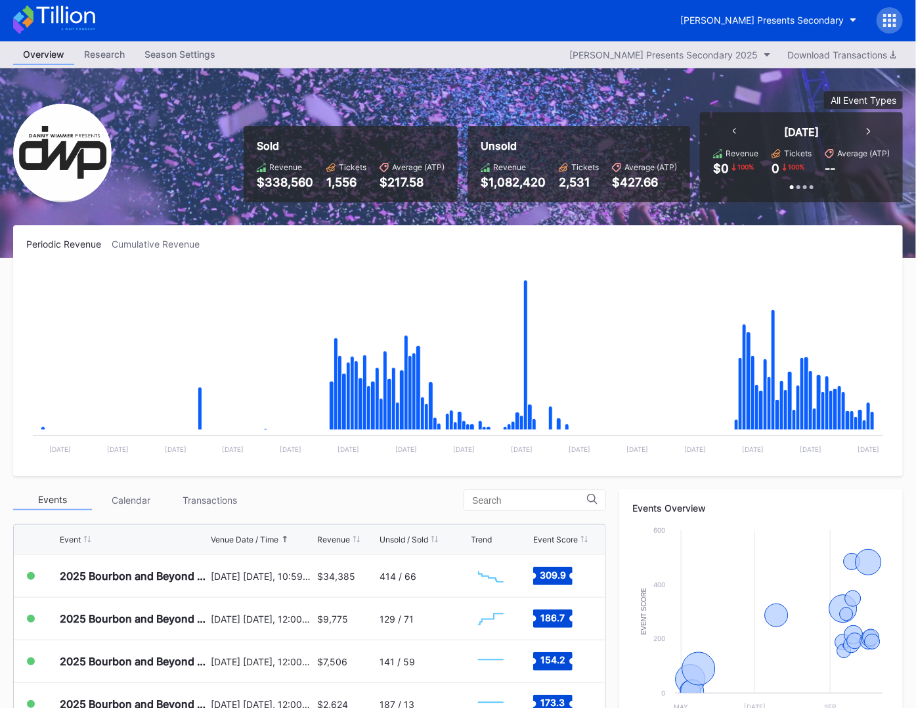
click at [49, 12] on icon at bounding box center [54, 19] width 82 height 29
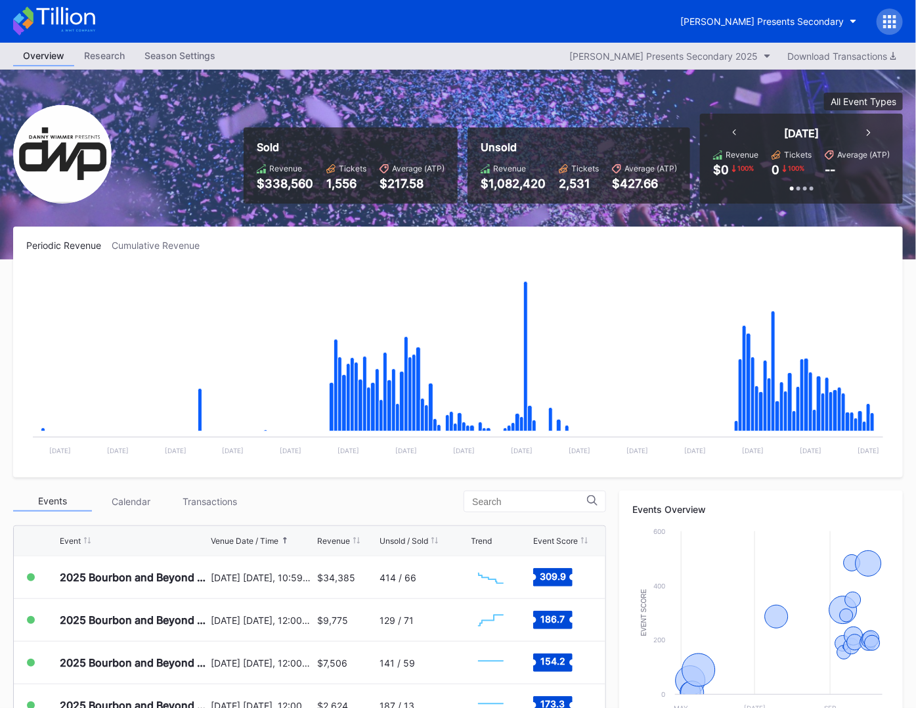
click at [89, 22] on icon at bounding box center [54, 21] width 82 height 29
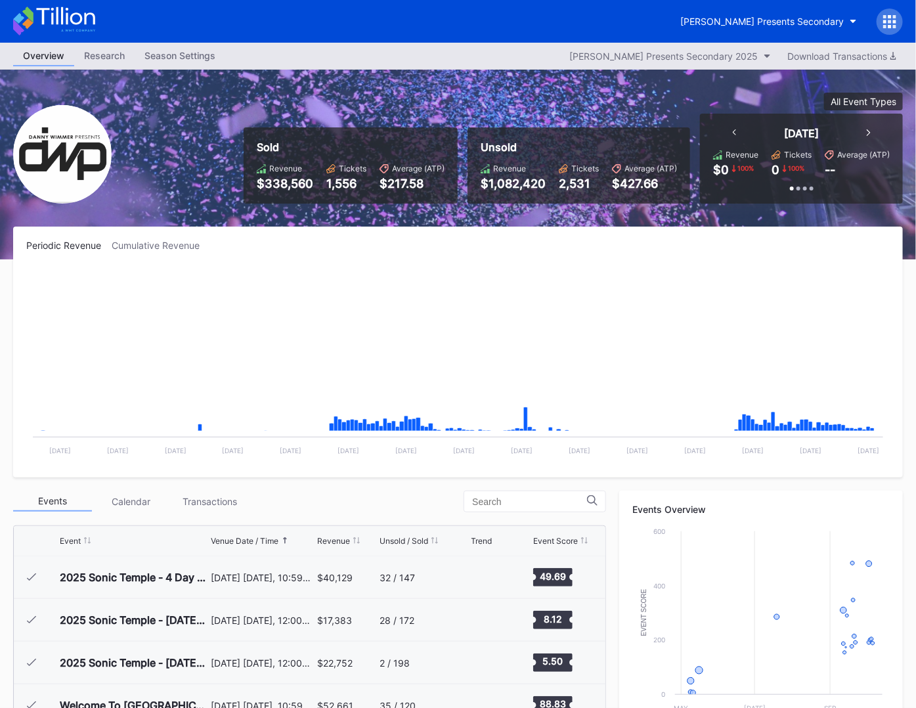
scroll to position [213, 0]
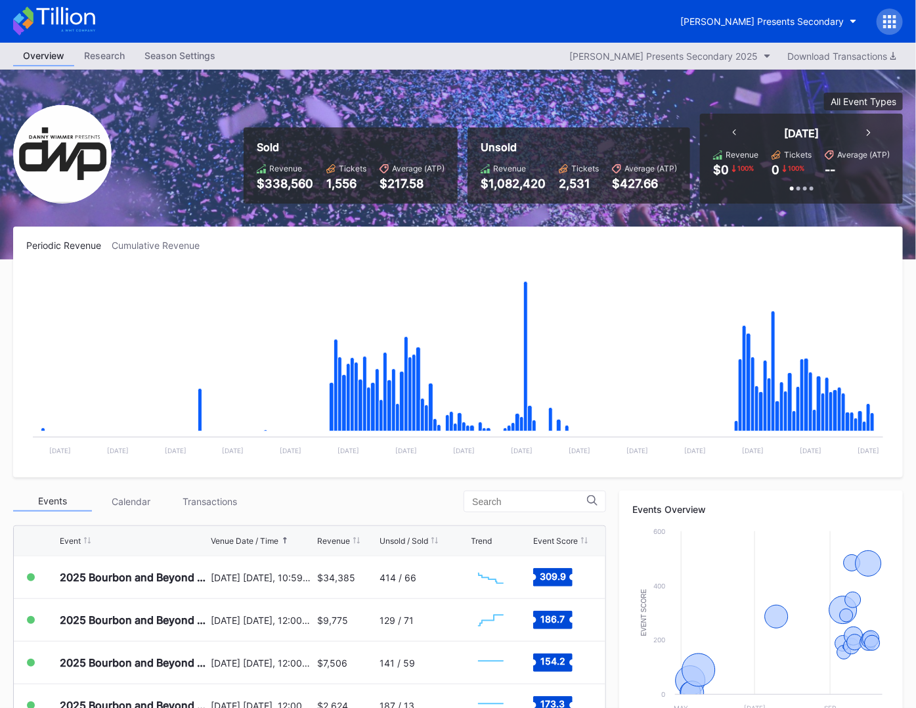
click at [91, 20] on icon at bounding box center [54, 21] width 82 height 29
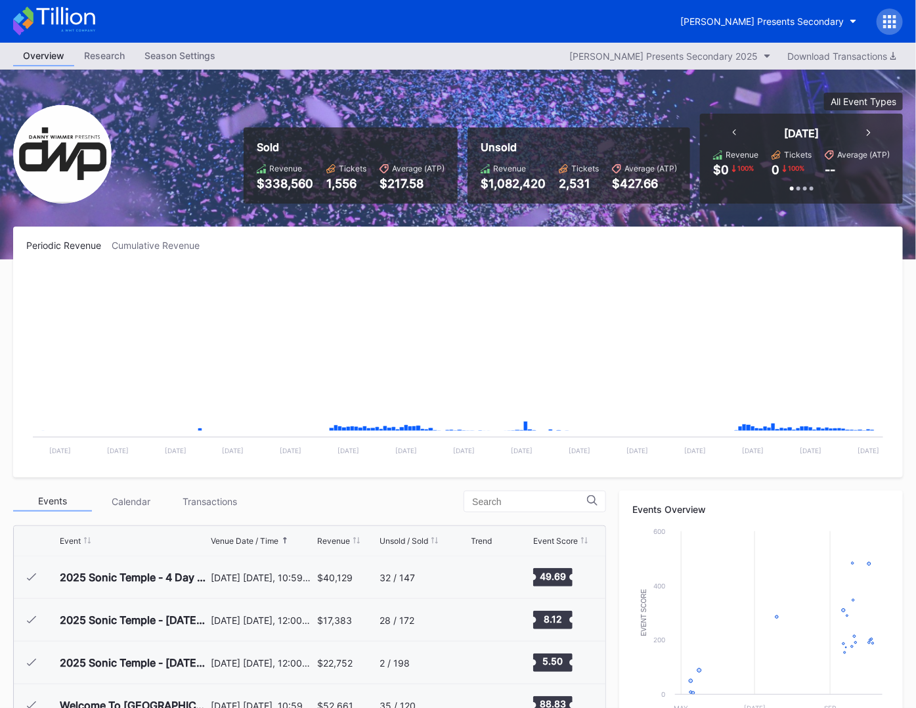
scroll to position [213, 0]
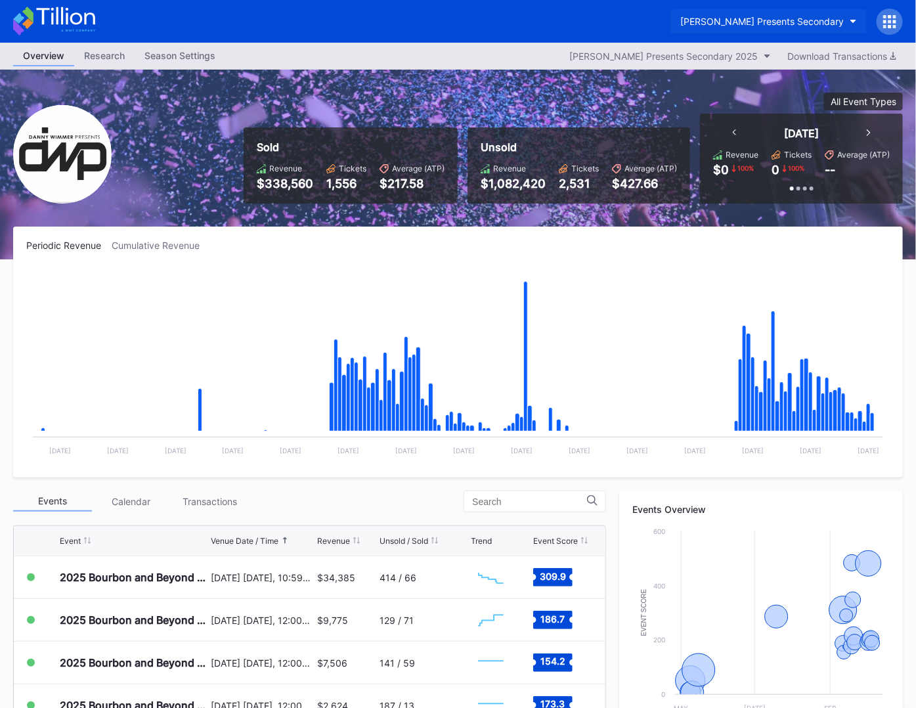
click at [821, 24] on div "[PERSON_NAME] Presents Secondary" at bounding box center [761, 21] width 163 height 11
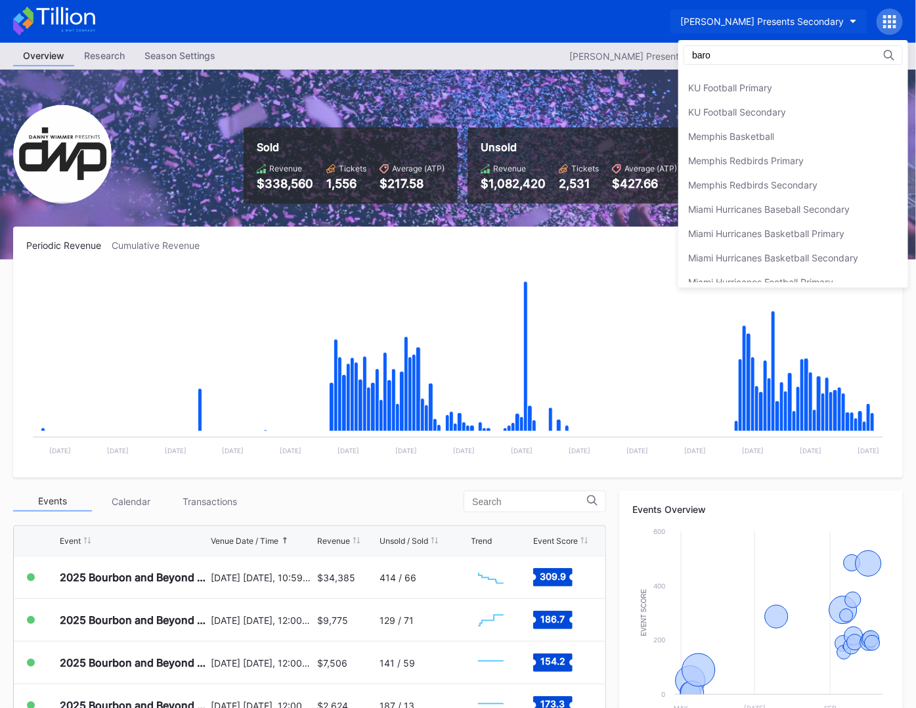
scroll to position [0, 0]
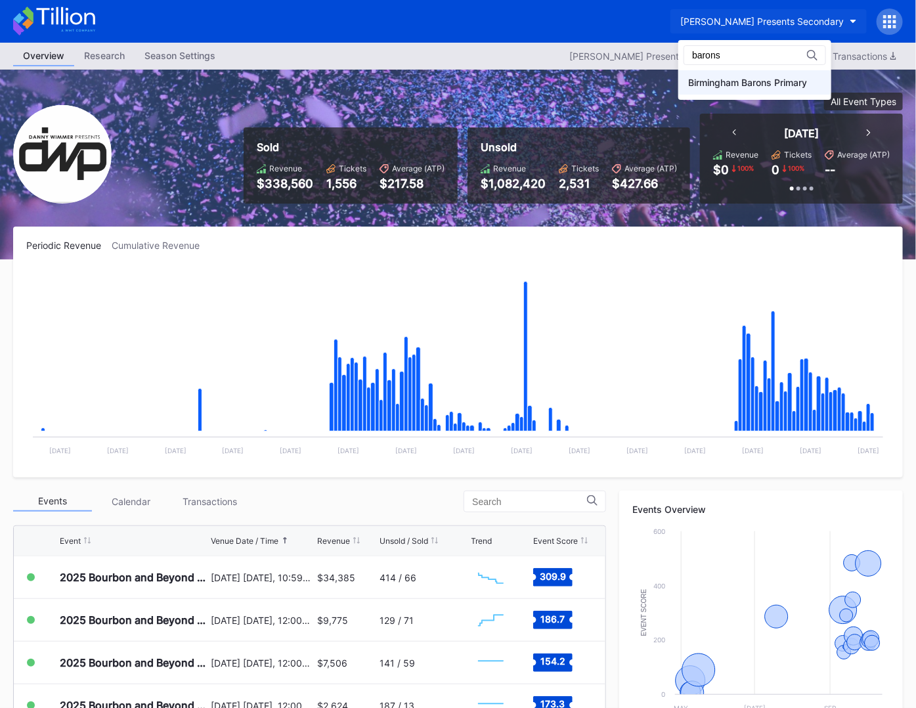
type input "barons"
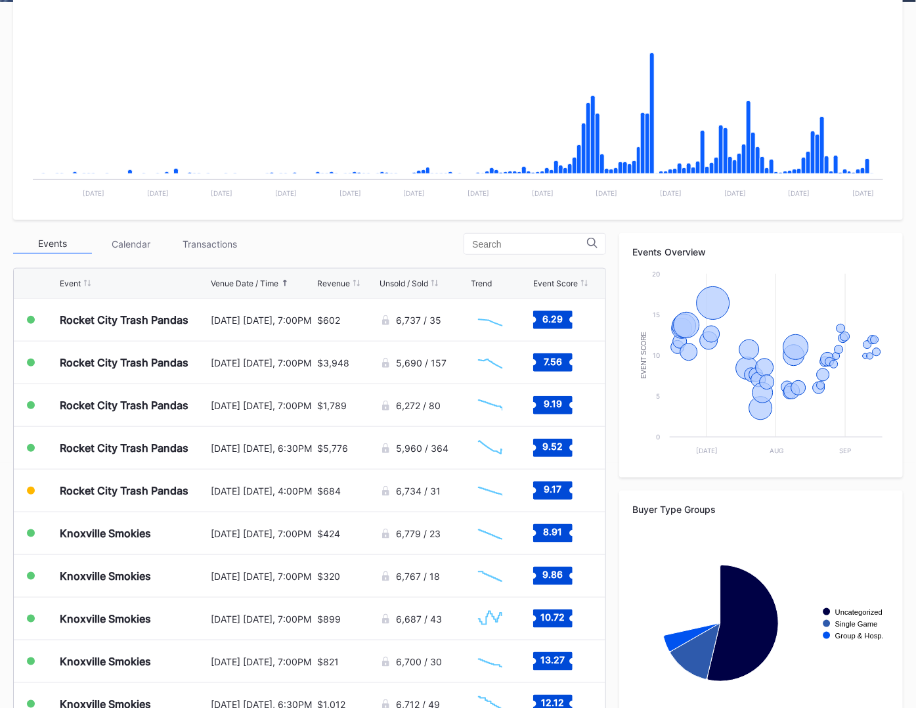
scroll to position [247, 0]
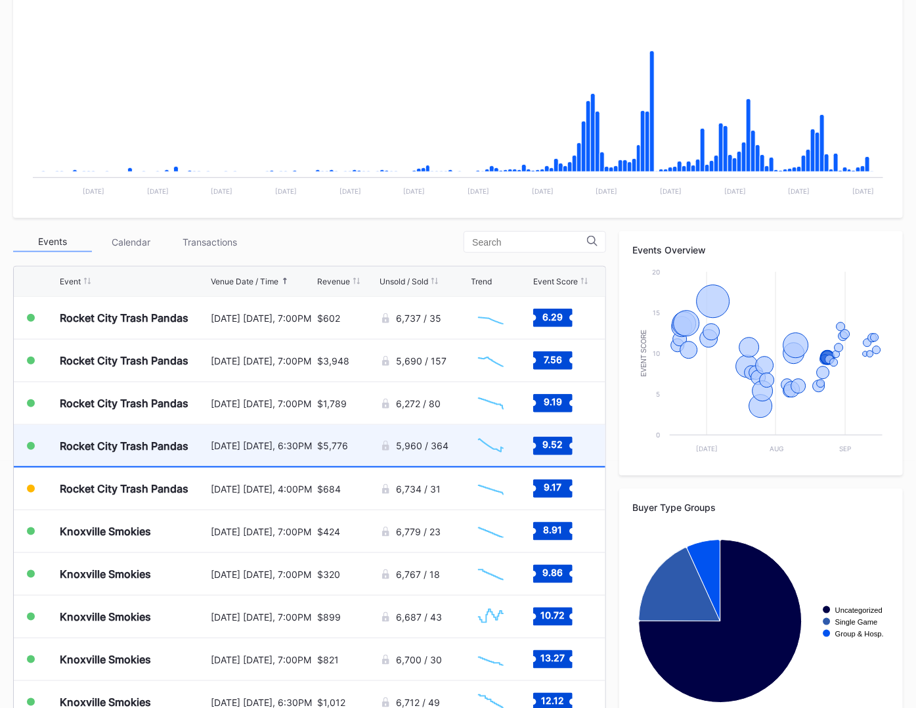
click at [289, 457] on div "[DATE] [DATE], 6:30PM" at bounding box center [262, 445] width 103 height 41
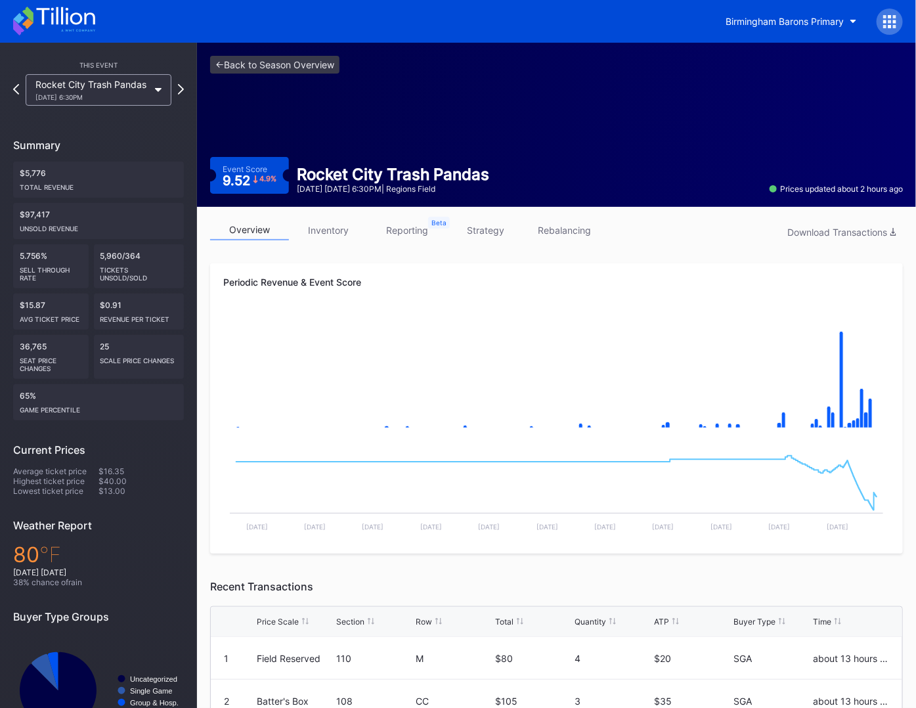
click at [482, 229] on link "strategy" at bounding box center [485, 230] width 79 height 20
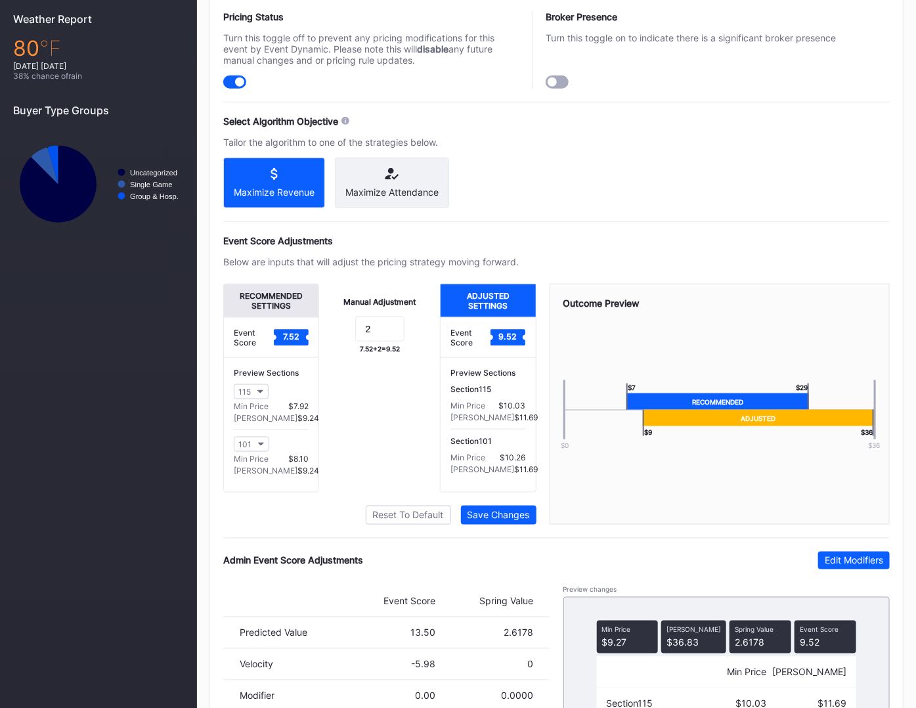
scroll to position [604, 0]
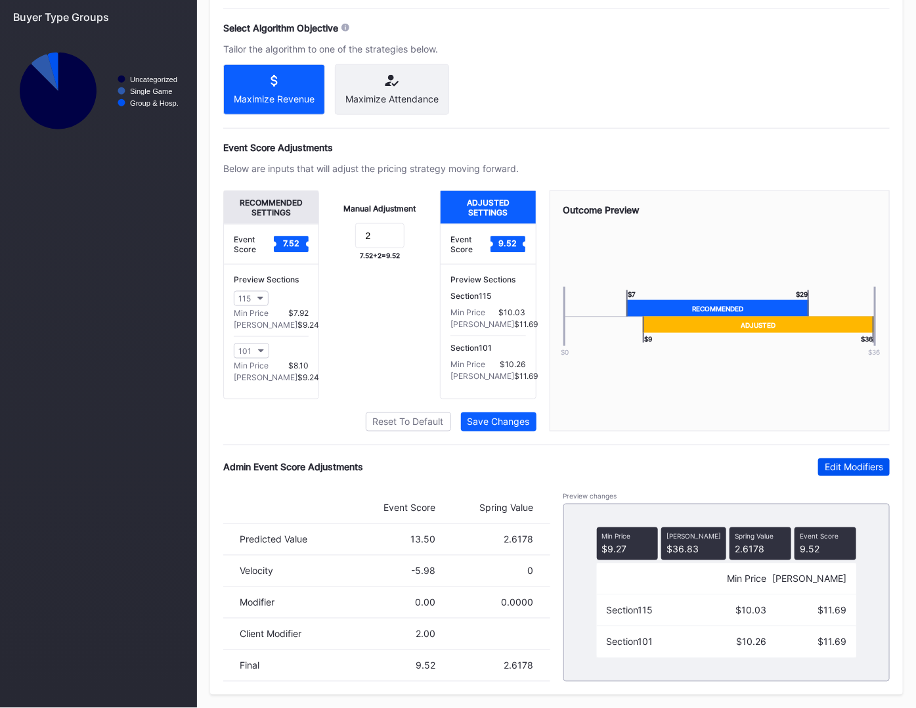
click at [868, 473] on div "Edit Modifiers" at bounding box center [853, 466] width 58 height 11
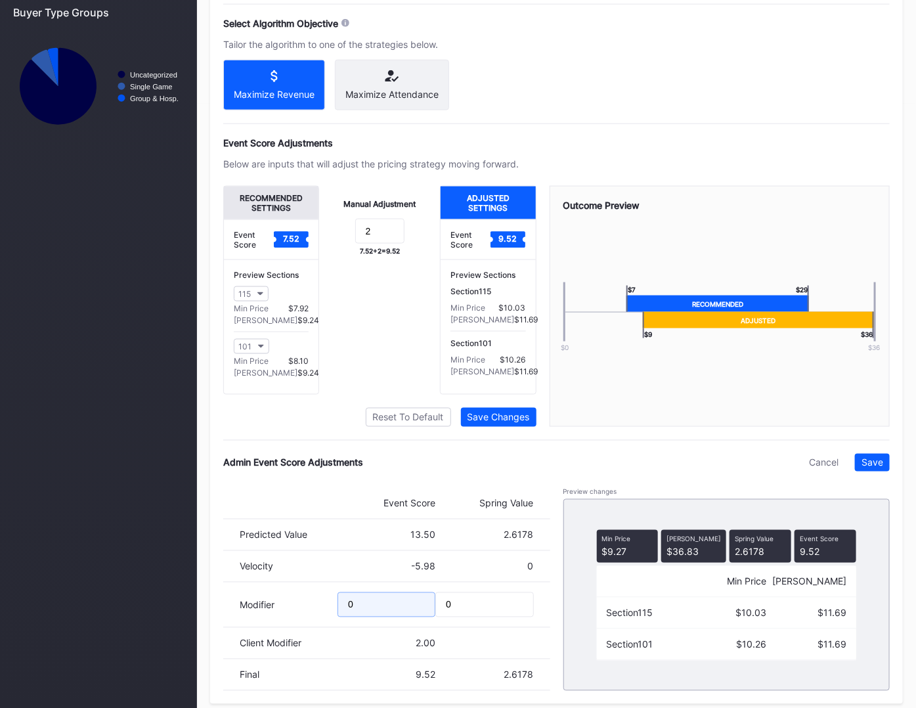
click at [385, 610] on input "0" at bounding box center [386, 604] width 98 height 25
type input ".67"
click at [864, 471] on button "Save" at bounding box center [872, 463] width 35 height 18
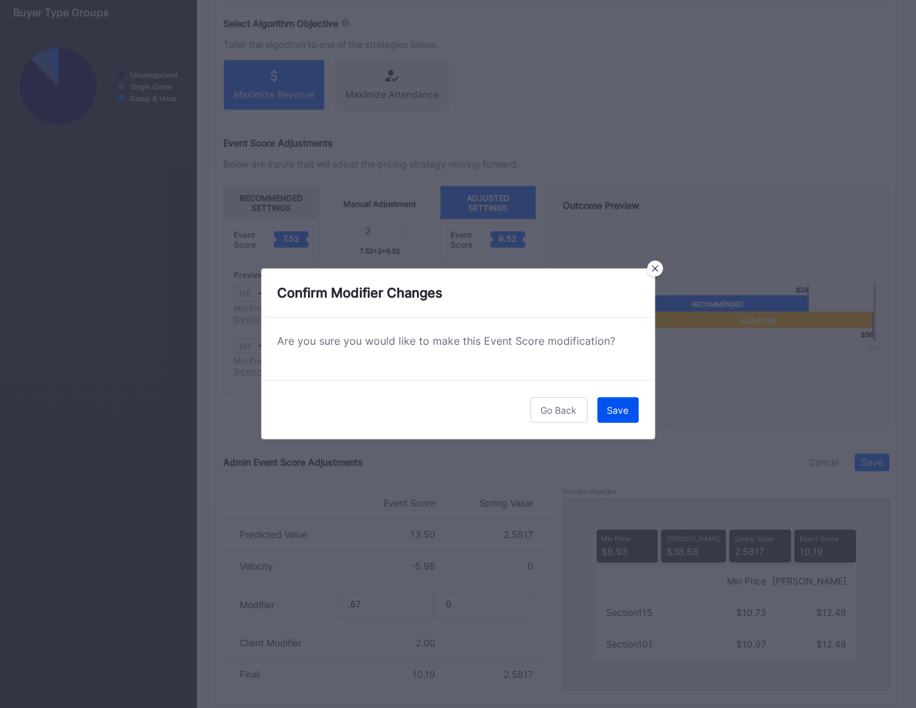
click at [606, 415] on button "Save" at bounding box center [617, 410] width 41 height 26
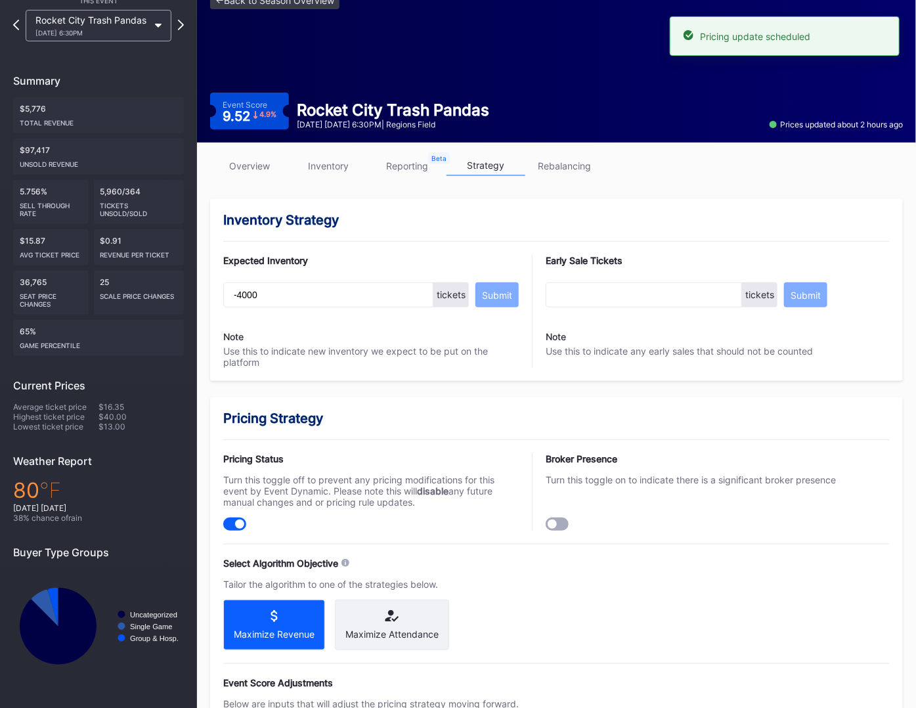
scroll to position [0, 0]
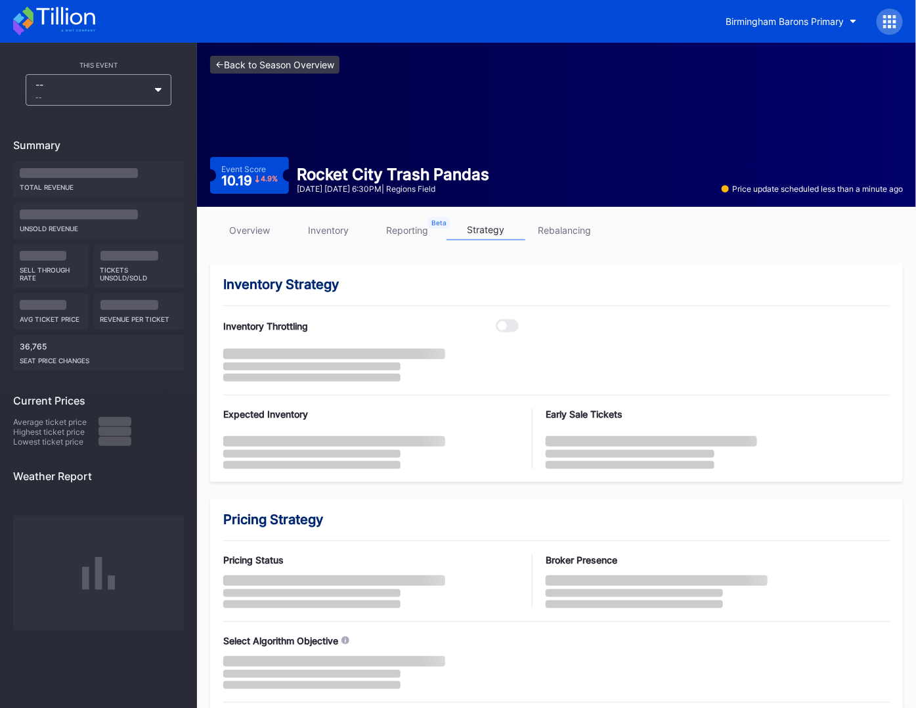
click at [310, 65] on link "<- Back to Season Overview" at bounding box center [274, 65] width 129 height 18
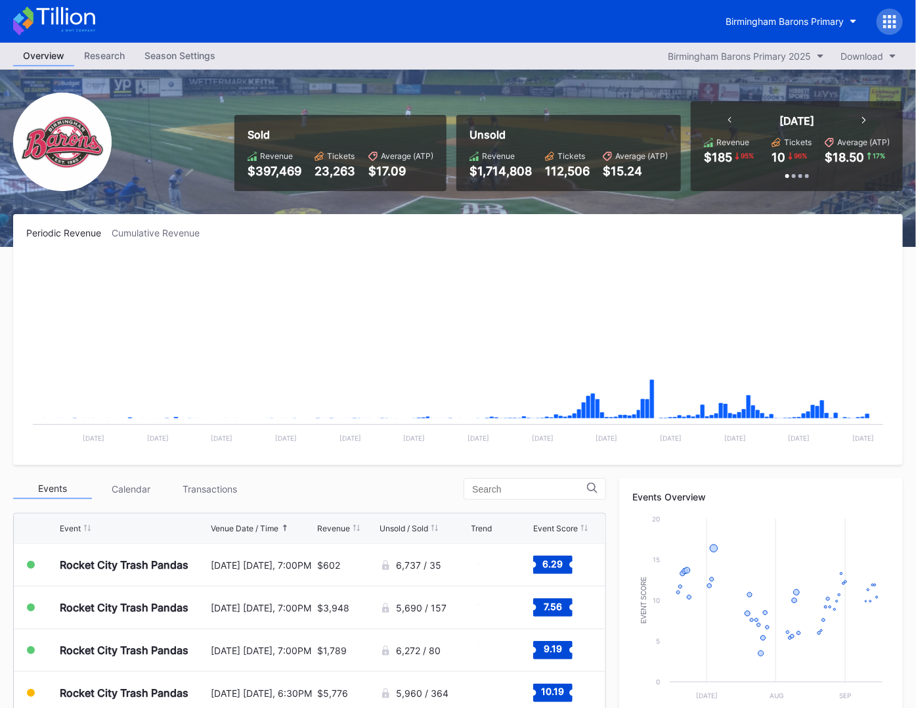
scroll to position [284, 0]
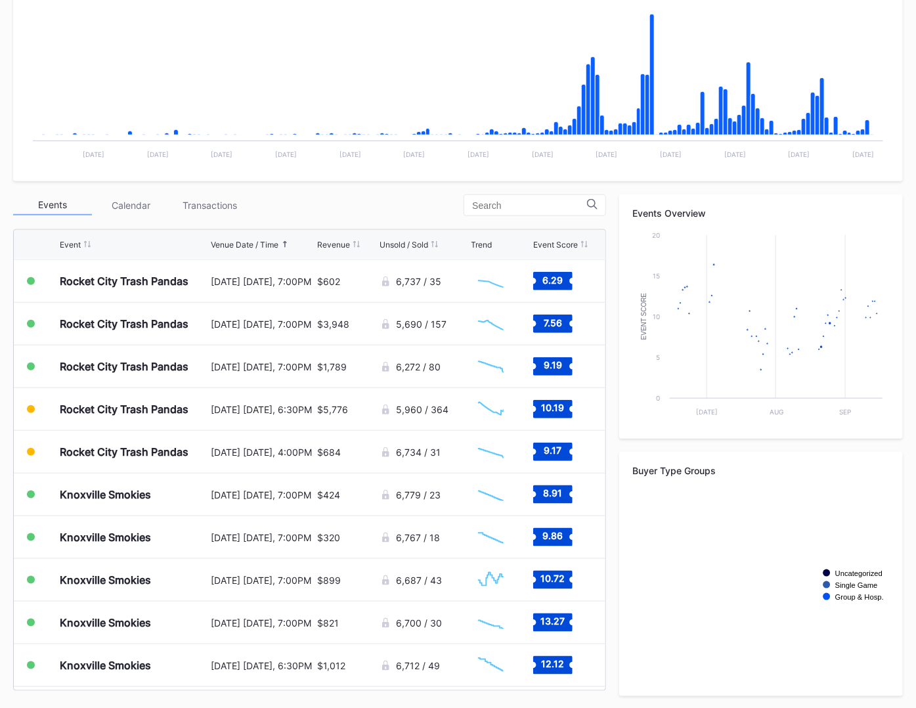
click at [311, 216] on div "Events Calendar Transactions Event Venue Date / Time Revenue Unsold / Sold Tren…" at bounding box center [309, 442] width 593 height 496
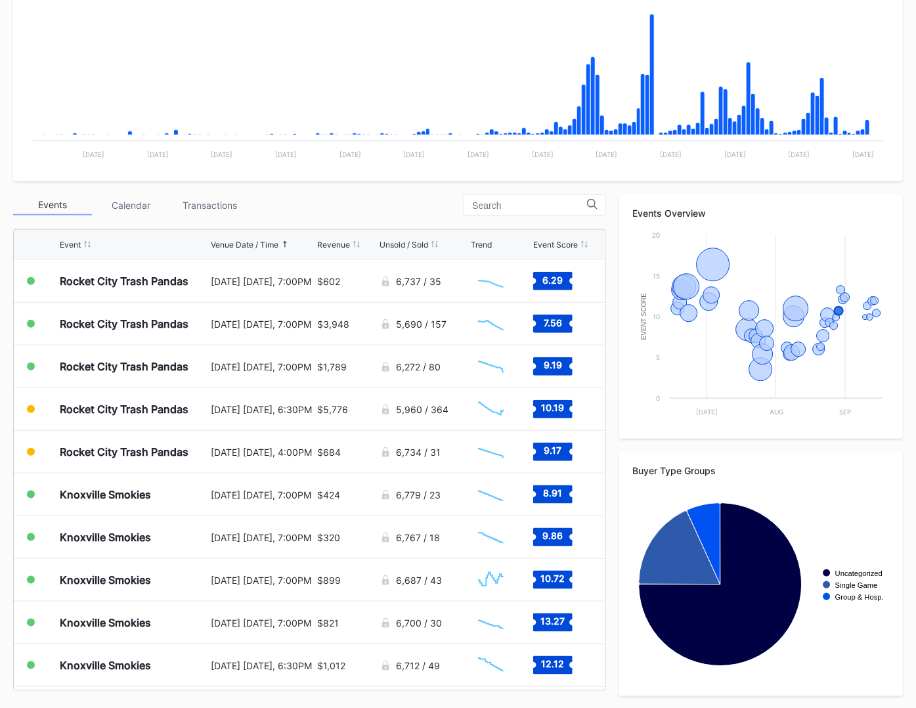
scroll to position [0, 0]
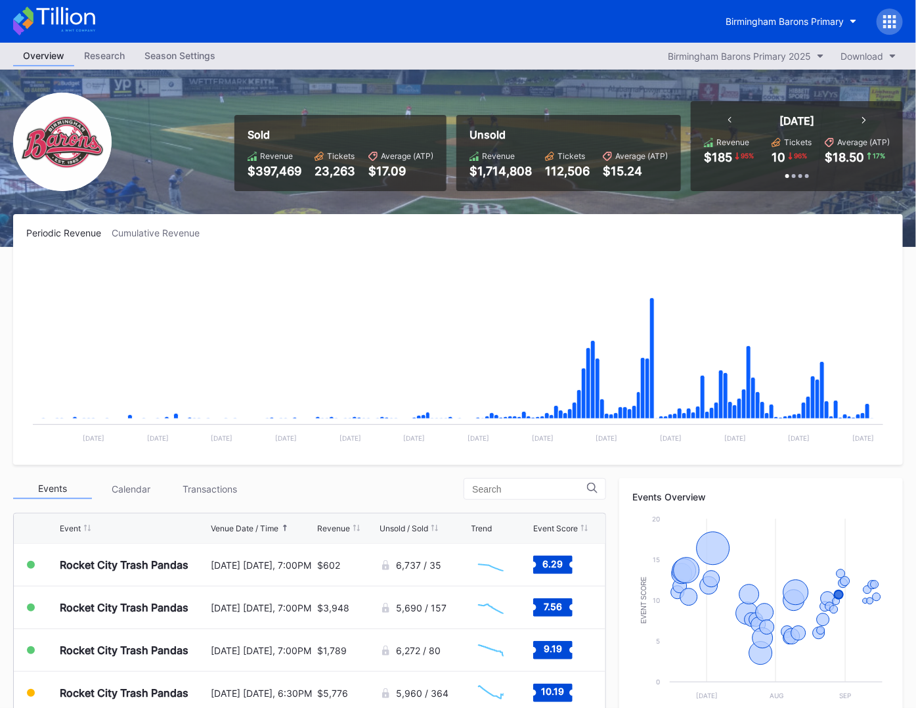
click at [63, 21] on icon at bounding box center [54, 21] width 82 height 29
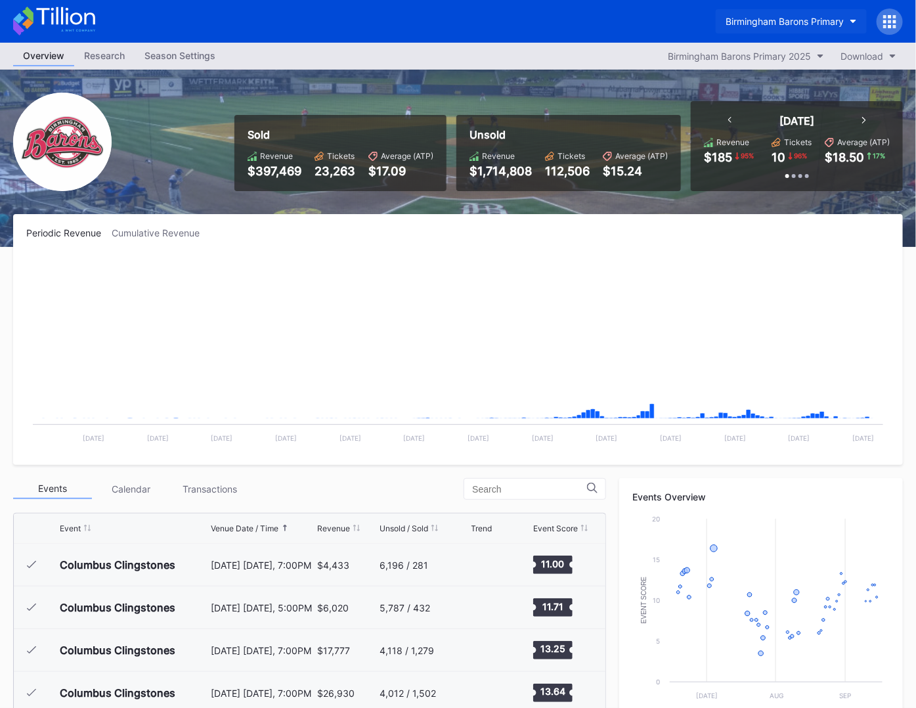
scroll to position [1067, 0]
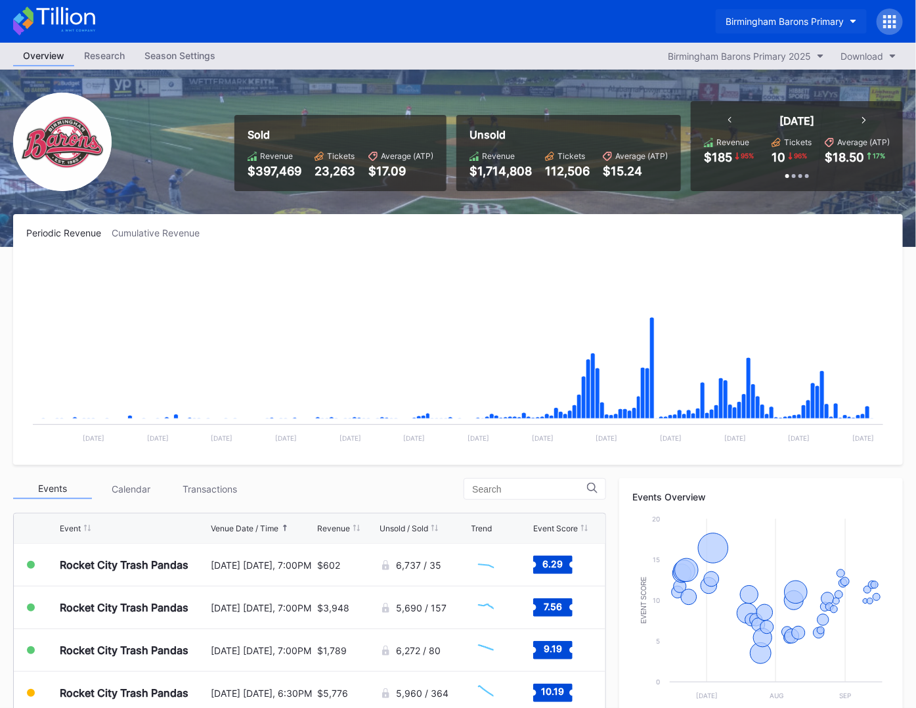
click at [791, 22] on div "Birmingham Barons Primary" at bounding box center [784, 21] width 118 height 11
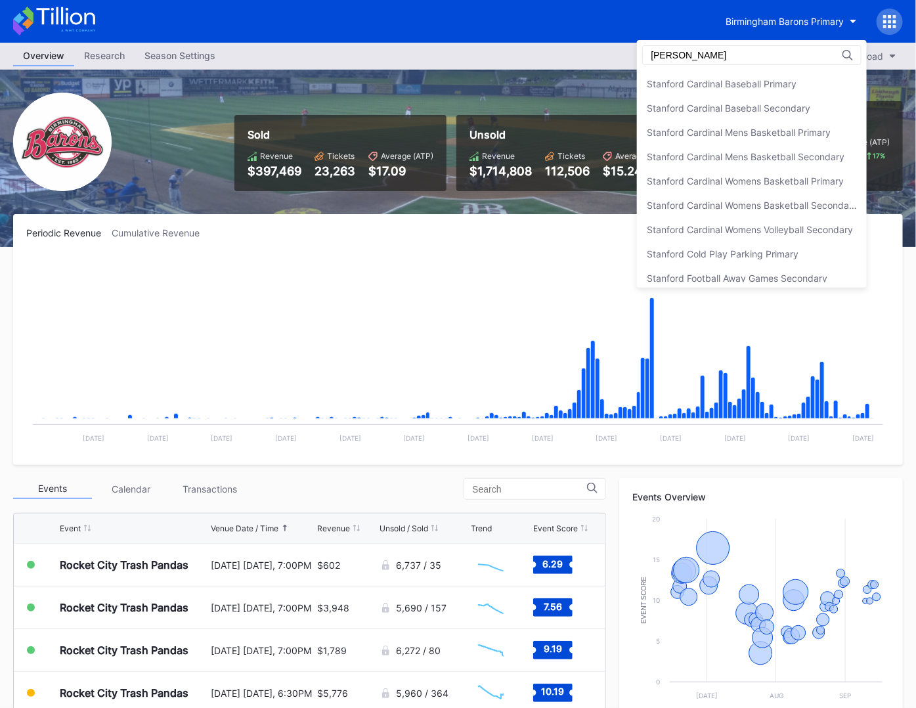
scroll to position [77, 0]
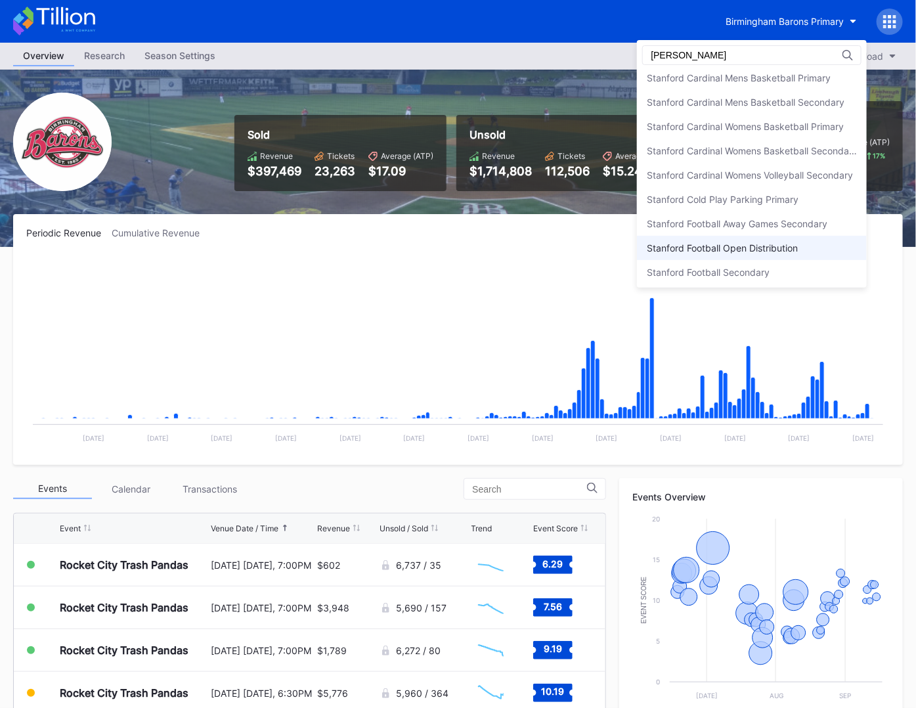
type input "[PERSON_NAME]"
click at [753, 255] on div "Stanford Football Open Distribution" at bounding box center [752, 248] width 230 height 24
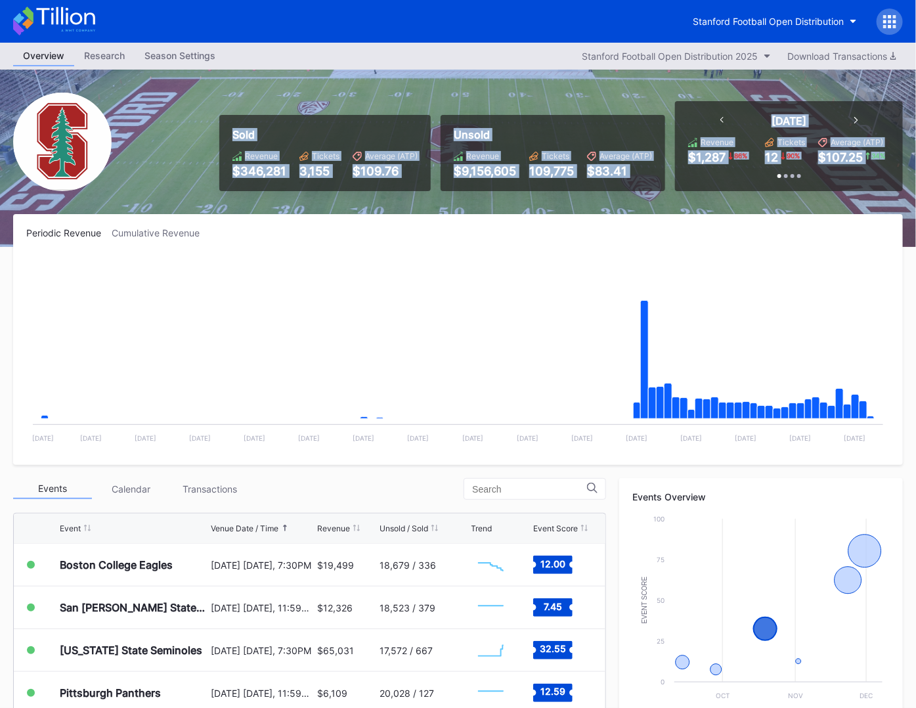
drag, startPoint x: 230, startPoint y: 135, endPoint x: 813, endPoint y: 169, distance: 583.9
click at [813, 169] on div "Sold Revenue $346,281 Tickets 3,155 Average (ATP) $109.76 Unsold Revenue $9,156…" at bounding box center [555, 146] width 693 height 90
click at [814, 169] on div at bounding box center [788, 171] width 201 height 14
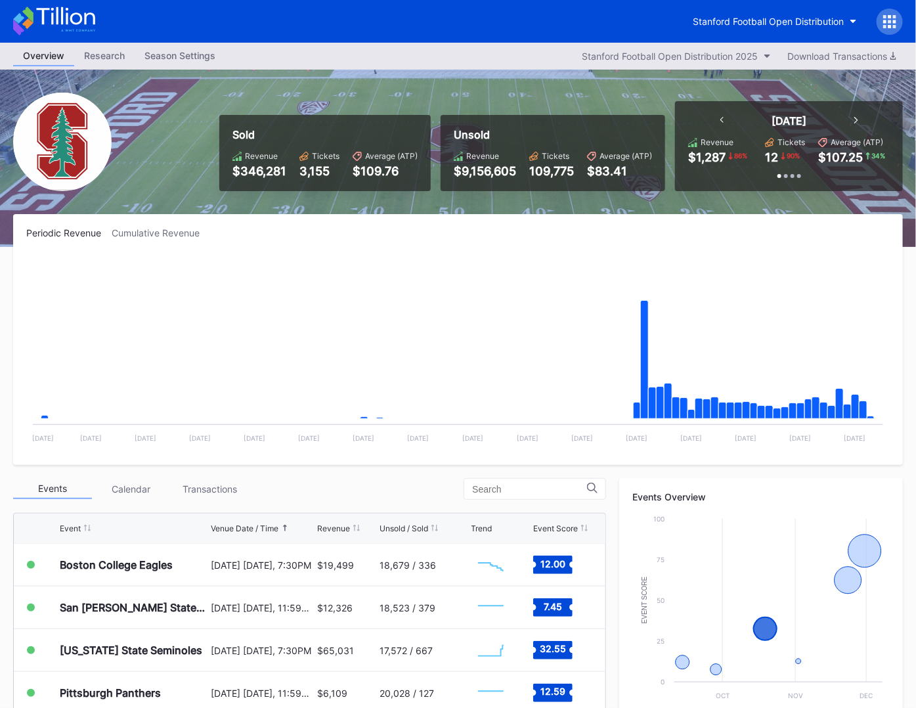
click at [79, 16] on icon at bounding box center [65, 16] width 58 height 18
click at [74, 15] on icon at bounding box center [54, 21] width 82 height 29
click at [74, 20] on icon at bounding box center [54, 21] width 82 height 29
